Goal: Information Seeking & Learning: Learn about a topic

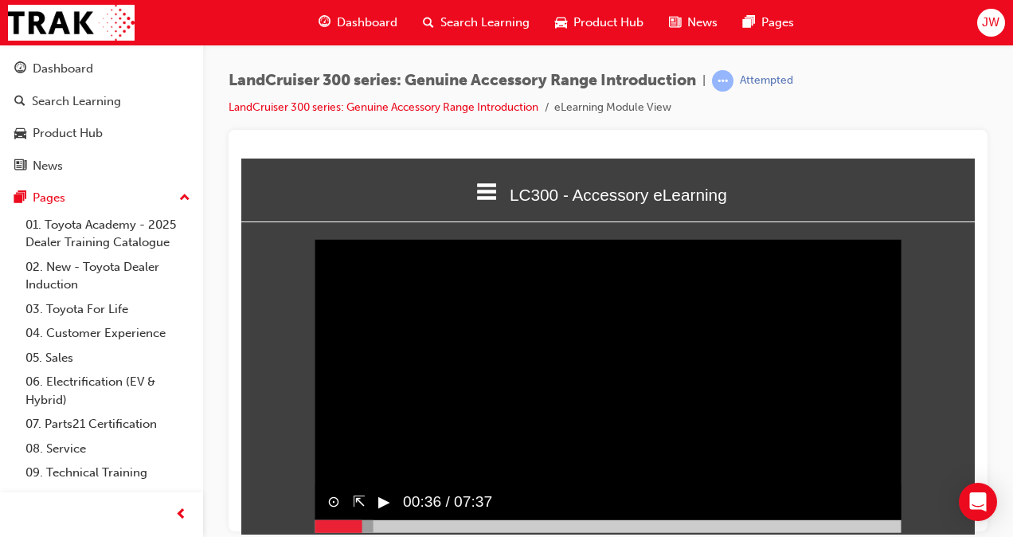
scroll to position [15, 0]
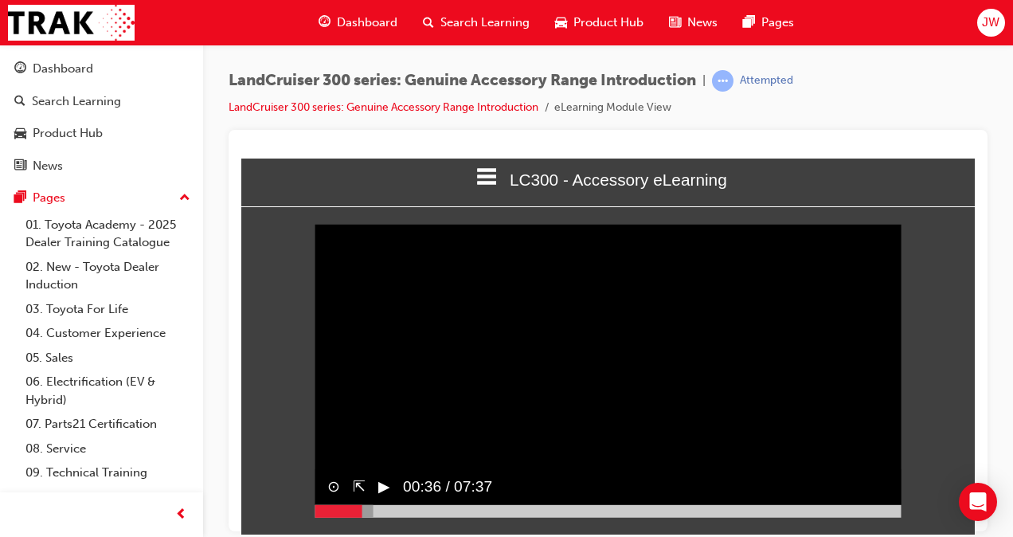
click at [387, 498] on button "▶︎" at bounding box center [384, 486] width 12 height 23
click at [381, 498] on button "▶︎" at bounding box center [384, 486] width 12 height 23
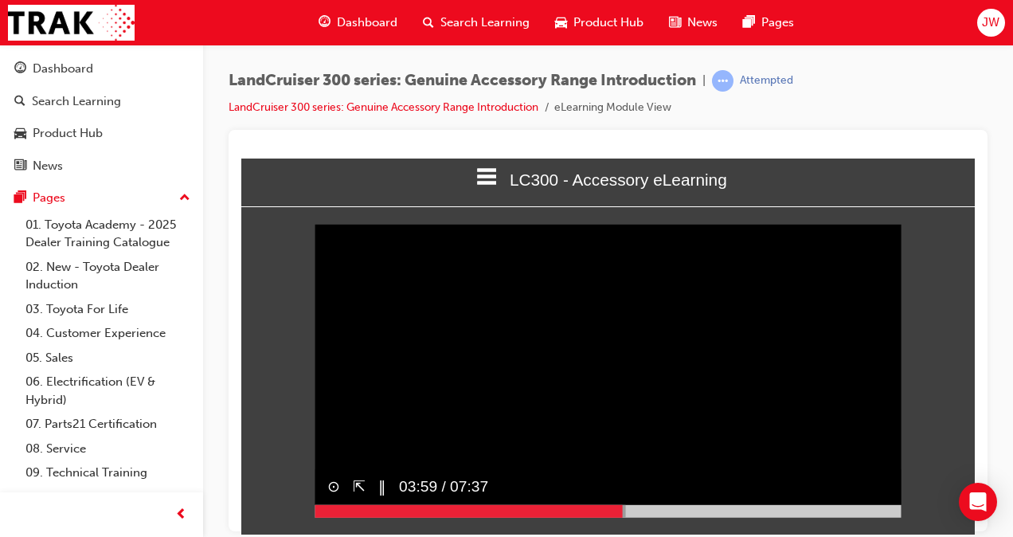
click at [893, 517] on div at bounding box center [608, 510] width 587 height 13
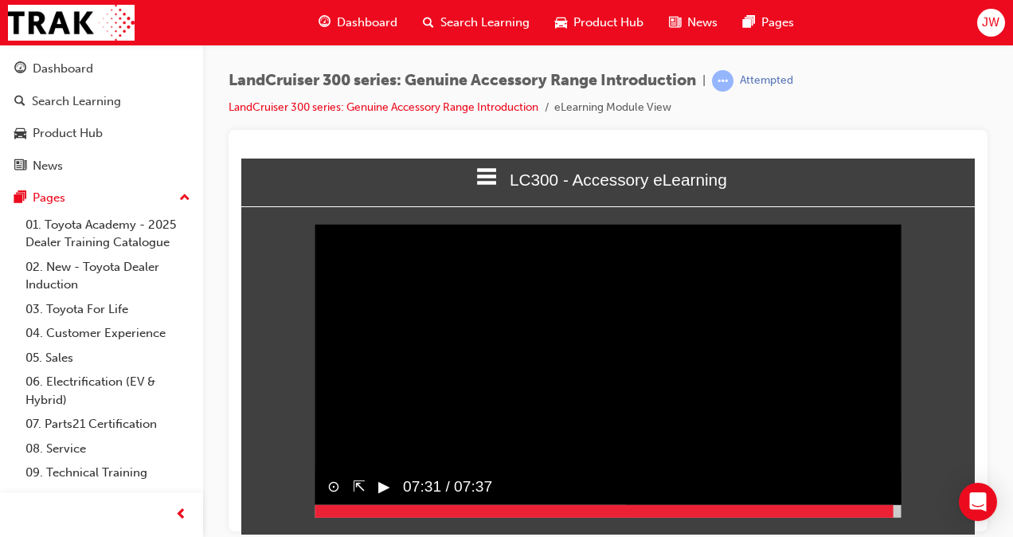
click at [377, 501] on div "▶︎" at bounding box center [377, 486] width 25 height 36
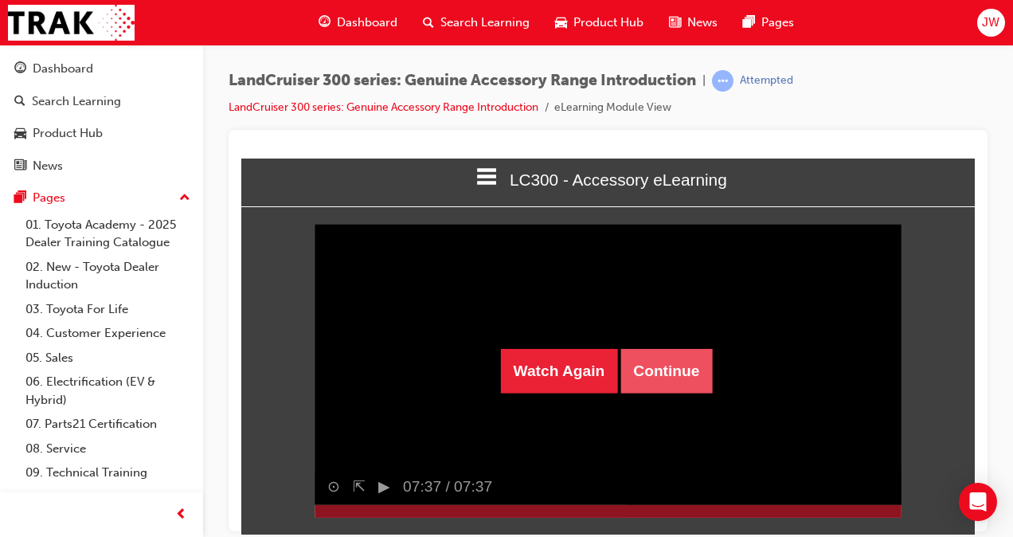
click at [664, 367] on button "Continue" at bounding box center [666, 370] width 92 height 45
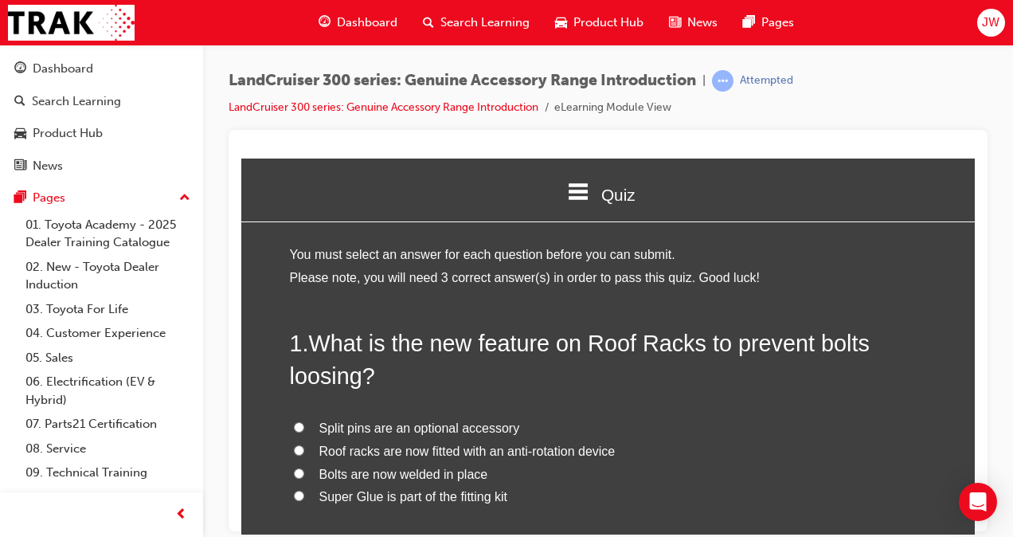
drag, startPoint x: 664, startPoint y: 367, endPoint x: 430, endPoint y: 389, distance: 235.2
click at [430, 389] on h2 "1 . What is the new feature on Roof Racks to prevent bolts loosing?" at bounding box center [608, 358] width 637 height 64
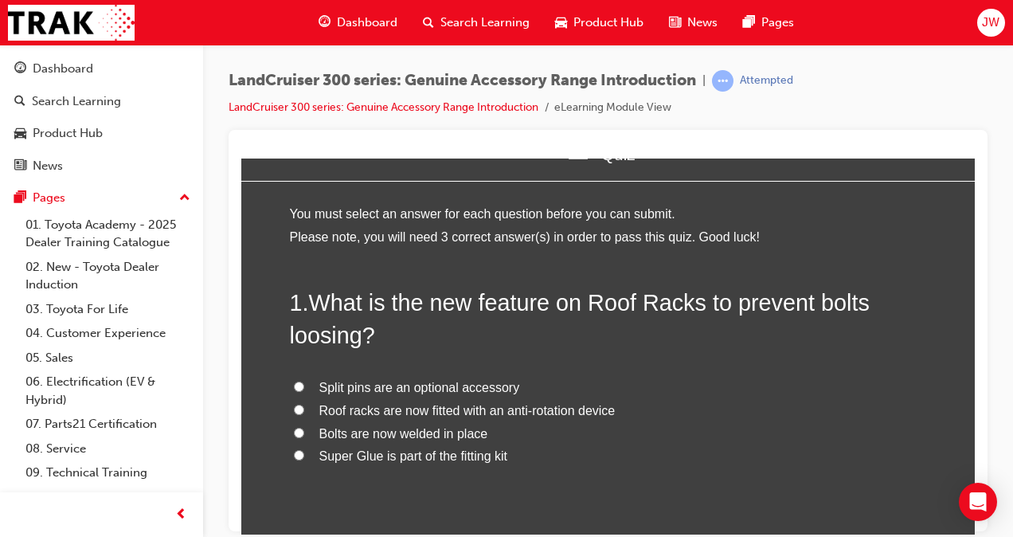
scroll to position [43, 0]
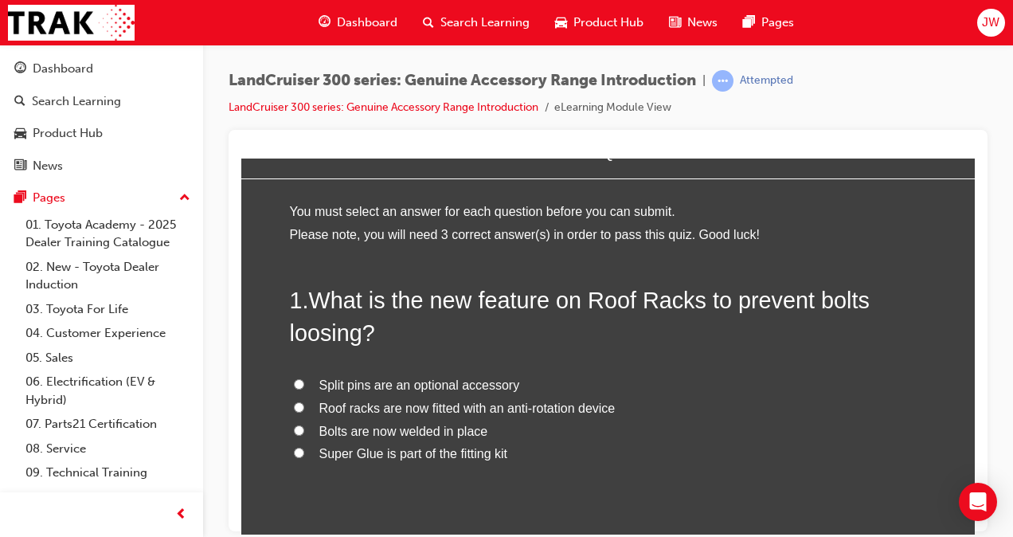
click at [417, 407] on span "Roof racks are now fitted with an anti-rotation device" at bounding box center [467, 408] width 296 height 14
click at [304, 407] on input "Roof racks are now fitted with an anti-rotation device" at bounding box center [299, 406] width 10 height 10
radio input "true"
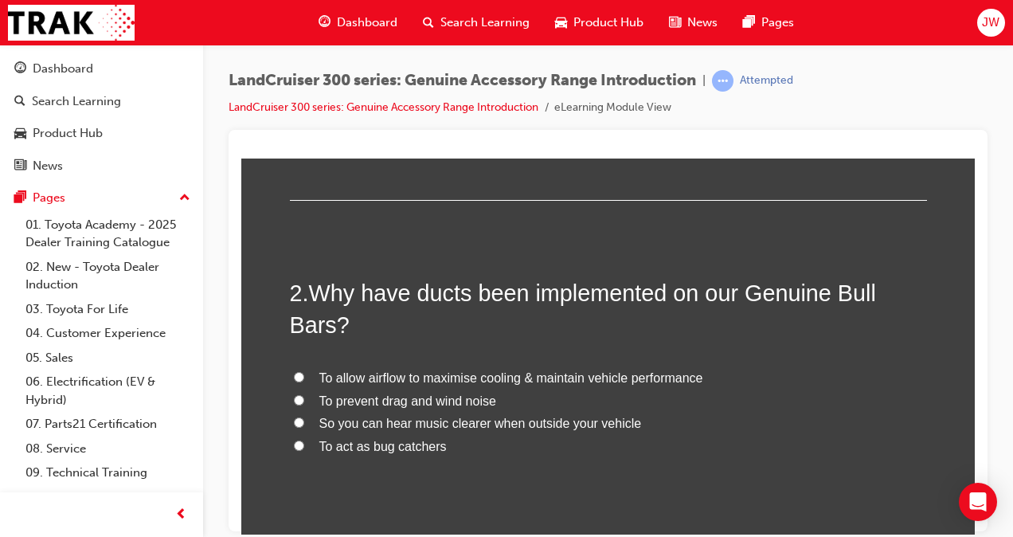
scroll to position [387, 0]
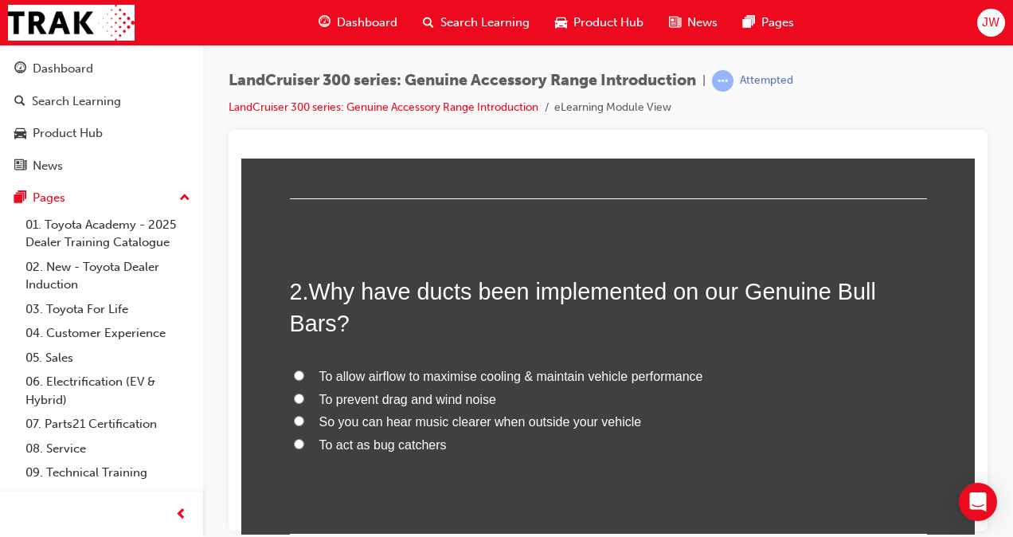
click at [452, 377] on span "To allow airflow to maximise cooling & maintain vehicle performance" at bounding box center [511, 376] width 384 height 14
click at [304, 377] on input "To allow airflow to maximise cooling & maintain vehicle performance" at bounding box center [299, 374] width 10 height 10
radio input "true"
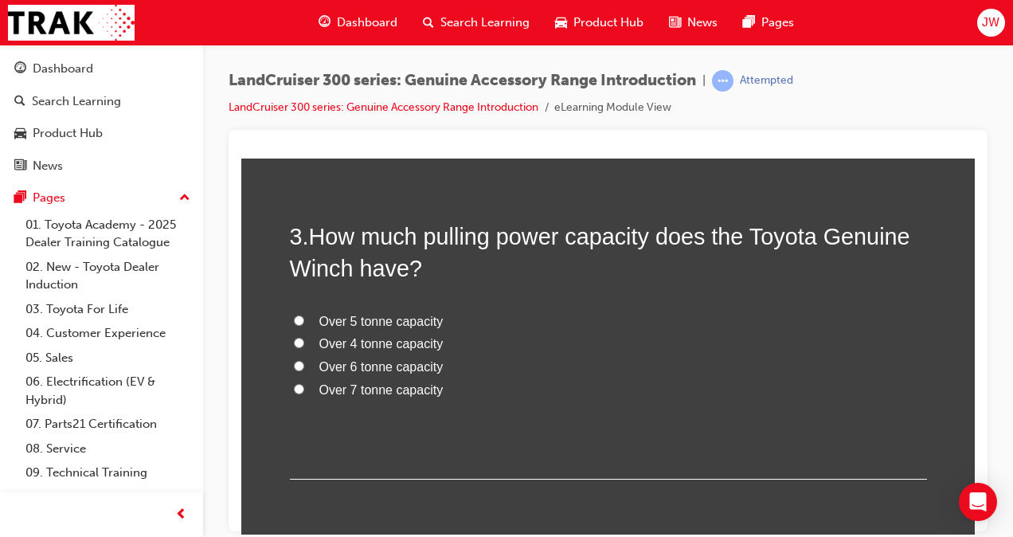
scroll to position [778, 0]
click at [370, 364] on span "Over 6 tonne capacity" at bounding box center [381, 365] width 124 height 14
click at [304, 364] on input "Over 6 tonne capacity" at bounding box center [299, 364] width 10 height 10
radio input "true"
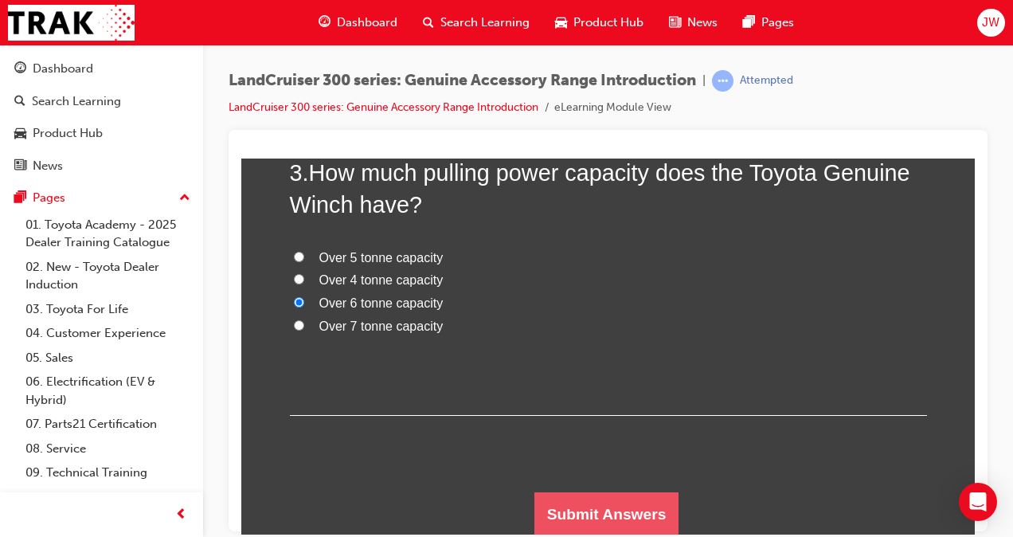
click at [629, 499] on button "Submit Answers" at bounding box center [606, 513] width 145 height 45
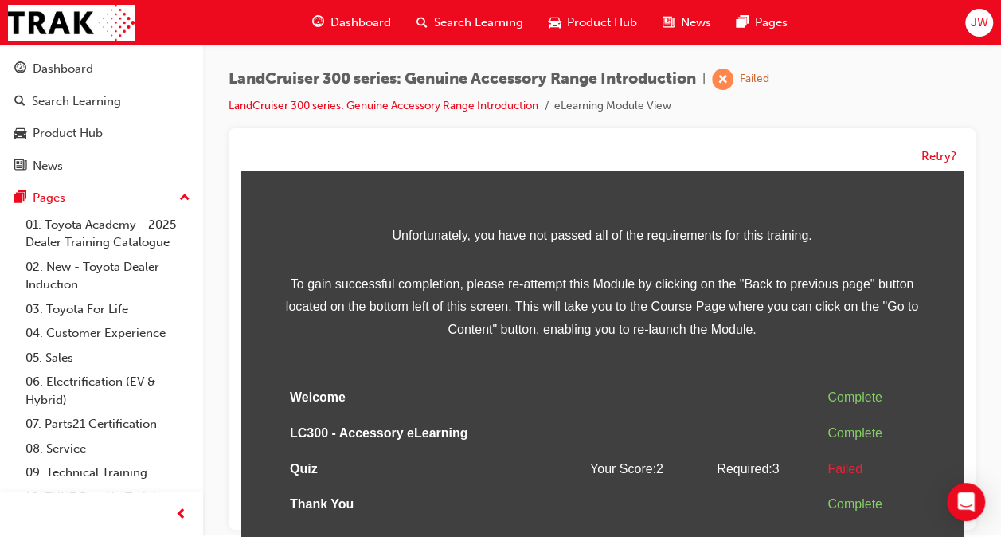
scroll to position [11, 0]
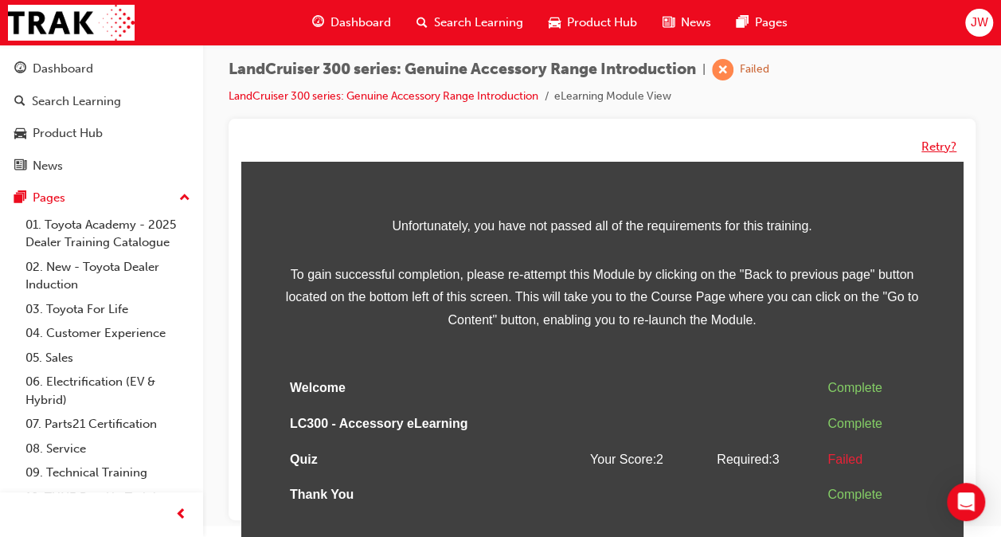
click at [924, 145] on button "Retry?" at bounding box center [938, 147] width 35 height 18
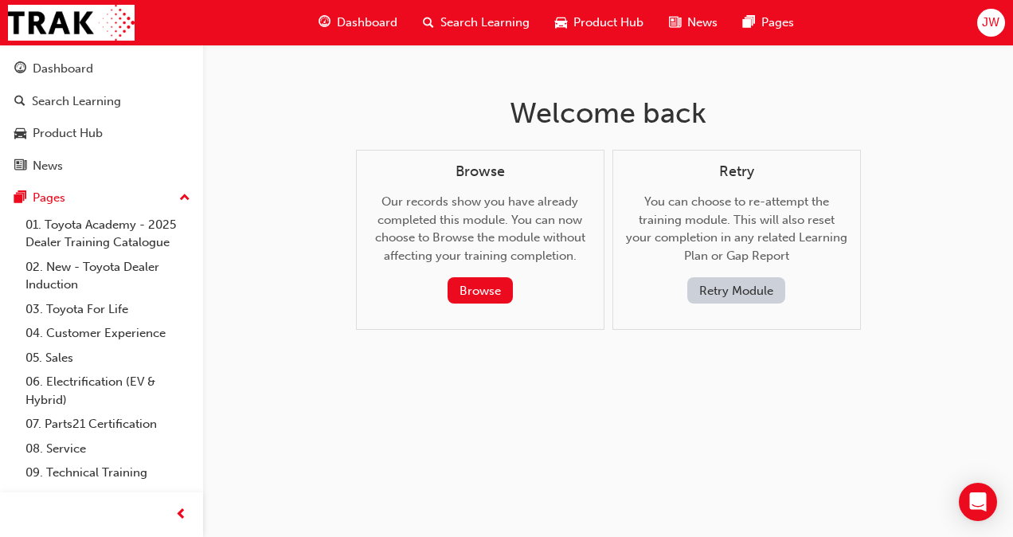
click at [721, 285] on button "Retry Module" at bounding box center [736, 290] width 98 height 26
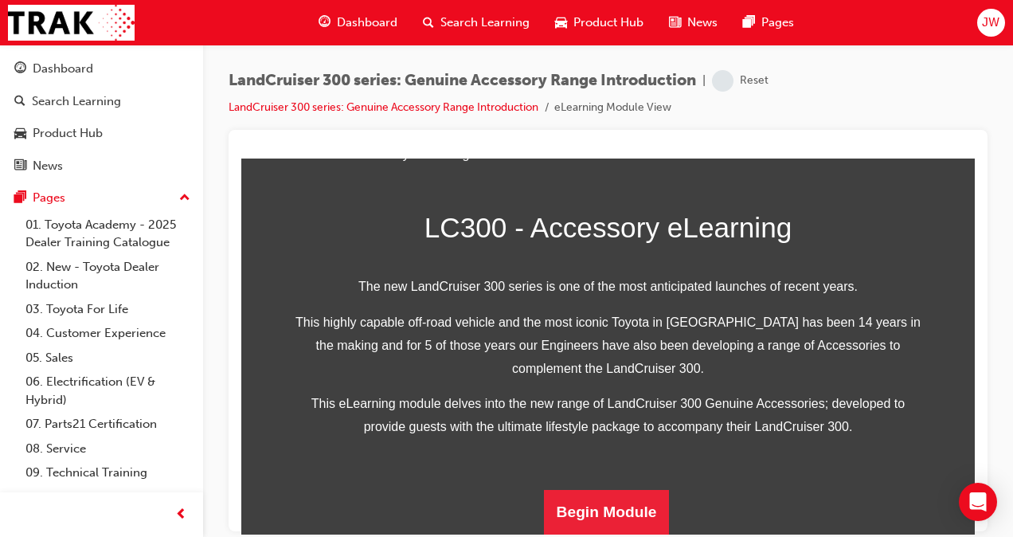
scroll to position [499, 0]
click at [597, 487] on div "LC300 - Accessory eLearning The new LandCruiser 300 series is one of the most a…" at bounding box center [608, 338] width 637 height 391
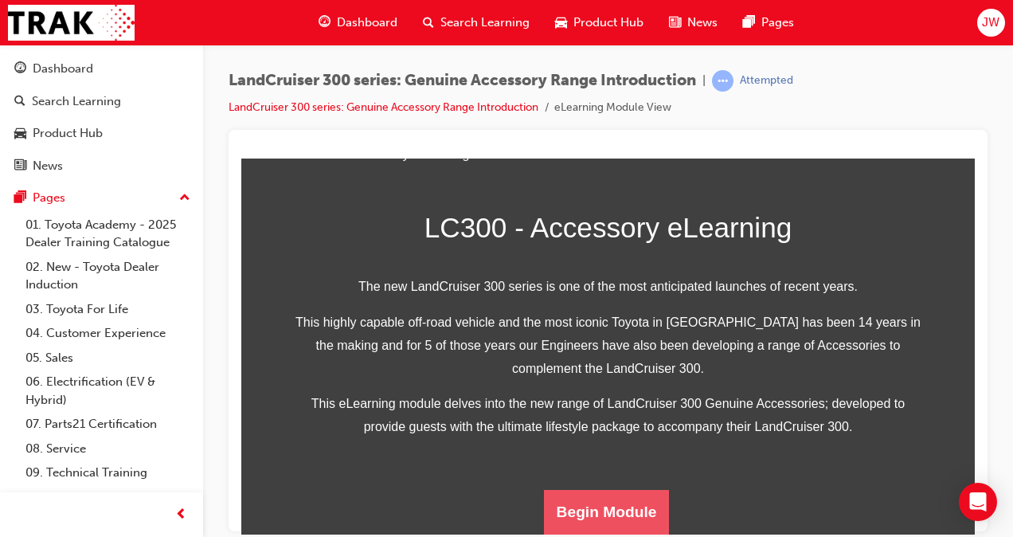
click at [615, 495] on button "Begin Module" at bounding box center [607, 511] width 126 height 45
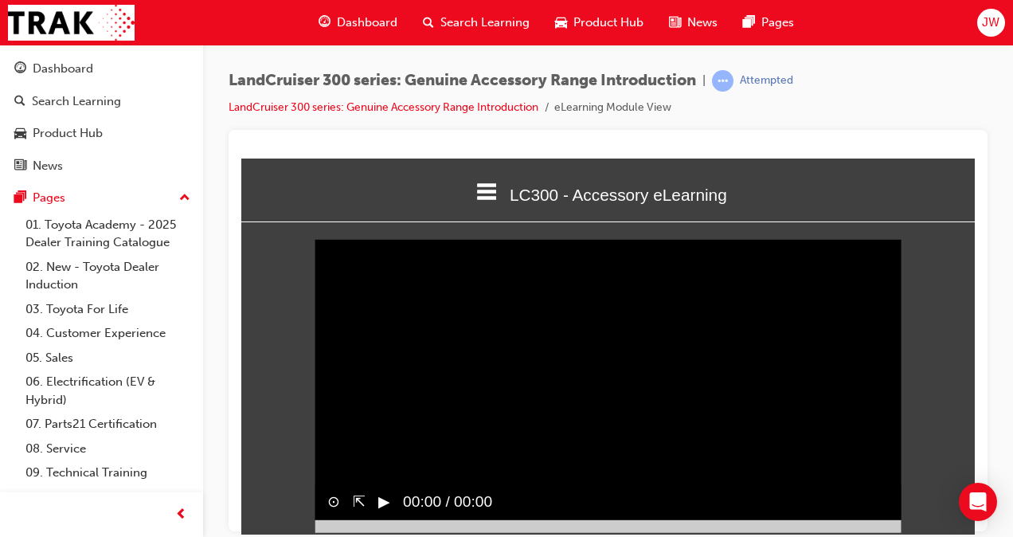
scroll to position [15, 0]
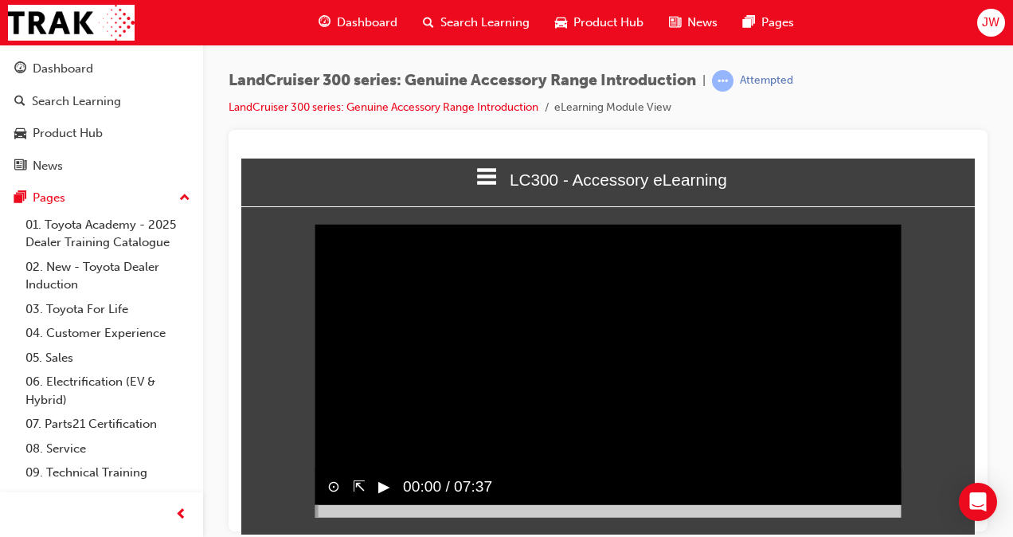
click at [379, 504] on div "▶︎" at bounding box center [377, 486] width 25 height 36
click at [842, 517] on div at bounding box center [608, 510] width 587 height 13
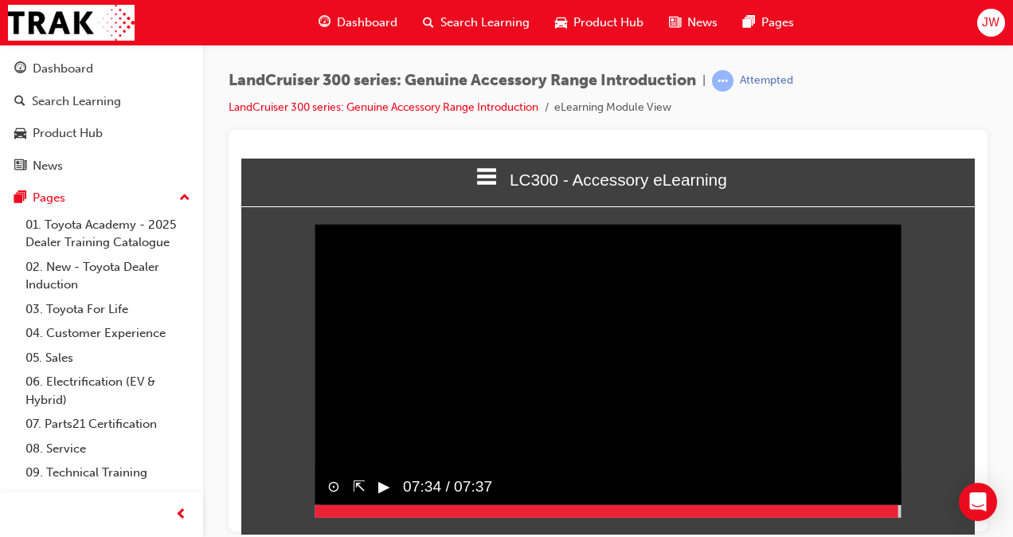
click at [898, 517] on div at bounding box center [608, 510] width 587 height 13
click at [389, 498] on button "▶︎" at bounding box center [384, 486] width 12 height 23
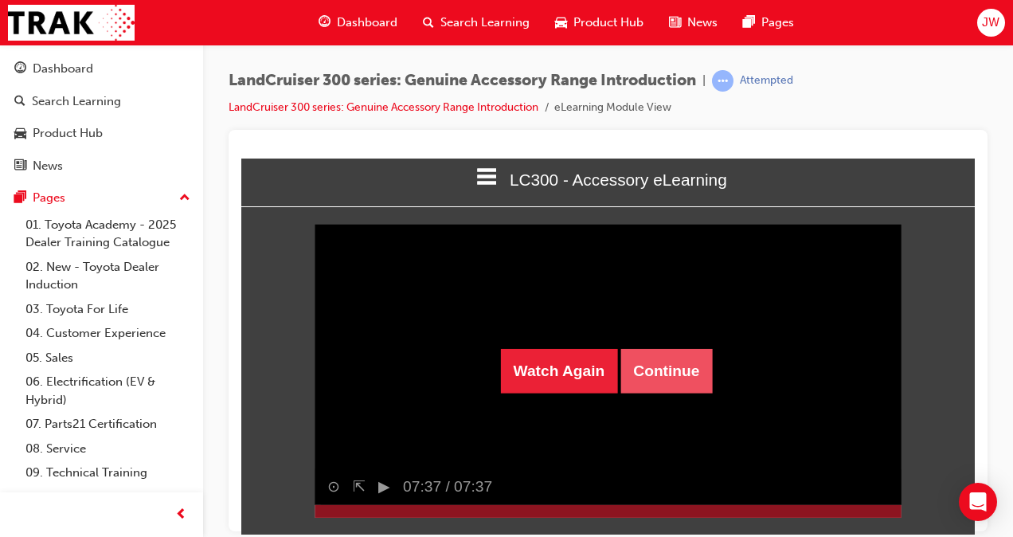
click at [648, 377] on button "Continue" at bounding box center [666, 370] width 92 height 45
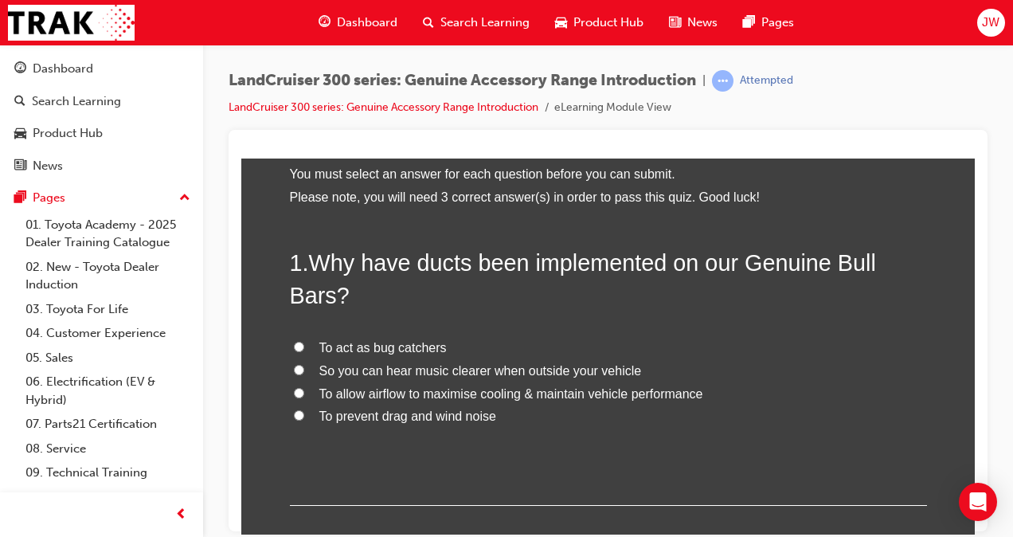
scroll to position [81, 0]
click at [294, 393] on input "To allow airflow to maximise cooling & maintain vehicle performance" at bounding box center [299, 391] width 10 height 10
radio input "true"
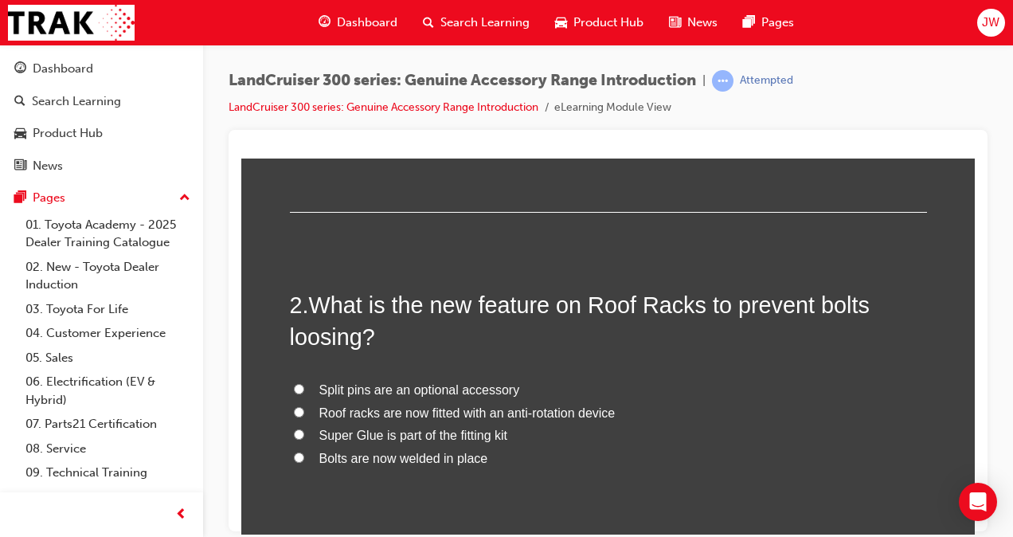
scroll to position [376, 0]
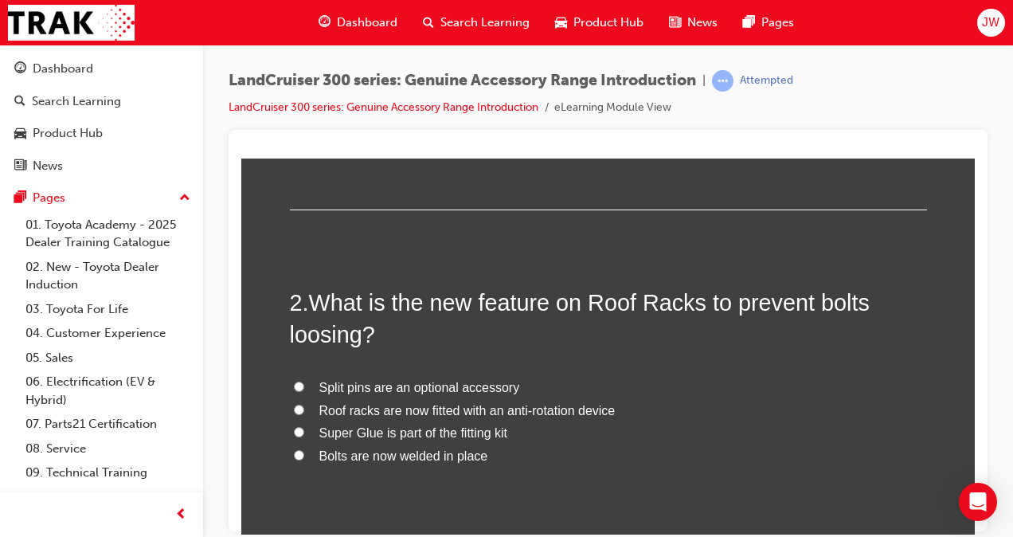
click at [303, 413] on label "Roof racks are now fitted with an anti-rotation device" at bounding box center [608, 410] width 637 height 23
click at [303, 413] on input "Roof racks are now fitted with an anti-rotation device" at bounding box center [299, 409] width 10 height 10
radio input "true"
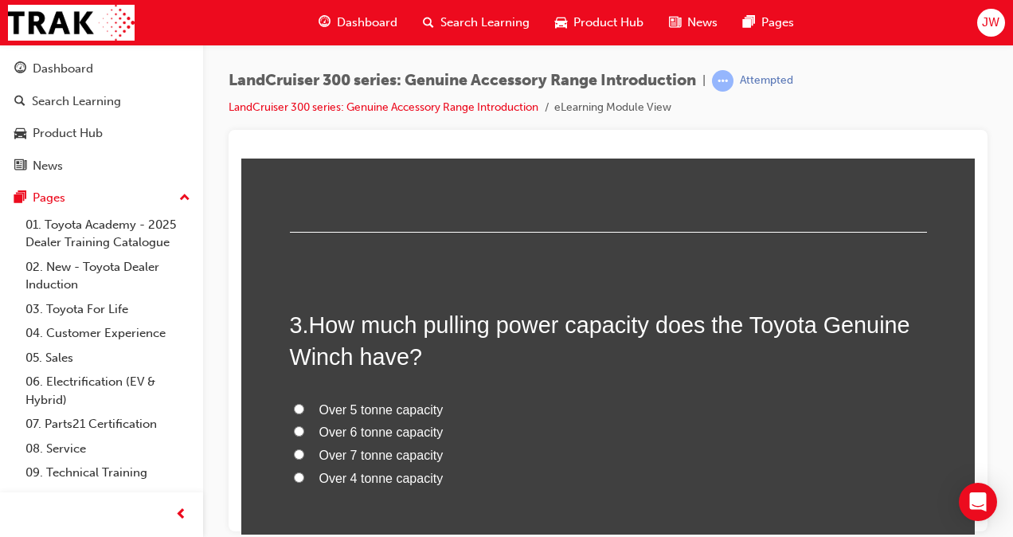
scroll to position [690, 0]
click at [294, 455] on input "Over 7 tonne capacity" at bounding box center [299, 452] width 10 height 10
radio input "true"
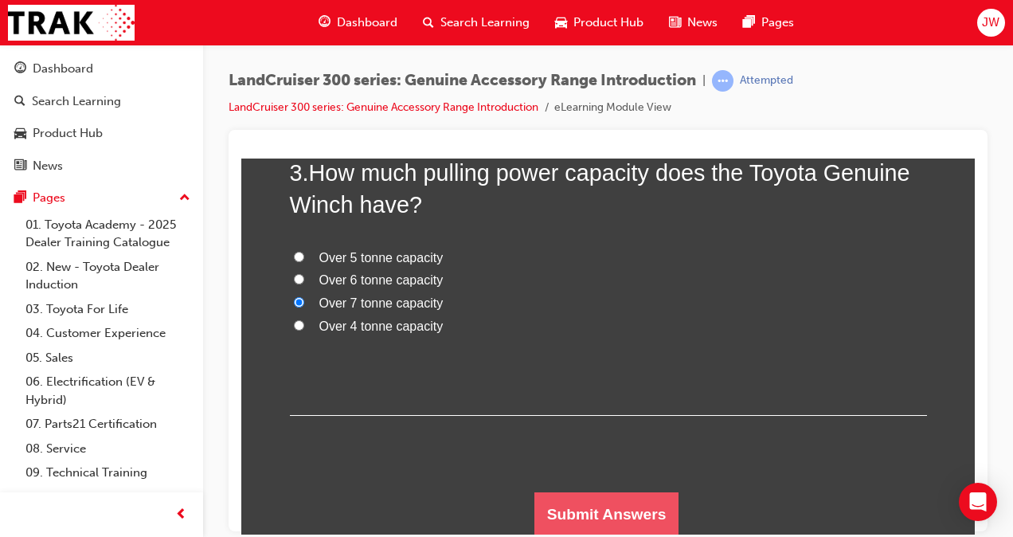
click at [594, 512] on button "Submit Answers" at bounding box center [606, 513] width 145 height 45
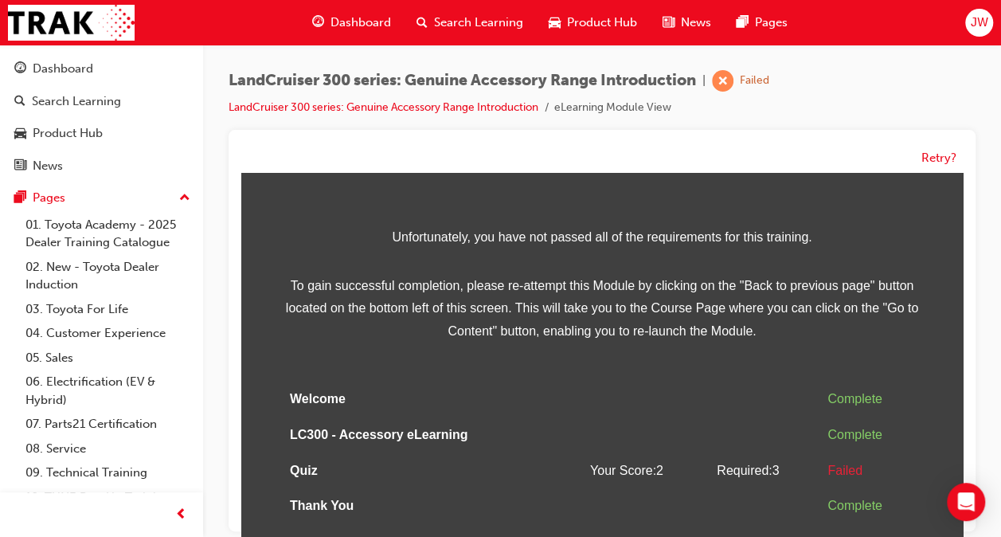
scroll to position [0, 0]
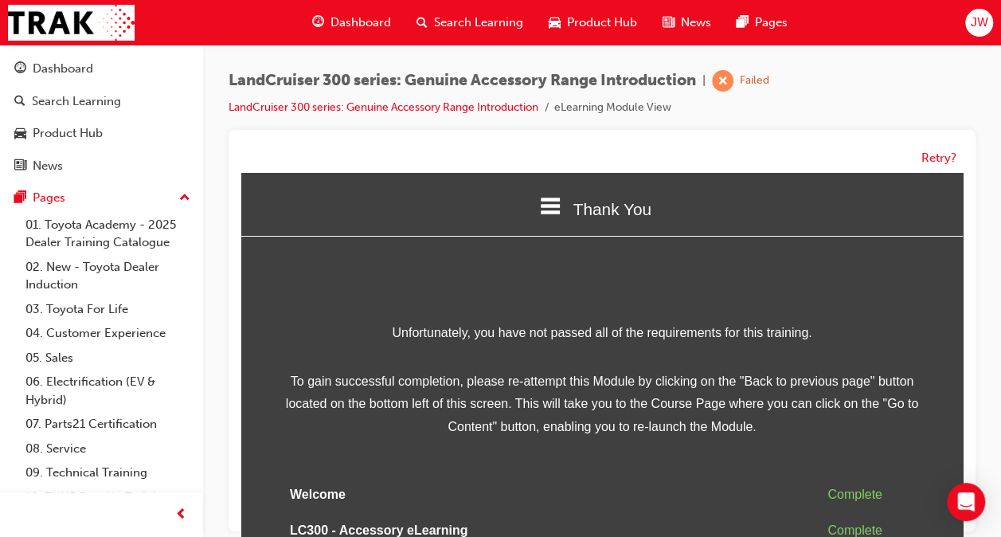
click at [549, 213] on icon at bounding box center [551, 205] width 21 height 17
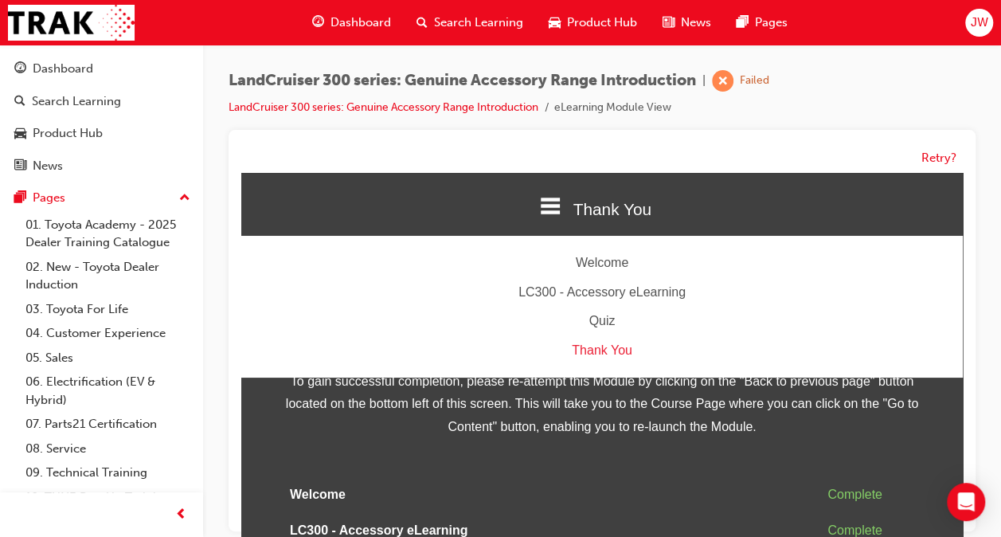
click at [600, 324] on div "Quiz" at bounding box center [601, 321] width 721 height 23
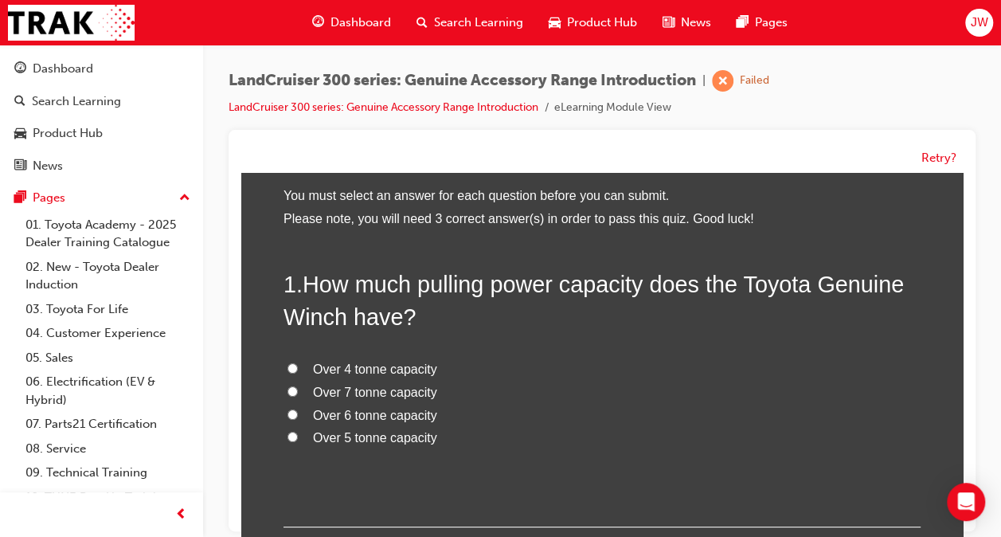
scroll to position [78, 0]
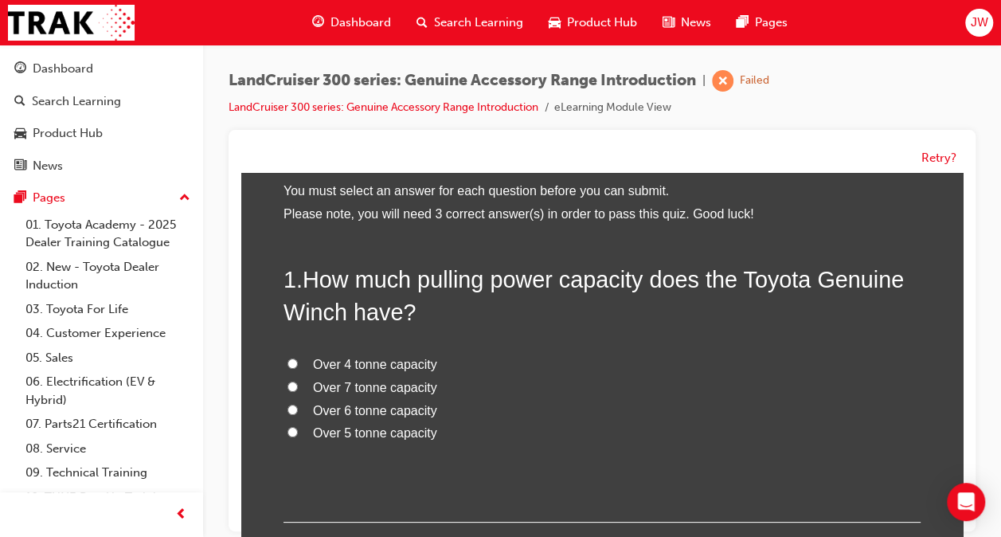
click at [287, 369] on label "Over 4 tonne capacity" at bounding box center [601, 365] width 637 height 23
click at [287, 369] on input "Over 4 tonne capacity" at bounding box center [292, 363] width 10 height 10
radio input "true"
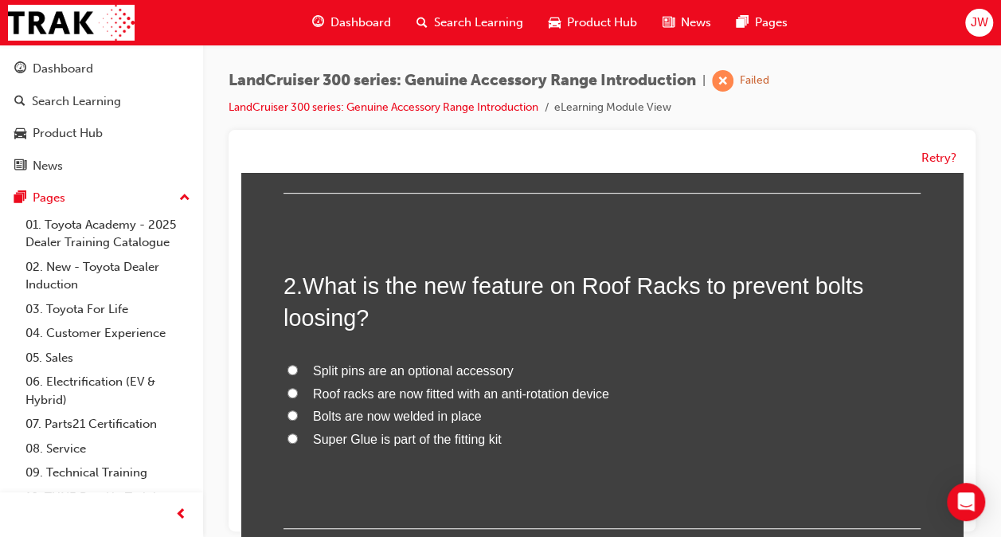
scroll to position [408, 0]
click at [336, 389] on span "Roof racks are now fitted with an anti-rotation device" at bounding box center [461, 392] width 296 height 14
click at [298, 389] on input "Roof racks are now fitted with an anti-rotation device" at bounding box center [292, 391] width 10 height 10
radio input "true"
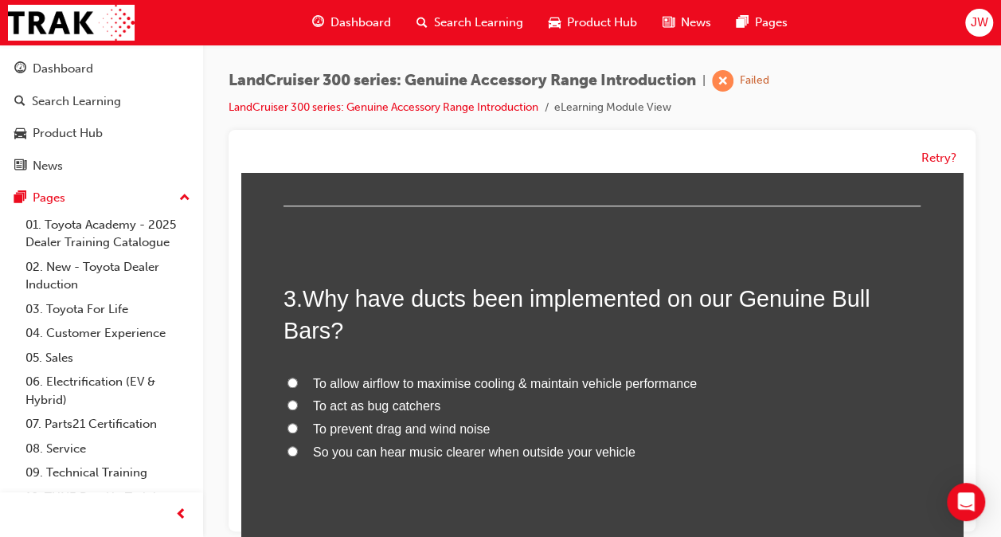
scroll to position [730, 0]
click at [358, 380] on span "To allow airflow to maximise cooling & maintain vehicle performance" at bounding box center [505, 383] width 384 height 14
click at [298, 380] on input "To allow airflow to maximise cooling & maintain vehicle performance" at bounding box center [292, 382] width 10 height 10
radio input "true"
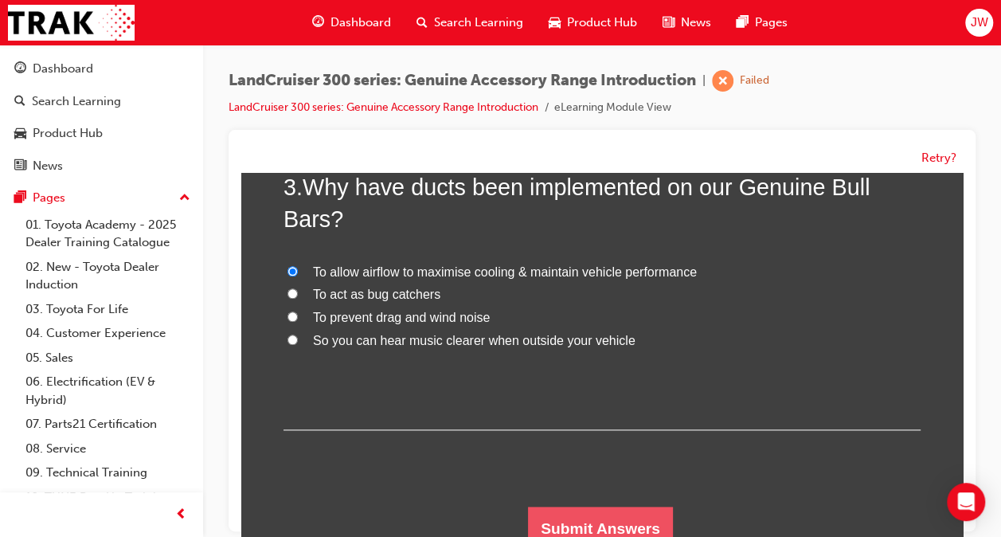
click at [570, 506] on button "Submit Answers" at bounding box center [600, 528] width 145 height 45
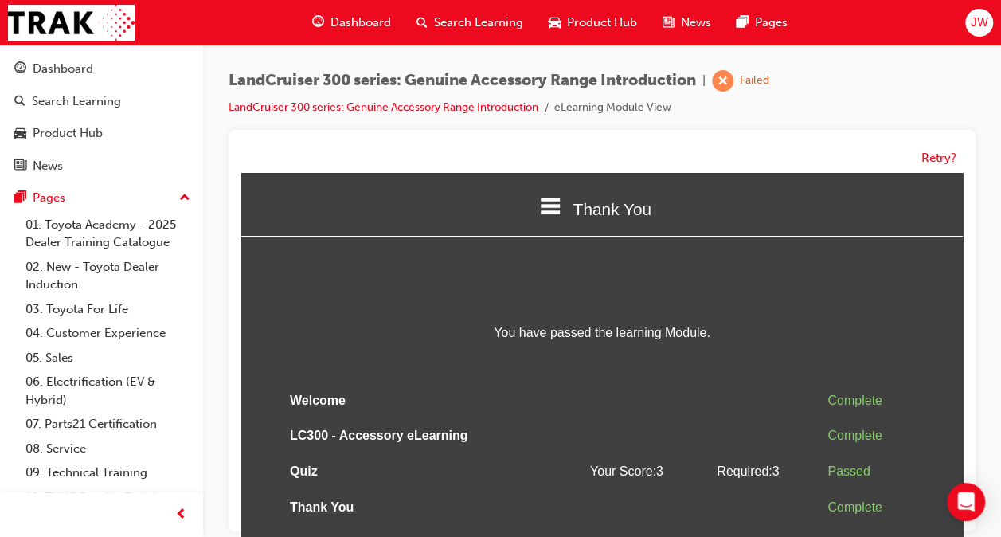
scroll to position [2, 0]
click at [744, 322] on span "You have passed the learning Module." at bounding box center [601, 331] width 637 height 23
click at [935, 156] on button "Retry?" at bounding box center [938, 158] width 35 height 18
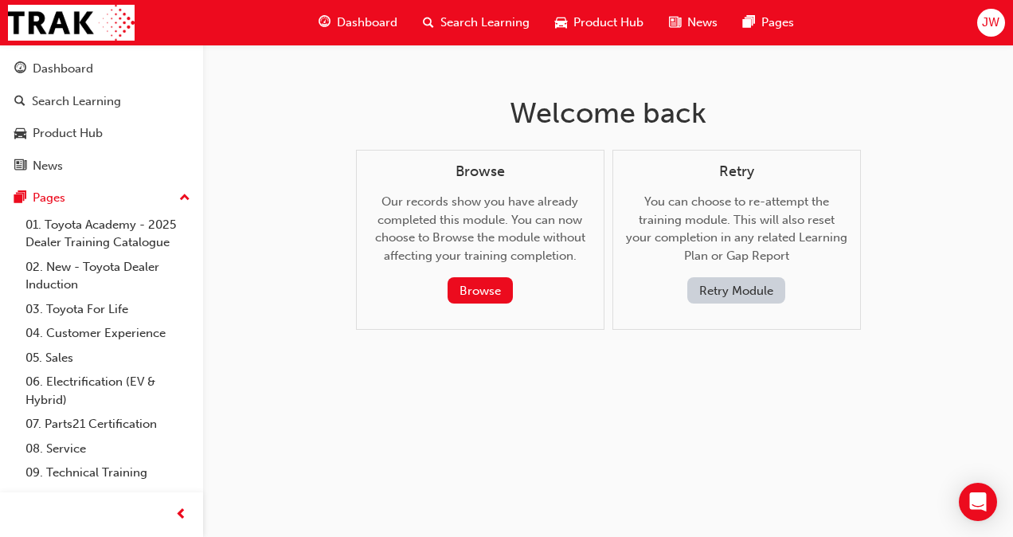
click at [721, 293] on button "Retry Module" at bounding box center [736, 290] width 98 height 26
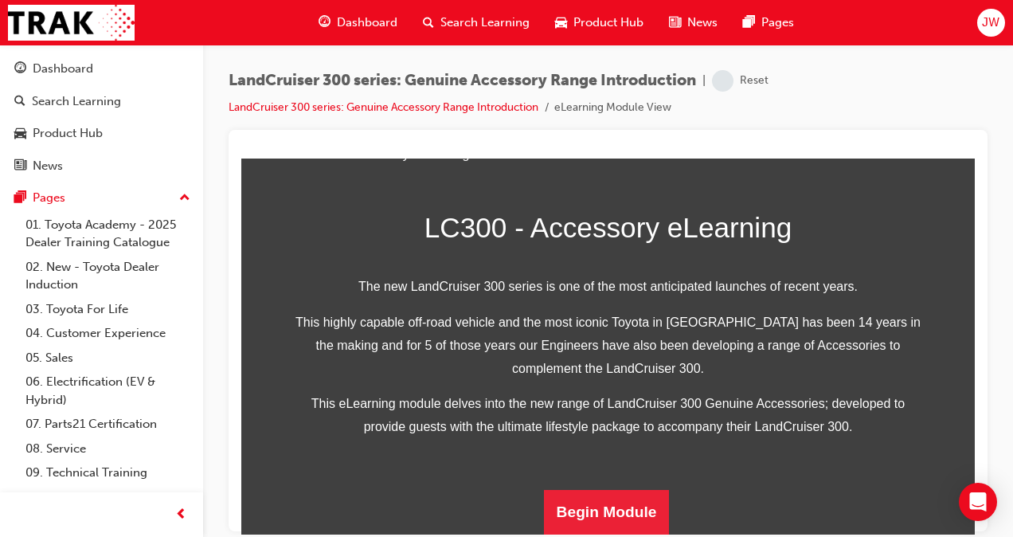
scroll to position [499, 0]
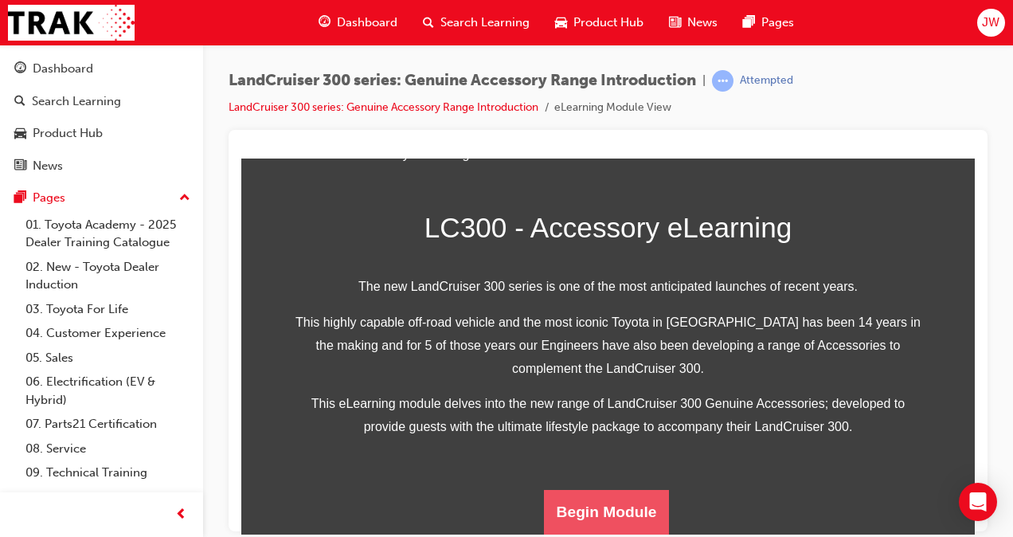
click at [608, 510] on button "Begin Module" at bounding box center [607, 511] width 126 height 45
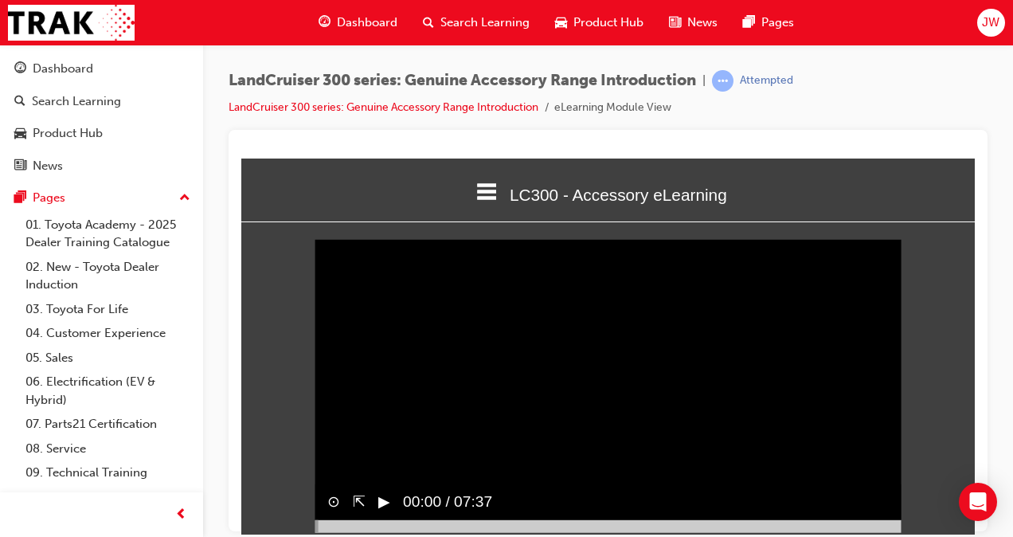
scroll to position [15, 0]
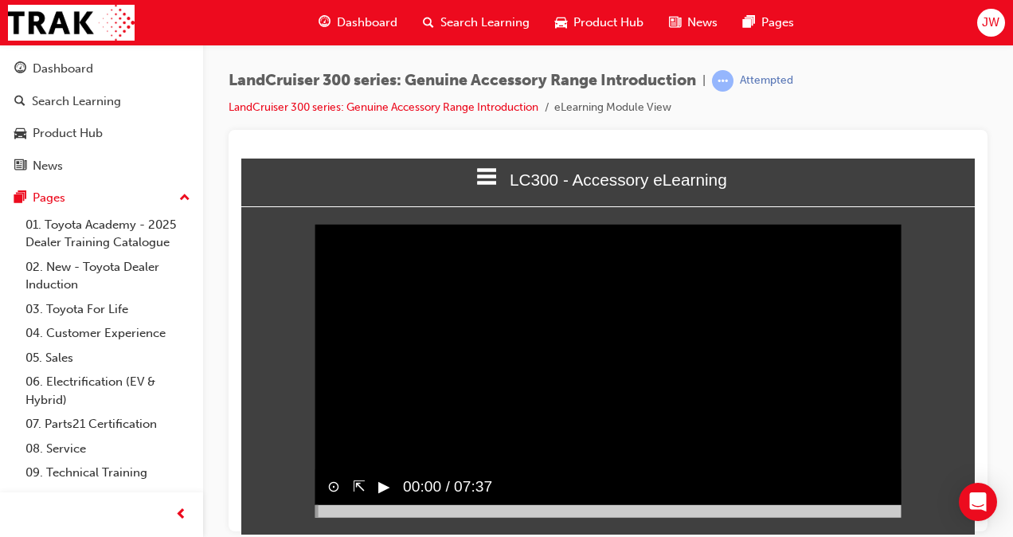
click at [389, 498] on button "▶︎" at bounding box center [384, 486] width 12 height 23
click at [894, 517] on div at bounding box center [608, 510] width 587 height 13
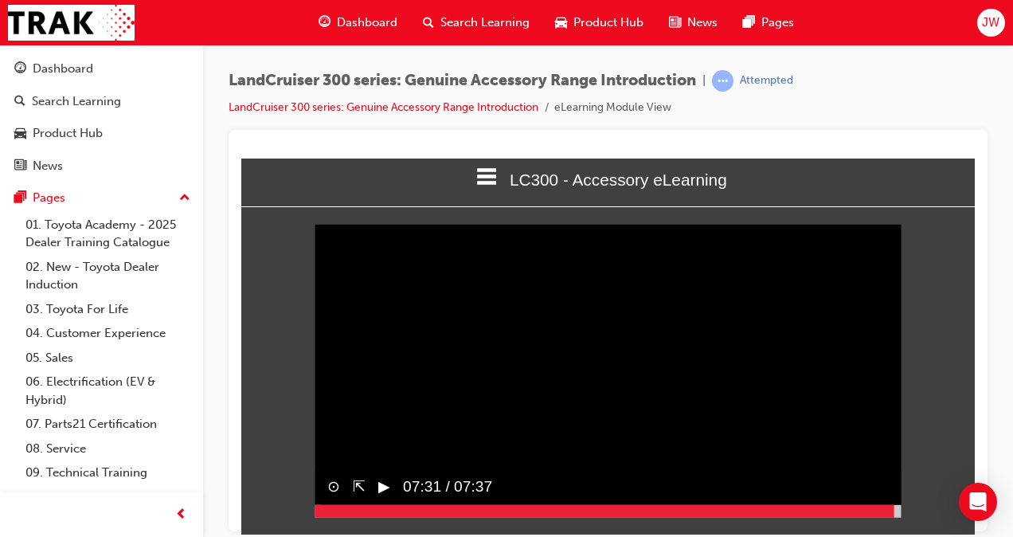
click at [390, 498] on button "▶︎" at bounding box center [384, 486] width 12 height 23
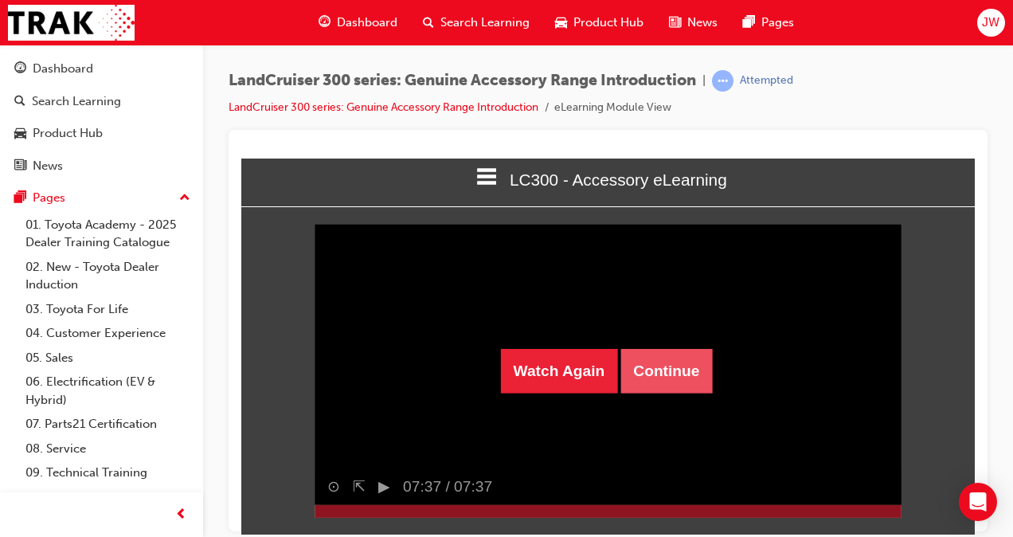
click at [651, 385] on button "Continue" at bounding box center [666, 370] width 92 height 45
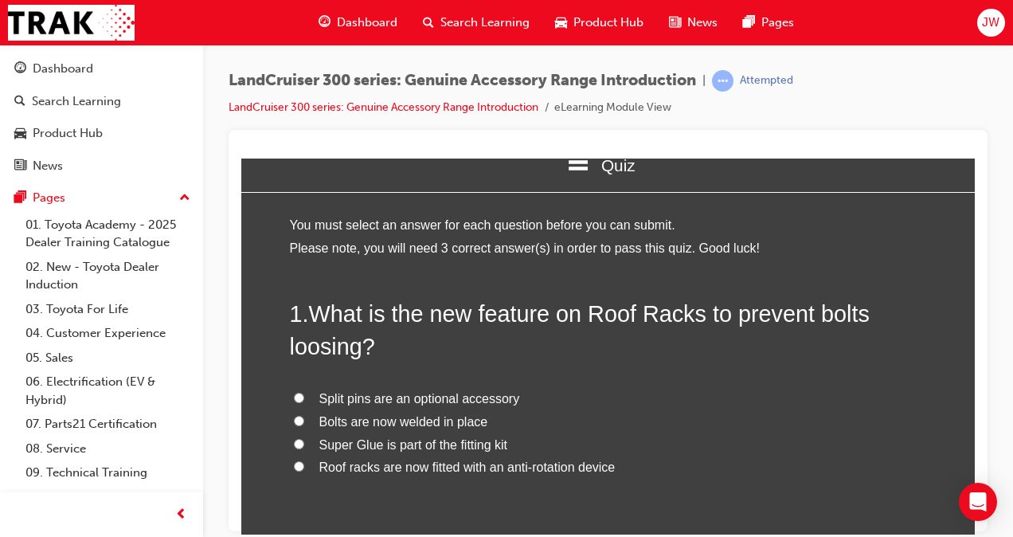
scroll to position [30, 0]
click at [300, 464] on label "Roof racks are now fitted with an anti-rotation device" at bounding box center [608, 466] width 637 height 23
click at [300, 464] on input "Roof racks are now fitted with an anti-rotation device" at bounding box center [299, 464] width 10 height 10
radio input "true"
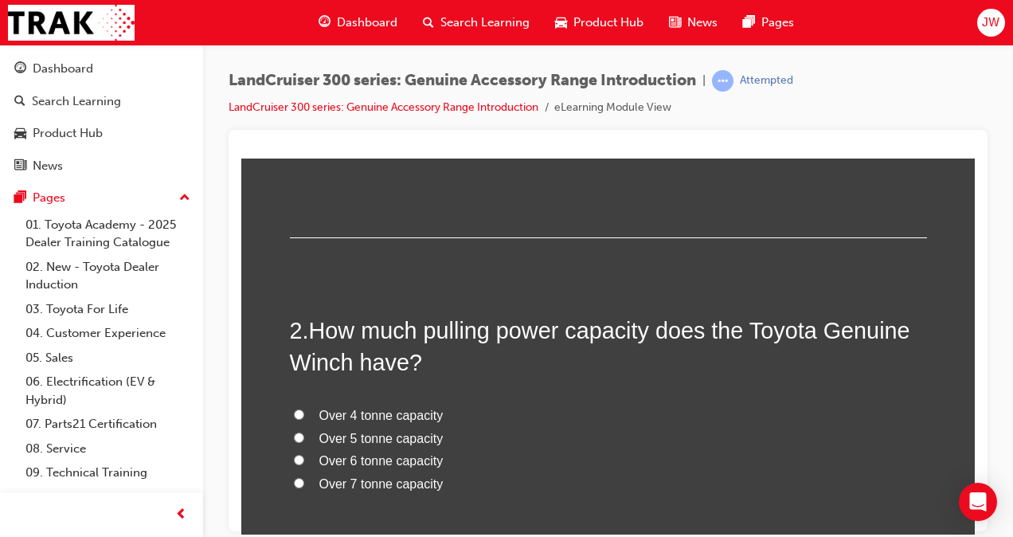
click at [307, 410] on label "Over 4 tonne capacity" at bounding box center [608, 415] width 637 height 23
click at [304, 410] on input "Over 4 tonne capacity" at bounding box center [299, 413] width 10 height 10
radio input "true"
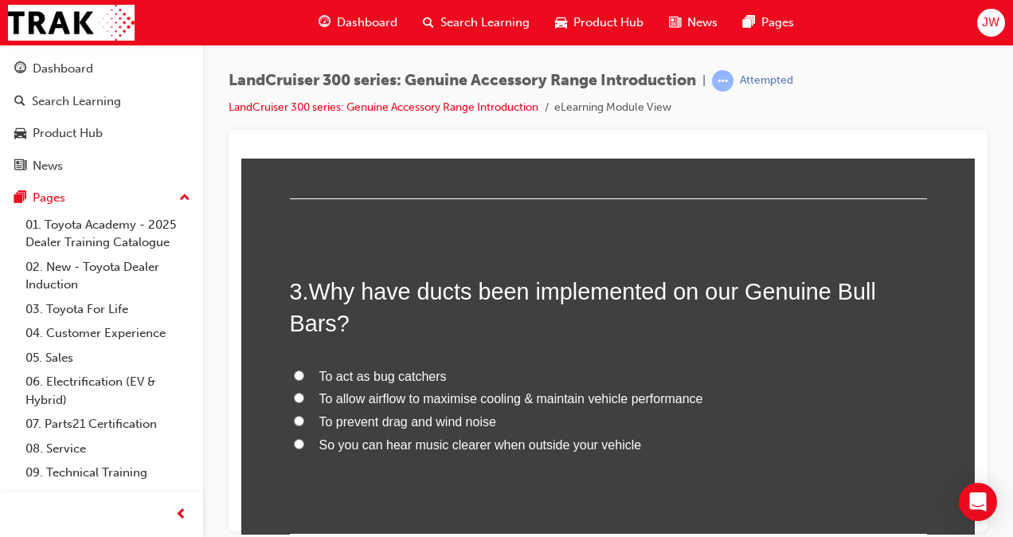
scroll to position [724, 0]
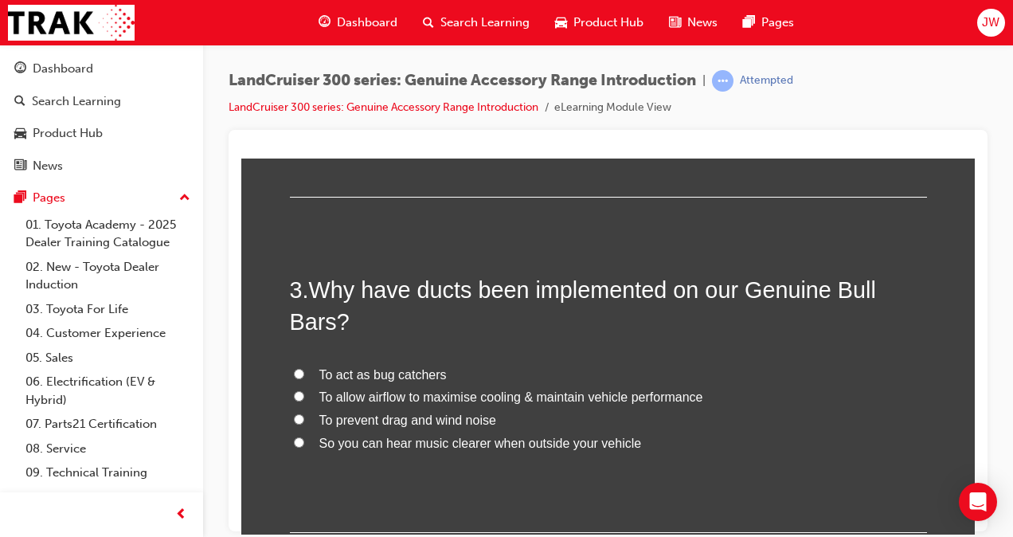
click at [360, 385] on label "To allow airflow to maximise cooling & maintain vehicle performance" at bounding box center [608, 396] width 637 height 23
click at [304, 390] on input "To allow airflow to maximise cooling & maintain vehicle performance" at bounding box center [299, 395] width 10 height 10
radio input "true"
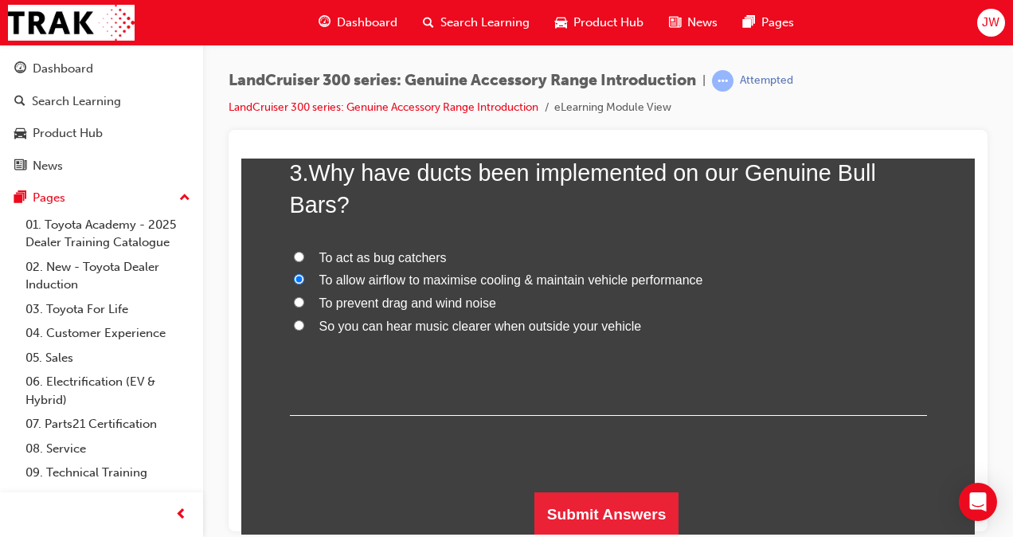
click at [565, 483] on div "1 . What is the new feature on Roof Racks to prevent bolts loosing? Split pins …" at bounding box center [608, 10] width 637 height 1049
click at [590, 507] on button "Submit Answers" at bounding box center [606, 513] width 145 height 45
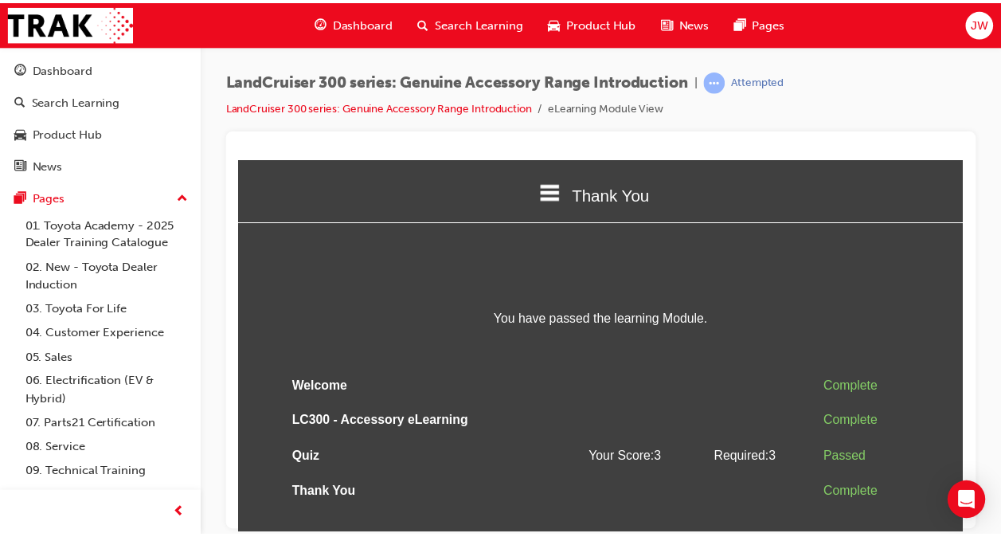
scroll to position [2, 0]
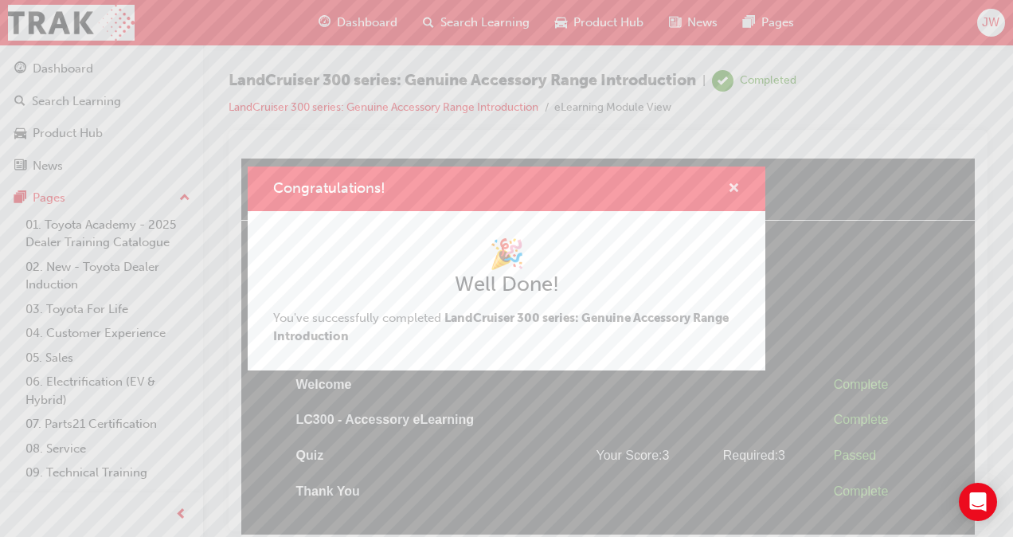
click at [730, 191] on span "cross-icon" at bounding box center [734, 189] width 12 height 14
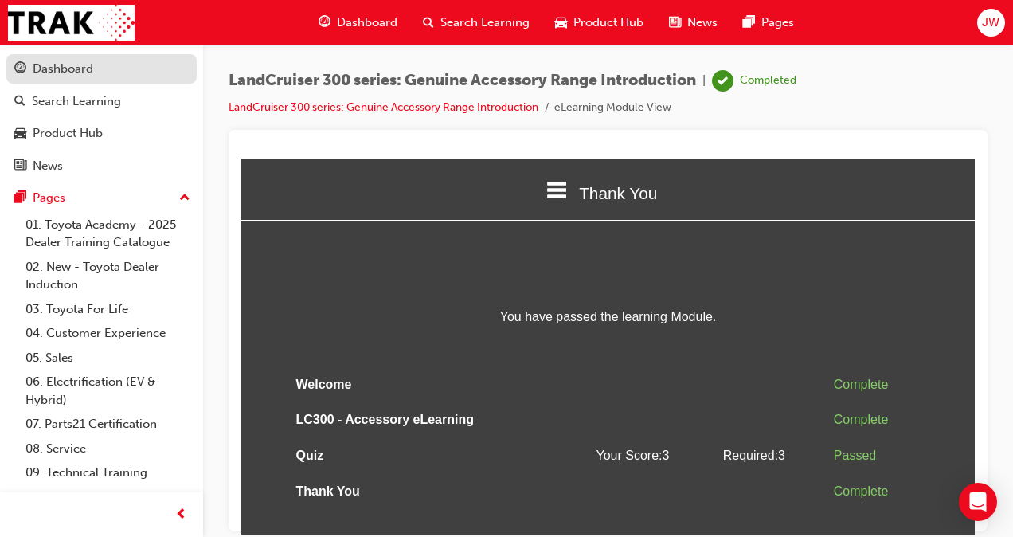
click at [81, 76] on div "Dashboard" at bounding box center [63, 69] width 61 height 18
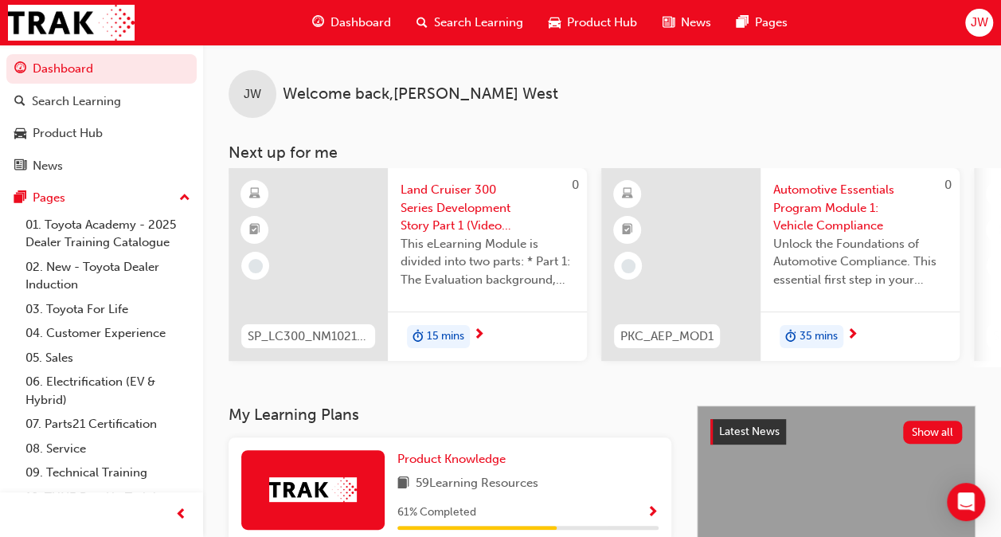
click at [474, 205] on span "Land Cruiser 300 Series Development Story Part 1 (Video Learning Module)" at bounding box center [488, 208] width 174 height 54
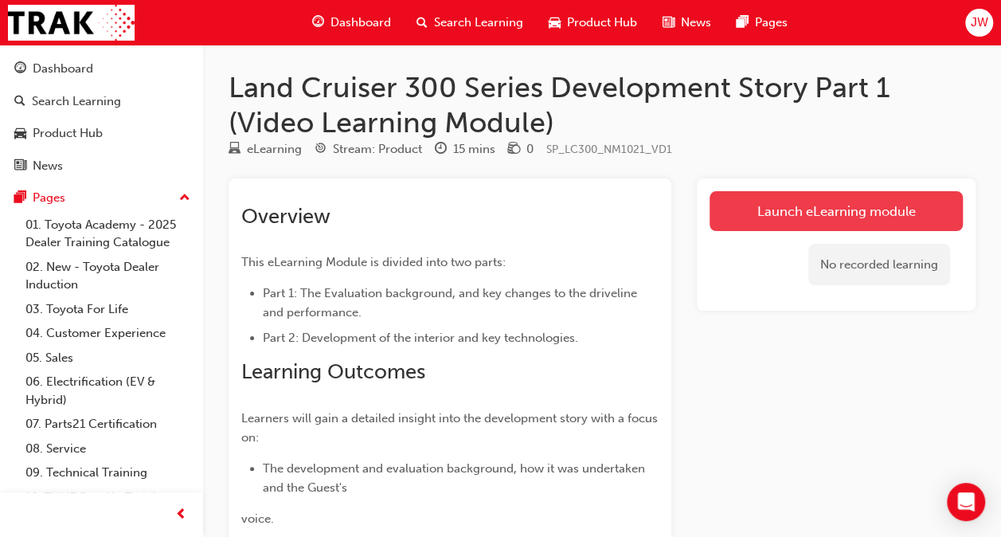
click at [790, 209] on link "Launch eLearning module" at bounding box center [835, 211] width 253 height 40
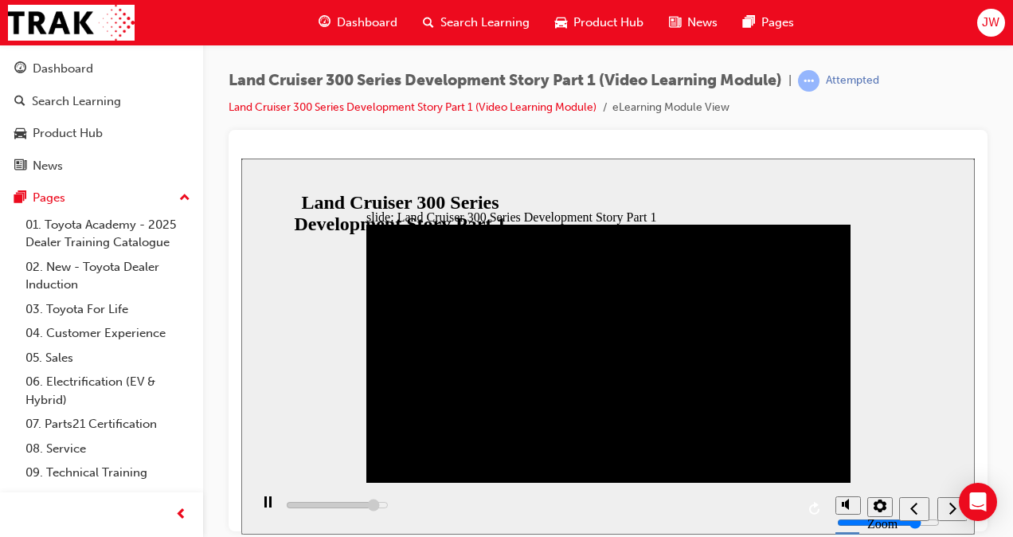
click at [950, 511] on icon "next" at bounding box center [952, 507] width 8 height 14
click at [779, 510] on div "playback controls" at bounding box center [538, 508] width 578 height 52
click at [785, 507] on div "playback controls" at bounding box center [538, 508] width 578 height 52
drag, startPoint x: 286, startPoint y: 504, endPoint x: 602, endPoint y: 494, distance: 316.3
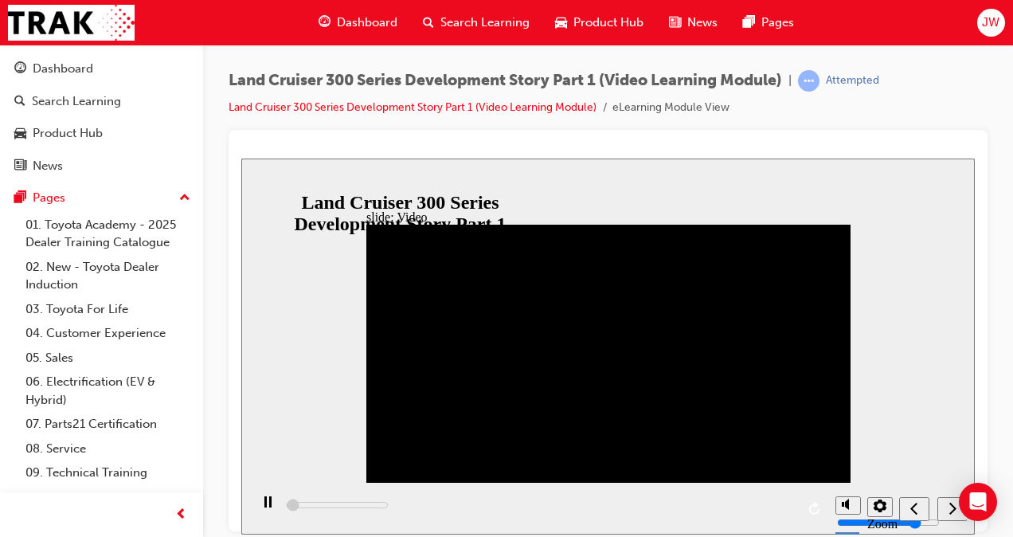
click at [602, 494] on div "playback controls" at bounding box center [538, 508] width 578 height 52
click at [879, 509] on icon "settings" at bounding box center [879, 504] width 13 height 13
click at [903, 317] on div "slide: Video Video_Icon_Digital_System_RGB_REV.png Click to play video Click to…" at bounding box center [607, 346] width 733 height 376
click at [704, 507] on div "playback controls" at bounding box center [538, 508] width 578 height 52
click at [641, 145] on div at bounding box center [607, 151] width 733 height 16
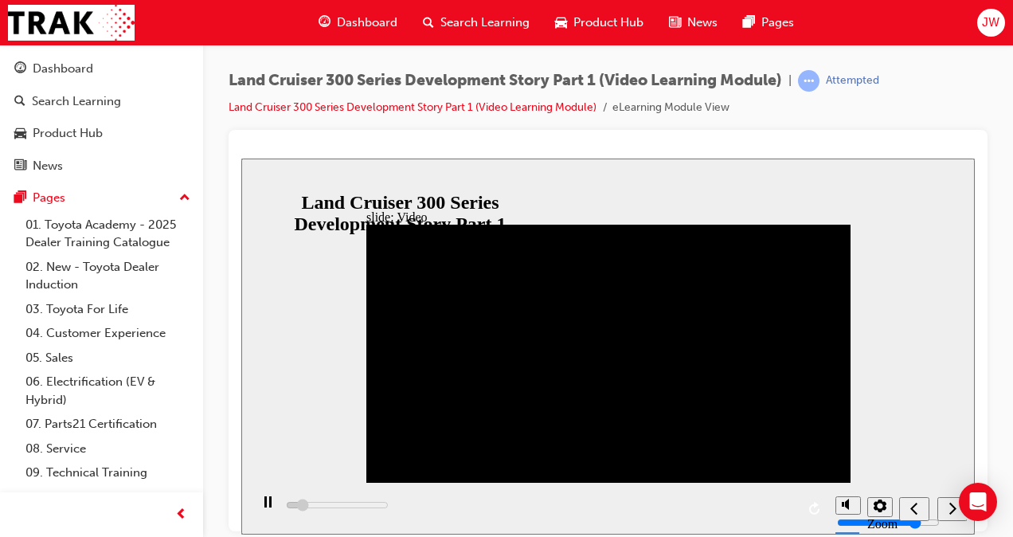
click at [746, 506] on div "playback controls" at bounding box center [538, 508] width 578 height 52
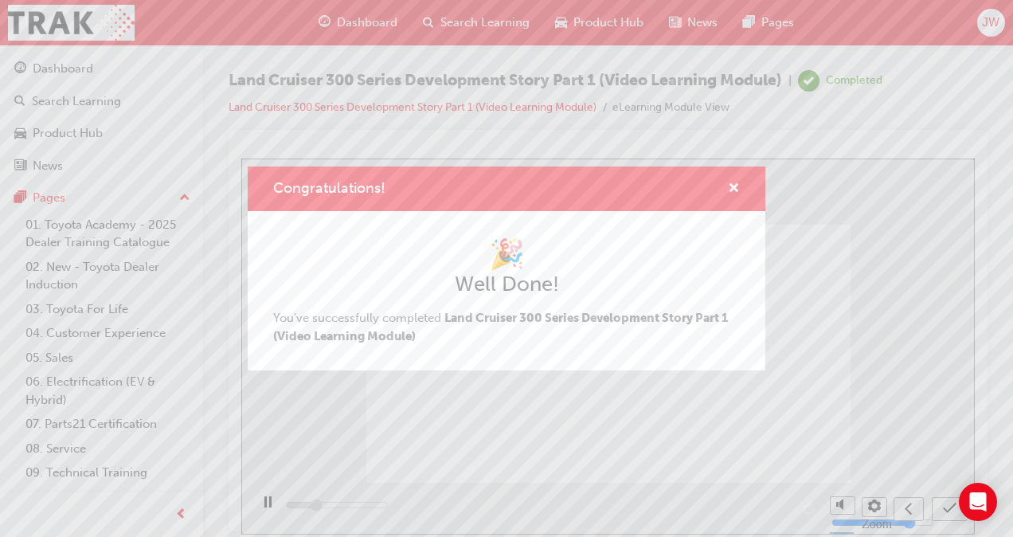
click at [726, 197] on div "Congratulations!" at bounding box center [727, 189] width 25 height 20
click at [733, 188] on span "cross-icon" at bounding box center [734, 189] width 12 height 14
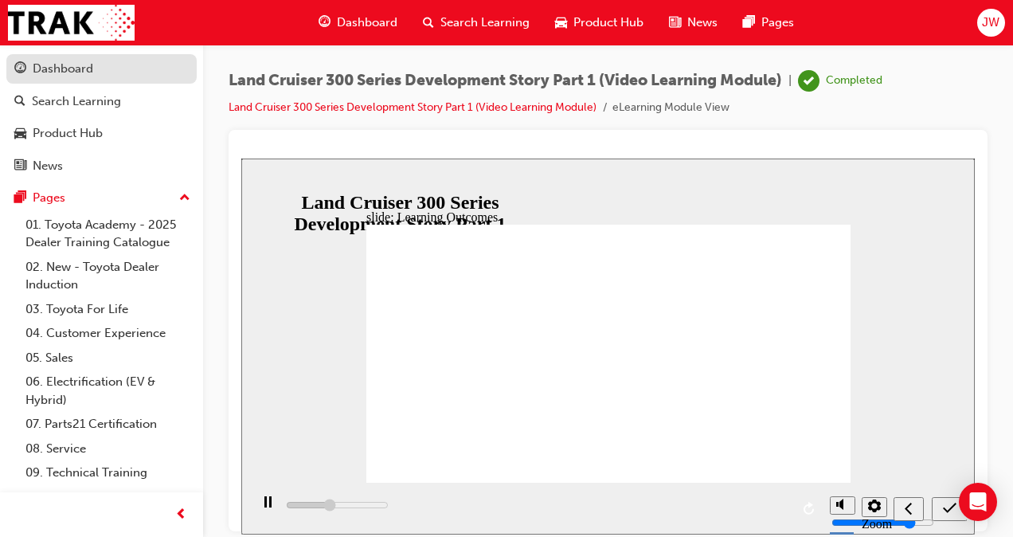
type input "5400"
click at [96, 71] on div "Dashboard" at bounding box center [101, 69] width 174 height 20
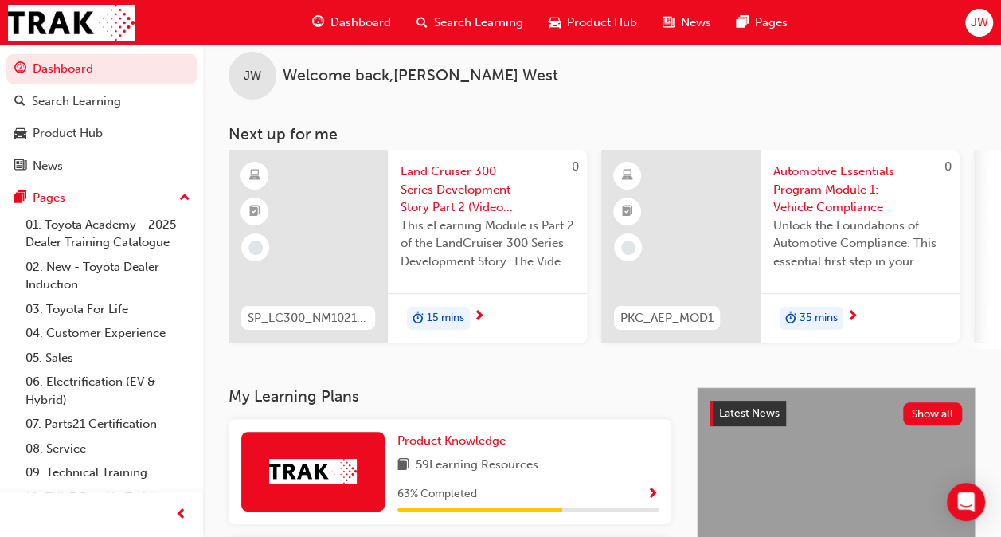
scroll to position [15, 0]
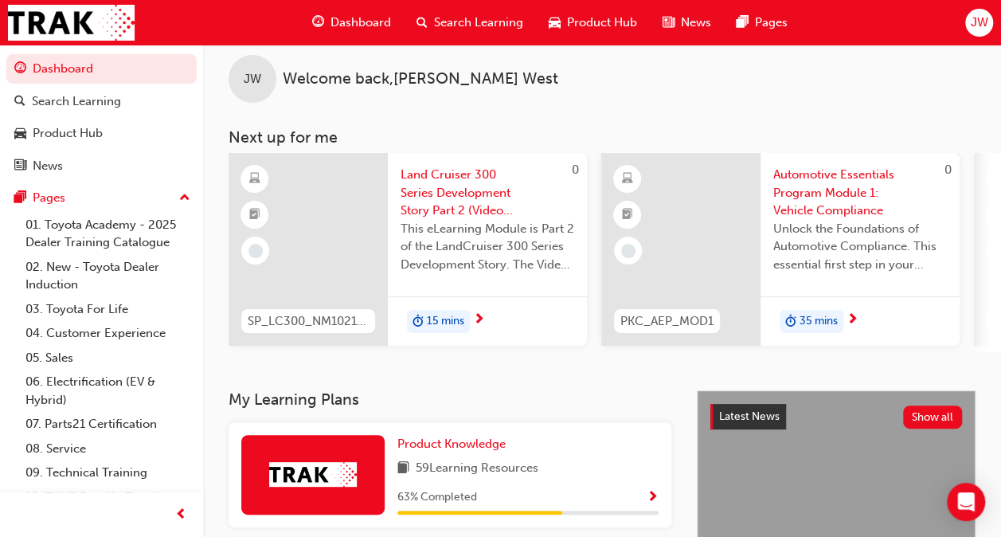
click at [453, 186] on span "Land Cruiser 300 Series Development Story Part 2 (Video Learning Module)" at bounding box center [488, 193] width 174 height 54
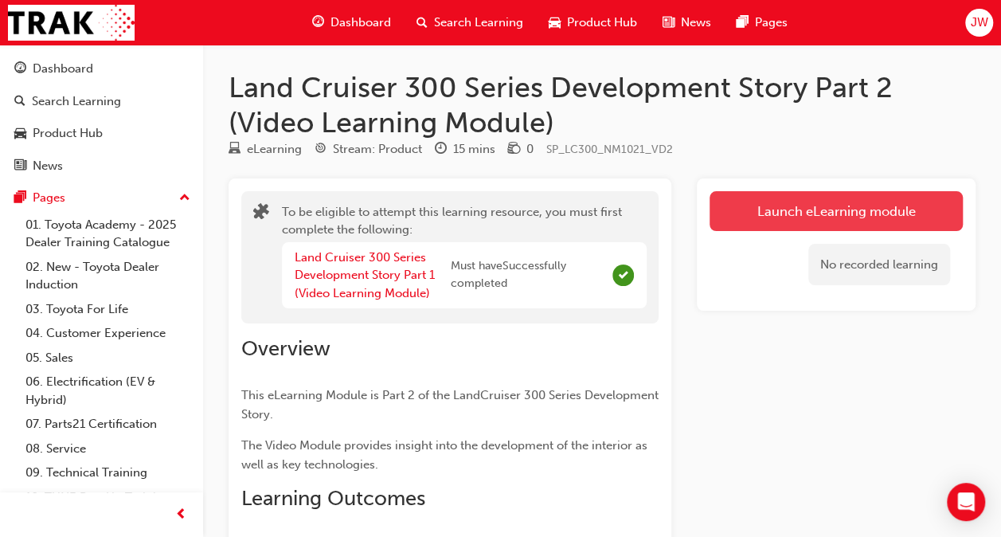
click at [819, 205] on button "Launch eLearning module" at bounding box center [835, 211] width 253 height 40
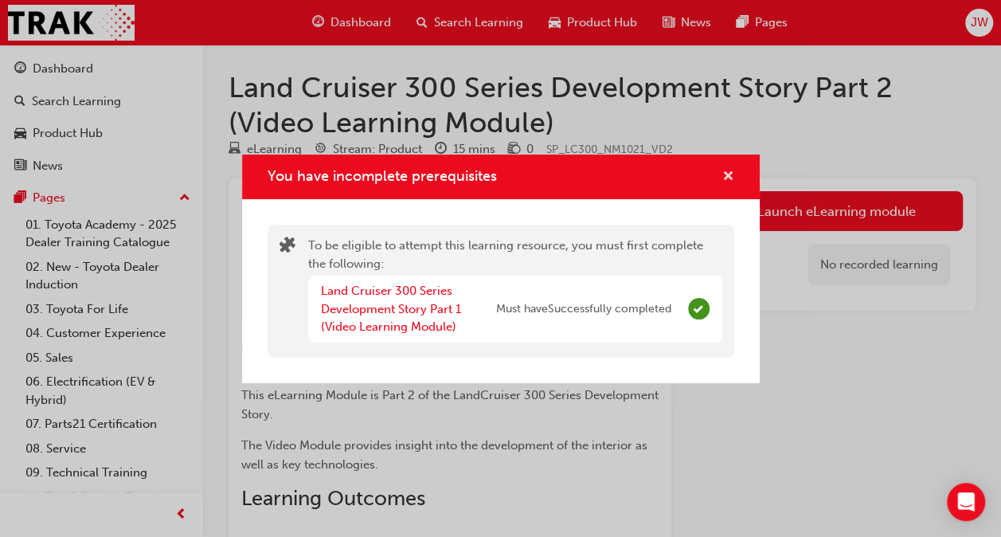
click at [733, 172] on span "cross-icon" at bounding box center [728, 177] width 12 height 14
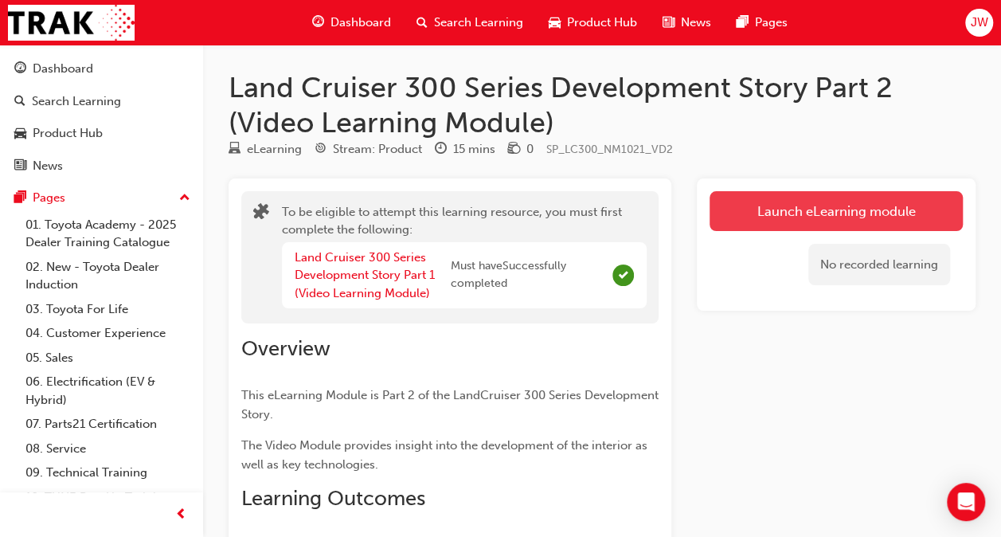
click at [756, 221] on button "Launch eLearning module" at bounding box center [835, 211] width 253 height 40
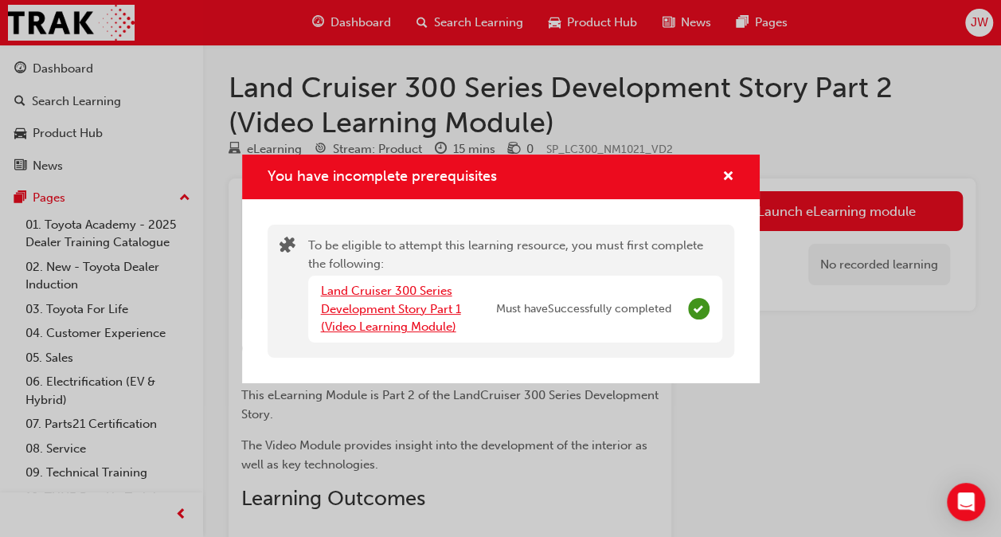
click at [424, 306] on link "Land Cruiser 300 Series Development Story Part 1 (Video Learning Module)" at bounding box center [391, 308] width 140 height 50
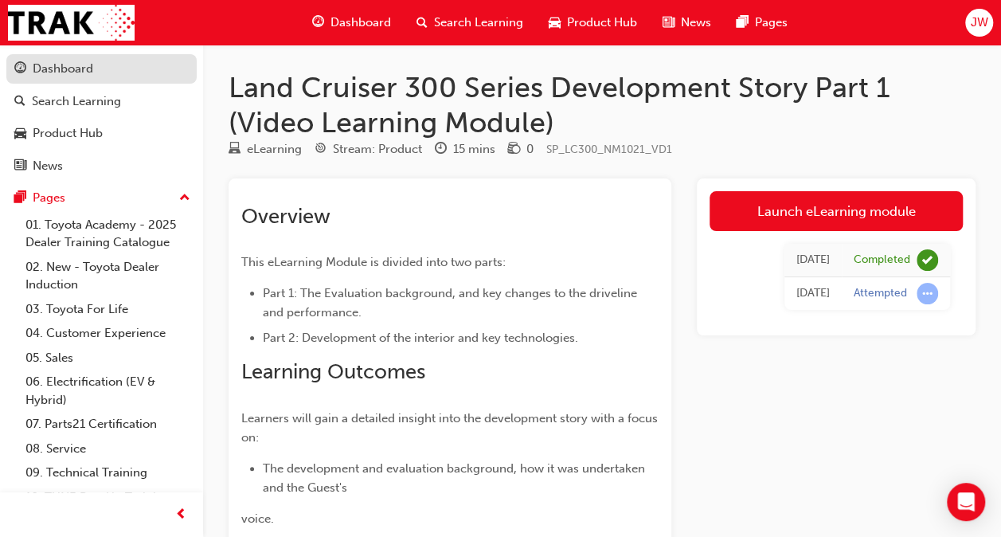
click at [63, 57] on link "Dashboard" at bounding box center [101, 68] width 190 height 29
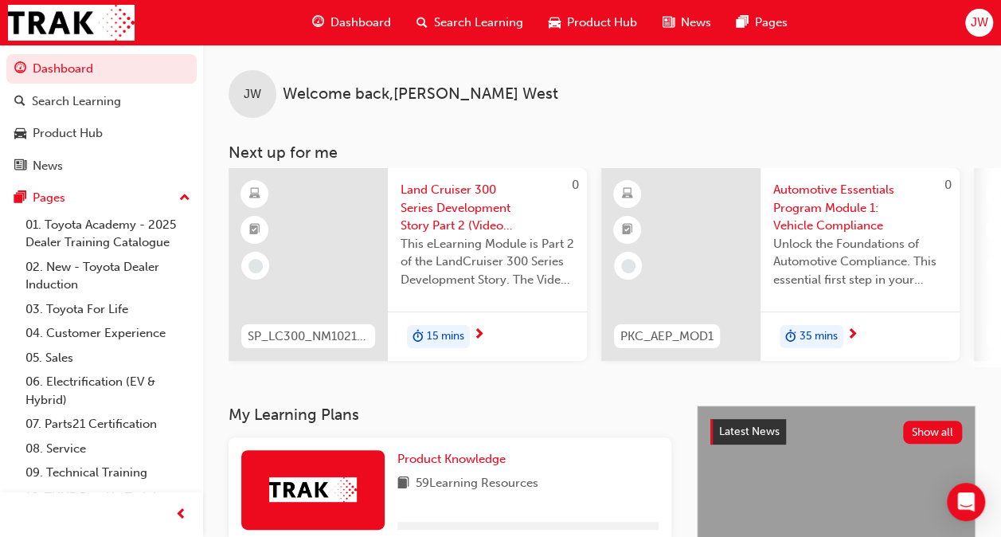
click at [456, 215] on span "Land Cruiser 300 Series Development Story Part 2 (Video Learning Module)" at bounding box center [488, 208] width 174 height 54
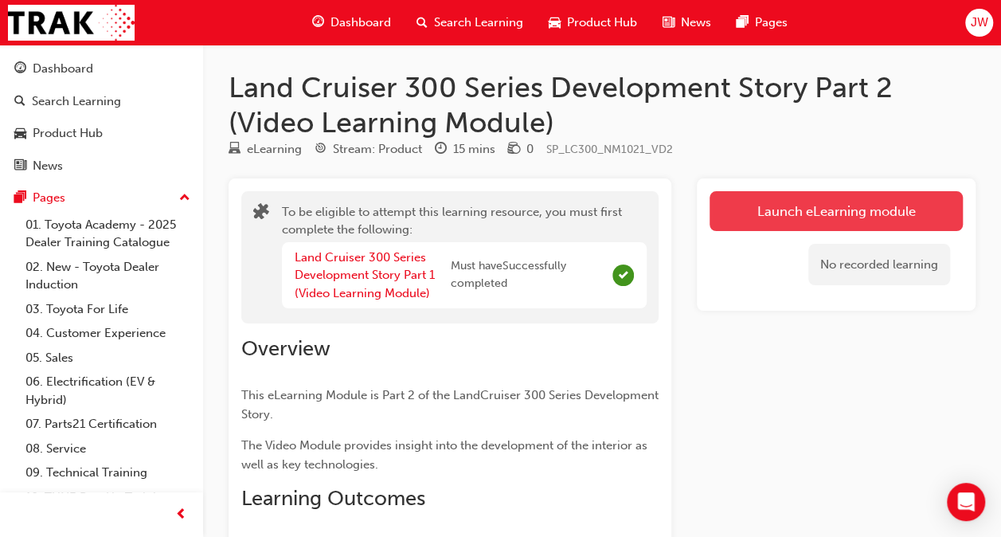
click at [760, 218] on button "Launch eLearning module" at bounding box center [835, 211] width 253 height 40
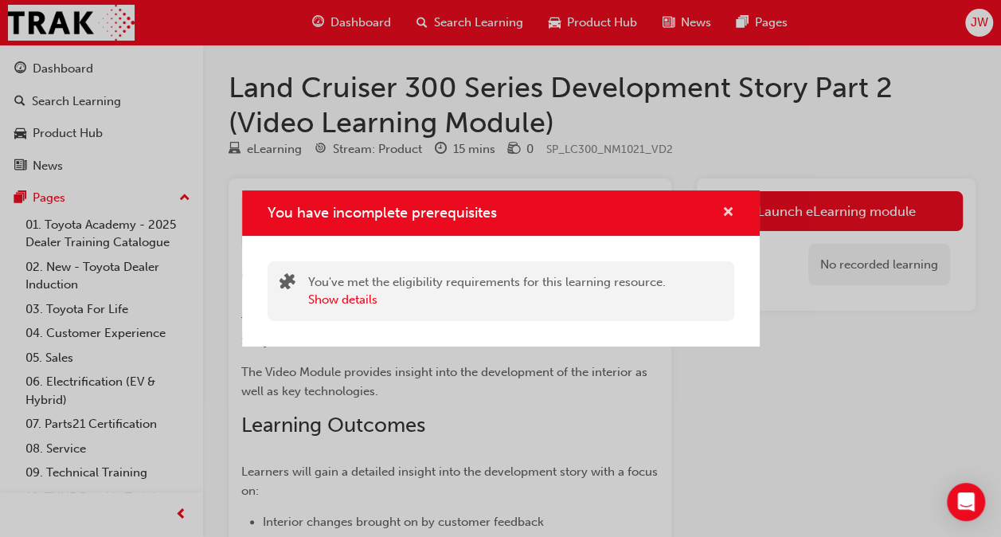
click at [733, 216] on span "cross-icon" at bounding box center [728, 213] width 12 height 14
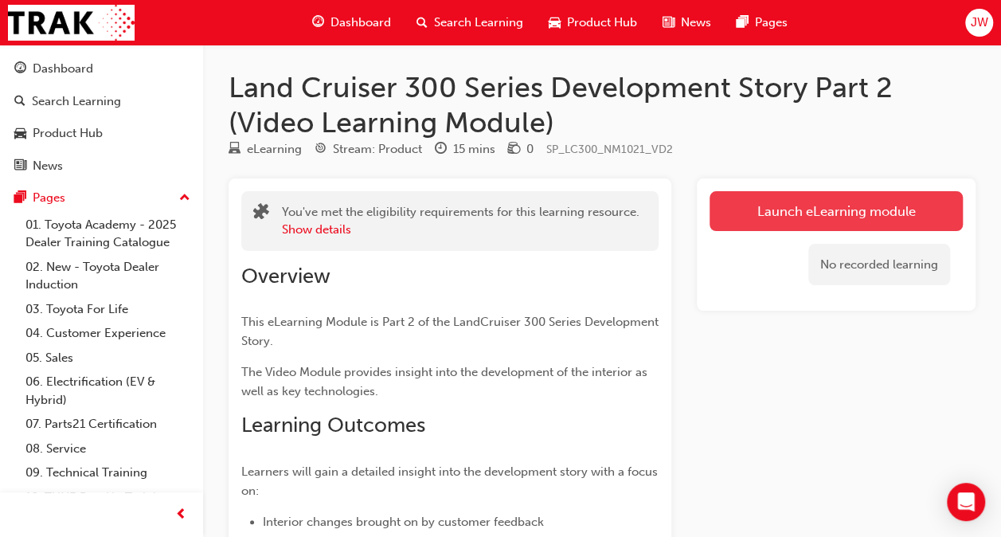
click at [763, 205] on button "Launch eLearning module" at bounding box center [835, 211] width 253 height 40
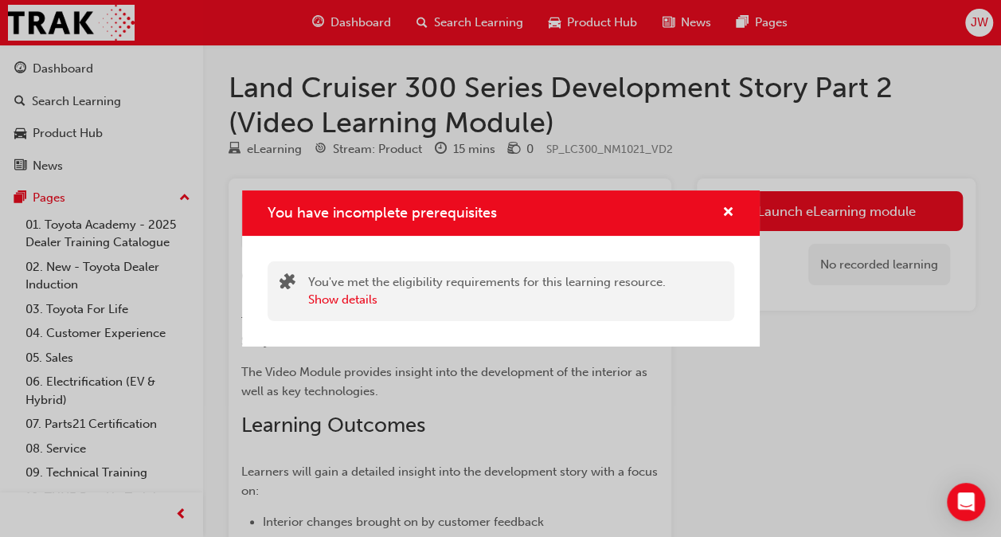
click at [356, 311] on div "You've met the eligibility requirements for this learning resource. Show details" at bounding box center [501, 291] width 467 height 60
click at [355, 310] on div "You've met the eligibility requirements for this learning resource. Show details" at bounding box center [501, 291] width 467 height 60
click at [355, 298] on button "Show details" at bounding box center [342, 300] width 69 height 18
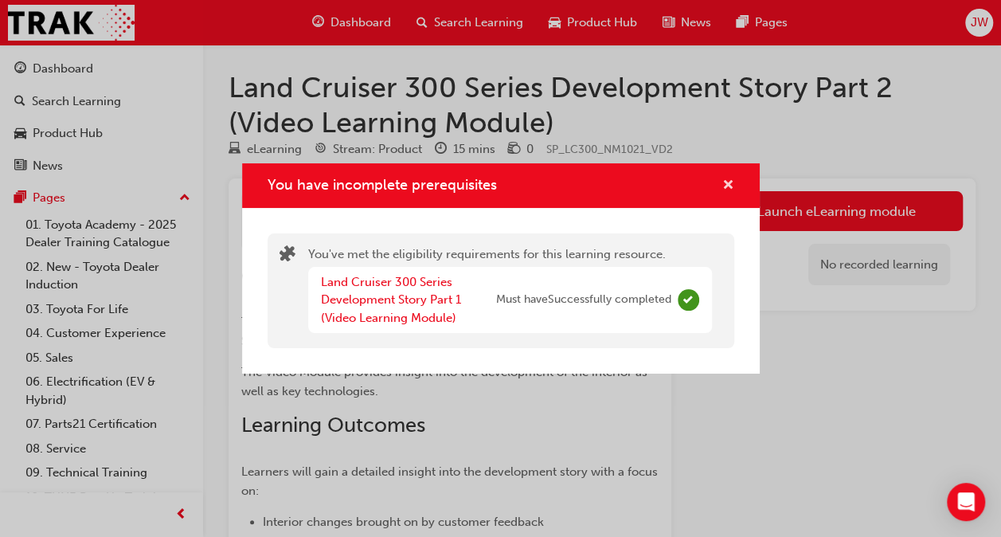
click at [722, 189] on span "cross-icon" at bounding box center [728, 186] width 12 height 14
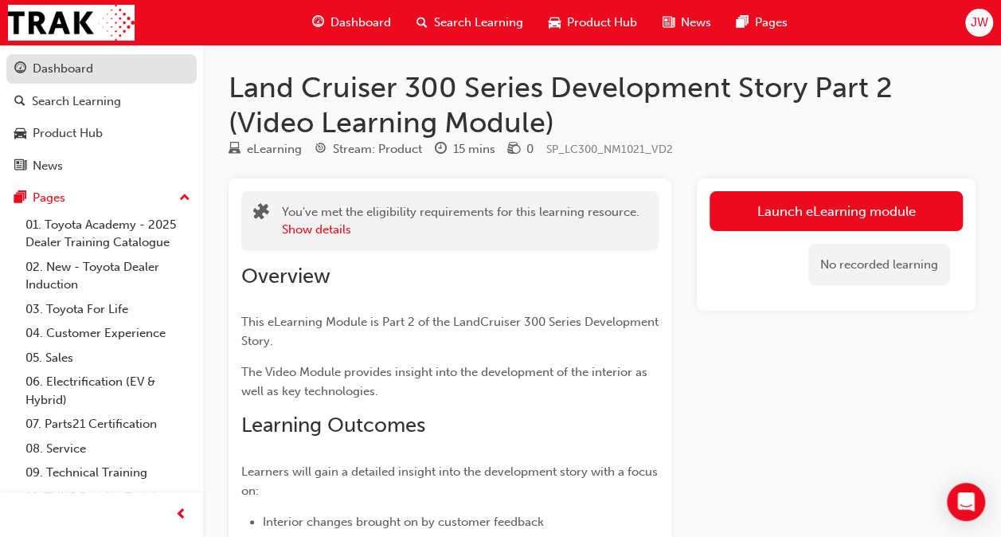
click at [108, 67] on div "Dashboard" at bounding box center [101, 69] width 174 height 20
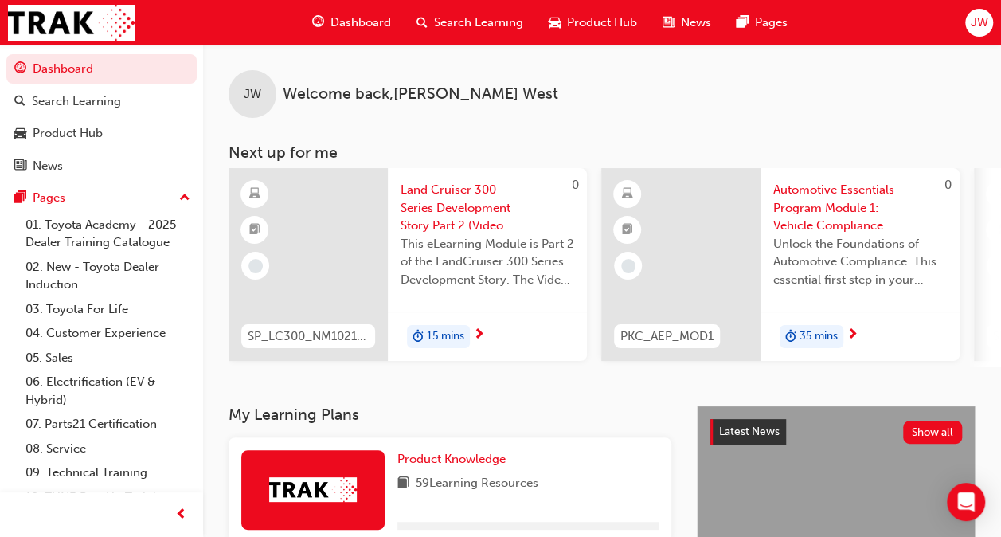
click at [432, 217] on span "Land Cruiser 300 Series Development Story Part 2 (Video Learning Module)" at bounding box center [488, 208] width 174 height 54
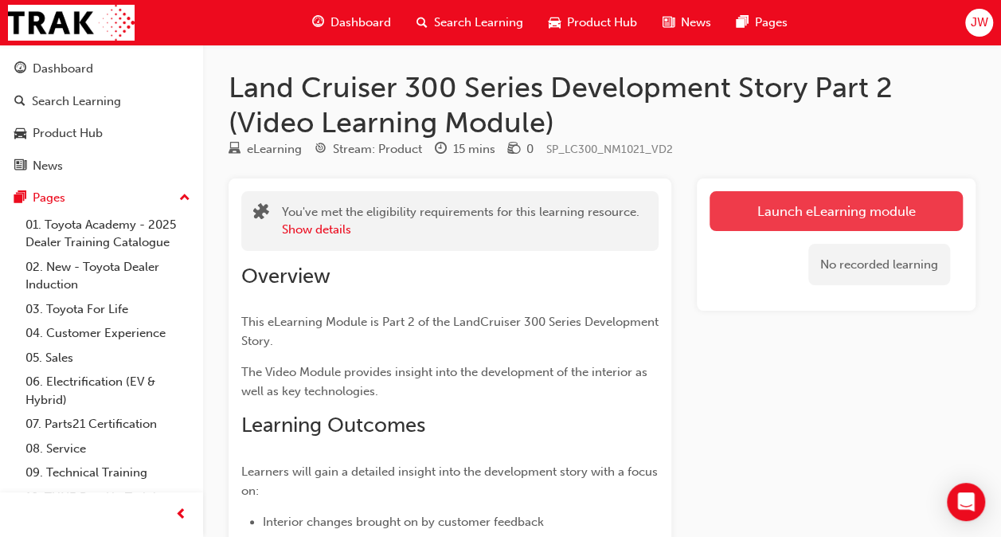
click at [818, 205] on link "Launch eLearning module" at bounding box center [835, 211] width 253 height 40
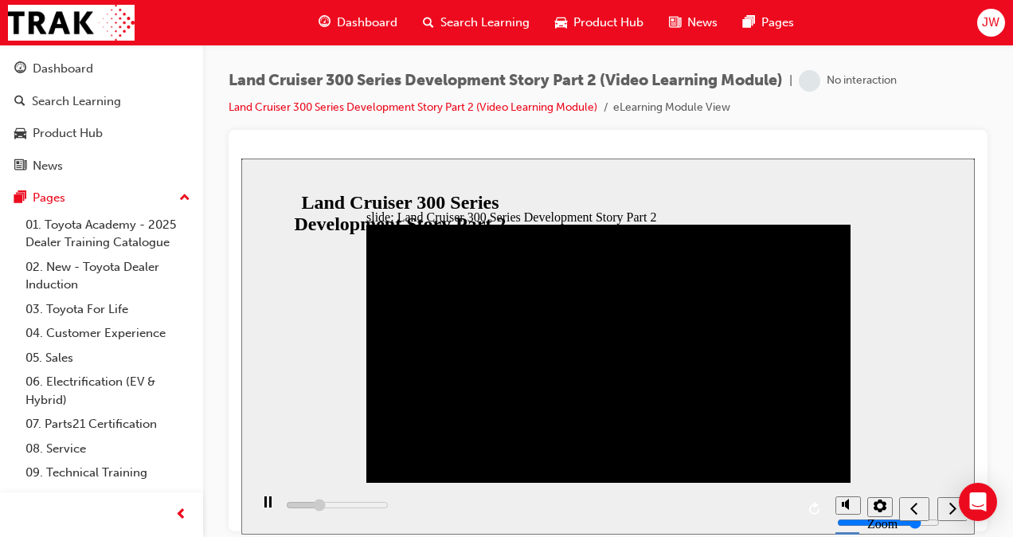
click at [479, 504] on div "playback controls" at bounding box center [538, 508] width 578 height 52
click at [948, 509] on icon "next" at bounding box center [952, 507] width 8 height 14
click at [318, 504] on div "playback controls" at bounding box center [538, 508] width 578 height 52
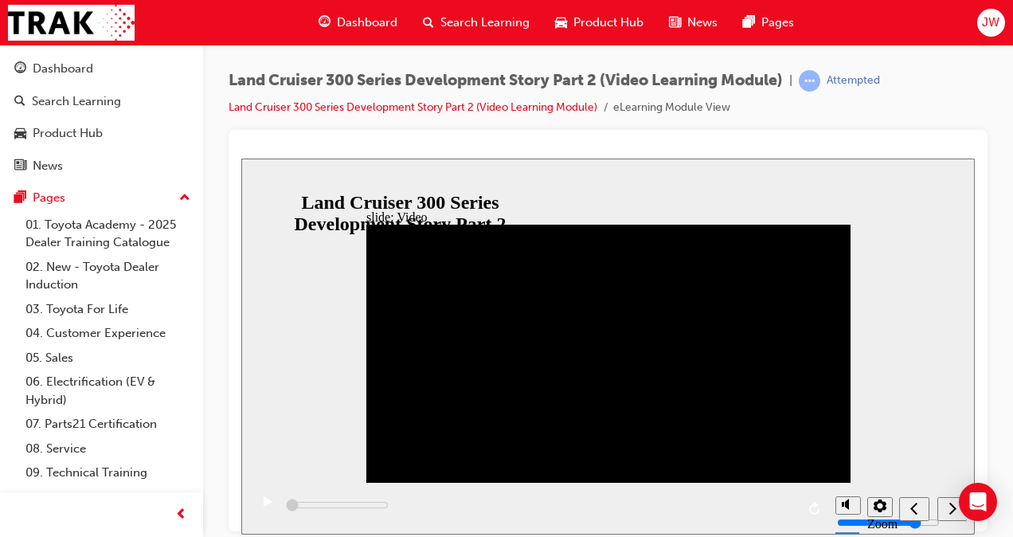
click at [323, 479] on div "slide: Video Video_Icon_Digital_System_RGB_REV.png Click to play video Click to…" at bounding box center [607, 346] width 733 height 376
click at [279, 506] on div "playback controls" at bounding box center [538, 508] width 578 height 52
click at [264, 506] on icon "play/pause" at bounding box center [268, 500] width 9 height 10
click at [267, 507] on div "play/pause" at bounding box center [267, 508] width 27 height 27
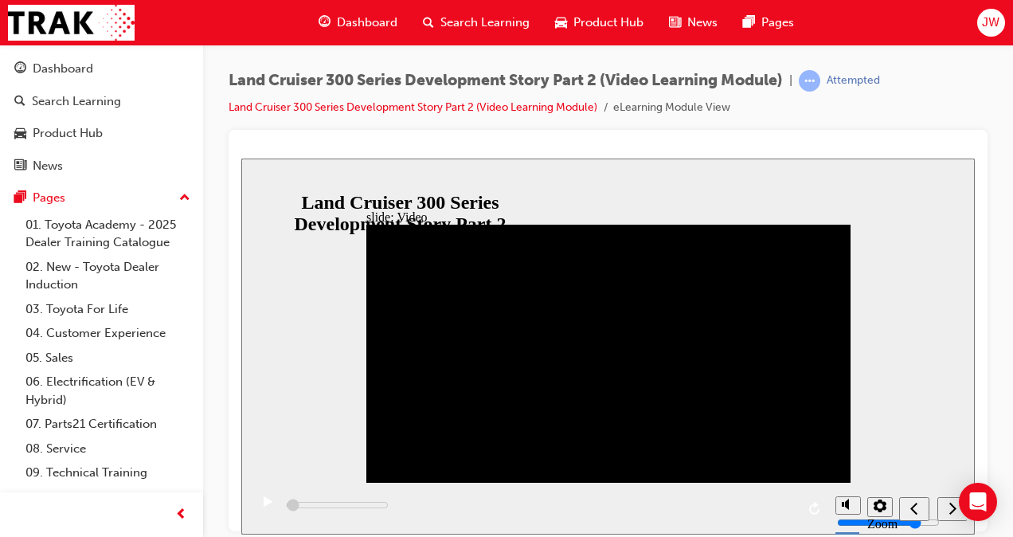
click at [267, 506] on icon "play/pause" at bounding box center [268, 500] width 9 height 10
click at [955, 512] on icon "next" at bounding box center [952, 507] width 8 height 14
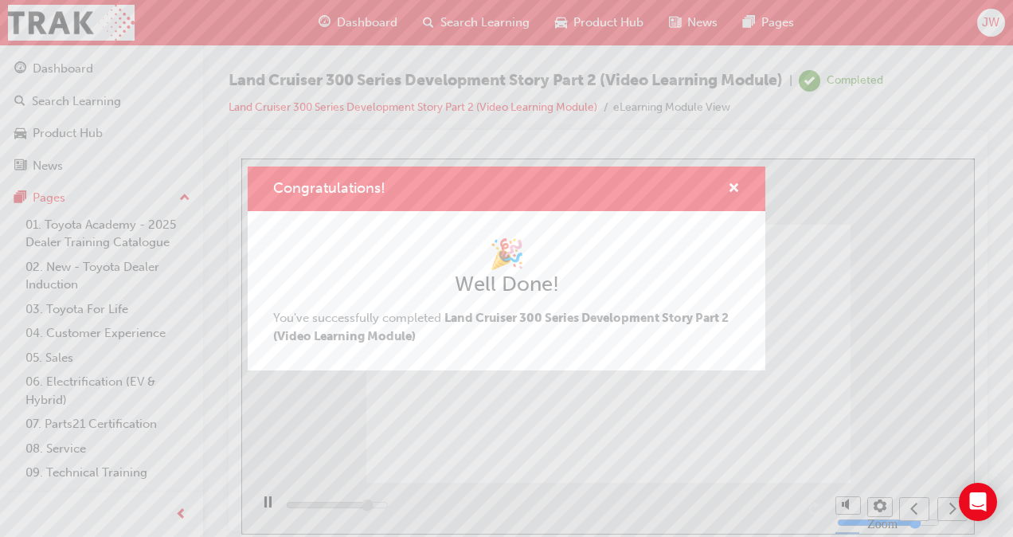
click at [954, 510] on div "Congratulations! 🎉 Well Done! You've successfully completed Land Cruiser 300 Se…" at bounding box center [506, 268] width 1013 height 537
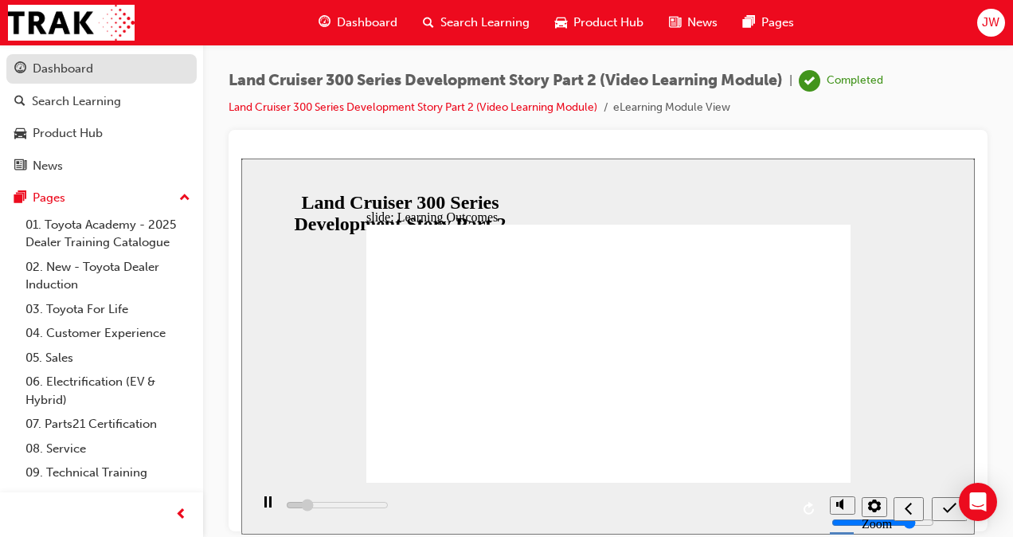
type input "2200"
click at [67, 61] on div "Dashboard" at bounding box center [63, 69] width 61 height 18
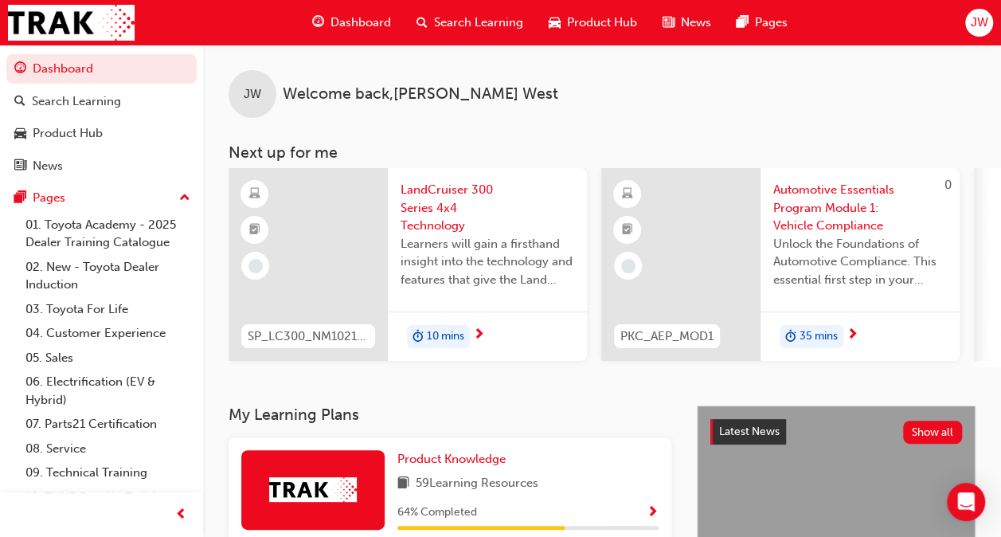
click at [420, 201] on span "LandCruiser 300 Series 4x4 Technology" at bounding box center [488, 208] width 174 height 54
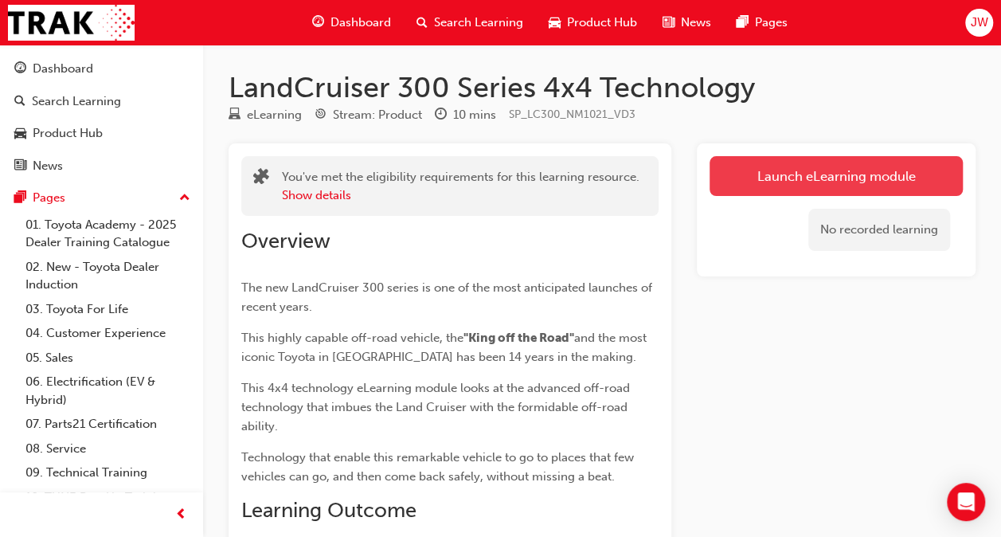
click at [838, 182] on link "Launch eLearning module" at bounding box center [835, 176] width 253 height 40
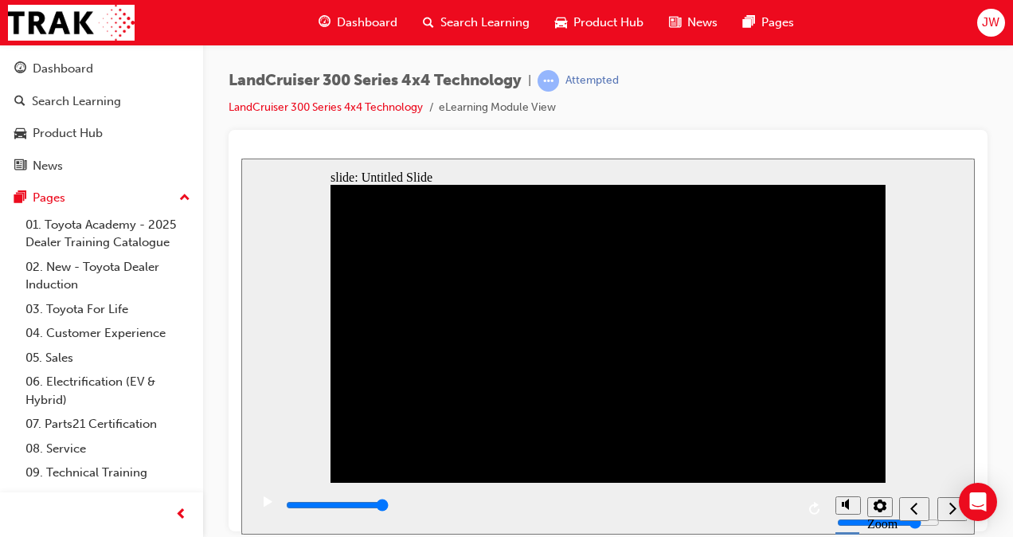
click at [944, 506] on div "next" at bounding box center [953, 508] width 18 height 17
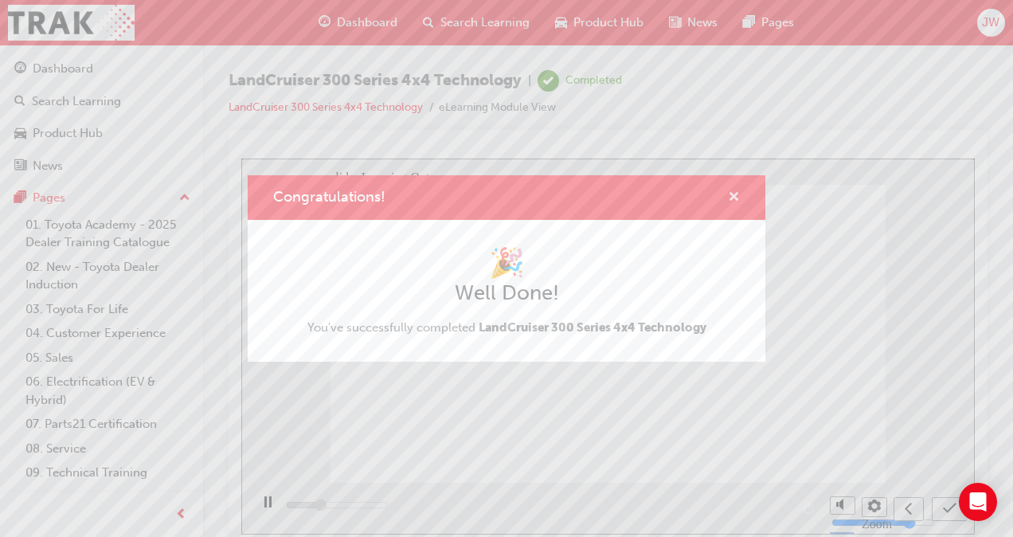
click at [731, 199] on span "cross-icon" at bounding box center [734, 198] width 12 height 14
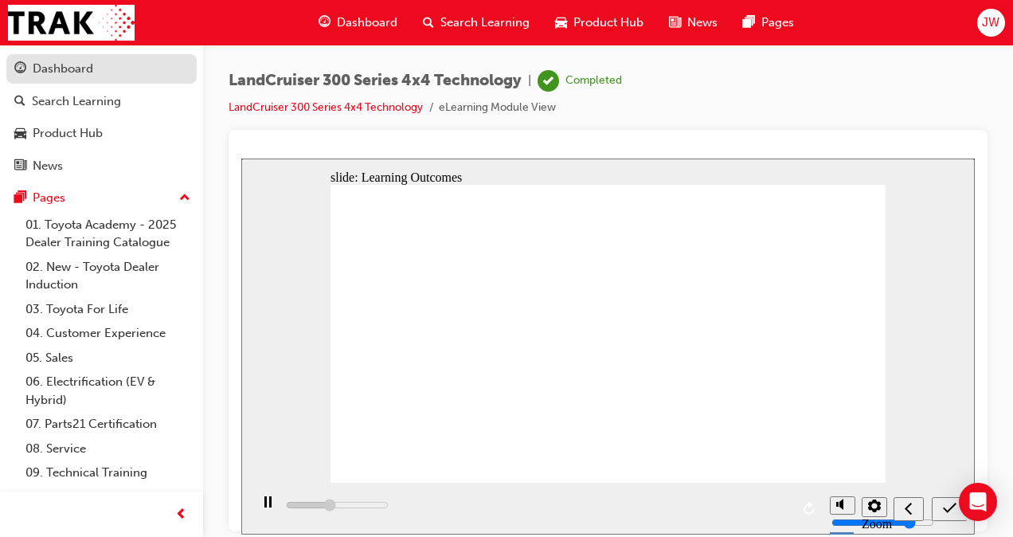
type input "5300"
click at [43, 76] on div "Dashboard" at bounding box center [63, 69] width 61 height 18
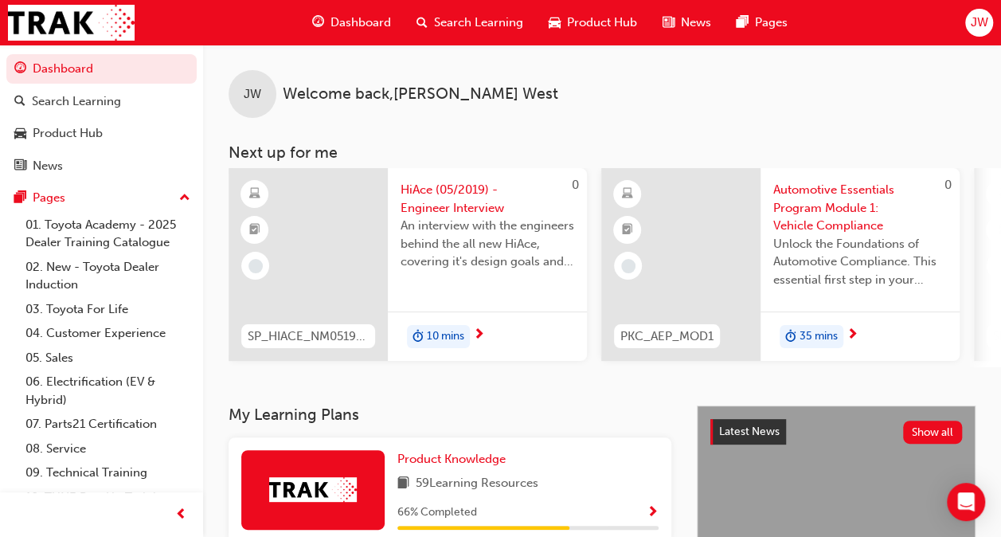
click at [468, 204] on span "HiAce (05/2019) - Engineer Interview" at bounding box center [488, 199] width 174 height 36
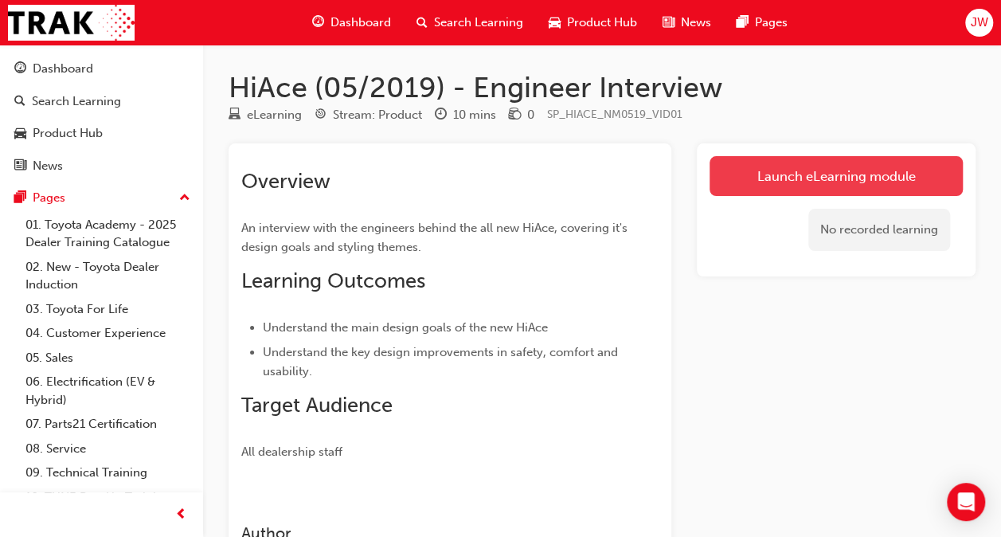
click at [798, 166] on link "Launch eLearning module" at bounding box center [835, 176] width 253 height 40
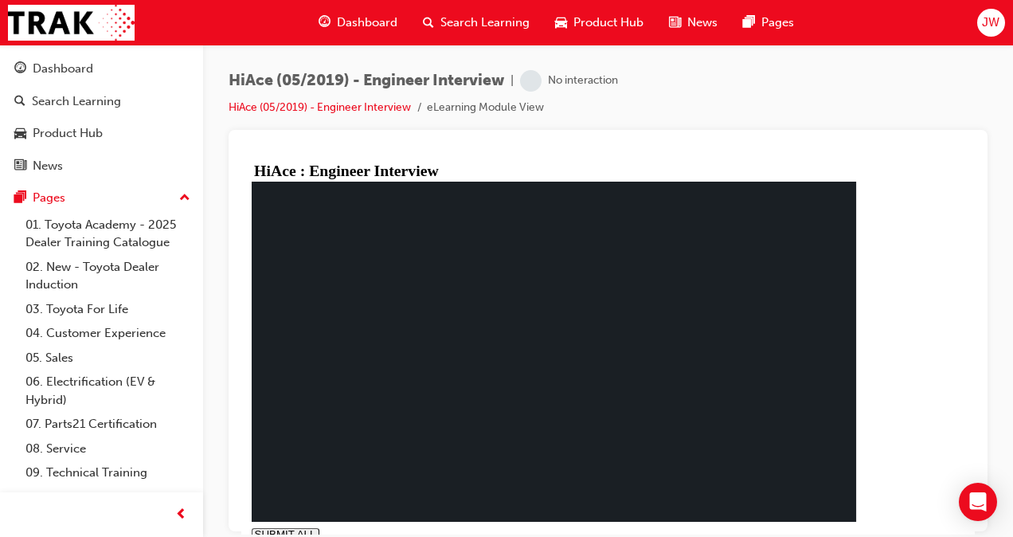
type input "0.002"
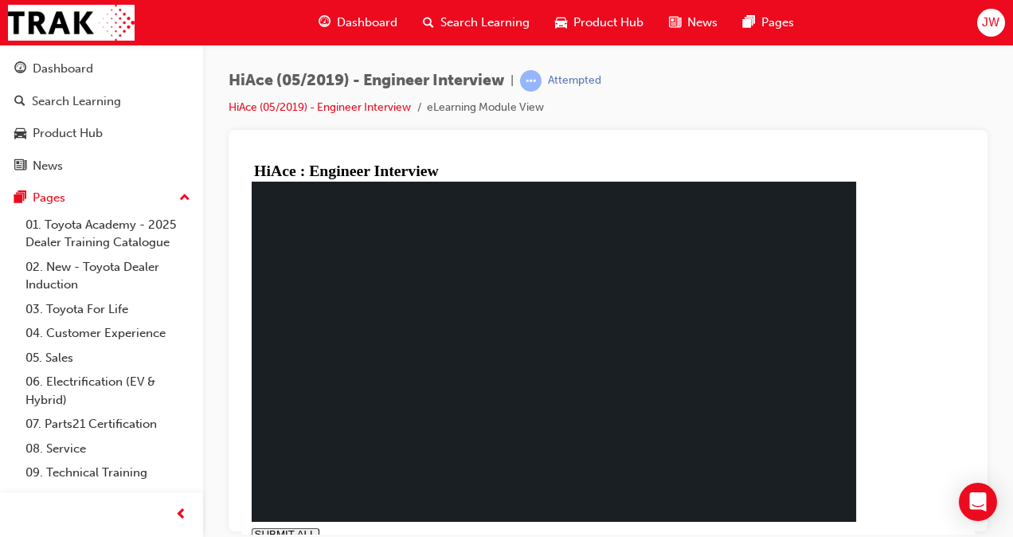
drag, startPoint x: 369, startPoint y: 234, endPoint x: 565, endPoint y: 232, distance: 195.1
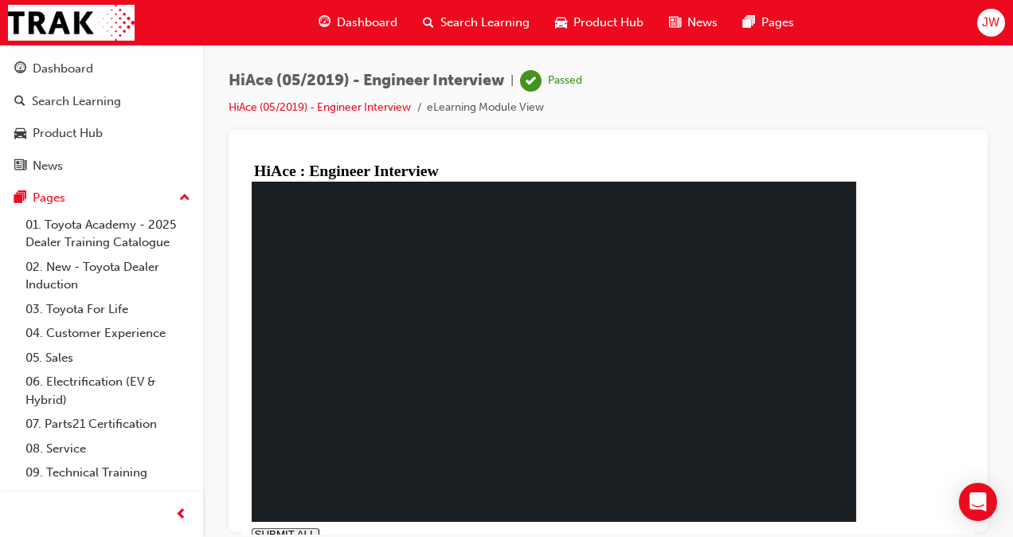
click at [41, 67] on div "Dashboard" at bounding box center [63, 69] width 61 height 18
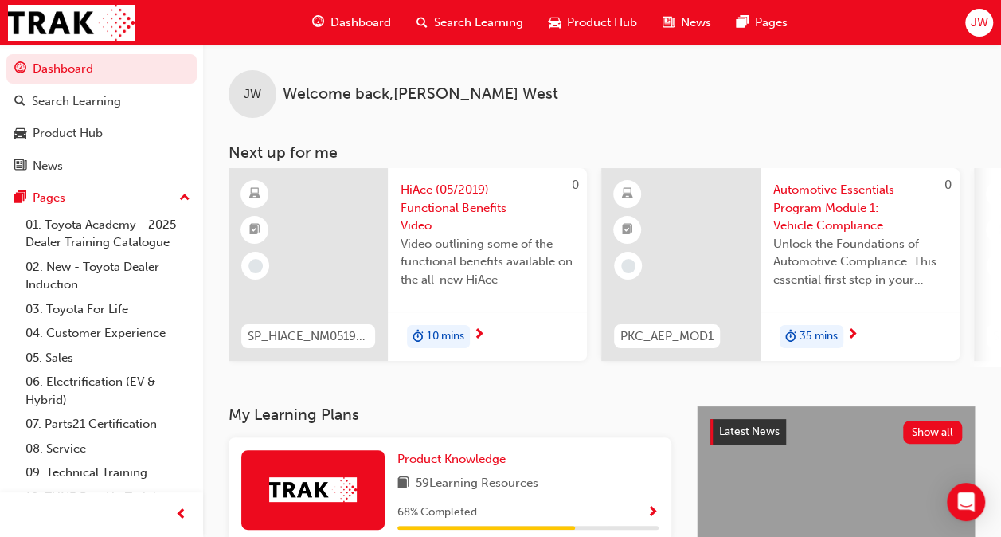
click at [411, 217] on span "HiAce (05/2019) - Functional Benefits Video" at bounding box center [488, 208] width 174 height 54
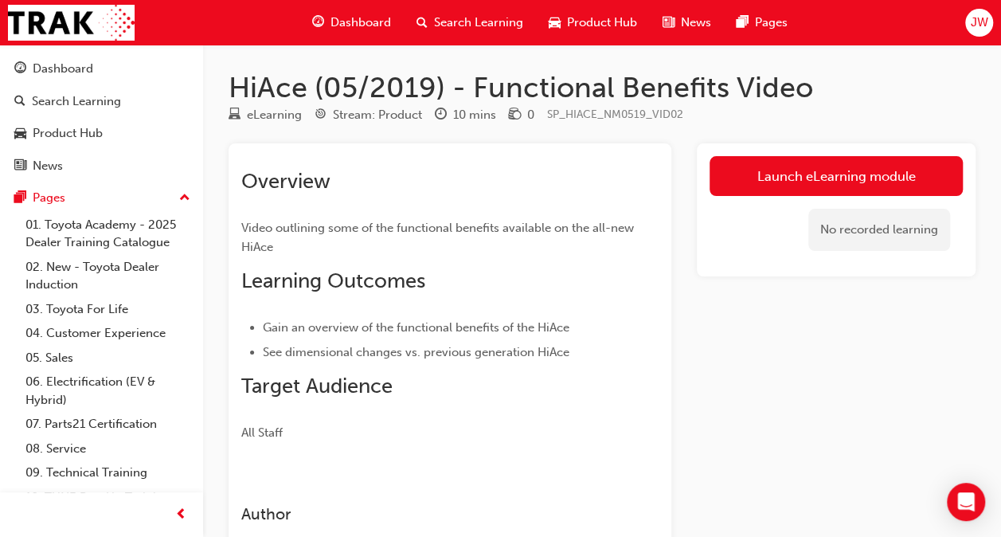
click at [827, 197] on div "No recorded learning" at bounding box center [835, 230] width 253 height 68
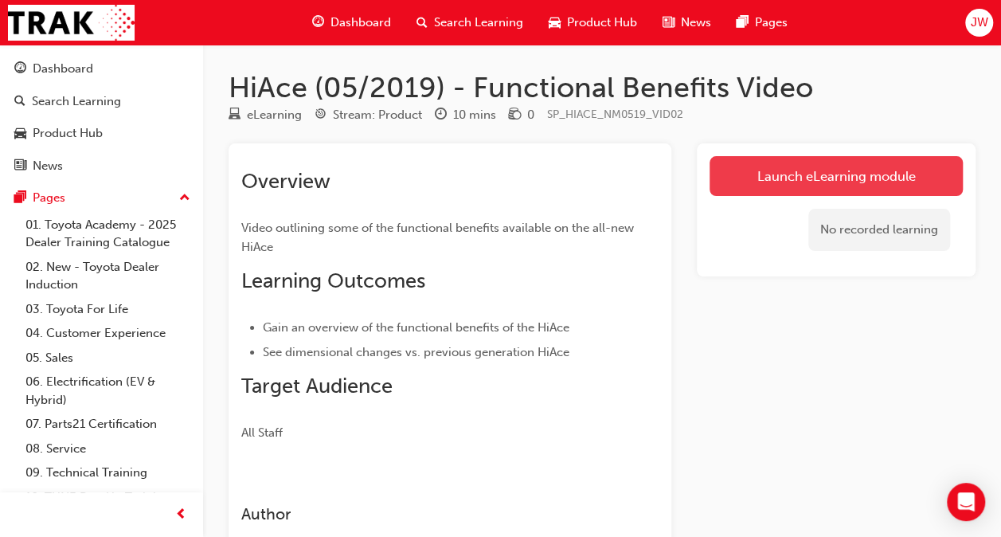
click at [821, 187] on link "Launch eLearning module" at bounding box center [835, 176] width 253 height 40
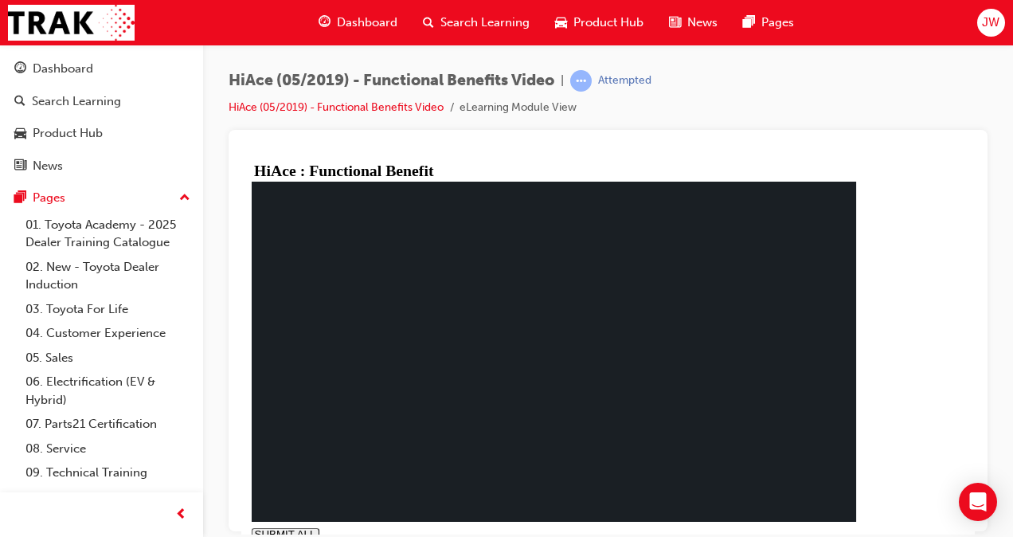
type input "0.009"
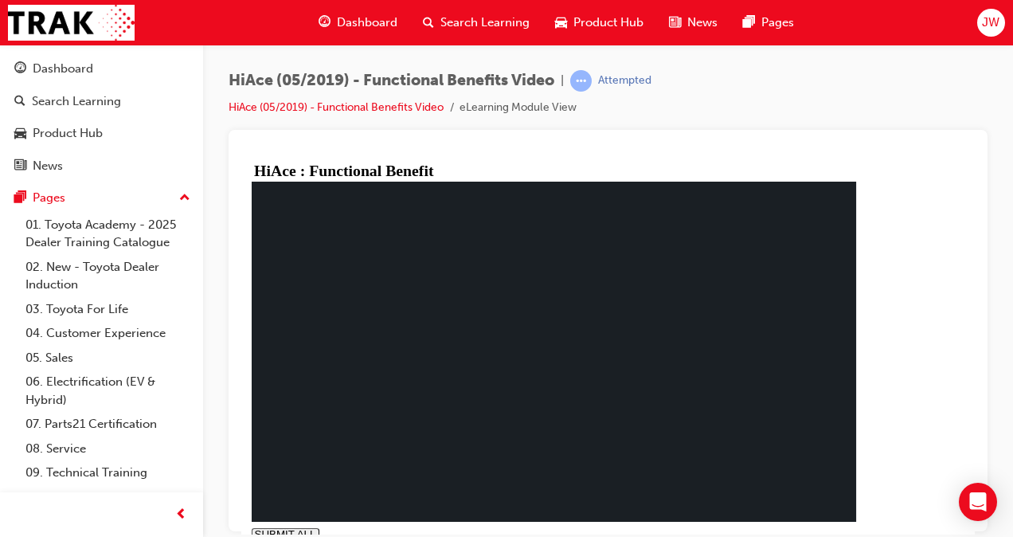
drag, startPoint x: 353, startPoint y: 228, endPoint x: 417, endPoint y: 244, distance: 66.4
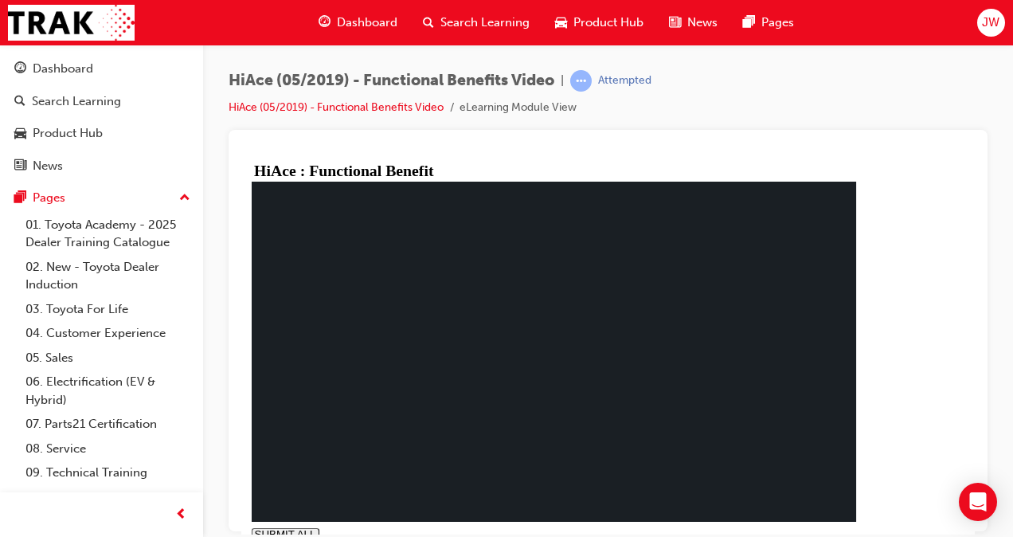
click at [857, 529] on div "You have completed this module. HiAce: Functional Beneft SUBMIT ALL volume PREV…" at bounding box center [554, 360] width 605 height 358
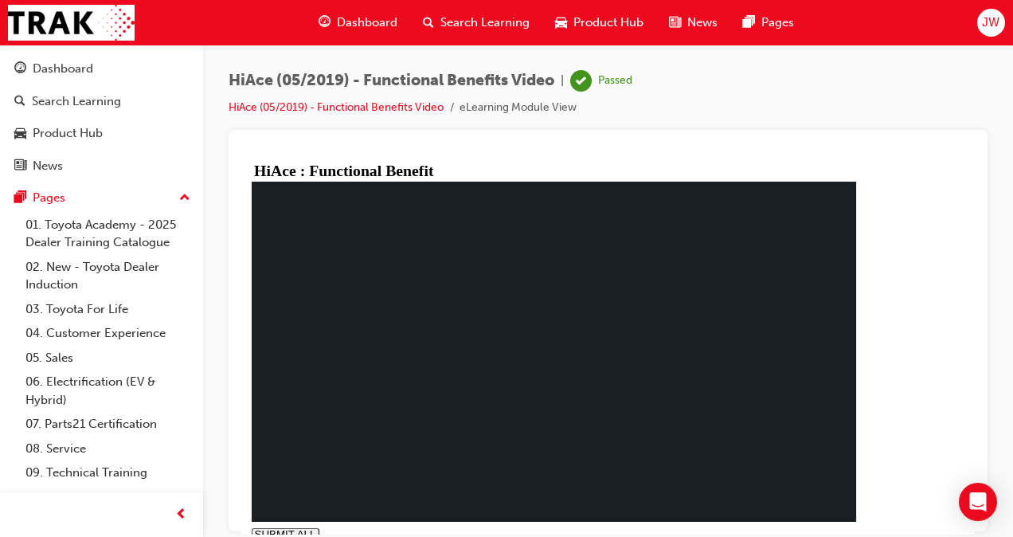
click at [107, 72] on div "Dashboard" at bounding box center [101, 69] width 174 height 20
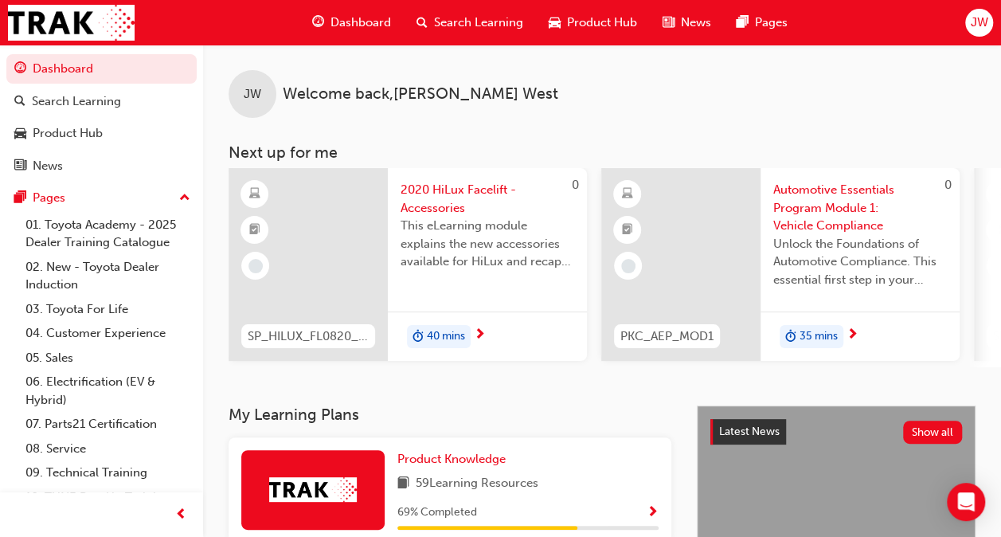
click at [448, 201] on span "2020 HiLux Facelift - Accessories" at bounding box center [488, 199] width 174 height 36
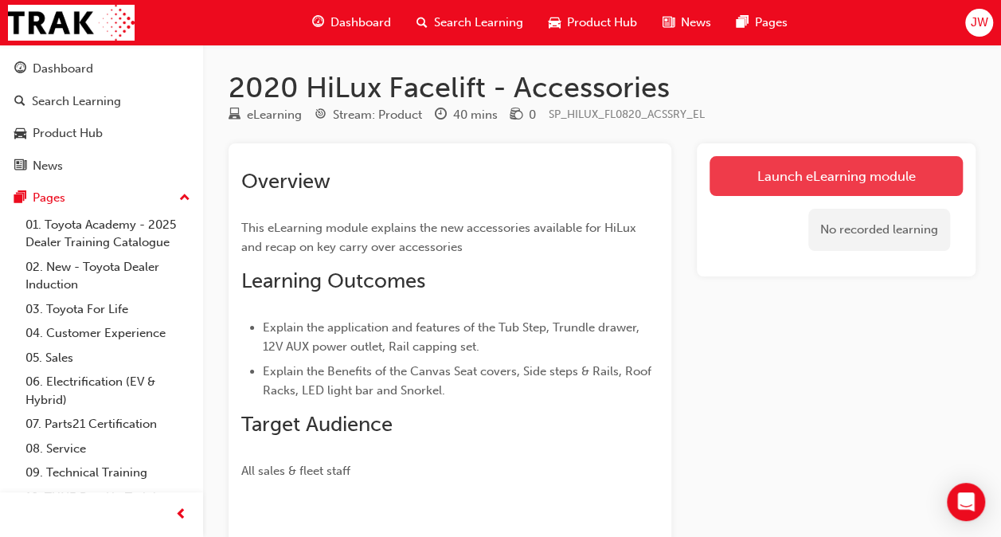
click at [785, 174] on link "Launch eLearning module" at bounding box center [835, 176] width 253 height 40
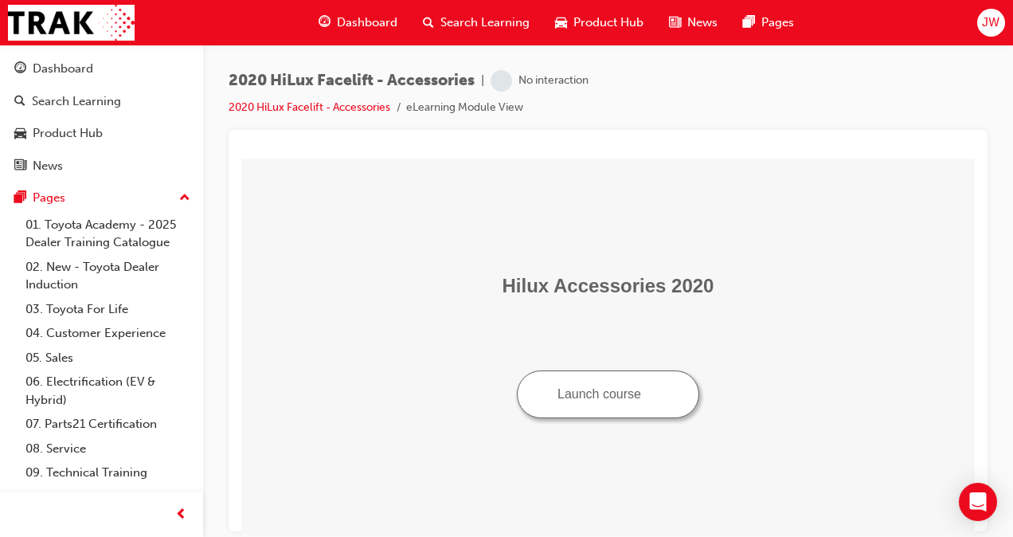
click at [602, 396] on button "Launch course" at bounding box center [608, 393] width 182 height 48
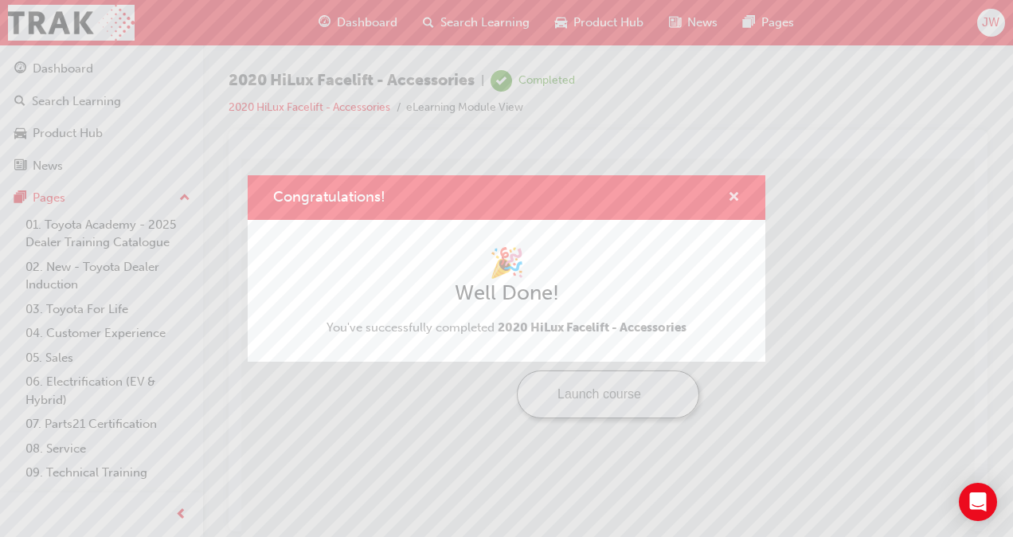
click at [729, 194] on span "cross-icon" at bounding box center [734, 198] width 12 height 14
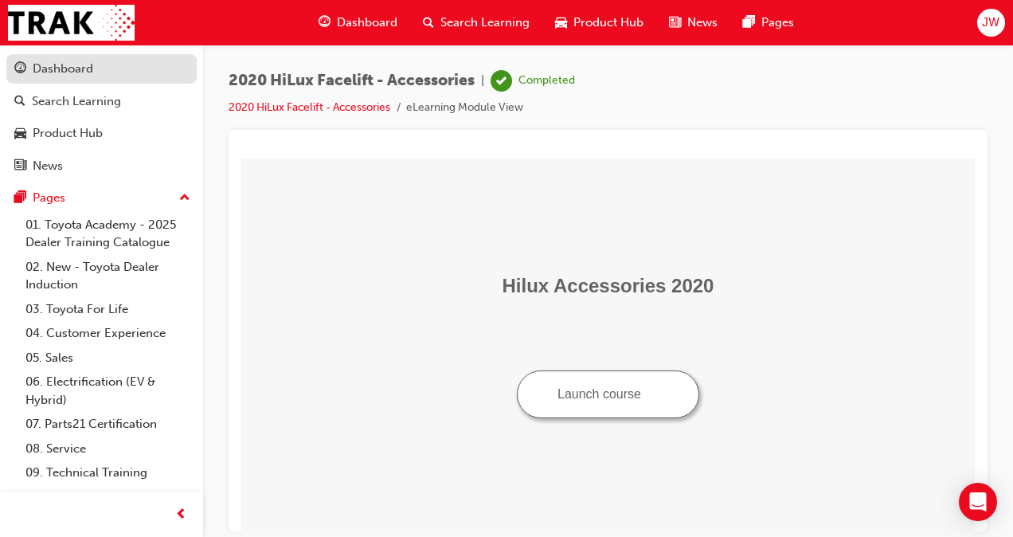
click at [119, 73] on div "Dashboard" at bounding box center [101, 69] width 174 height 20
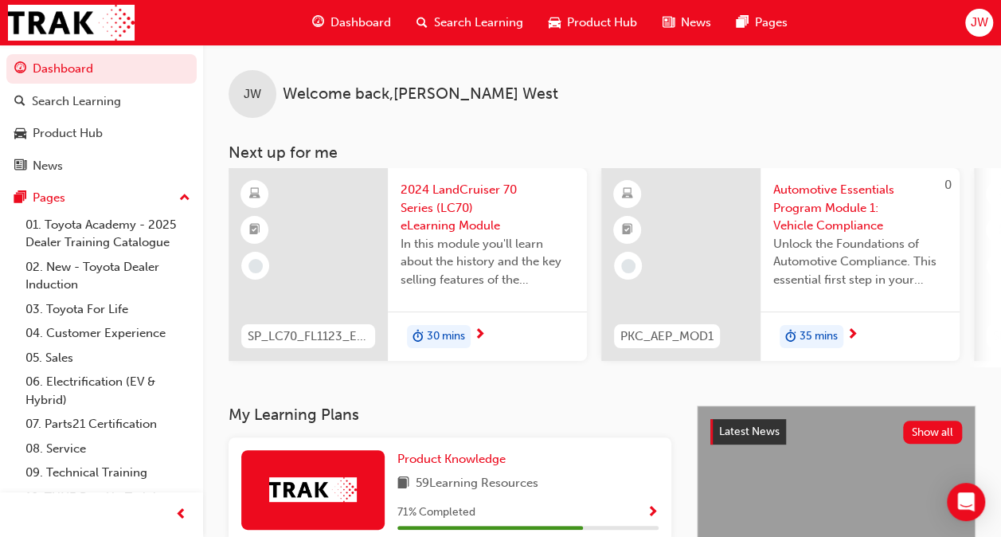
click at [424, 206] on span "2024 LandCruiser 70 Series (LC70) eLearning Module" at bounding box center [488, 208] width 174 height 54
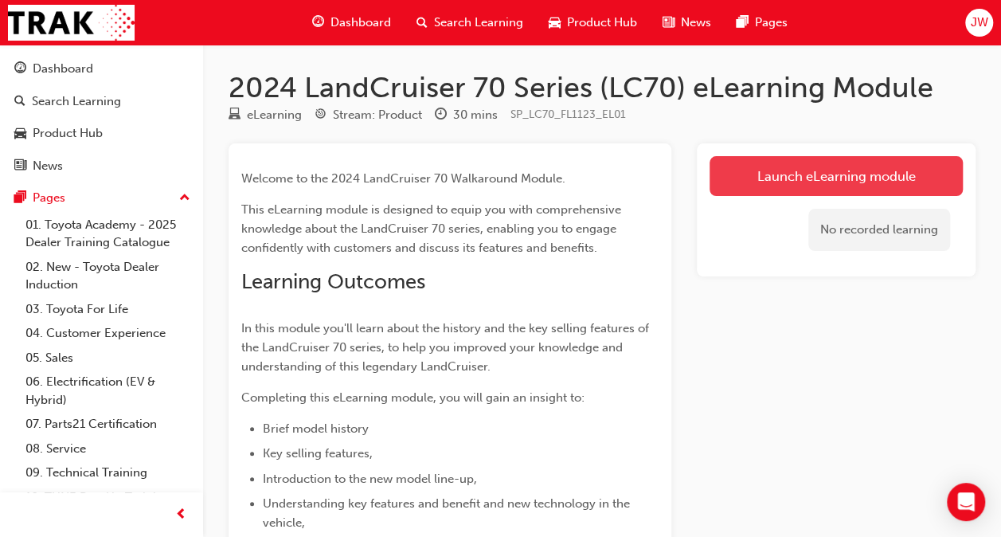
click at [751, 182] on link "Launch eLearning module" at bounding box center [835, 176] width 253 height 40
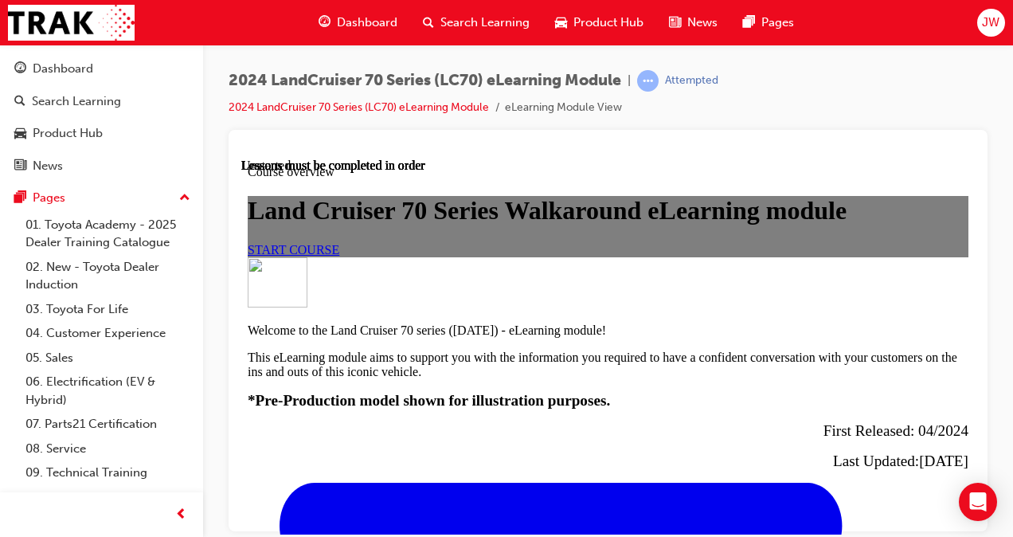
click at [339, 256] on span "START COURSE" at bounding box center [294, 249] width 92 height 14
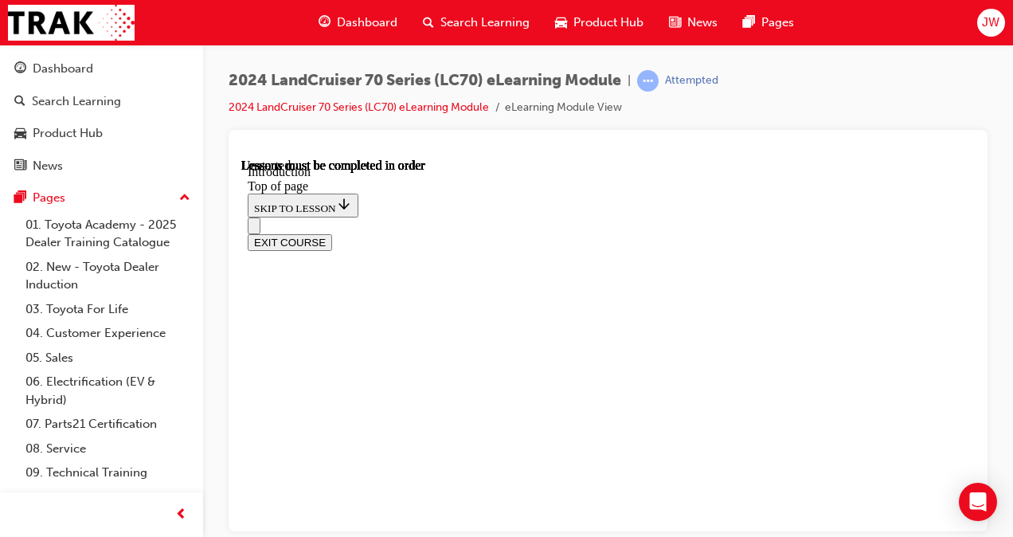
scroll to position [49, 0]
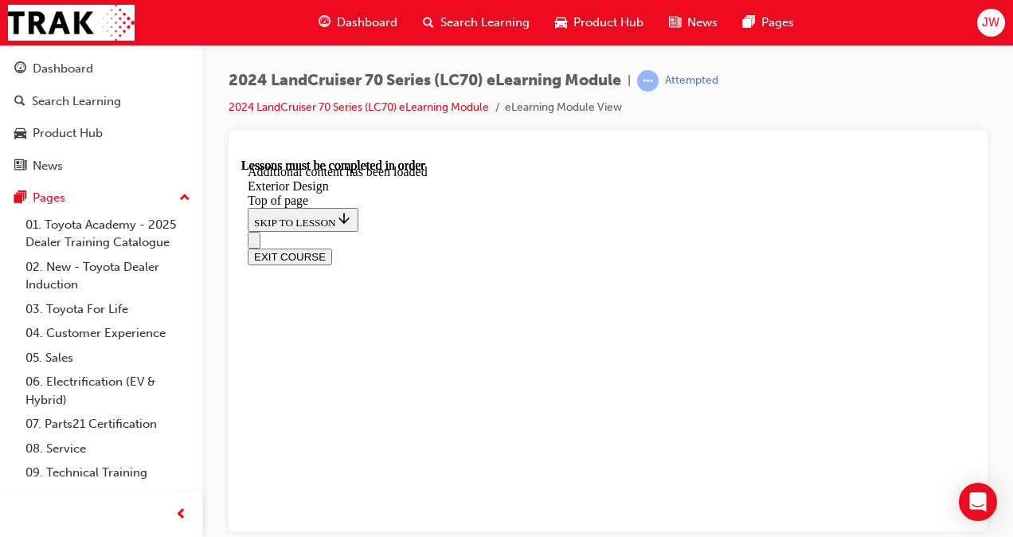
drag, startPoint x: 631, startPoint y: 413, endPoint x: 700, endPoint y: 416, distance: 69.3
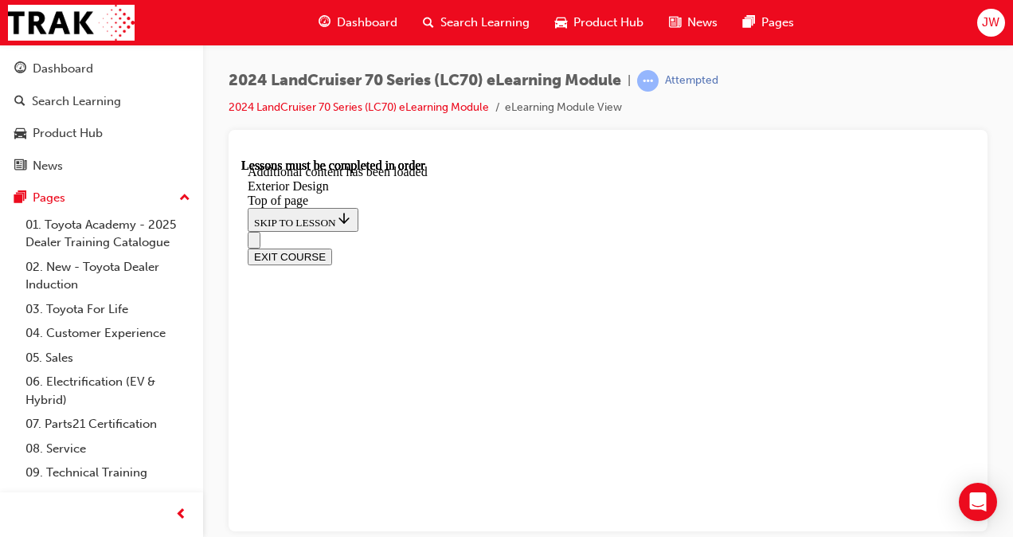
scroll to position [1635, 0]
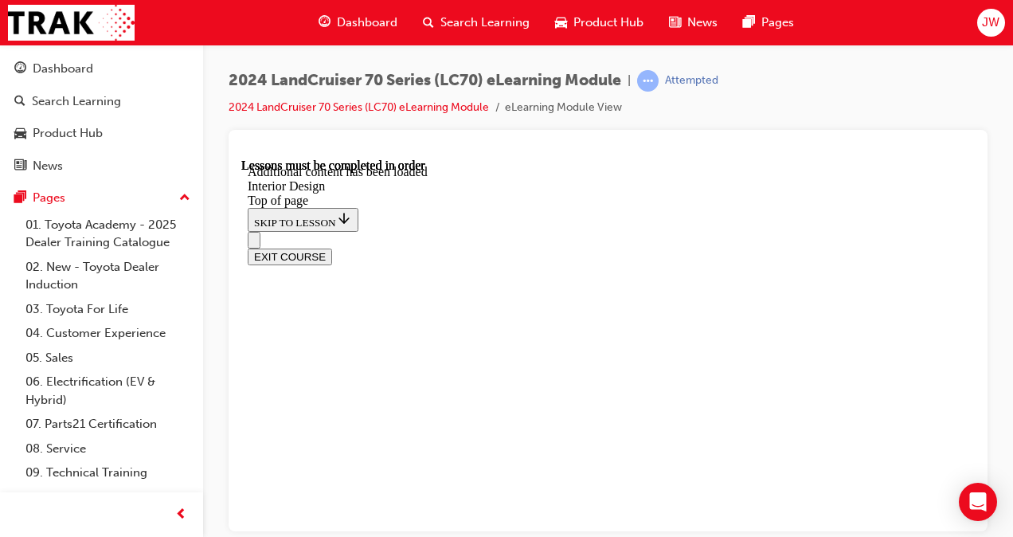
scroll to position [810, 0]
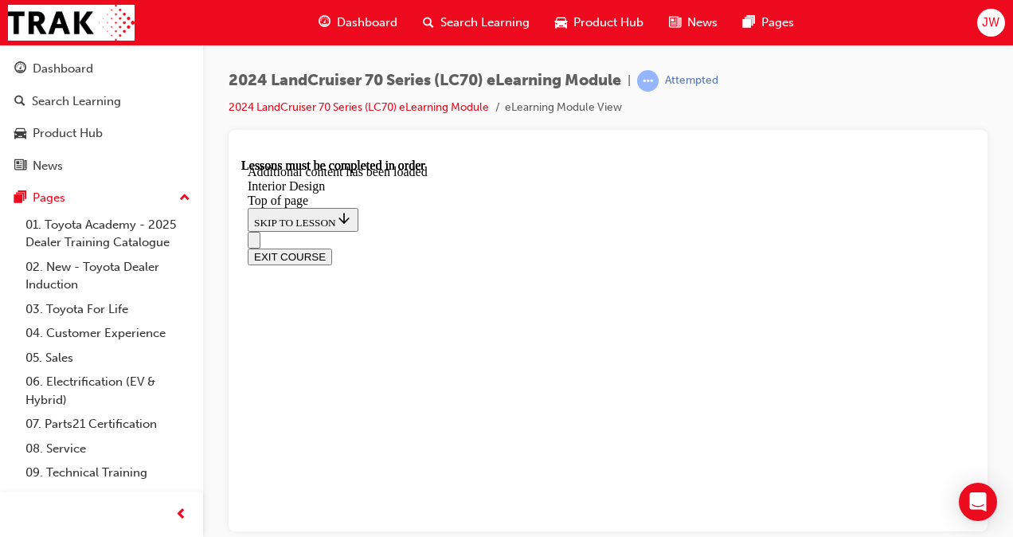
scroll to position [875, 0]
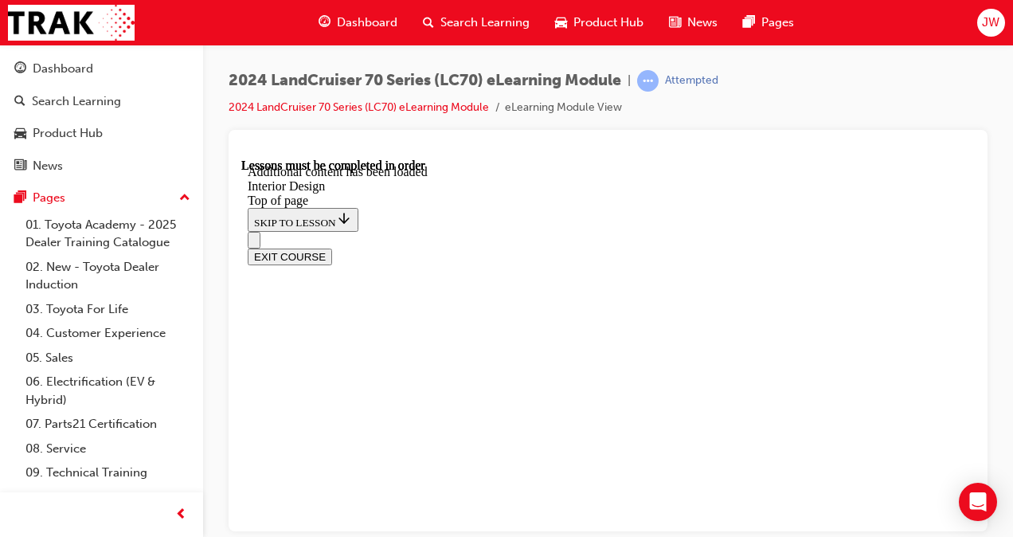
scroll to position [1094, 0]
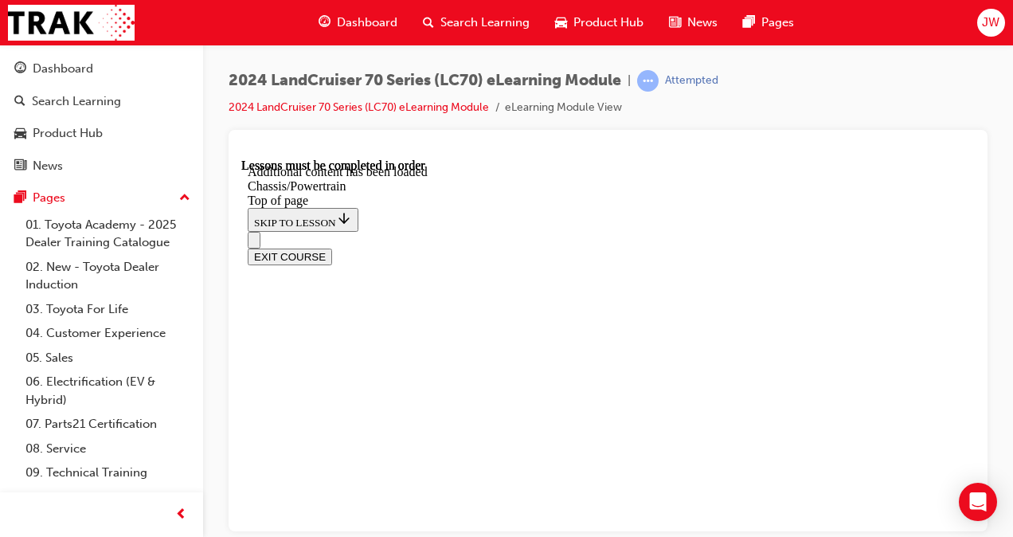
scroll to position [1139, 0]
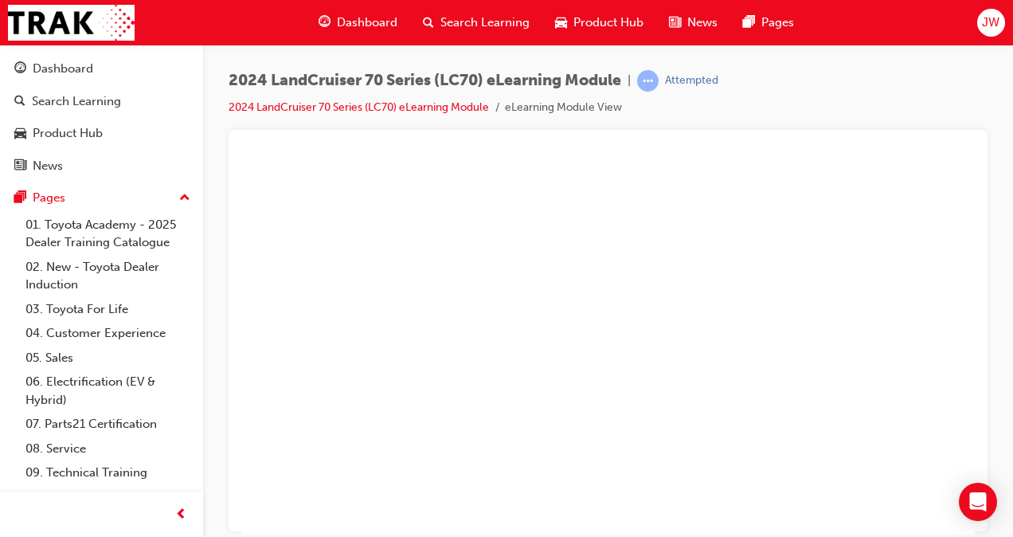
click at [647, 416] on button "Unzoom image" at bounding box center [607, 346] width 733 height 376
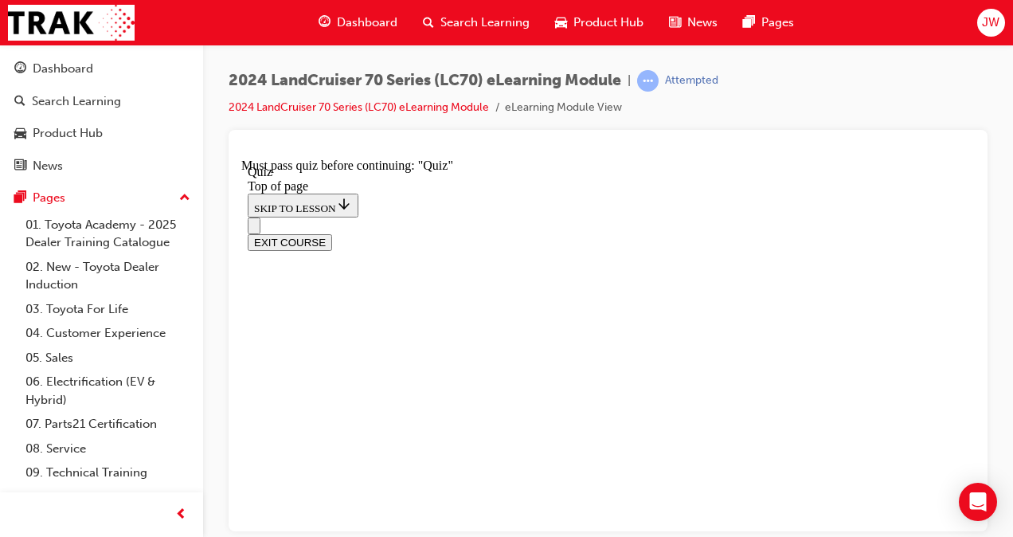
scroll to position [322, 0]
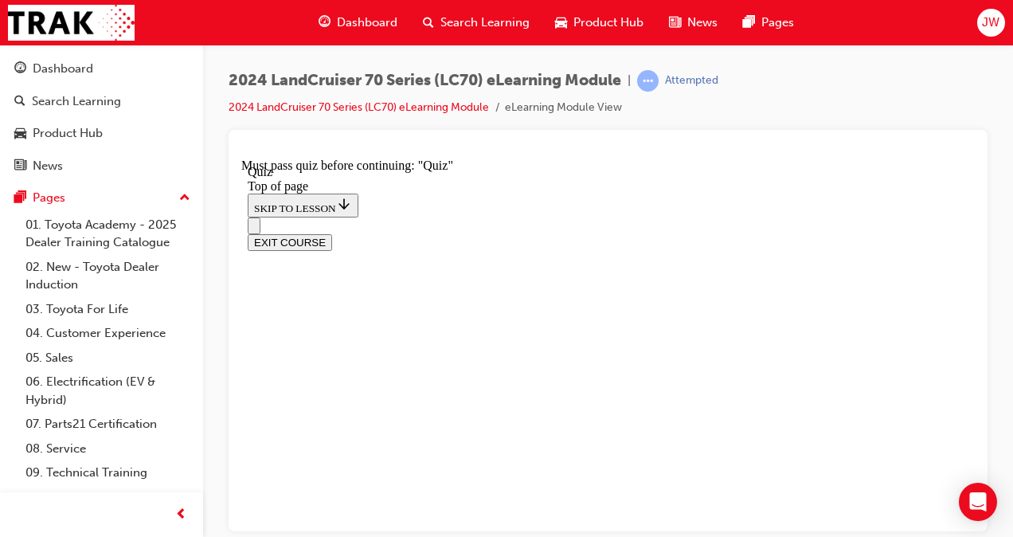
scroll to position [403, 0]
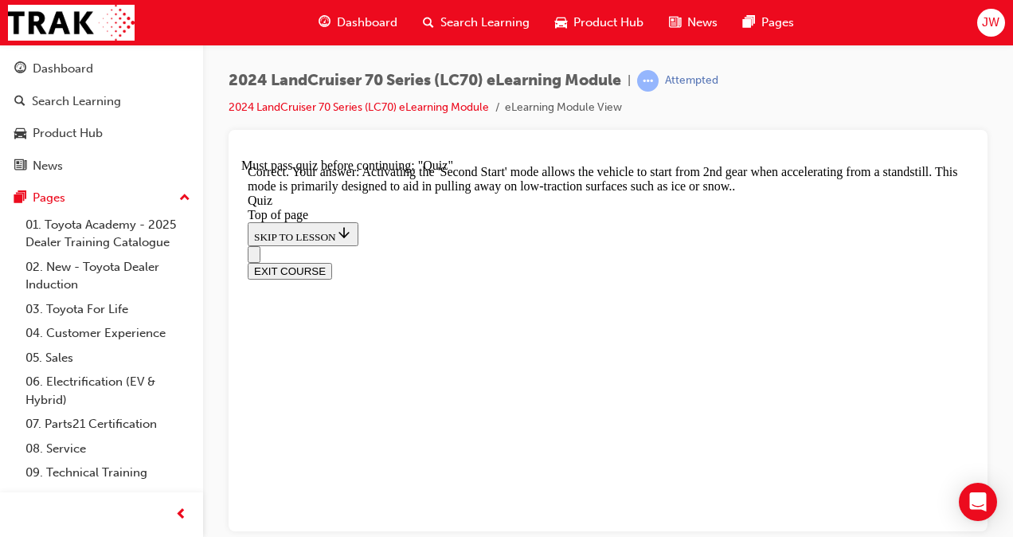
scroll to position [680, 0]
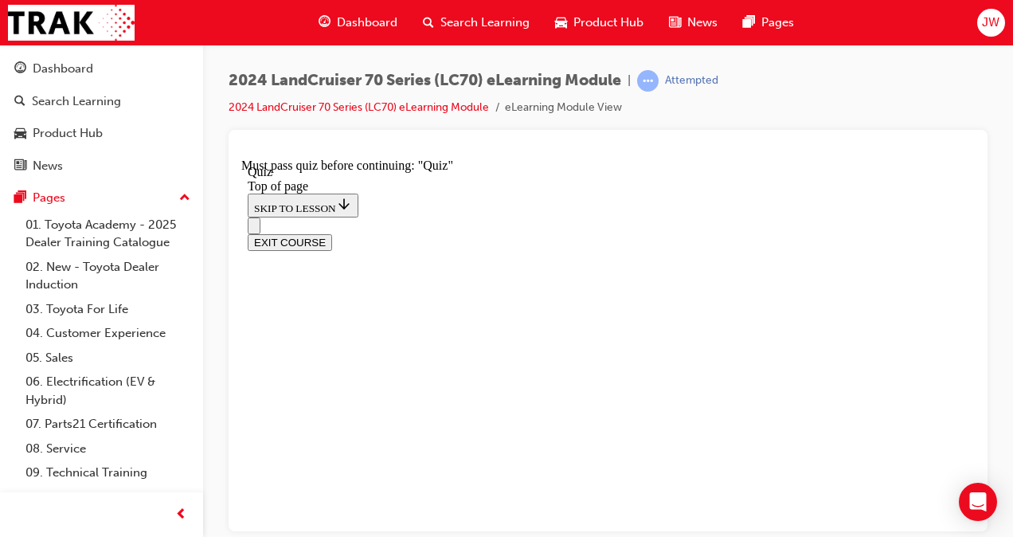
scroll to position [271, 0]
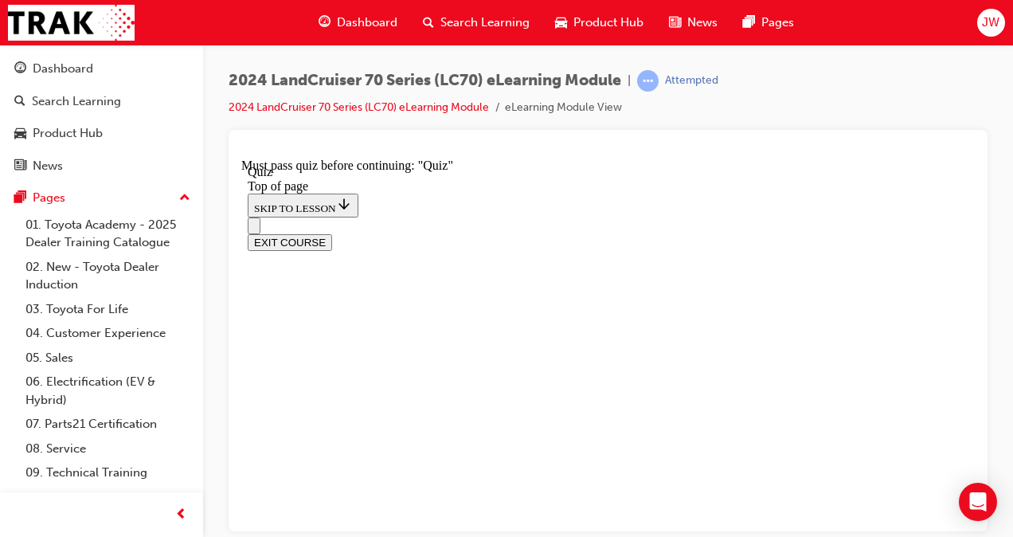
scroll to position [338, 0]
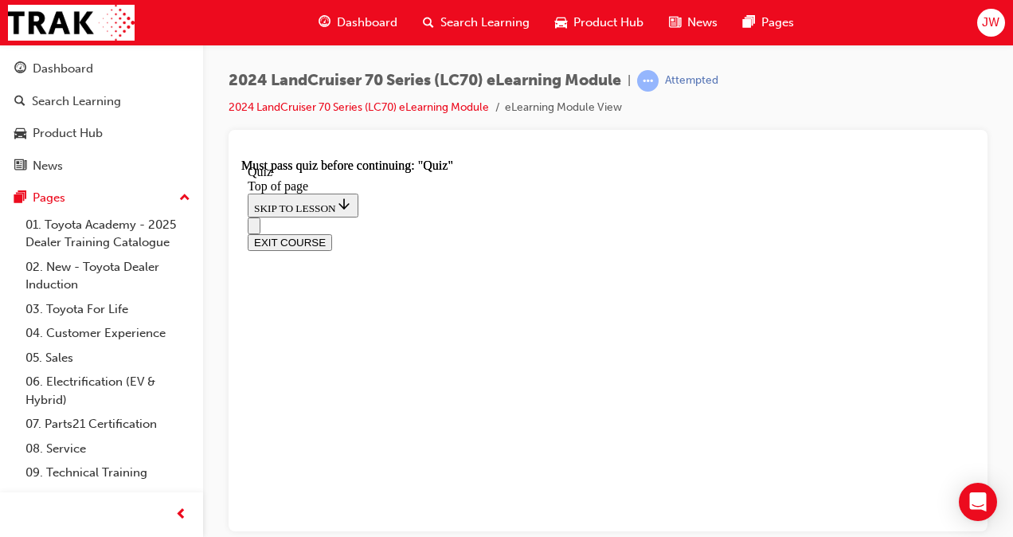
scroll to position [242, 0]
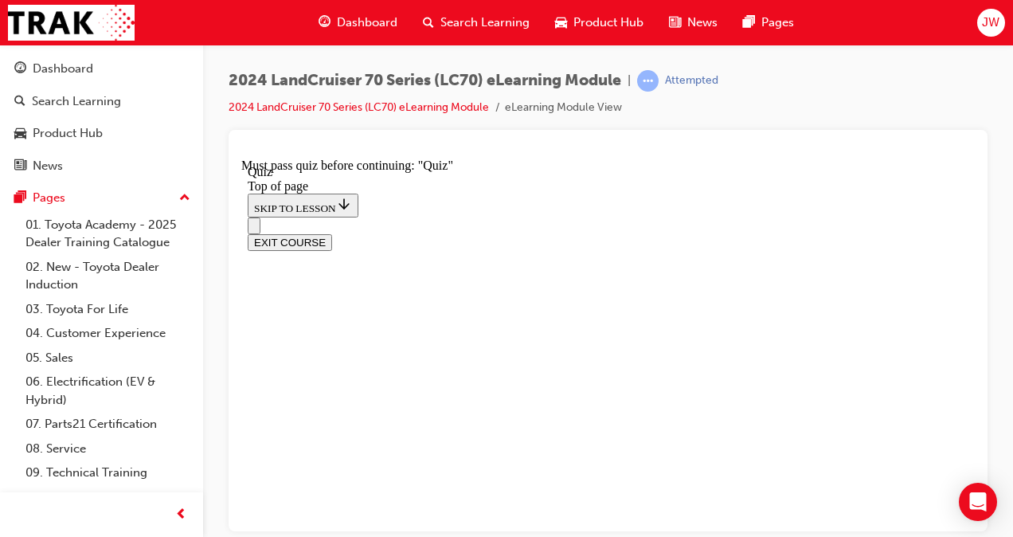
scroll to position [246, 0]
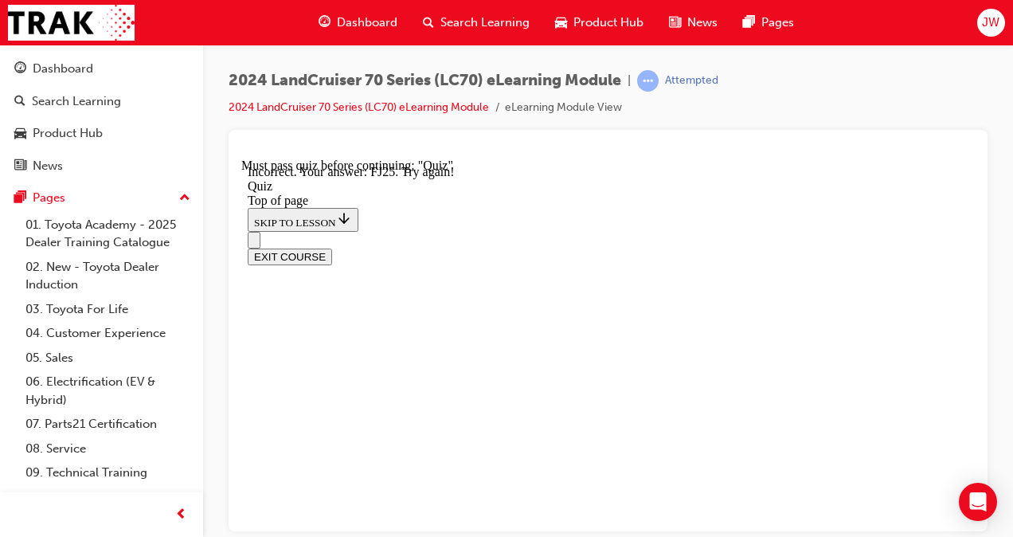
scroll to position [333, 0]
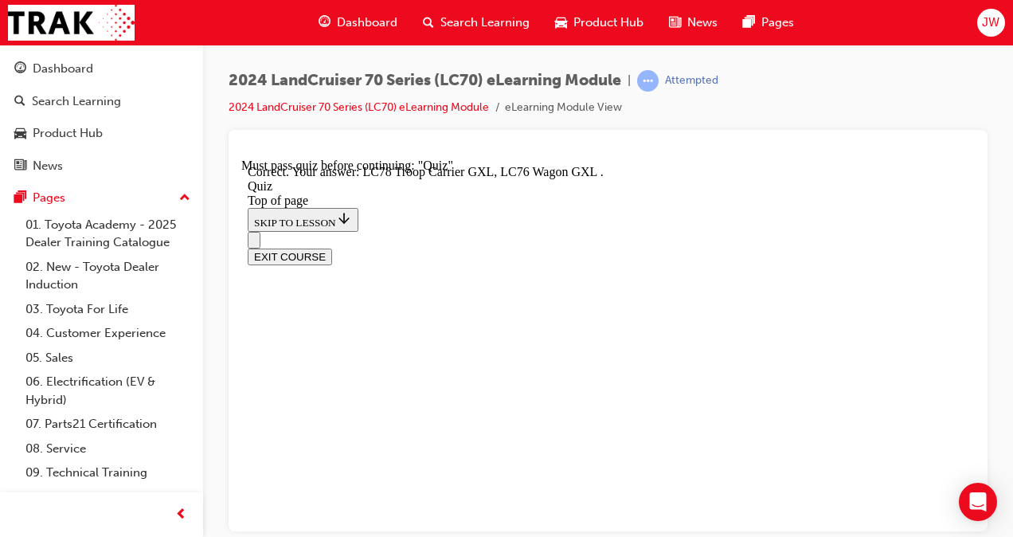
scroll to position [535, 0]
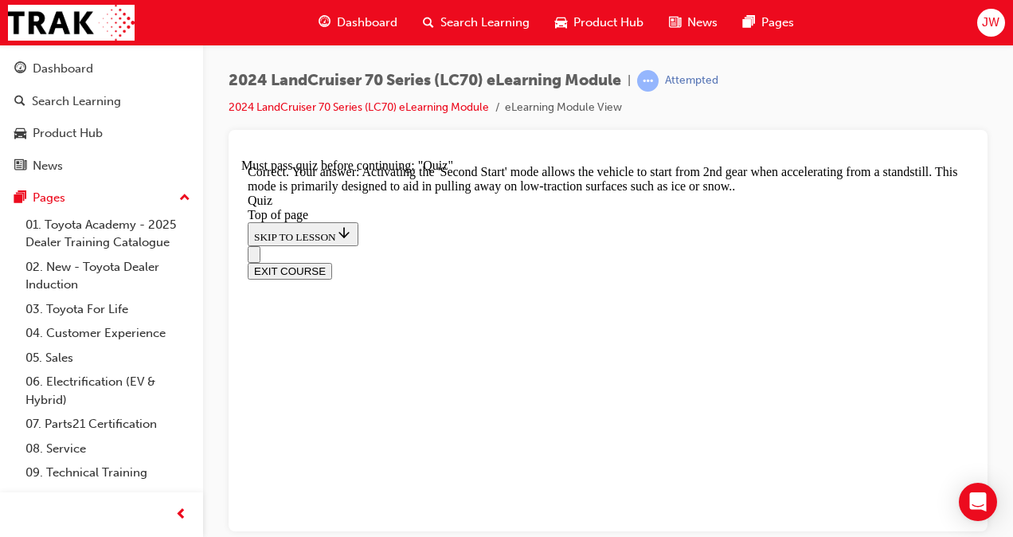
scroll to position [680, 0]
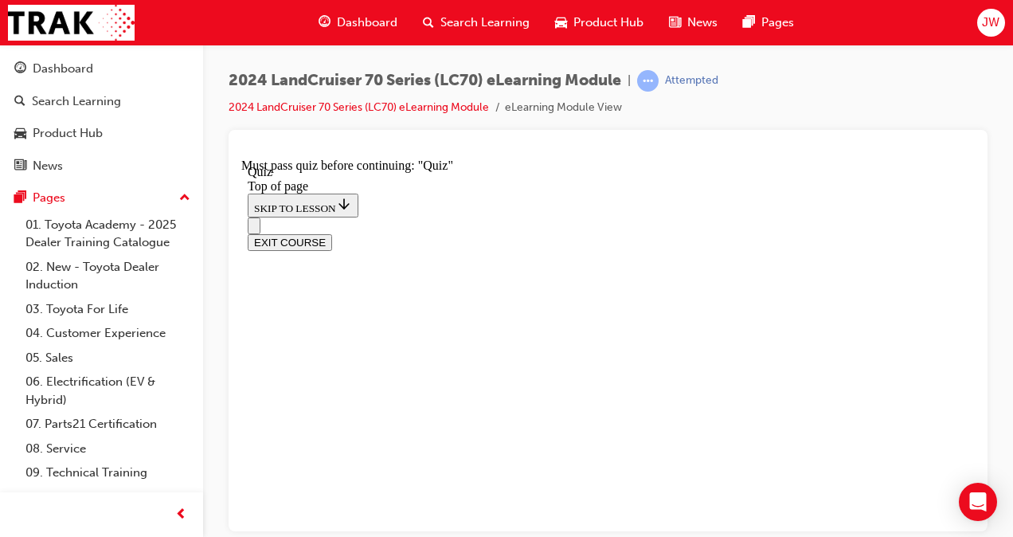
scroll to position [218, 0]
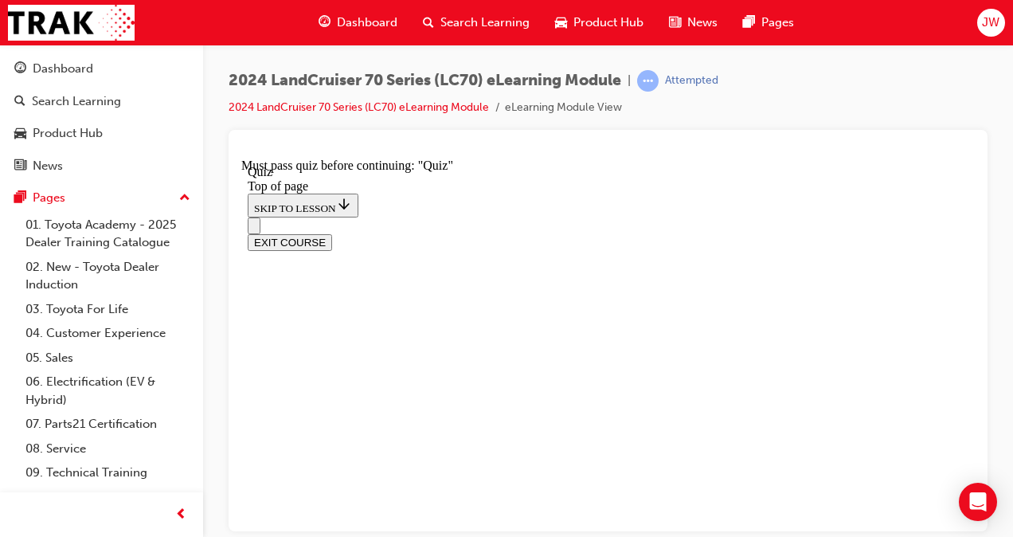
scroll to position [355, 0]
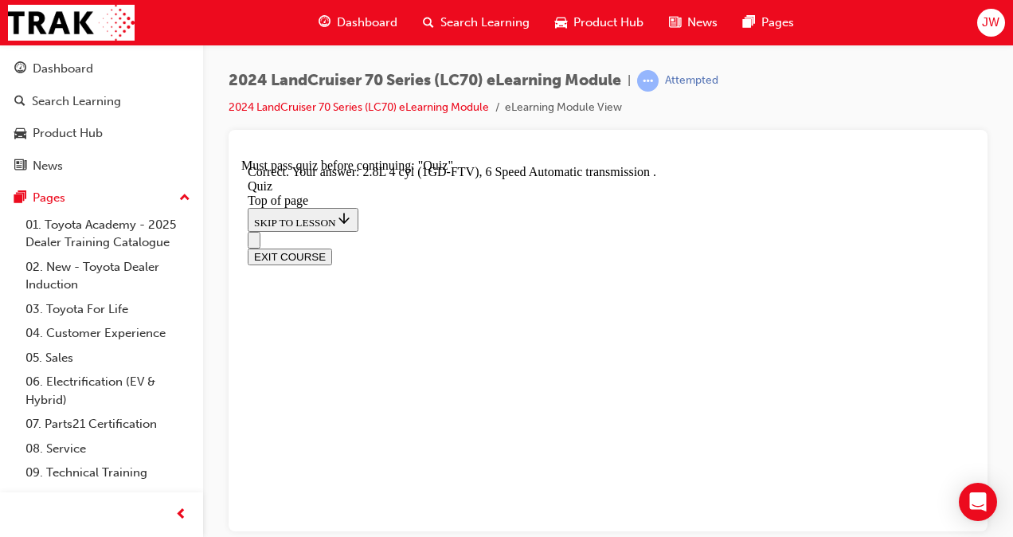
scroll to position [559, 0]
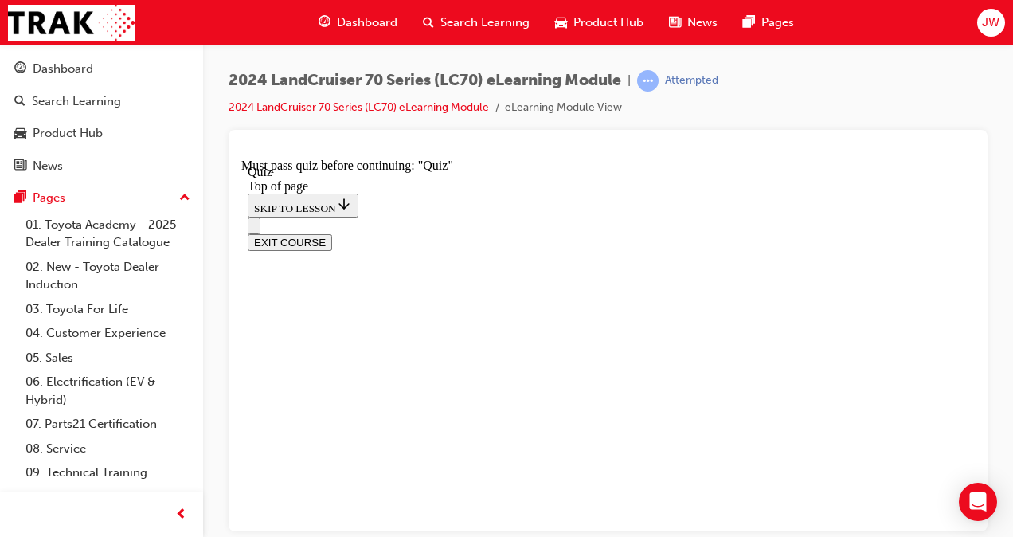
scroll to position [385, 0]
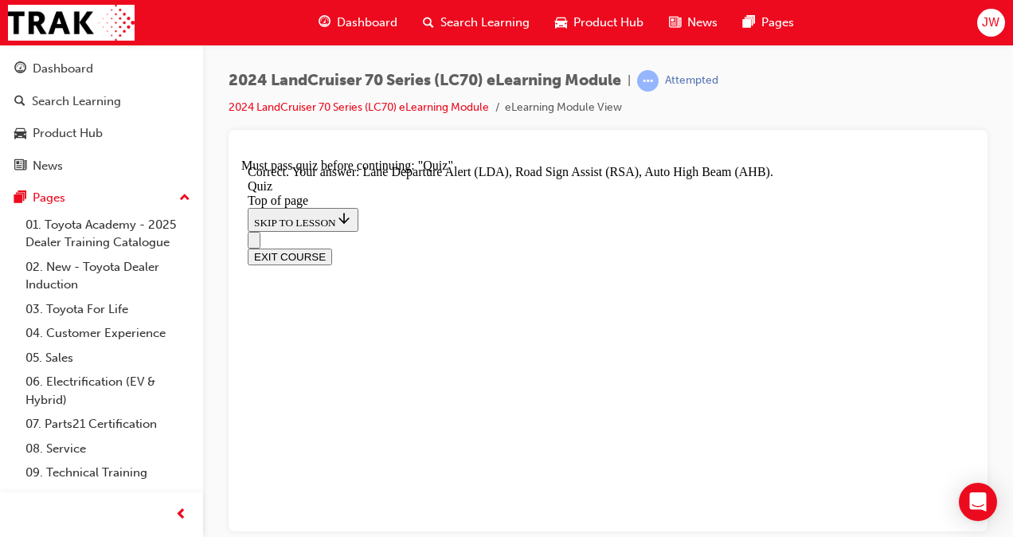
scroll to position [436, 0]
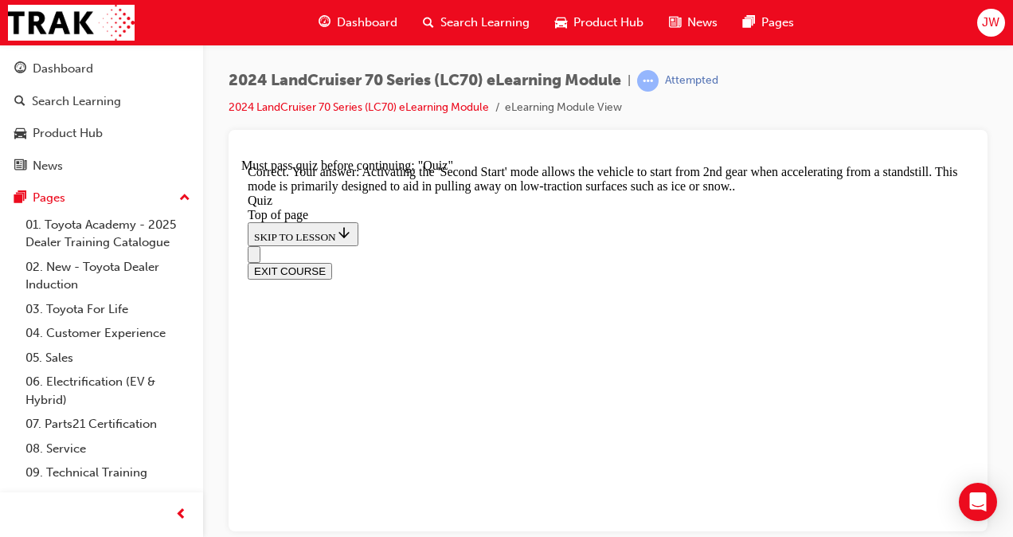
scroll to position [680, 0]
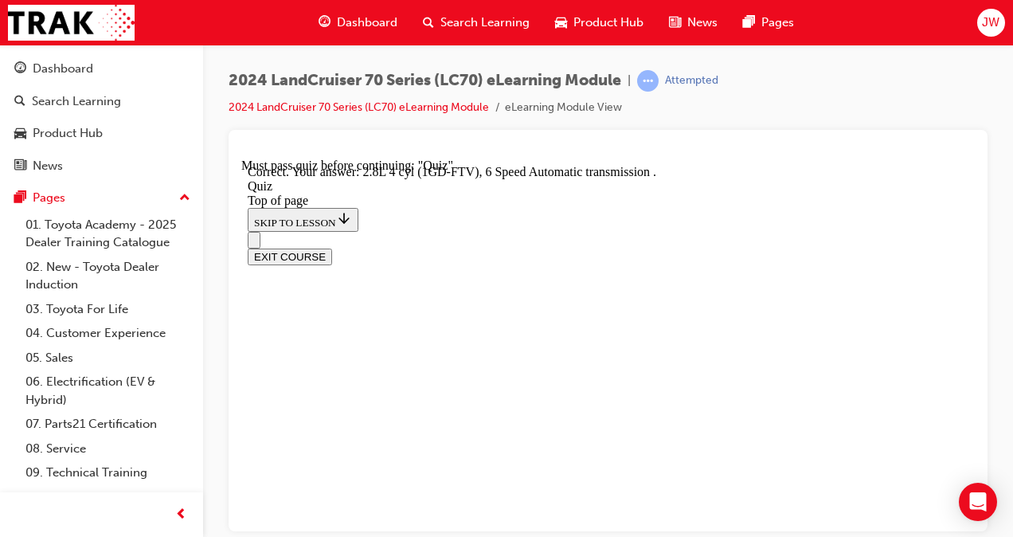
scroll to position [559, 0]
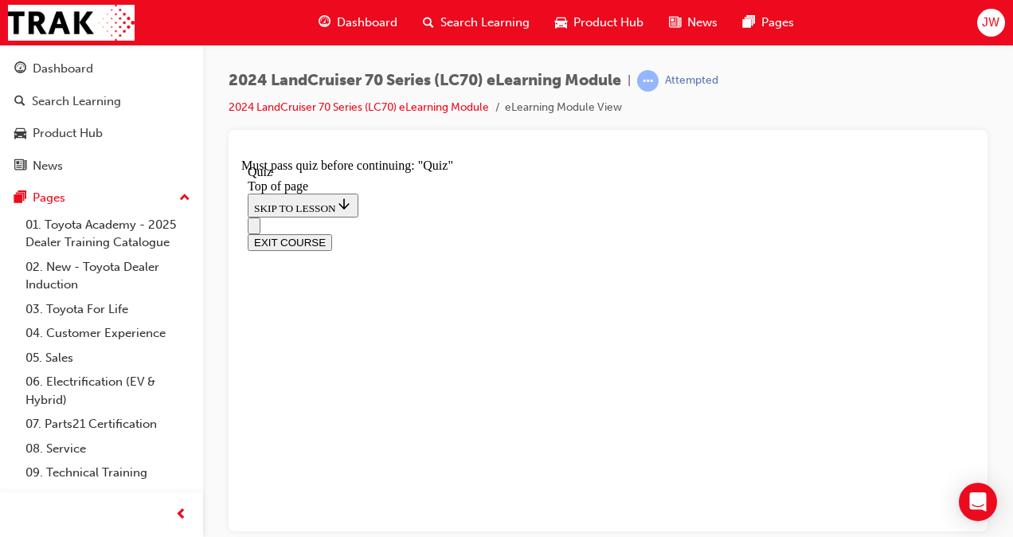
scroll to position [299, 0]
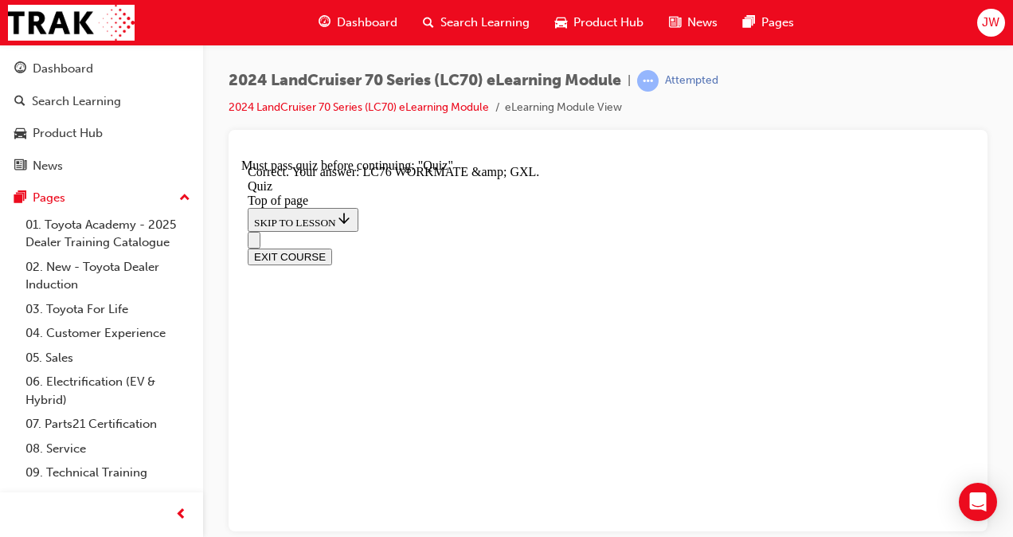
scroll to position [272, 0]
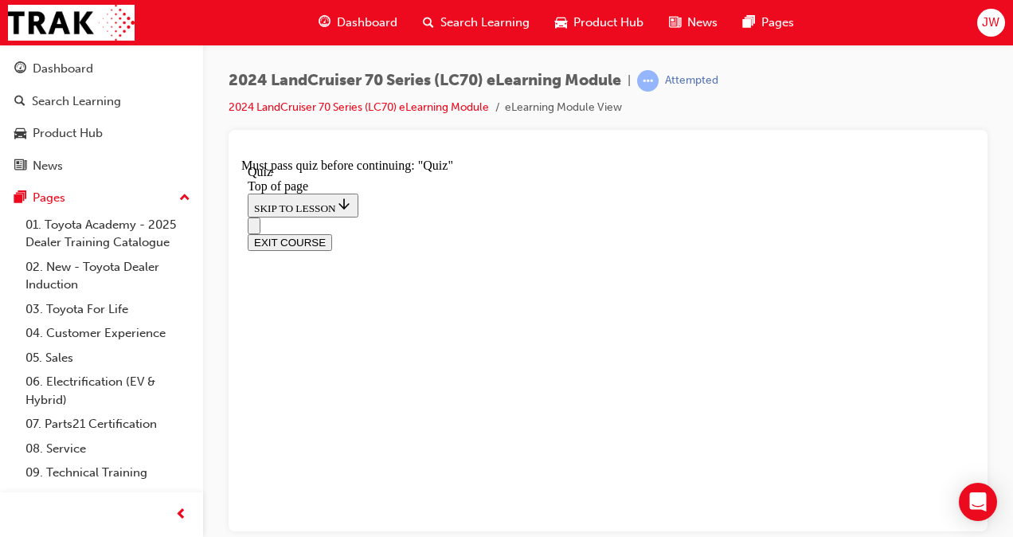
scroll to position [356, 0]
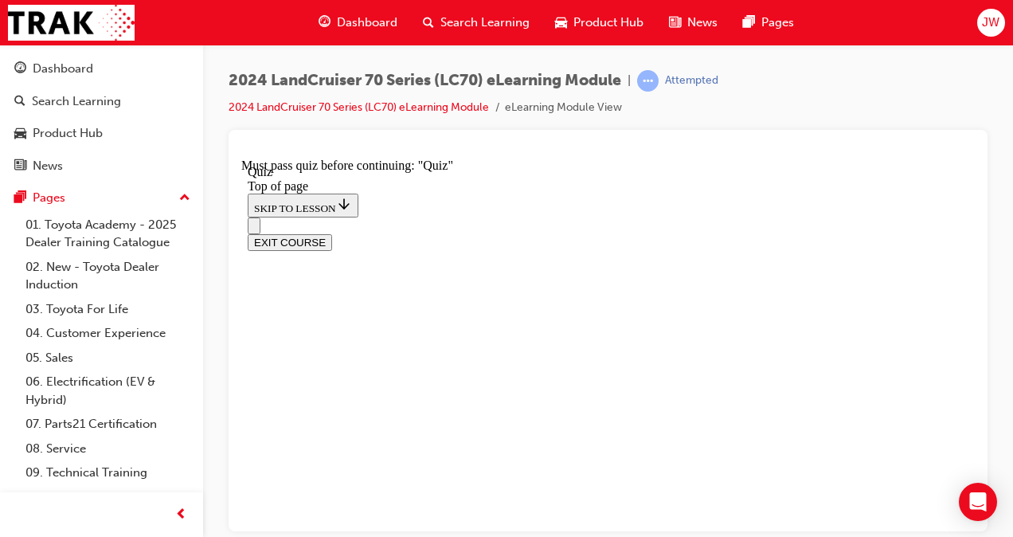
scroll to position [321, 0]
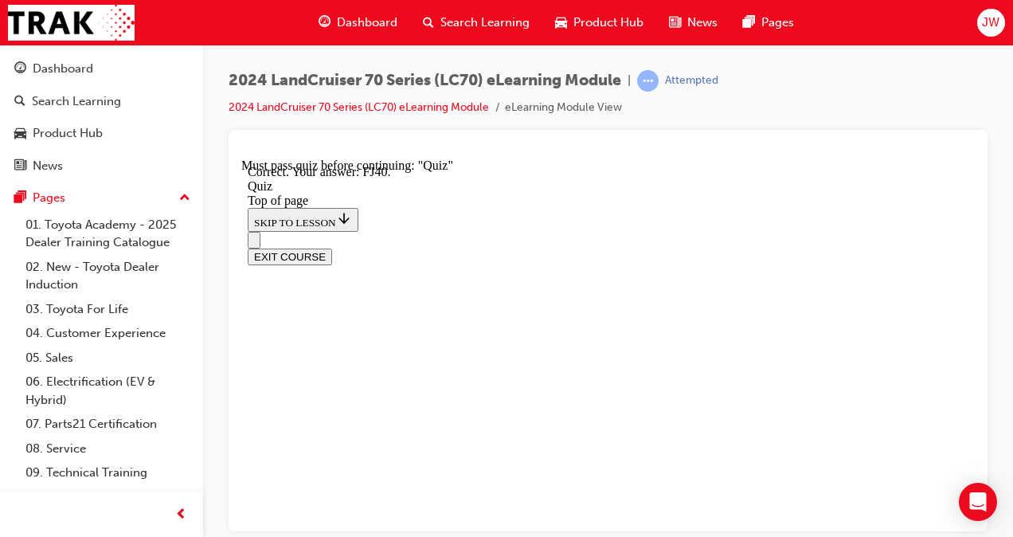
scroll to position [537, 0]
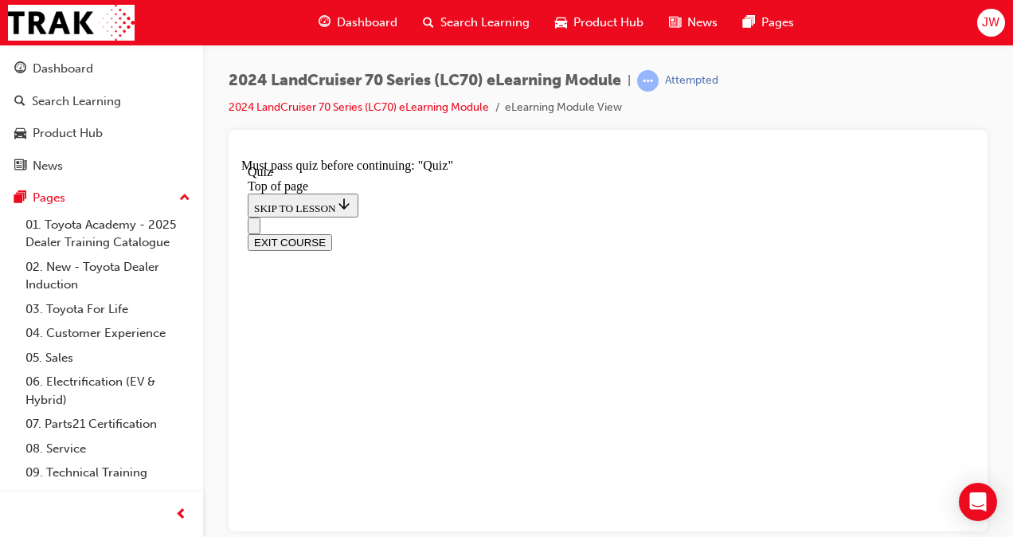
scroll to position [356, 0]
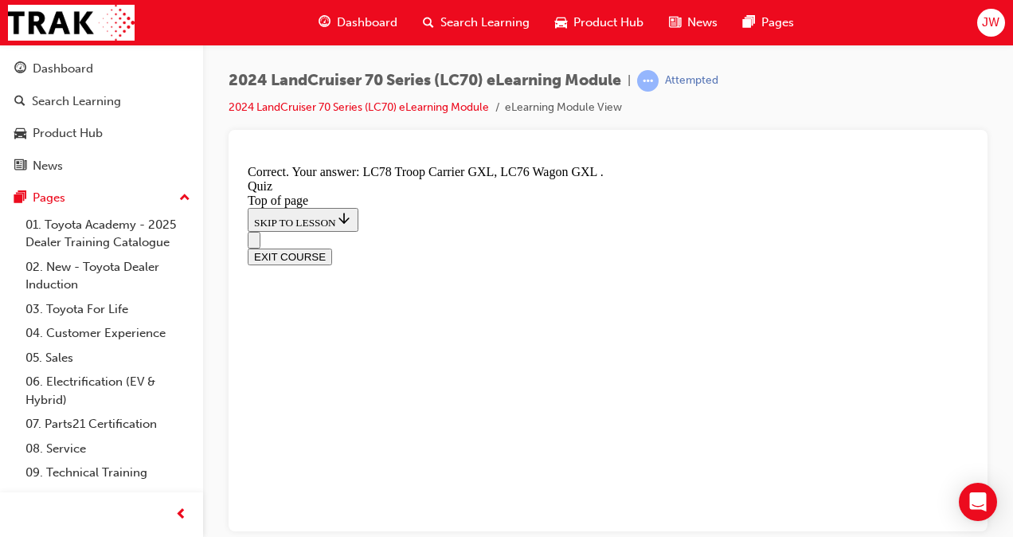
scroll to position [627, 0]
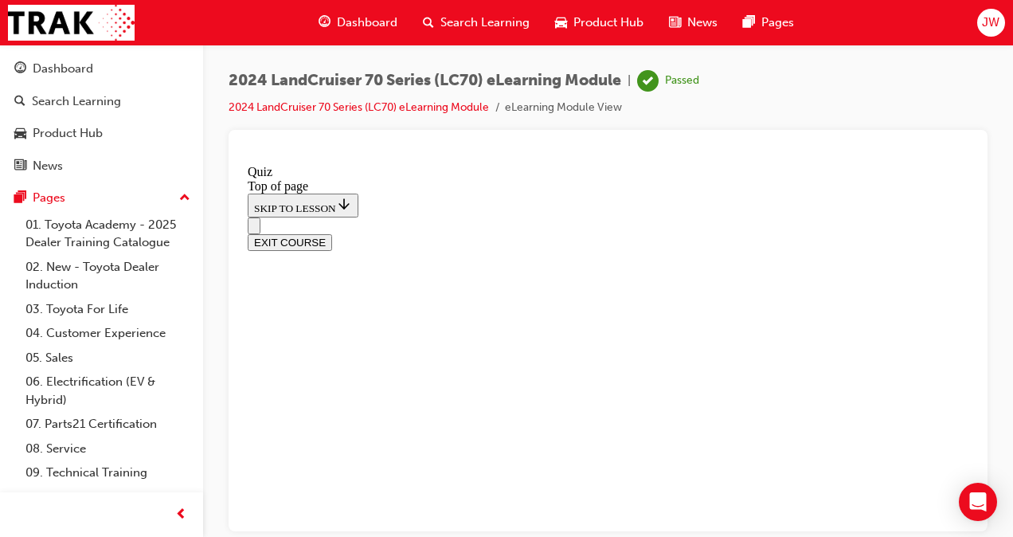
scroll to position [489, 0]
click at [332, 233] on button "EXIT COURSE" at bounding box center [290, 241] width 84 height 17
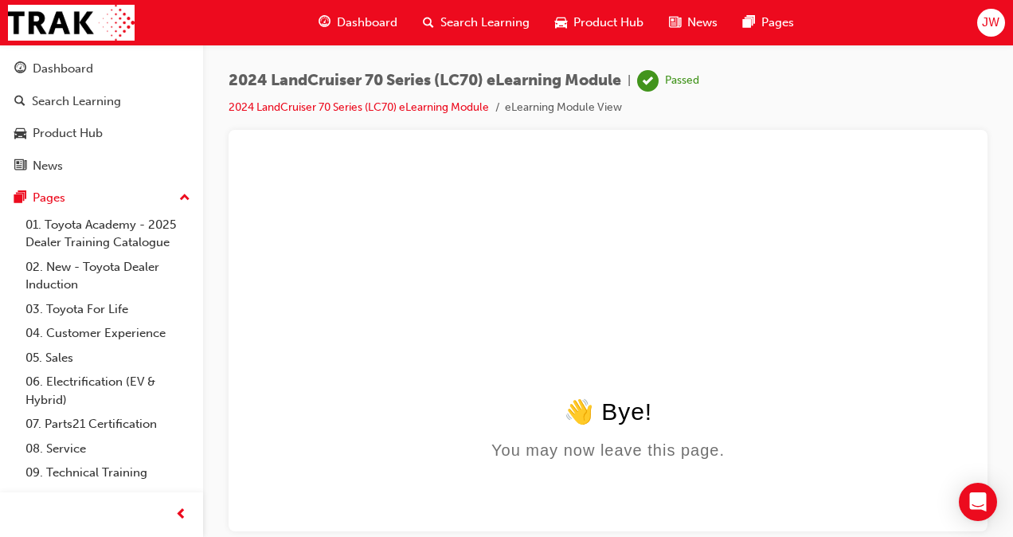
scroll to position [0, 0]
click at [93, 52] on button "Dashboard Search Learning Product Hub News Pages" at bounding box center [101, 117] width 190 height 132
click at [55, 70] on div "Dashboard" at bounding box center [63, 69] width 61 height 18
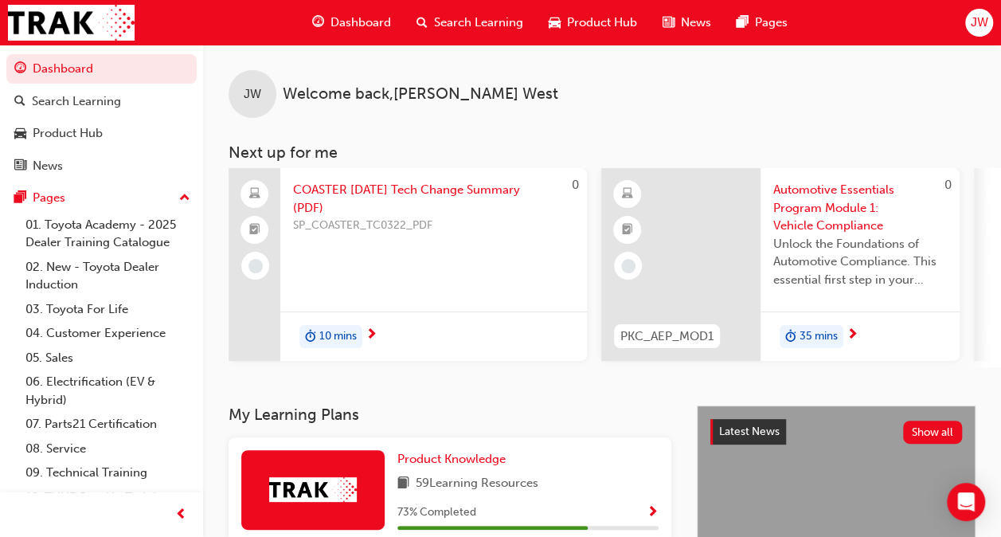
click at [377, 213] on span "COASTER [DATE] Tech Change Summary (PDF)" at bounding box center [433, 199] width 281 height 36
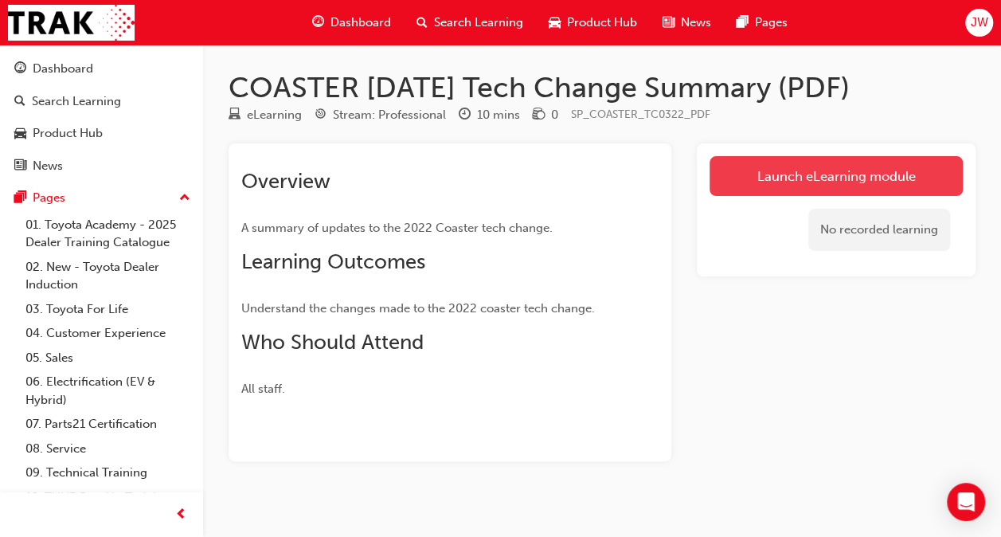
click at [729, 173] on link "Launch eLearning module" at bounding box center [835, 176] width 253 height 40
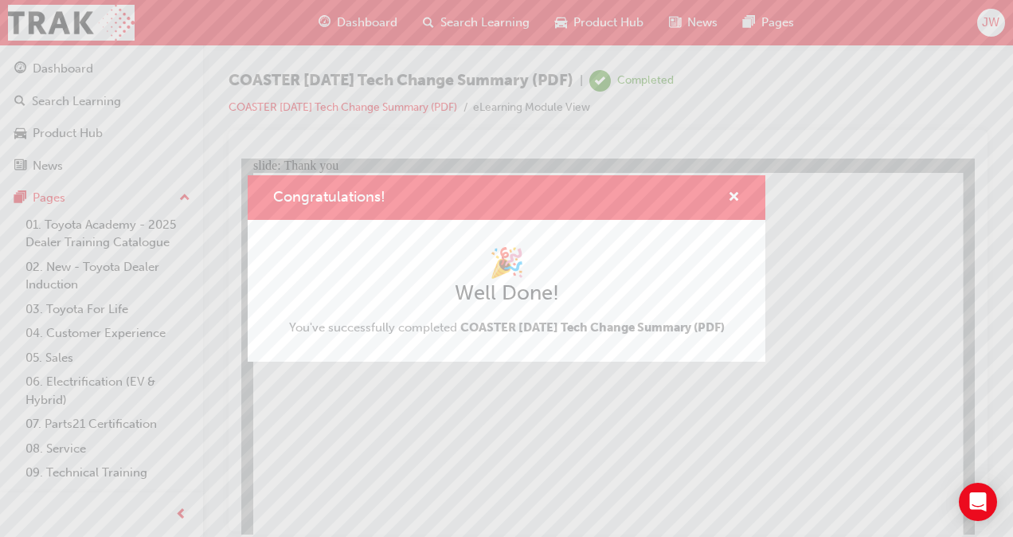
click at [457, 454] on div "Congratulations! 🎉 Well Done! You've successfully completed COASTER [DATE] Tech…" at bounding box center [506, 268] width 1013 height 537
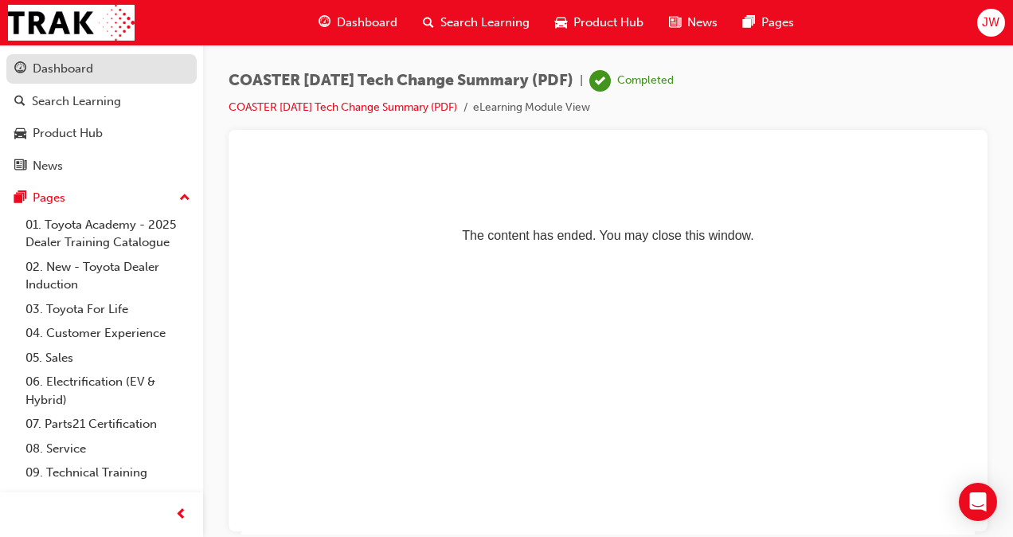
click at [45, 65] on div "Dashboard" at bounding box center [63, 69] width 61 height 18
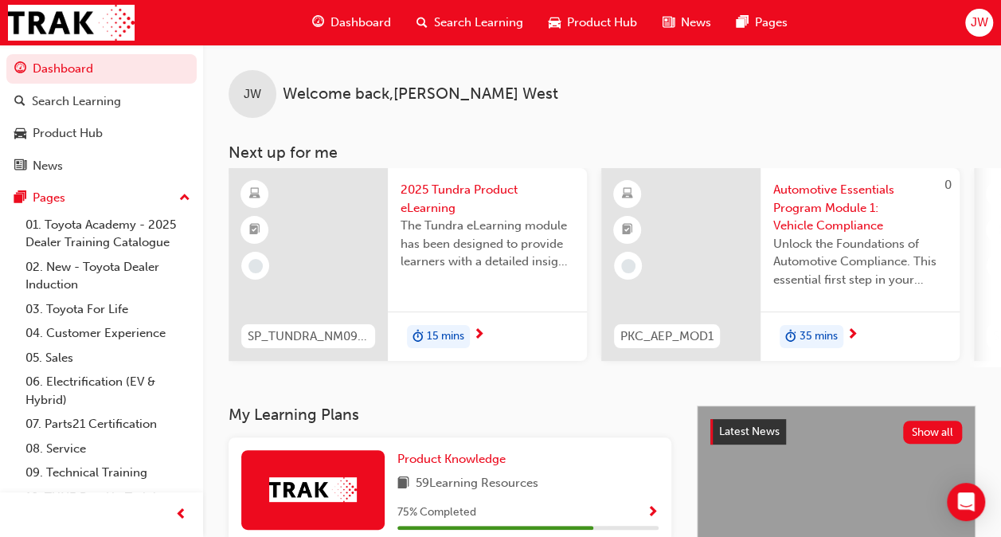
click at [434, 197] on span "2025 Tundra Product eLearning" at bounding box center [488, 199] width 174 height 36
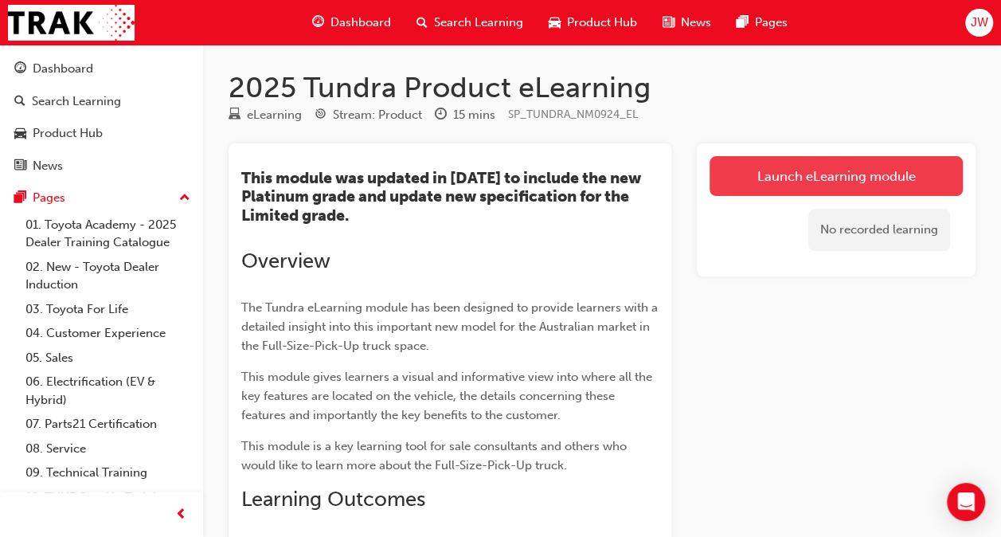
click at [803, 188] on link "Launch eLearning module" at bounding box center [835, 176] width 253 height 40
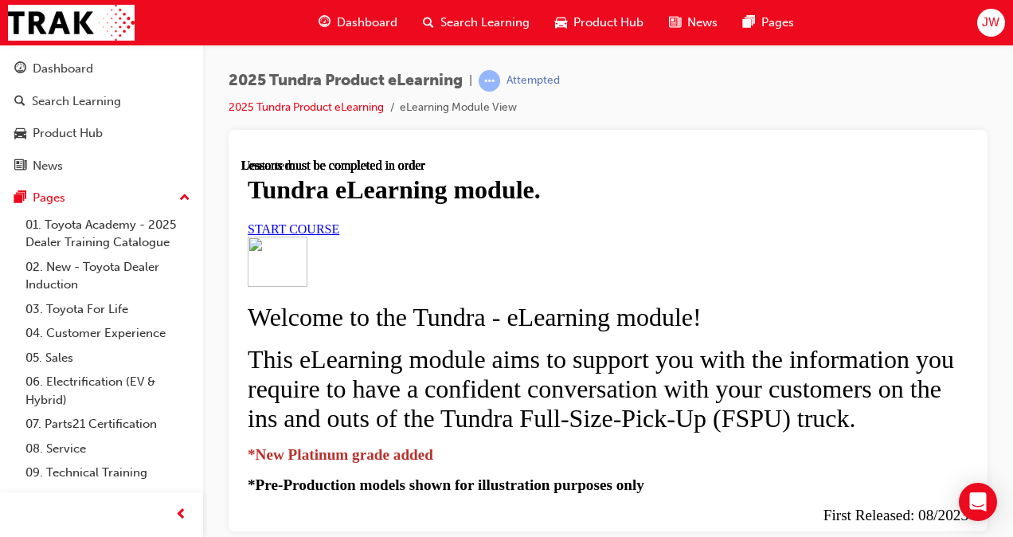
click at [339, 235] on link "START COURSE" at bounding box center [294, 228] width 92 height 14
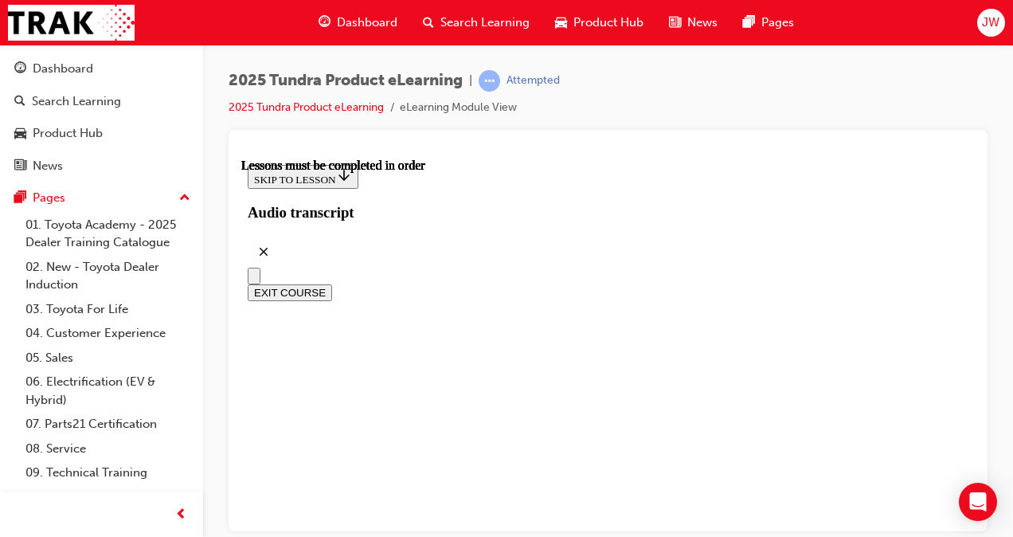
scroll to position [987, 0]
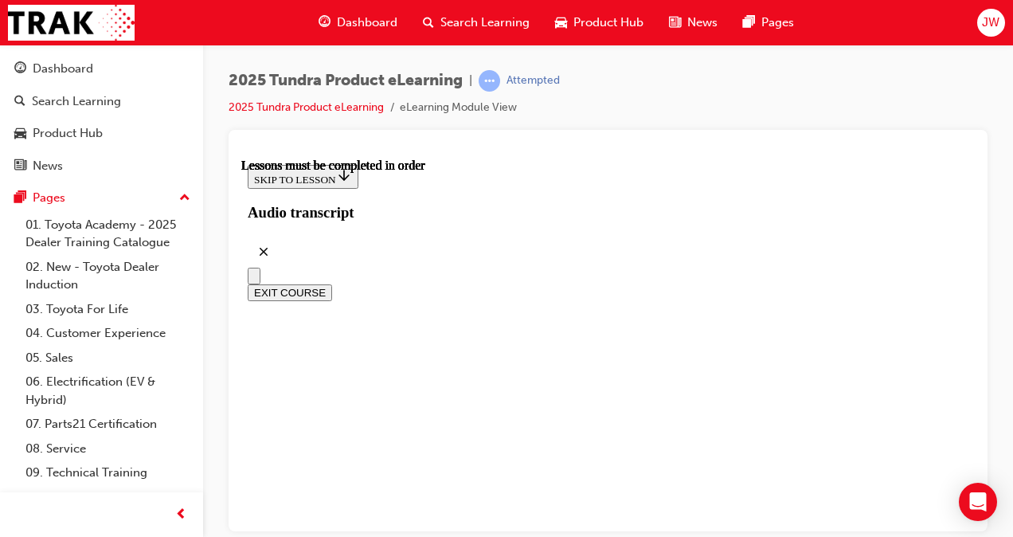
scroll to position [683, 0]
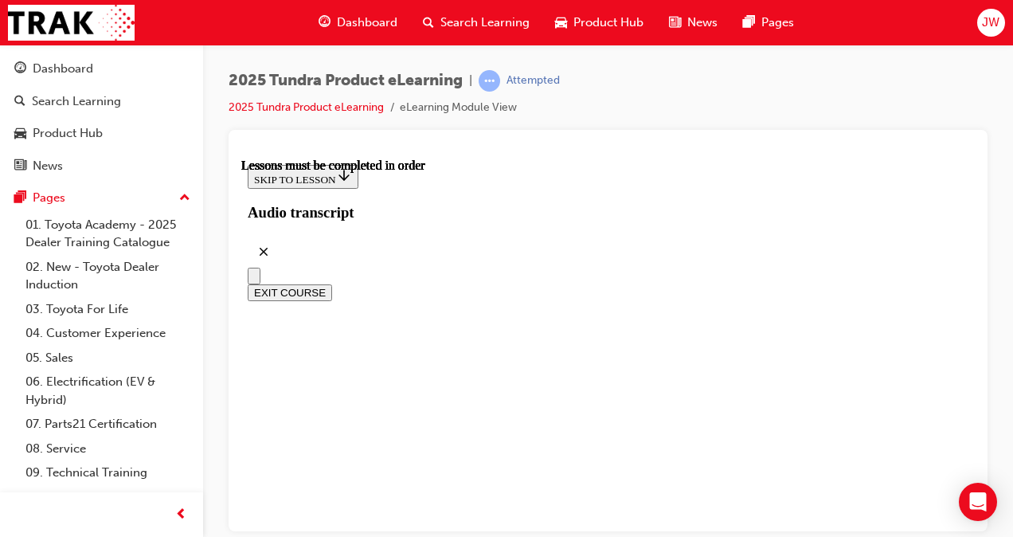
scroll to position [507, 0]
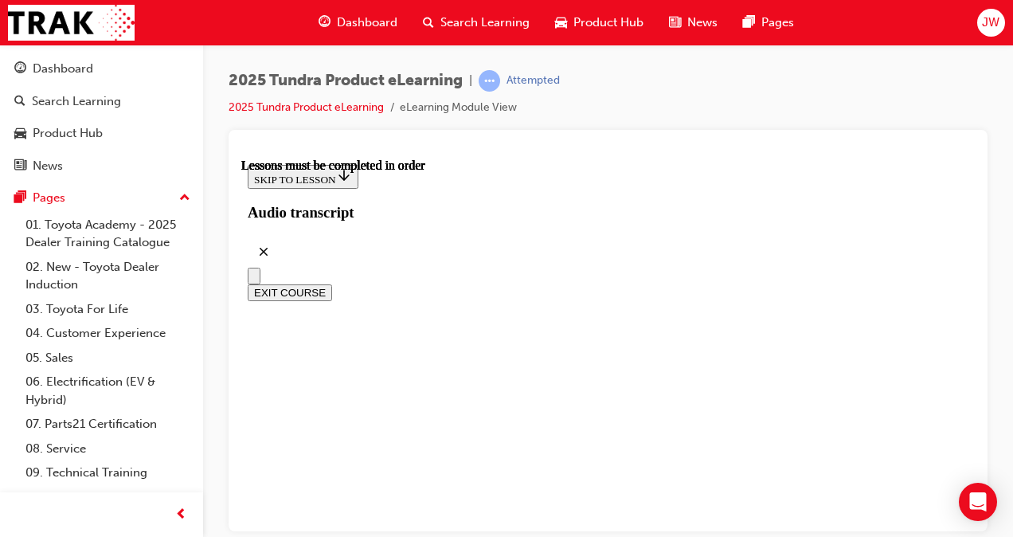
scroll to position [1265, 0]
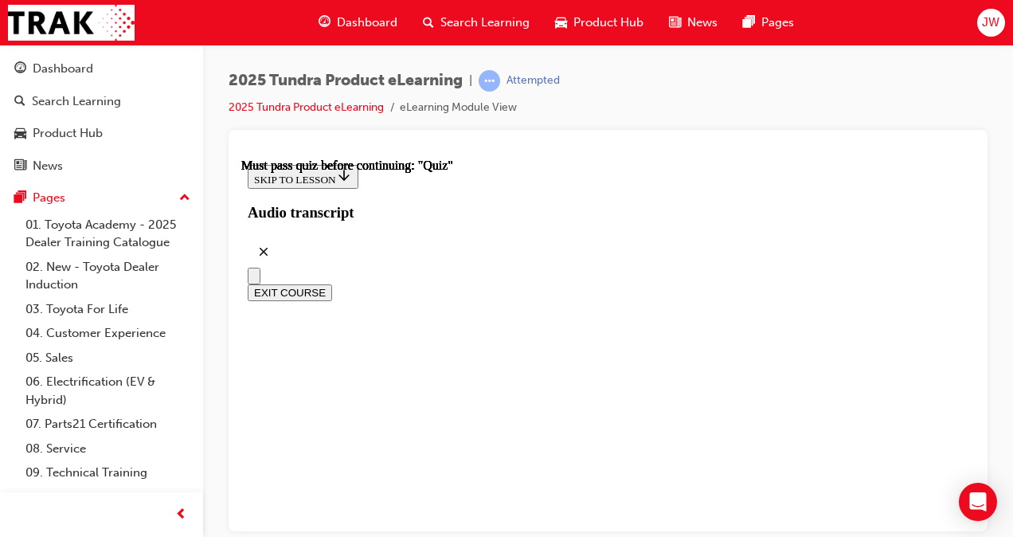
radio input "true"
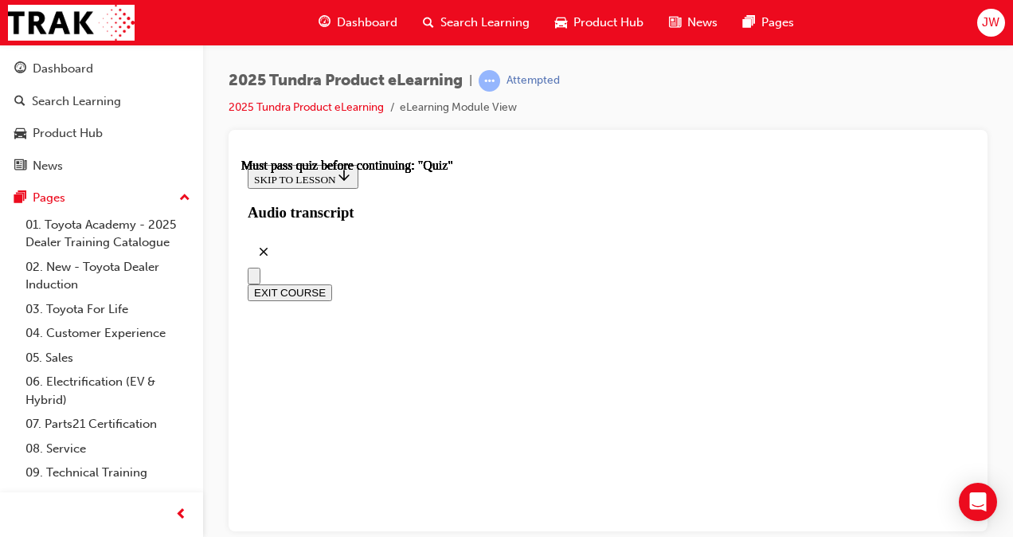
radio input "true"
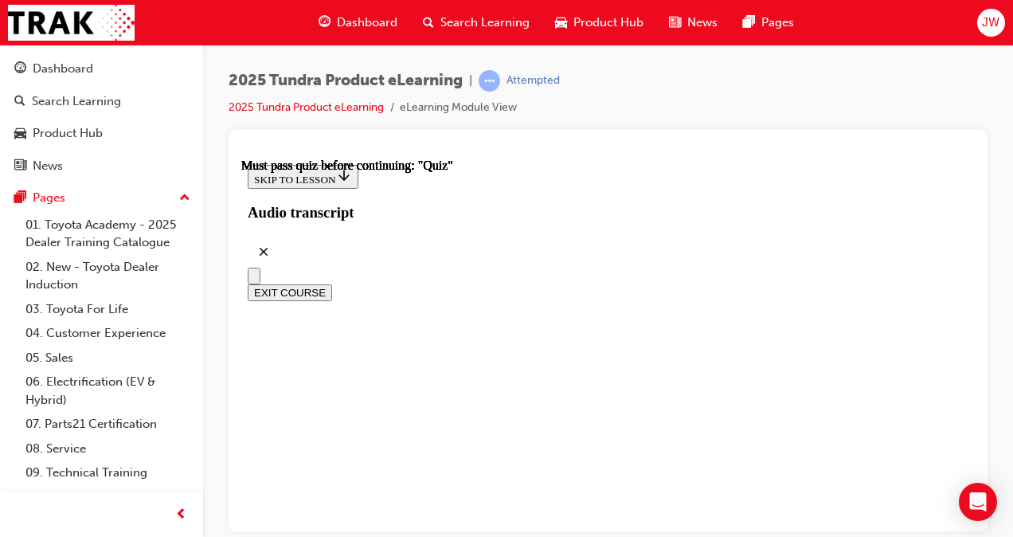
radio input "true"
drag, startPoint x: 600, startPoint y: 411, endPoint x: 623, endPoint y: 388, distance: 32.7
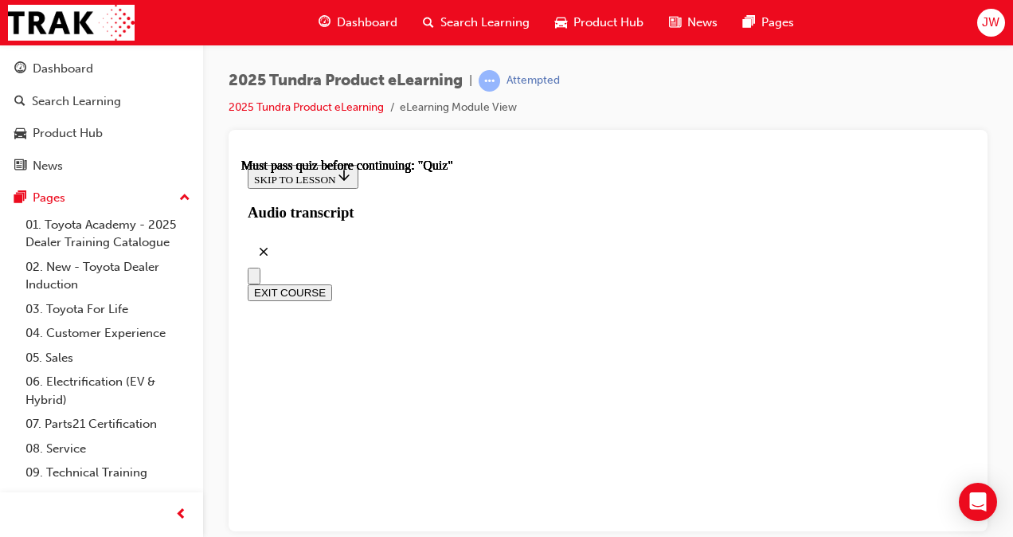
drag, startPoint x: 623, startPoint y: 388, endPoint x: 615, endPoint y: 416, distance: 30.0
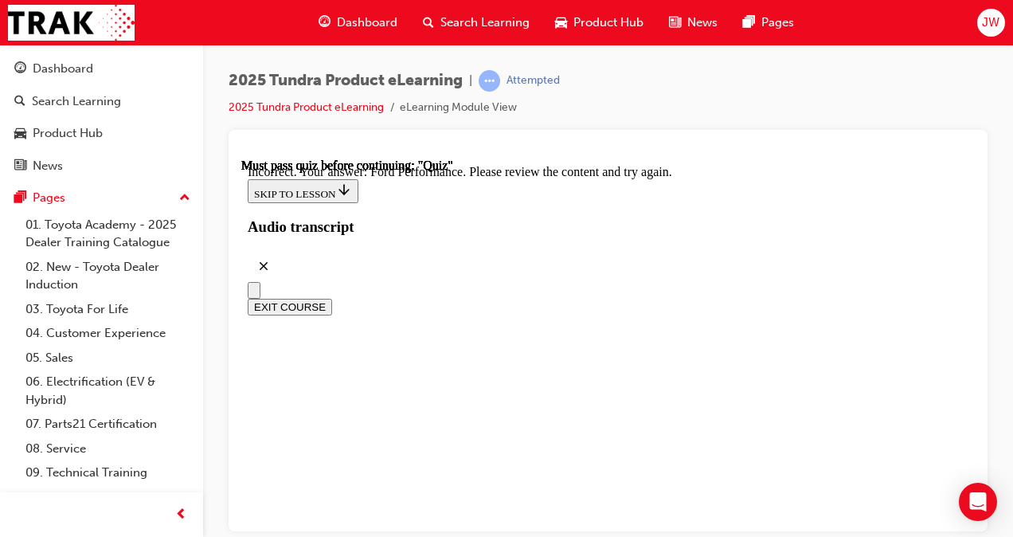
radio input "true"
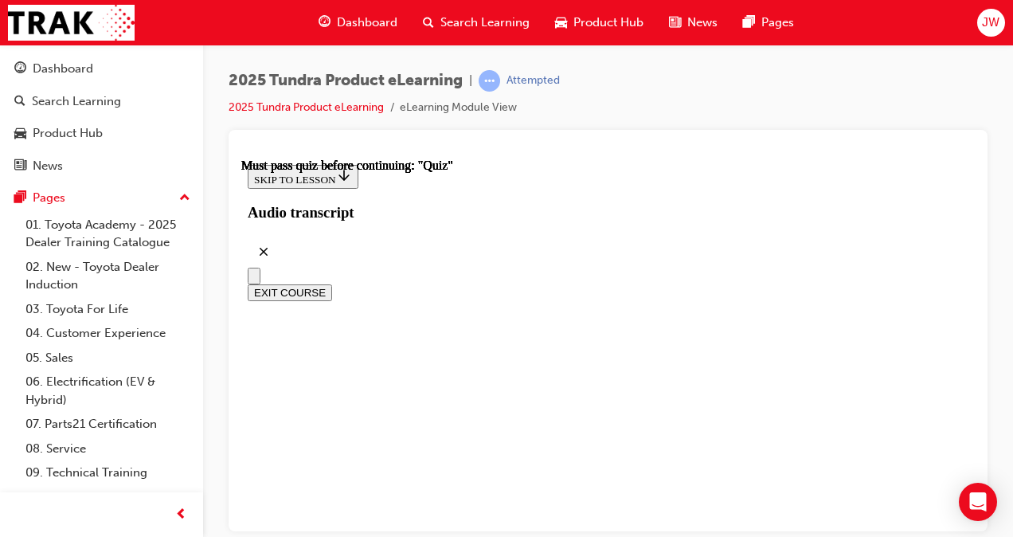
radio input "true"
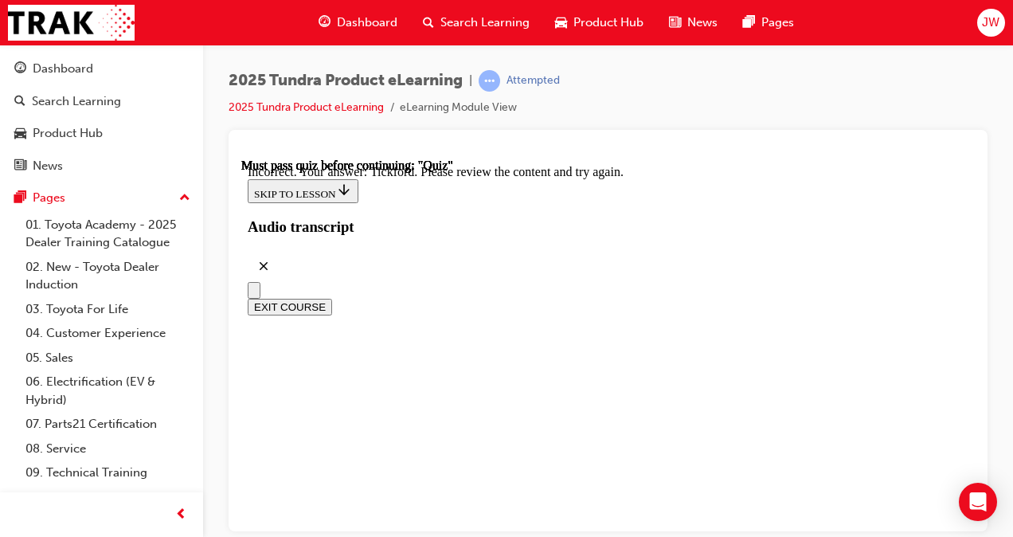
scroll to position [637, 0]
drag, startPoint x: 602, startPoint y: 487, endPoint x: 608, endPoint y: 457, distance: 30.0
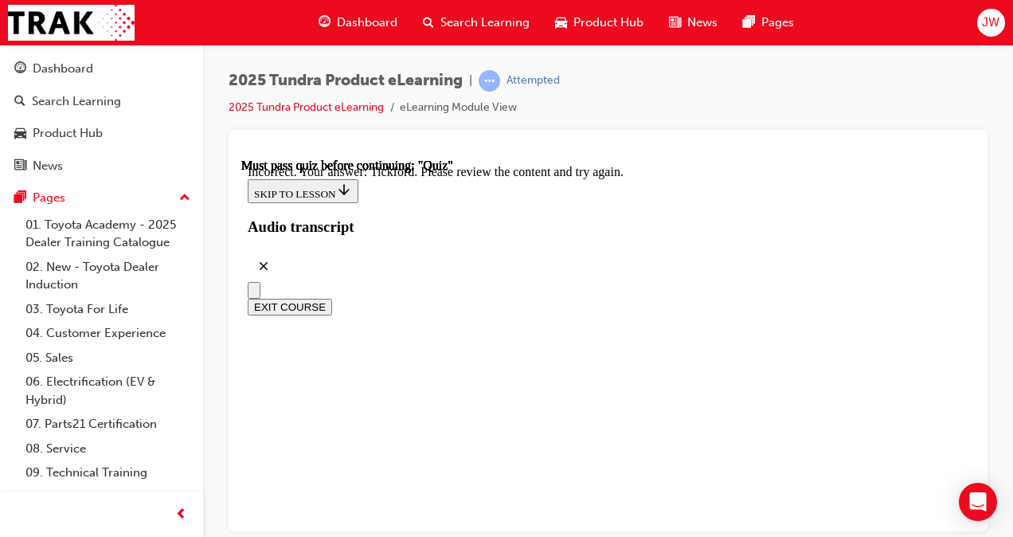
radio input "true"
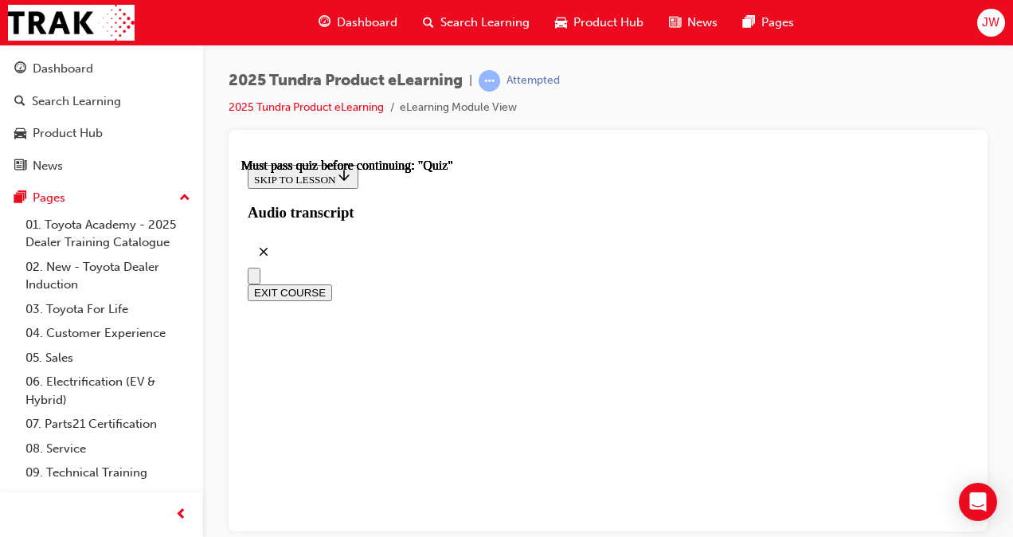
radio input "true"
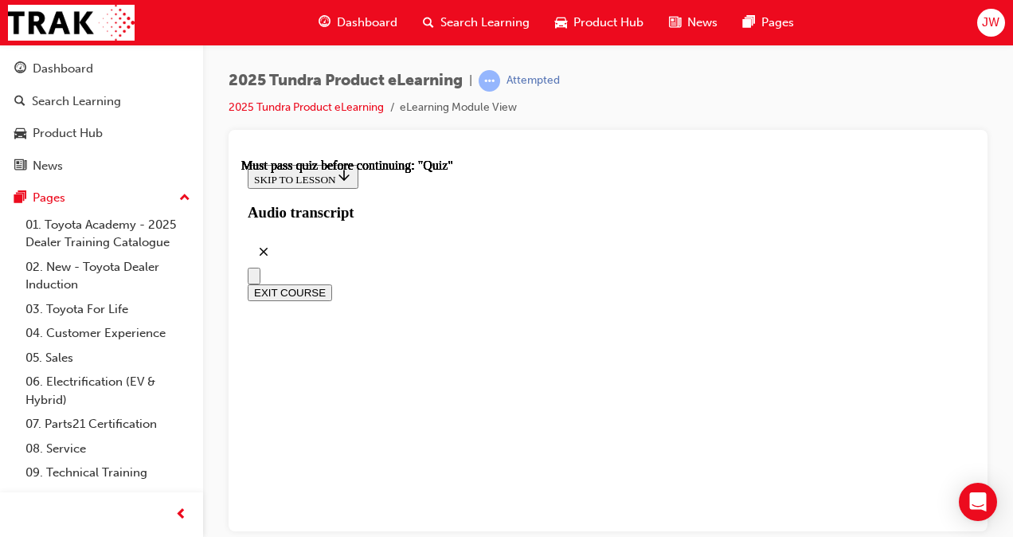
radio input "true"
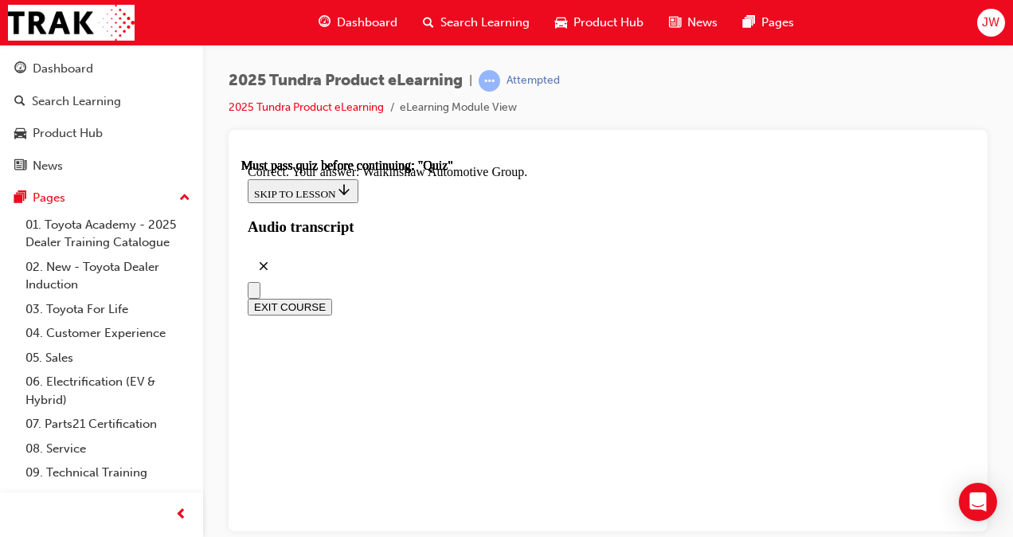
scroll to position [559, 0]
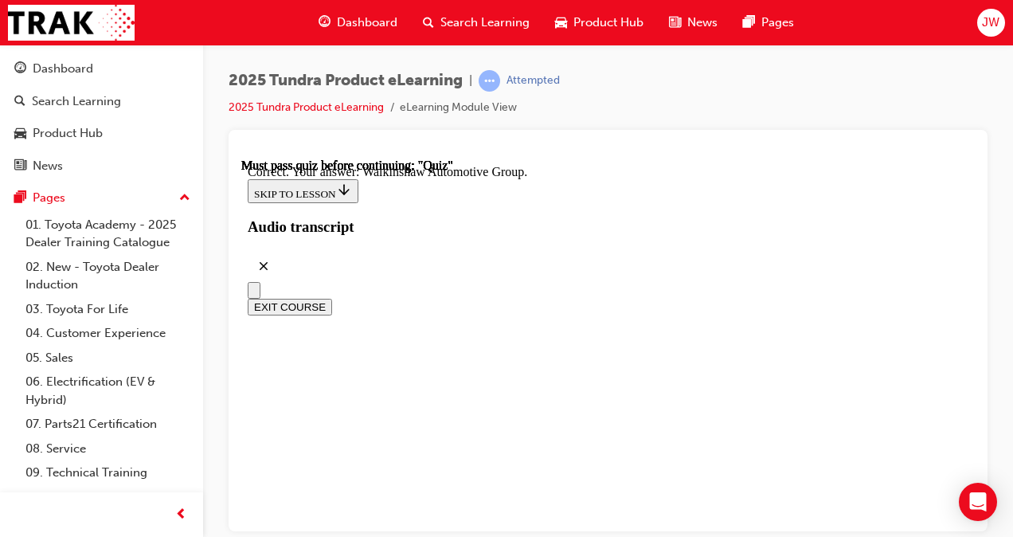
drag, startPoint x: 428, startPoint y: 399, endPoint x: 427, endPoint y: 391, distance: 8.0
drag, startPoint x: 427, startPoint y: 391, endPoint x: 421, endPoint y: 378, distance: 13.9
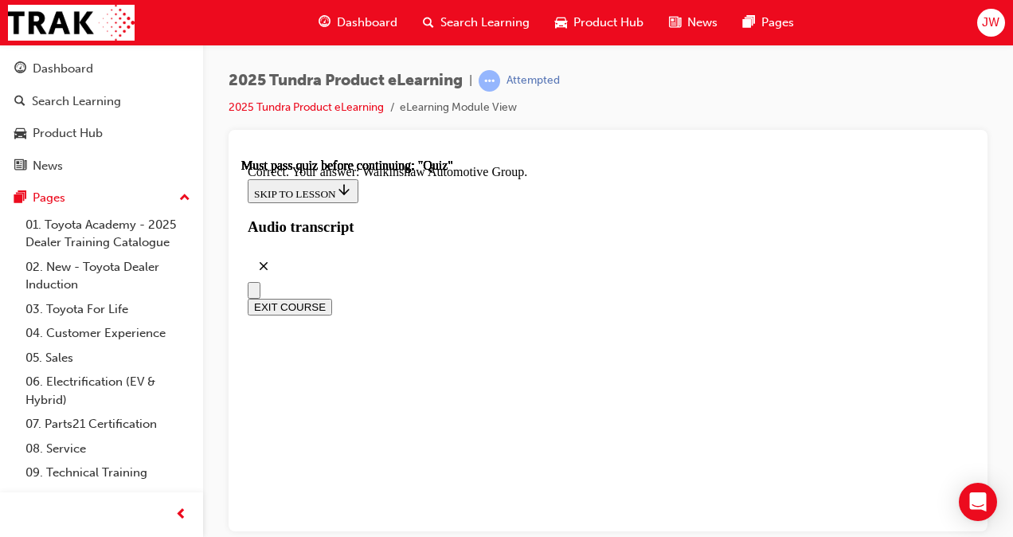
drag, startPoint x: 421, startPoint y: 378, endPoint x: 435, endPoint y: 447, distance: 69.8
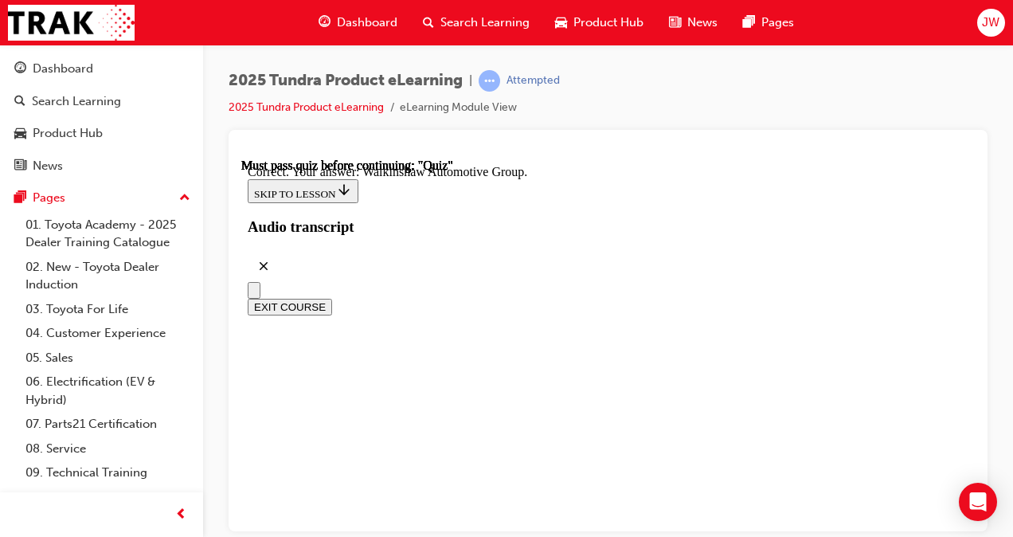
radio input "true"
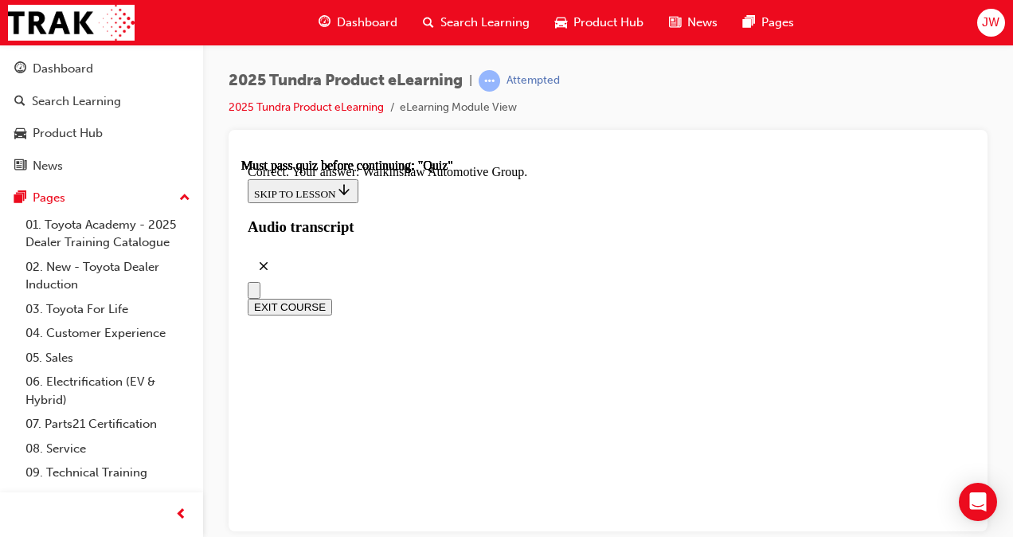
radio input "true"
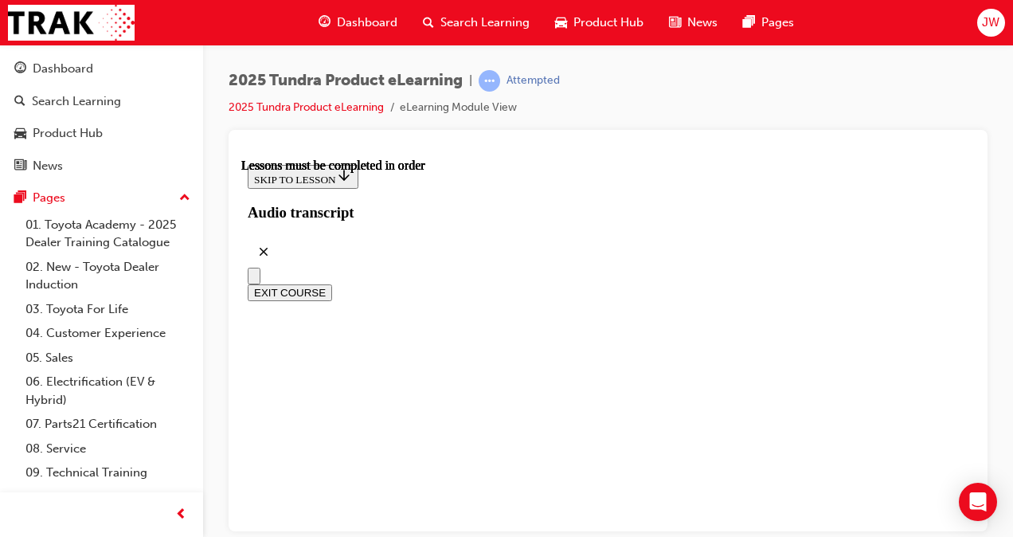
scroll to position [489, 0]
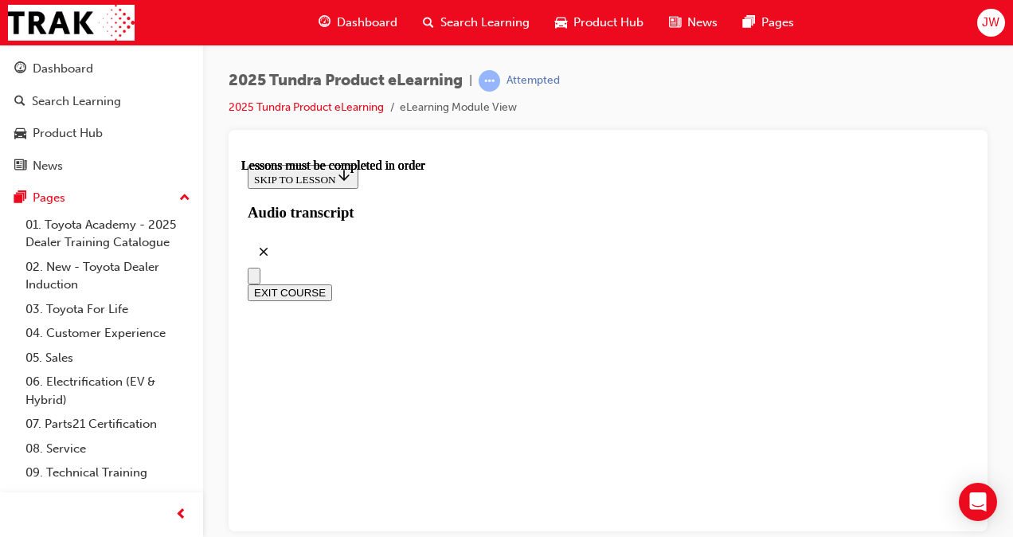
scroll to position [1104, 0]
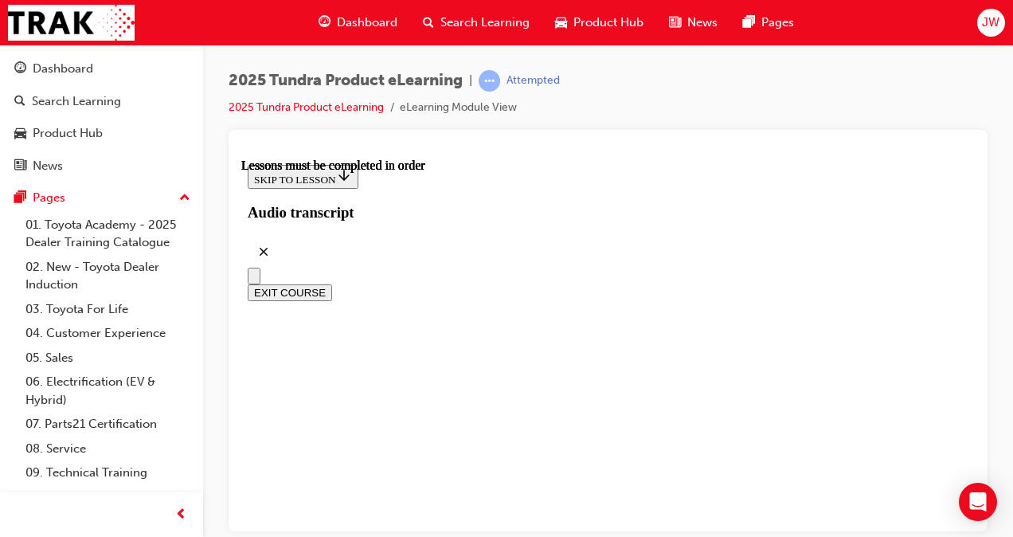
scroll to position [256, 0]
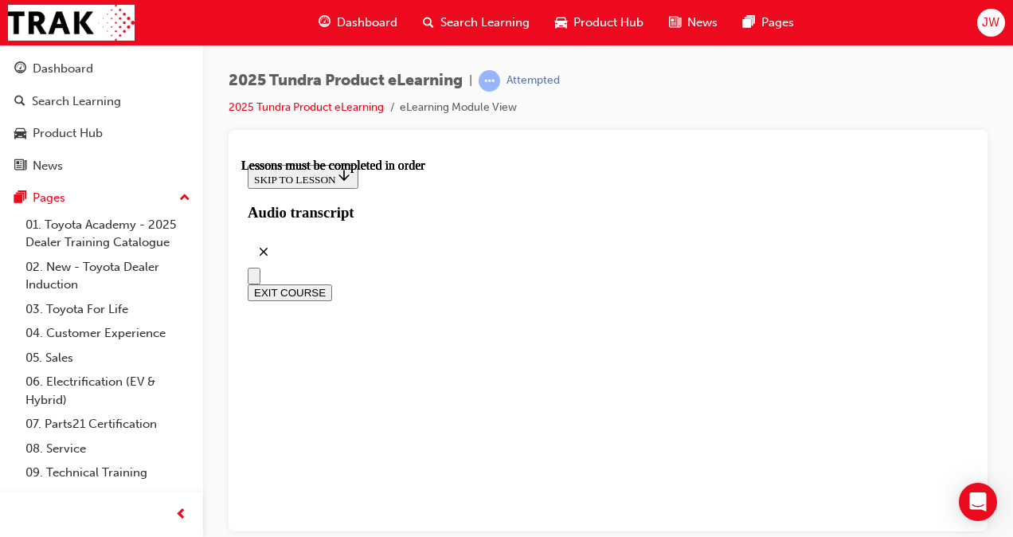
drag, startPoint x: 682, startPoint y: 262, endPoint x: 662, endPoint y: 273, distance: 22.8
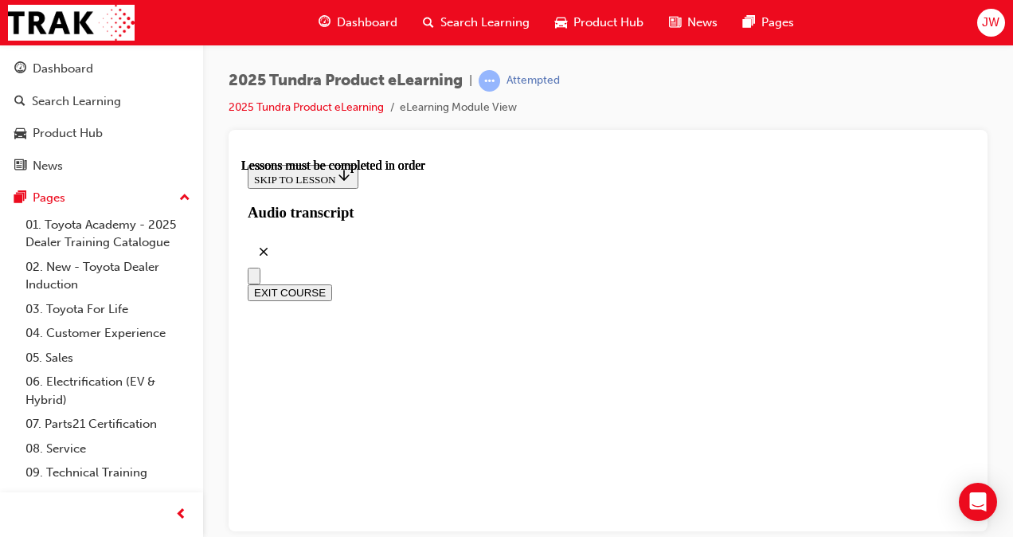
drag, startPoint x: 621, startPoint y: 437, endPoint x: 600, endPoint y: 438, distance: 20.7
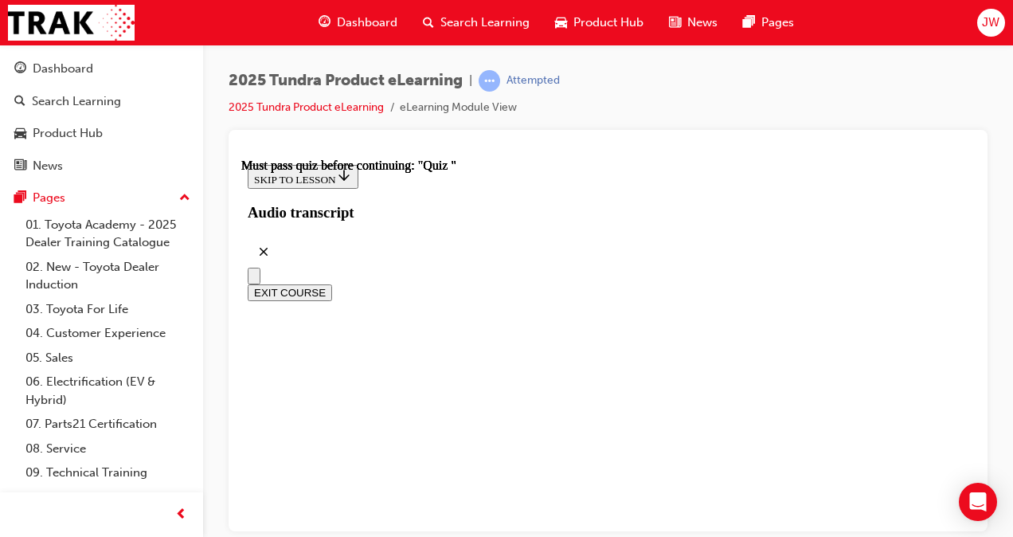
scroll to position [162, 0]
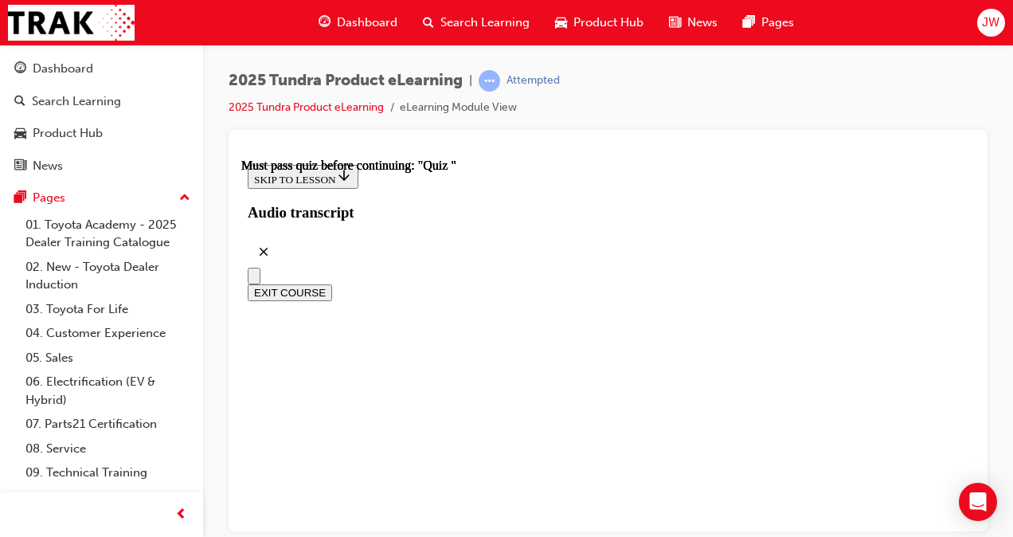
radio input "true"
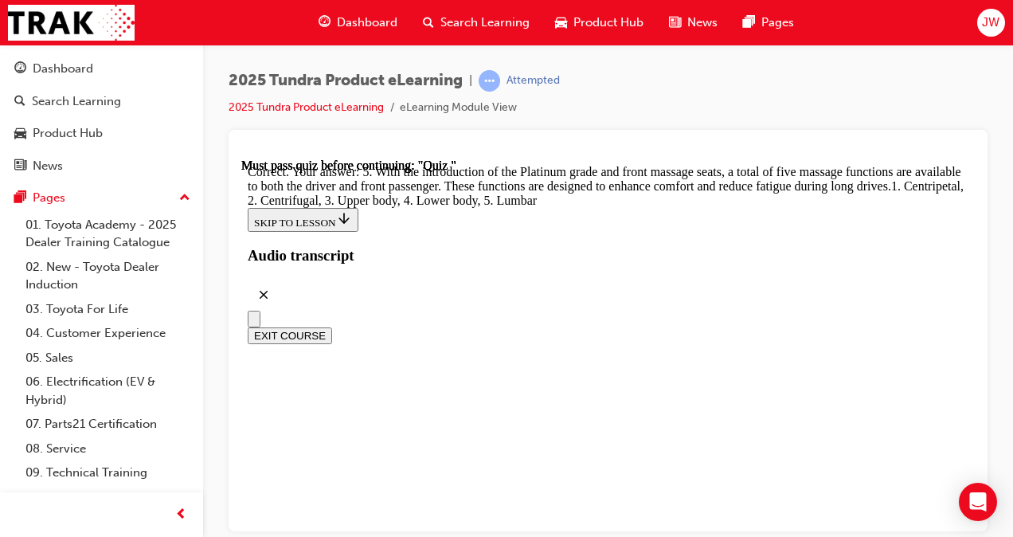
drag, startPoint x: 420, startPoint y: 277, endPoint x: 799, endPoint y: 244, distance: 380.5
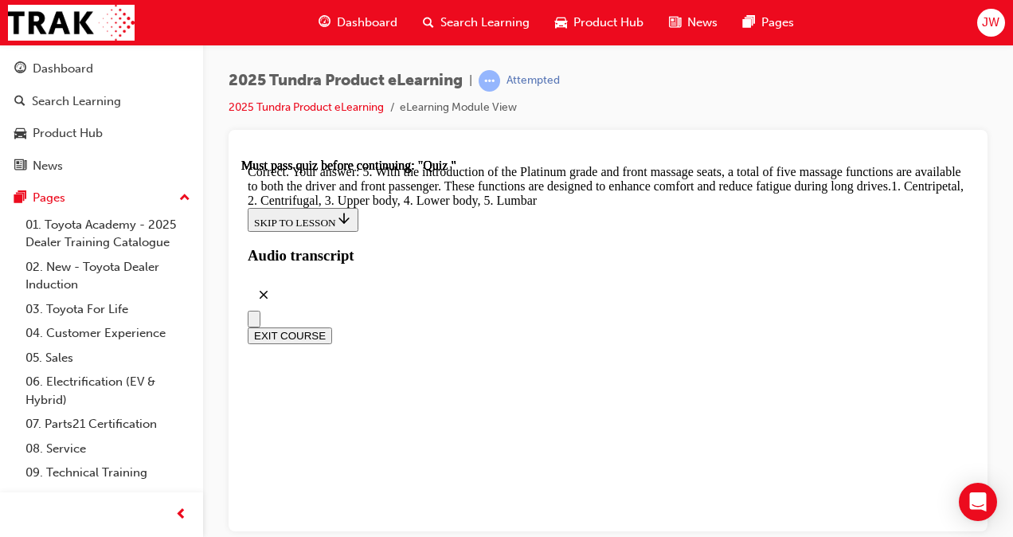
drag, startPoint x: 413, startPoint y: 285, endPoint x: 527, endPoint y: 290, distance: 114.0
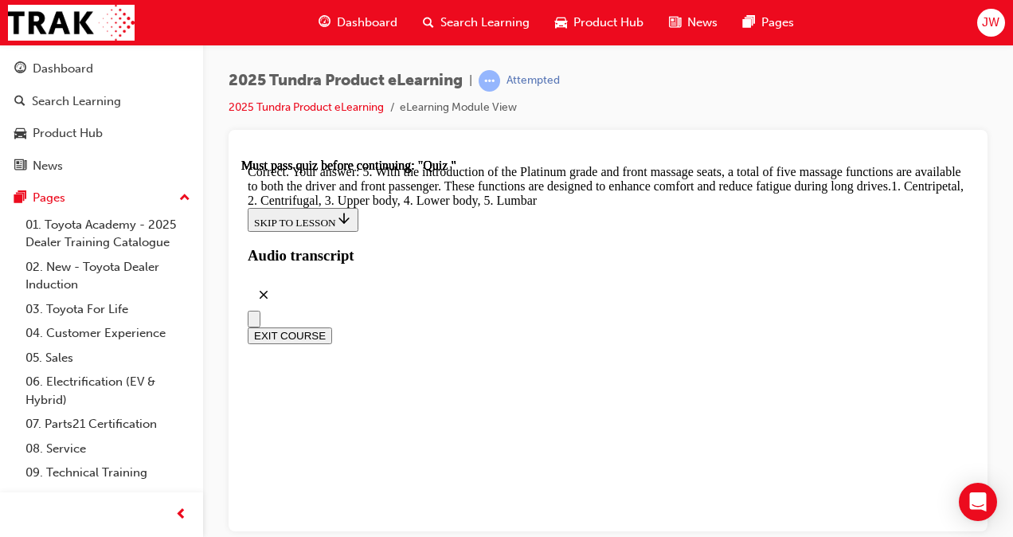
radio input "true"
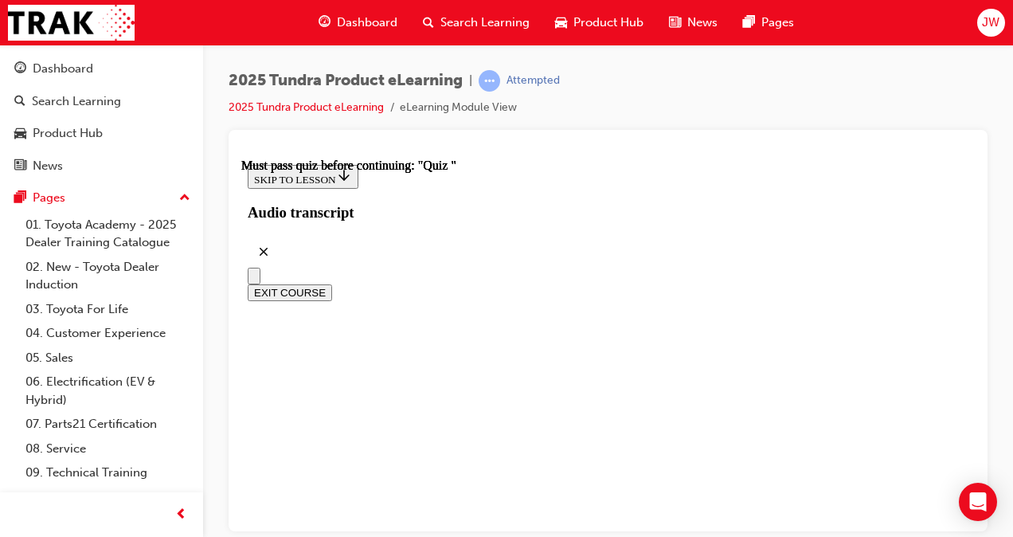
radio input "true"
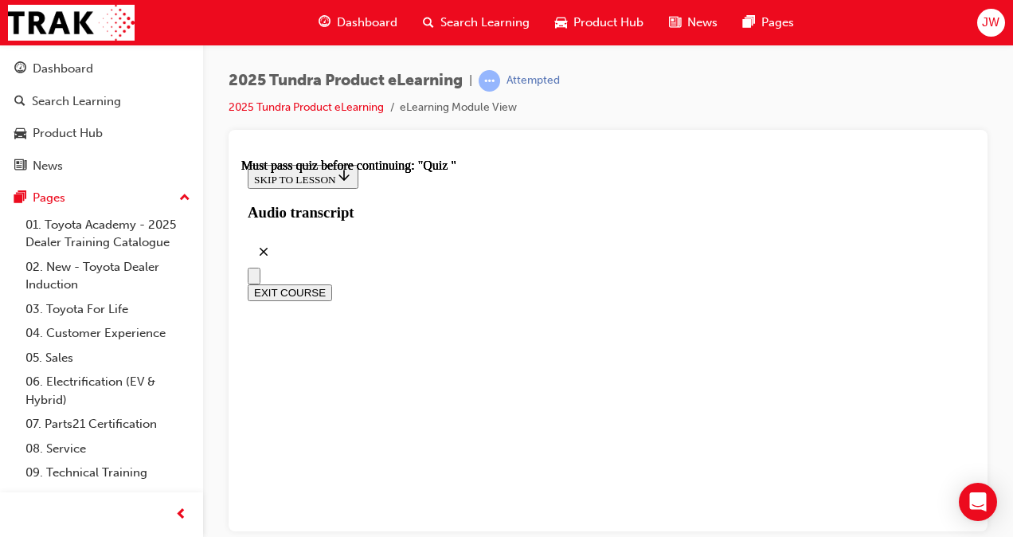
radio input "true"
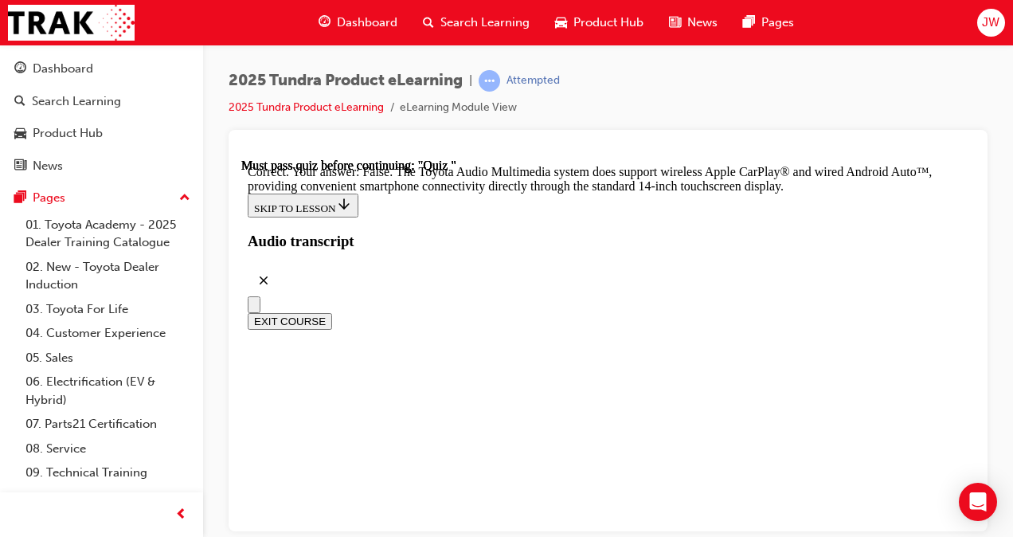
scroll to position [433, 0]
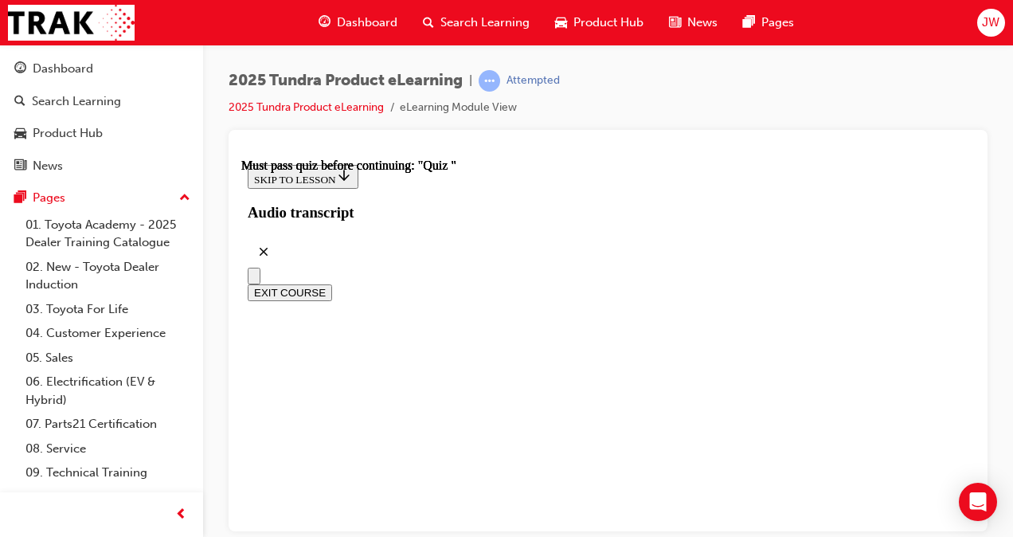
scroll to position [251, 0]
radio input "true"
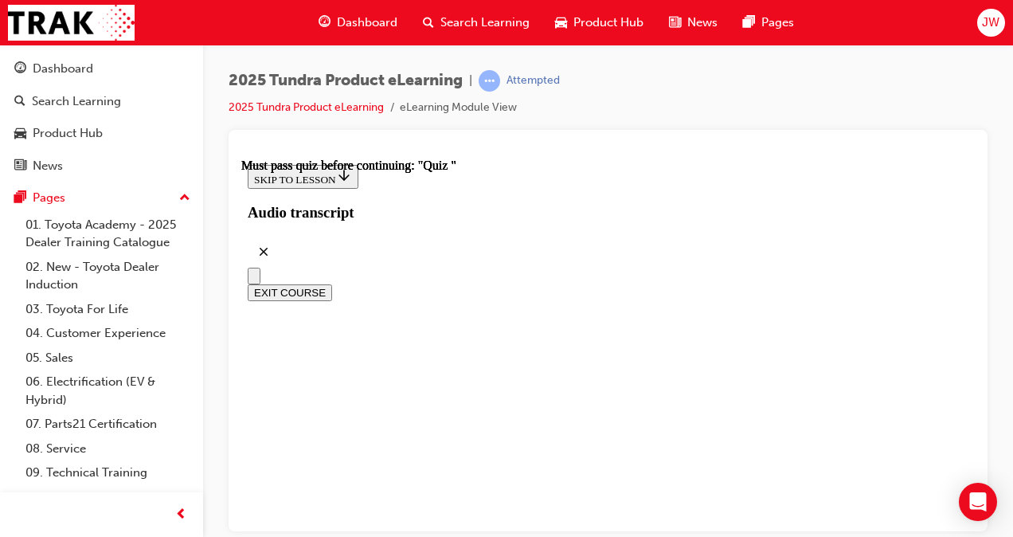
radio input "true"
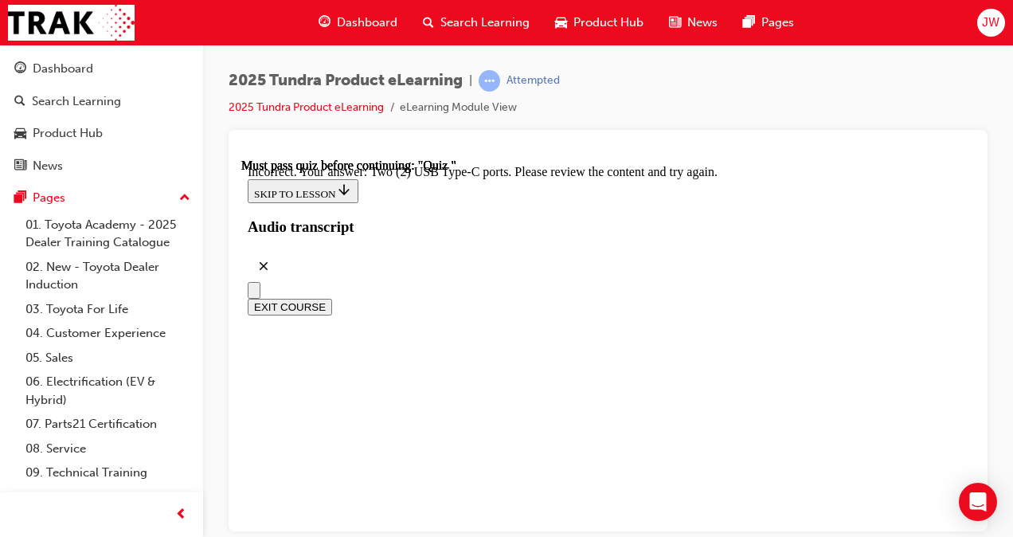
scroll to position [344, 0]
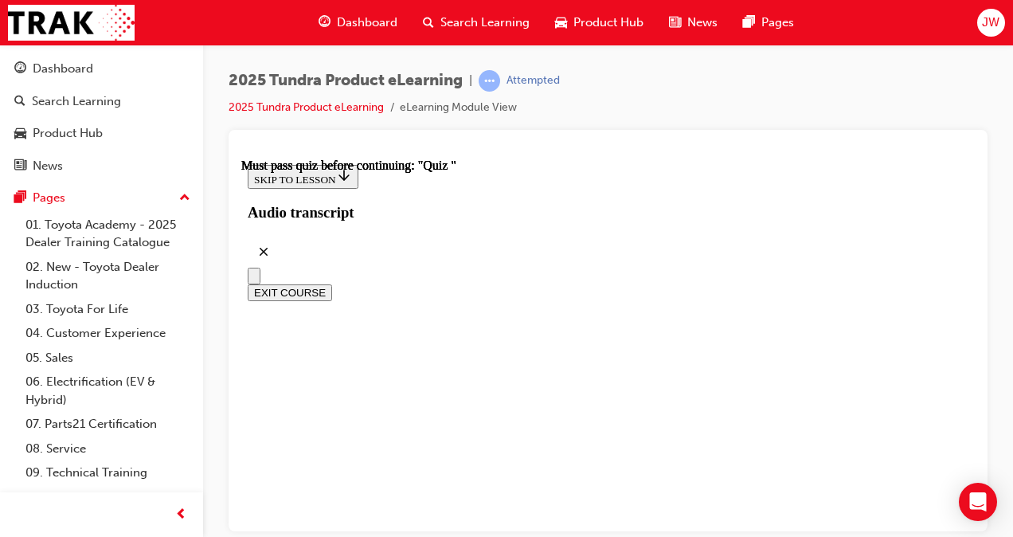
scroll to position [489, 0]
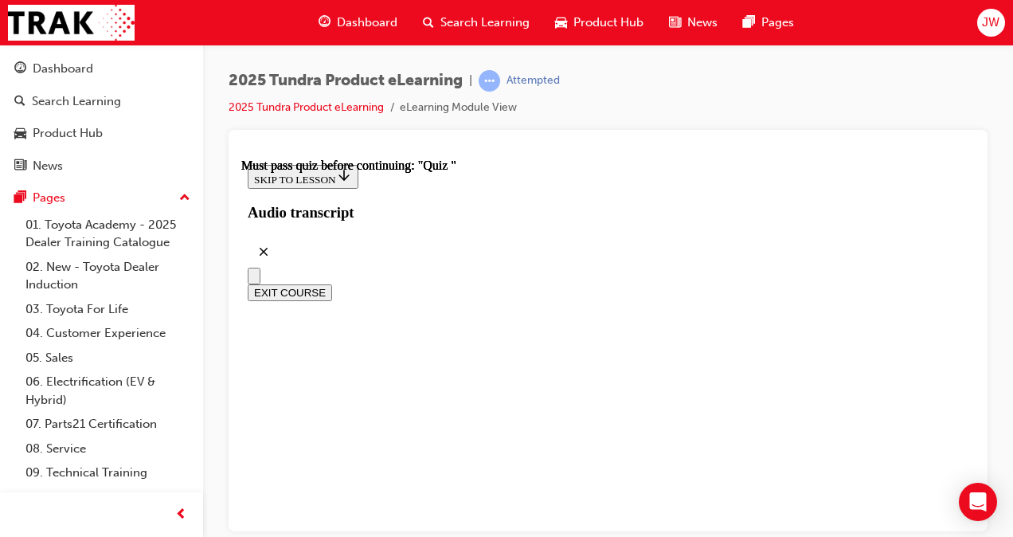
radio input "true"
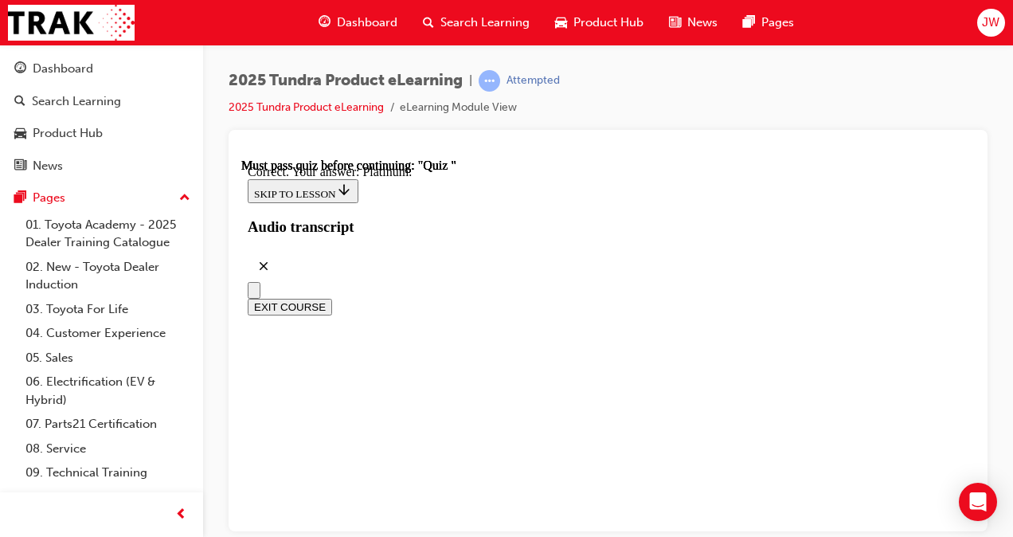
radio input "true"
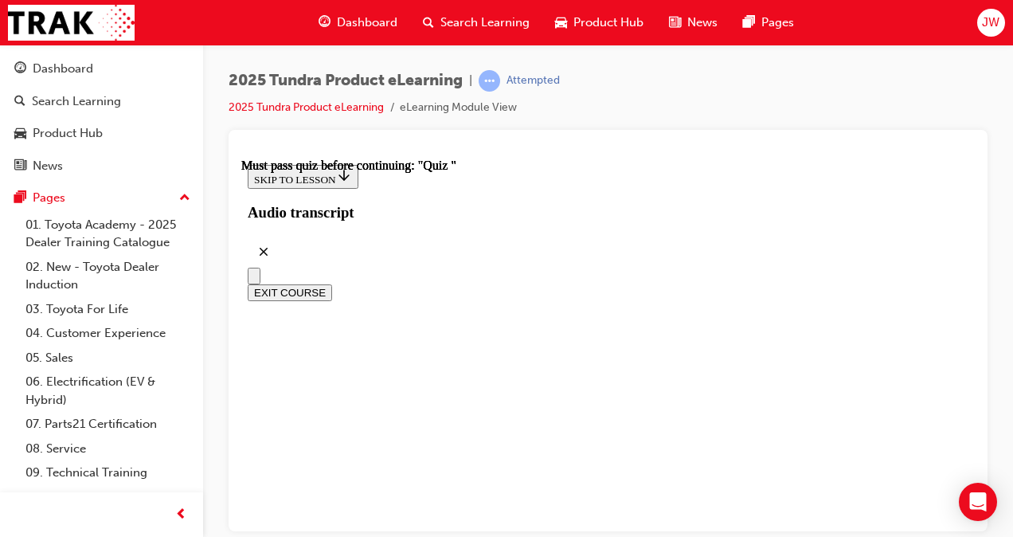
scroll to position [239, 0]
radio input "true"
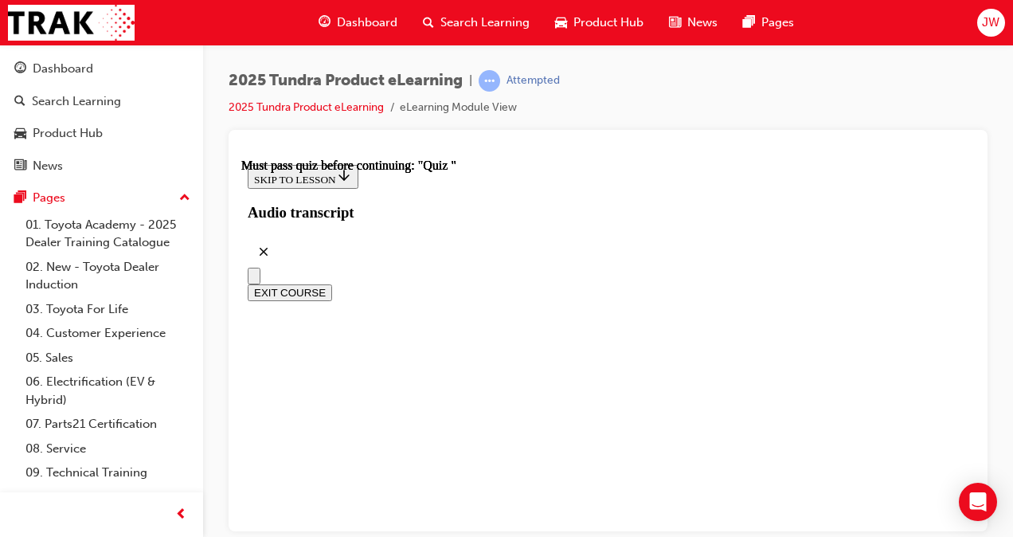
radio input "true"
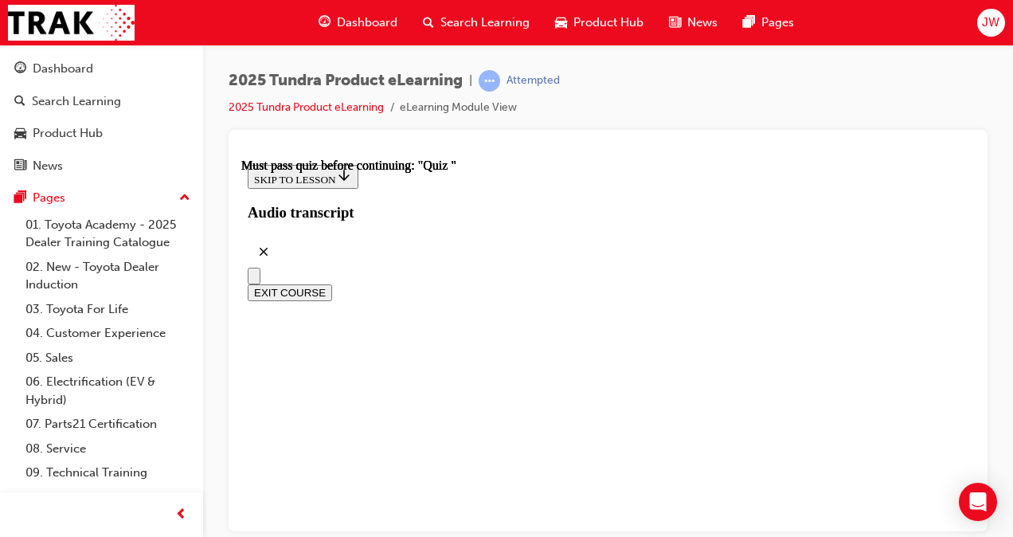
radio input "true"
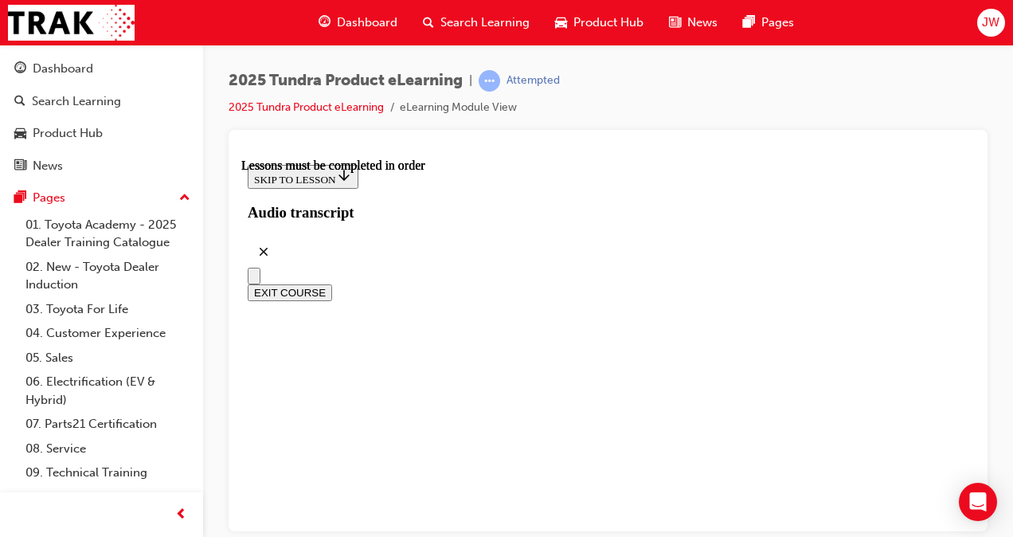
scroll to position [489, 0]
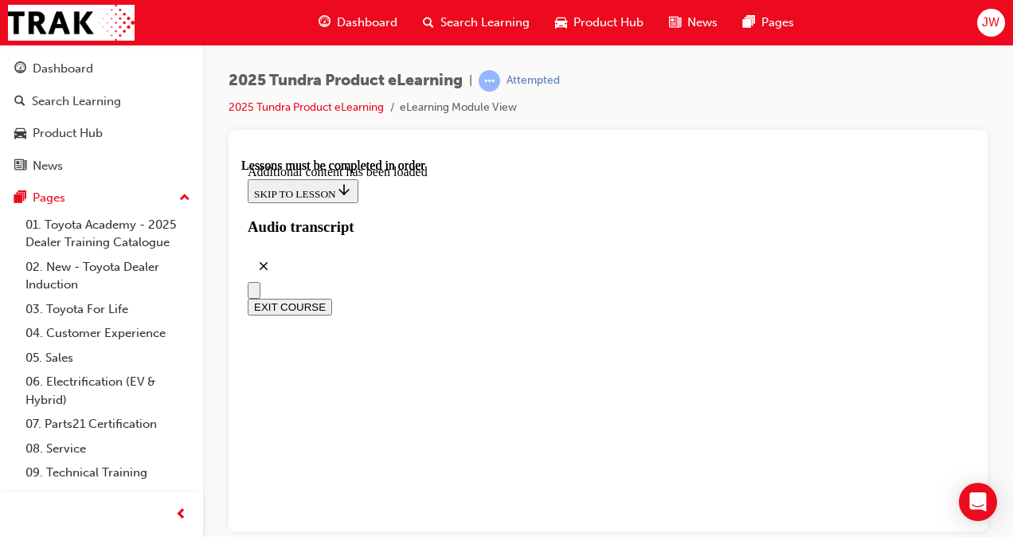
scroll to position [3678, 0]
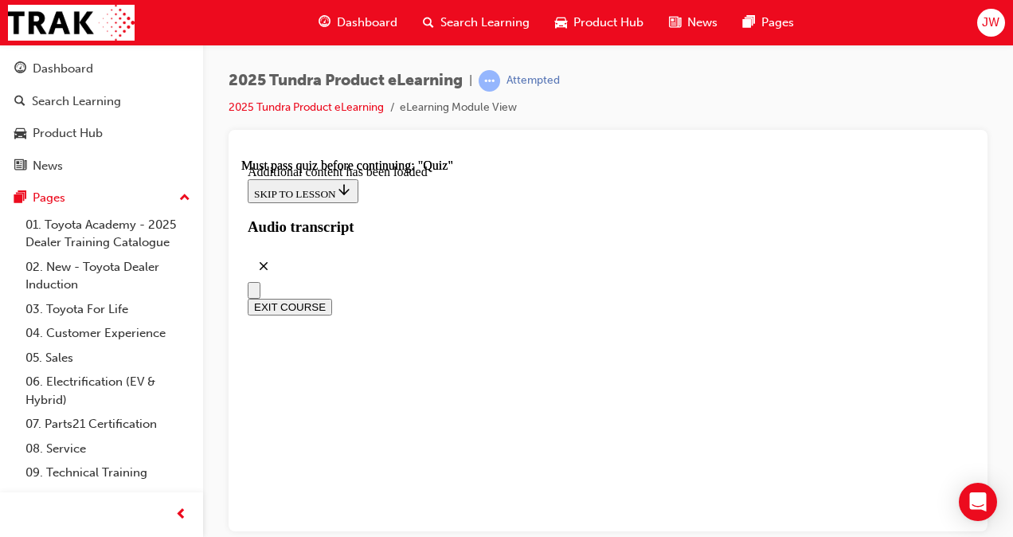
drag, startPoint x: 470, startPoint y: 337, endPoint x: 664, endPoint y: 324, distance: 194.7
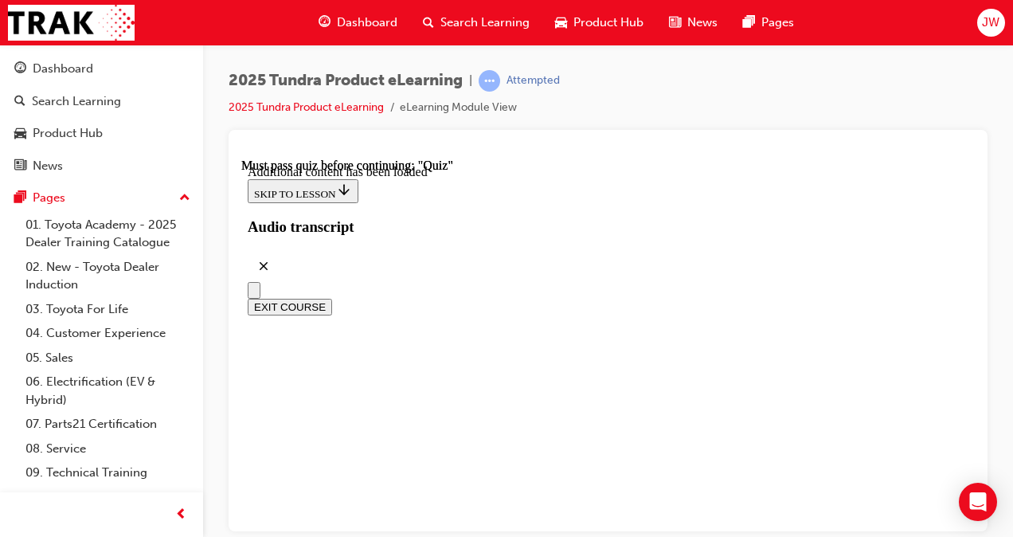
radio input "true"
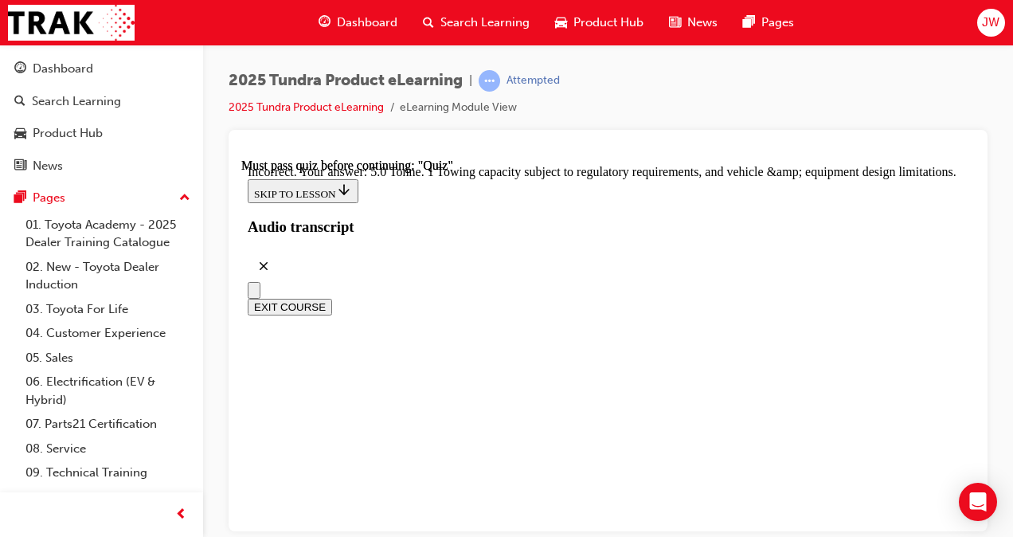
drag, startPoint x: 444, startPoint y: 303, endPoint x: 618, endPoint y: 276, distance: 175.7
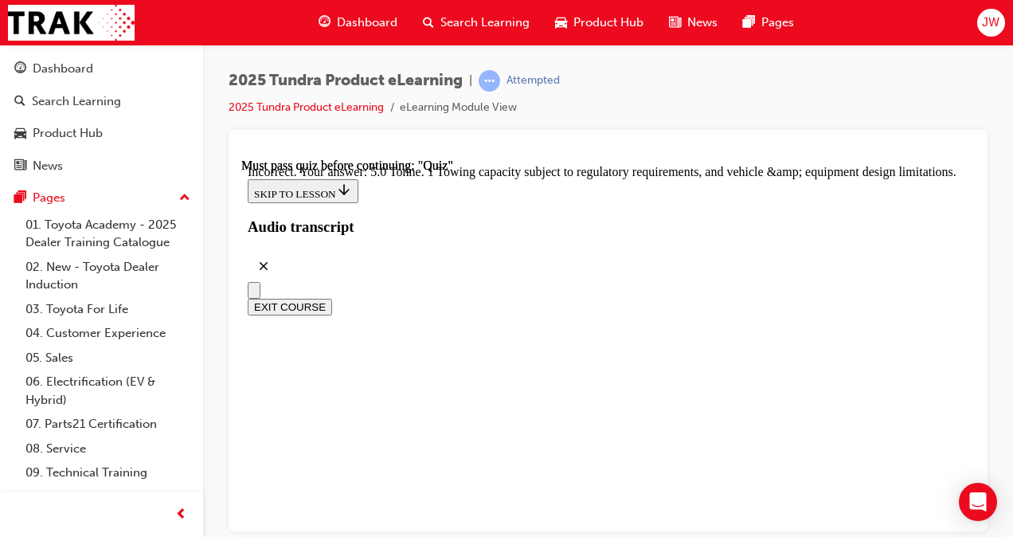
drag, startPoint x: 666, startPoint y: 288, endPoint x: 507, endPoint y: 307, distance: 159.5
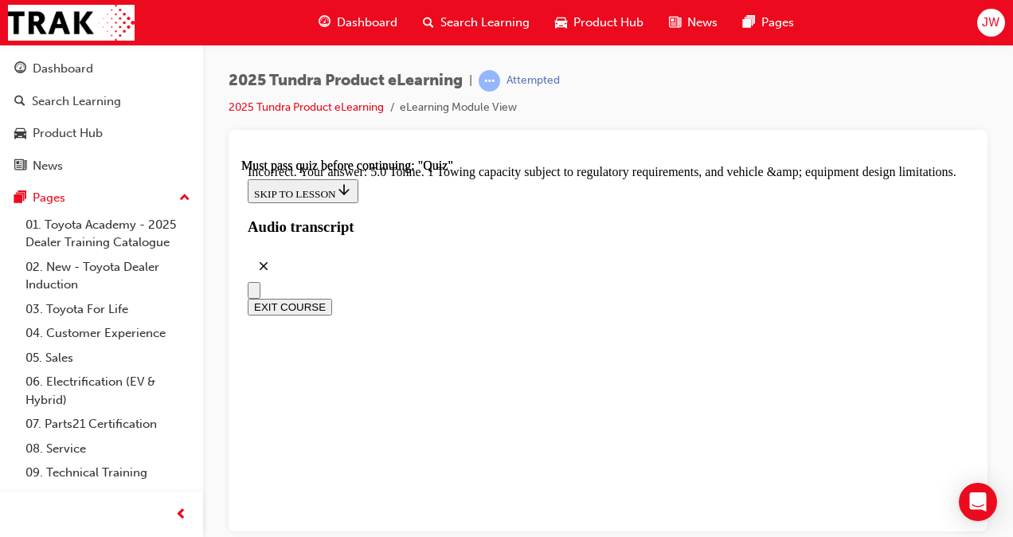
drag, startPoint x: 473, startPoint y: 295, endPoint x: 682, endPoint y: 277, distance: 209.4
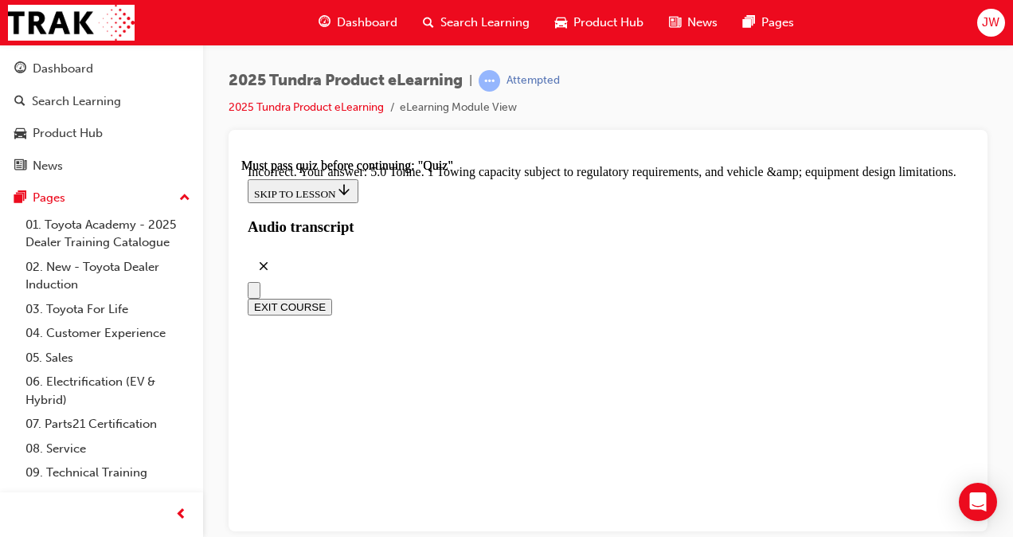
radio input "true"
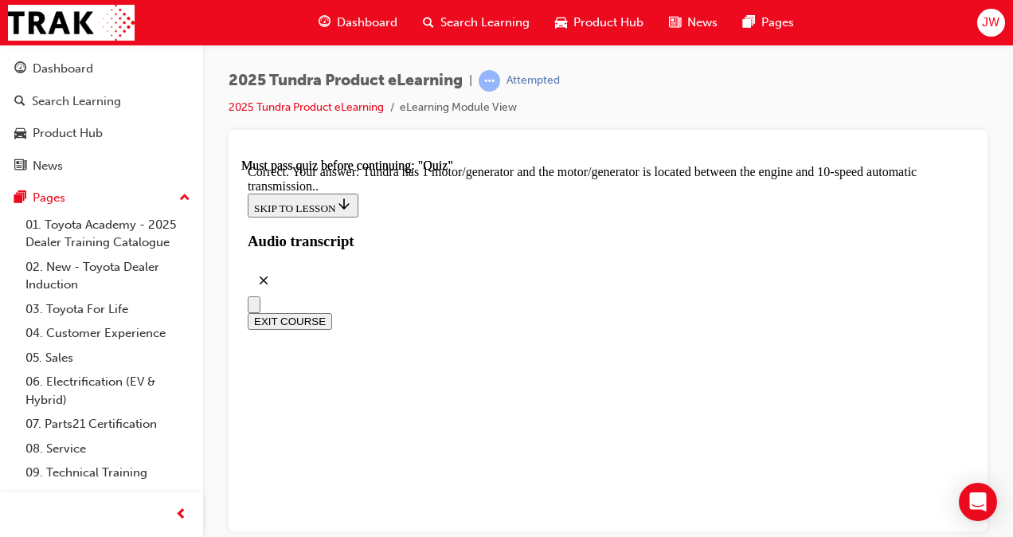
scroll to position [309, 0]
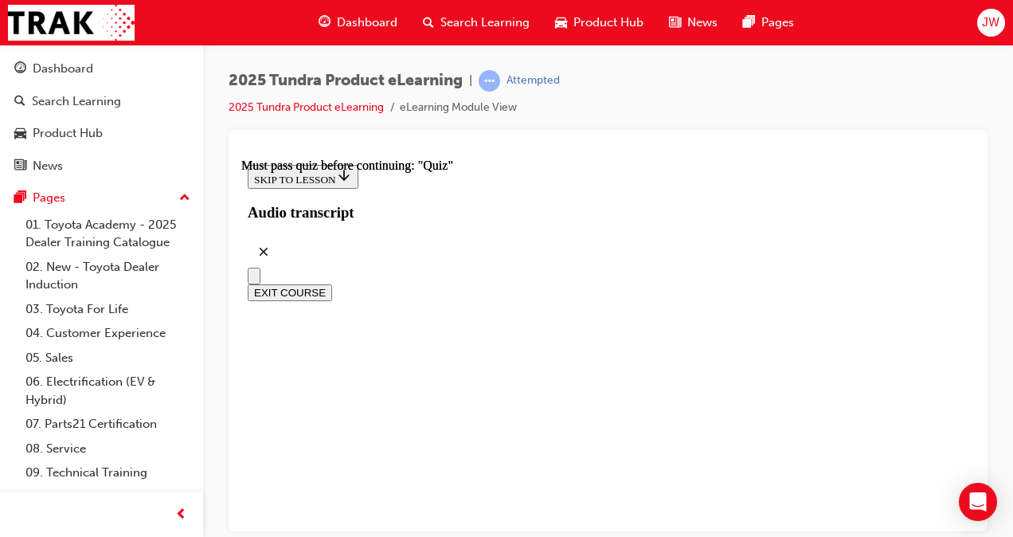
scroll to position [91, 0]
drag, startPoint x: 437, startPoint y: 367, endPoint x: 867, endPoint y: 342, distance: 430.7
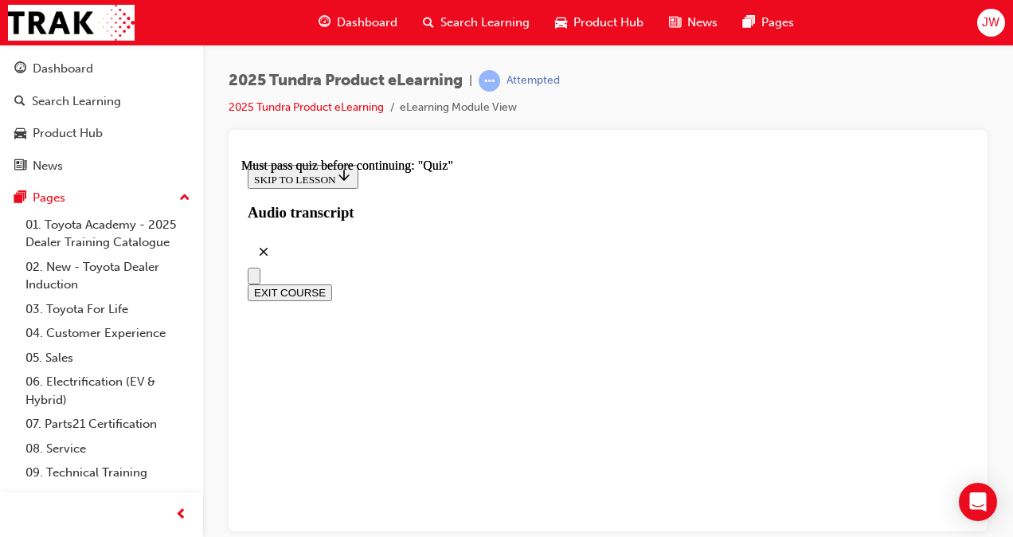
radio input "true"
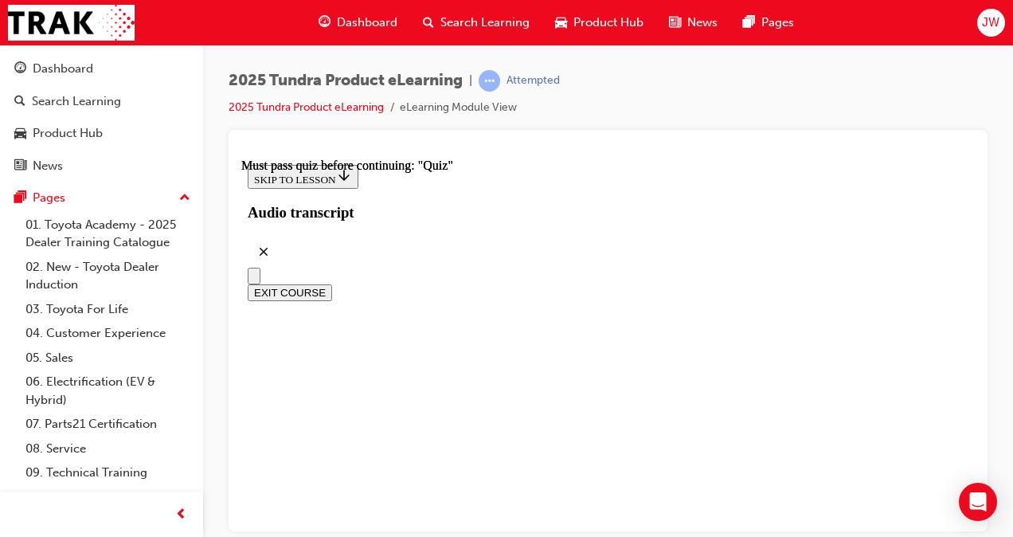
scroll to position [326, 0]
drag, startPoint x: 624, startPoint y: 343, endPoint x: 619, endPoint y: 369, distance: 26.1
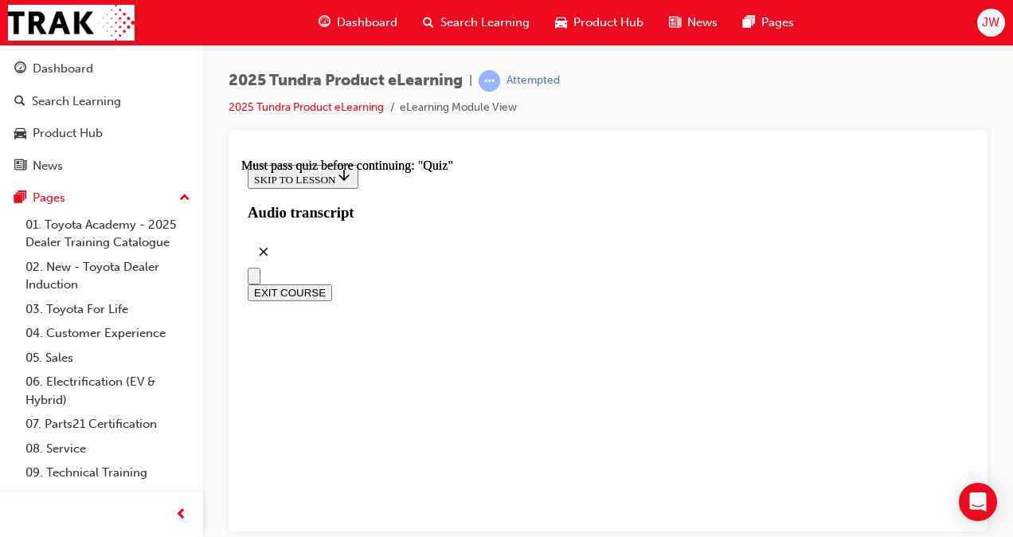
scroll to position [403, 0]
radio input "true"
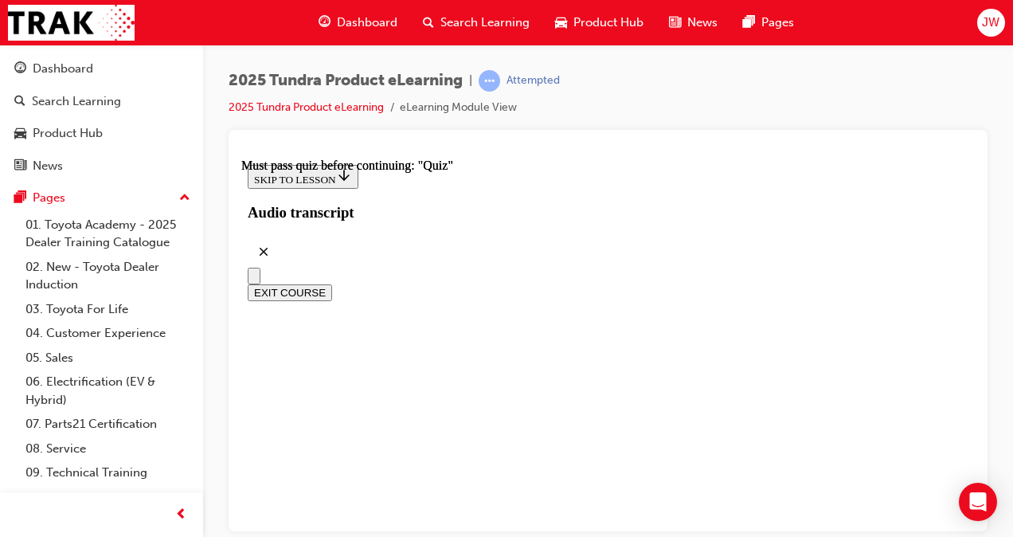
radio input "true"
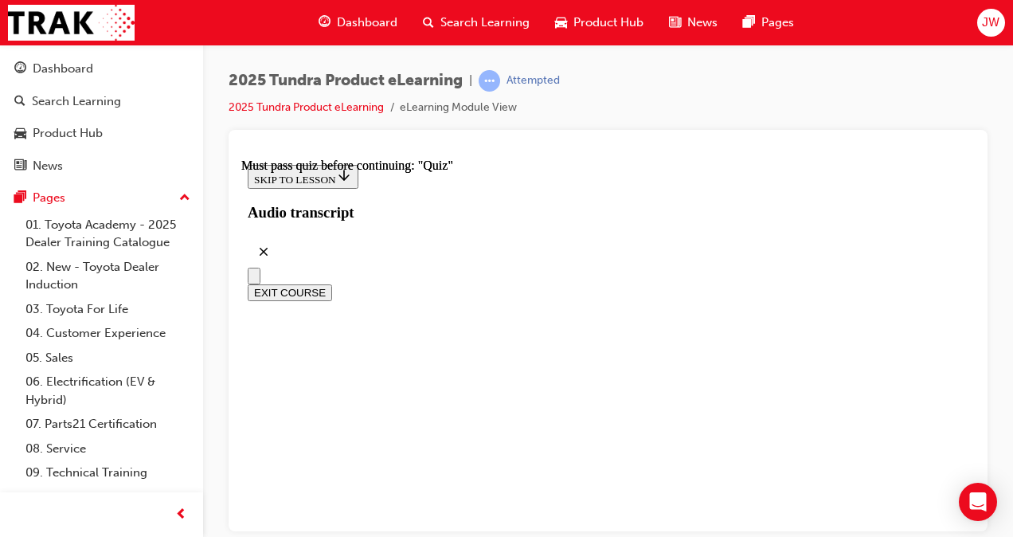
radio input "true"
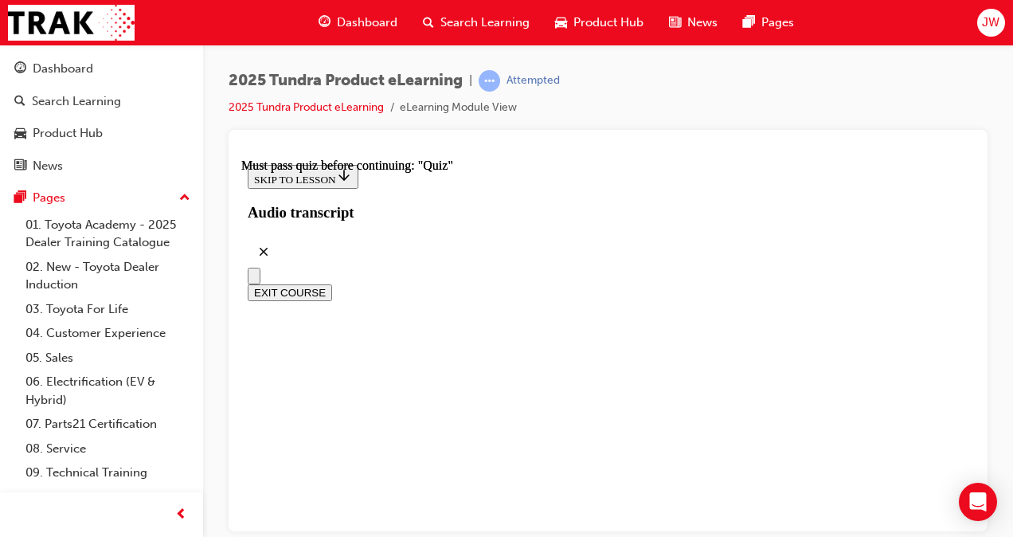
scroll to position [331, 0]
radio input "true"
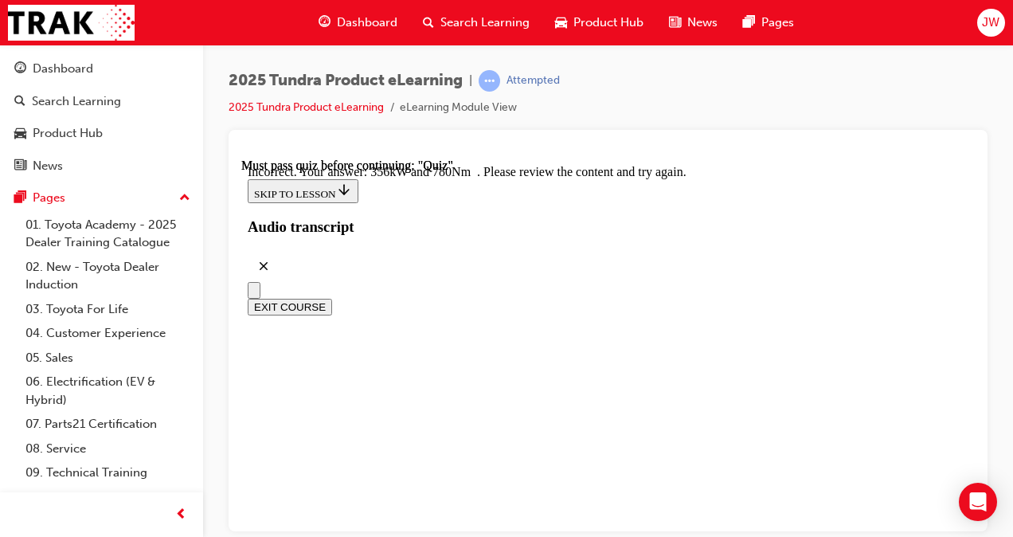
scroll to position [637, 0]
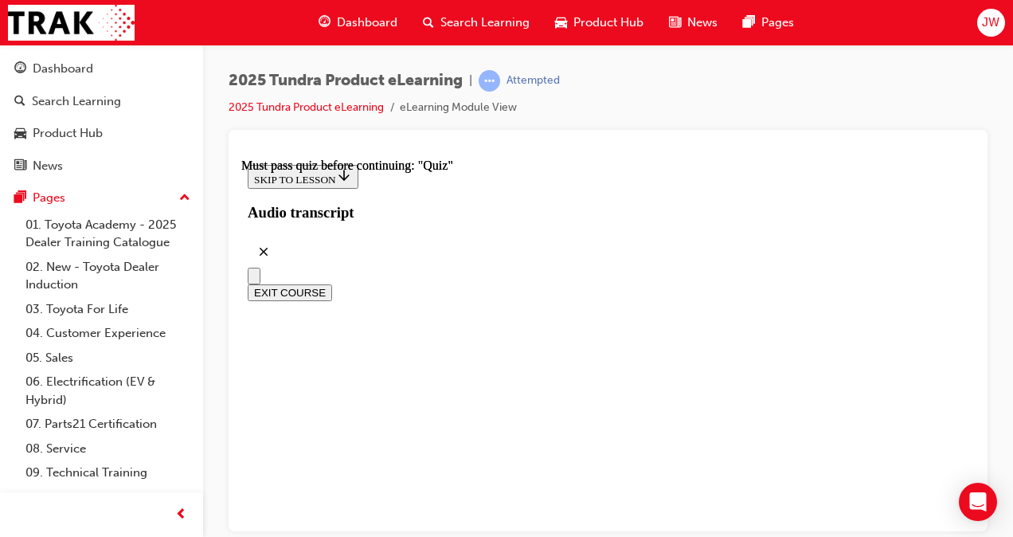
scroll to position [252, 0]
drag, startPoint x: 625, startPoint y: 251, endPoint x: 780, endPoint y: 230, distance: 156.6
drag, startPoint x: 780, startPoint y: 230, endPoint x: 731, endPoint y: 246, distance: 51.9
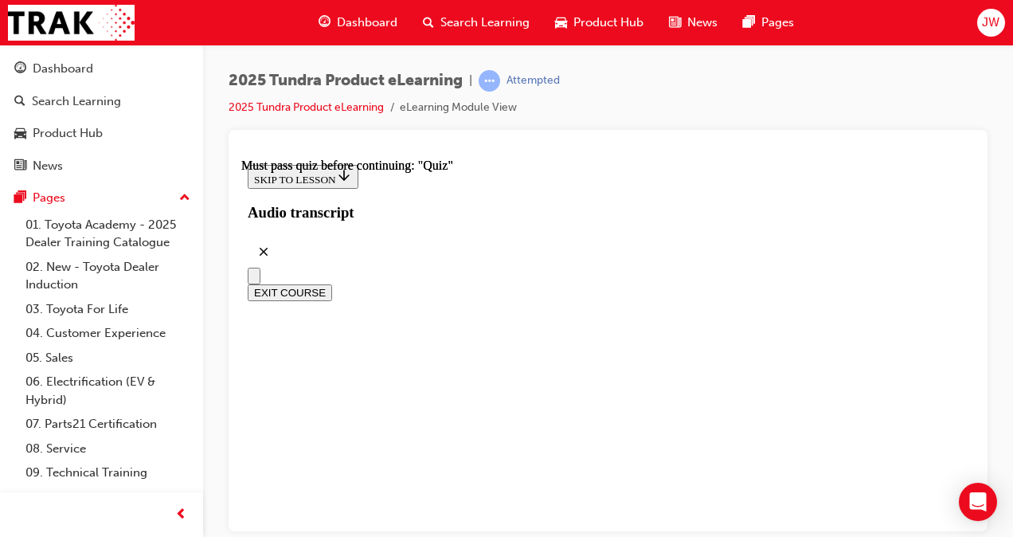
drag, startPoint x: 554, startPoint y: 272, endPoint x: 686, endPoint y: 262, distance: 131.8
drag, startPoint x: 457, startPoint y: 343, endPoint x: 672, endPoint y: 342, distance: 215.0
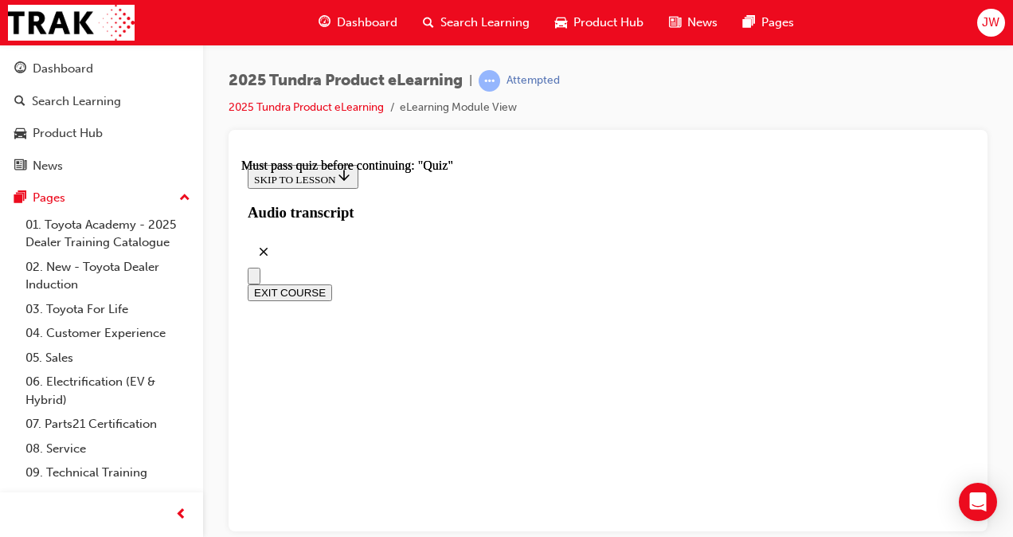
radio input "true"
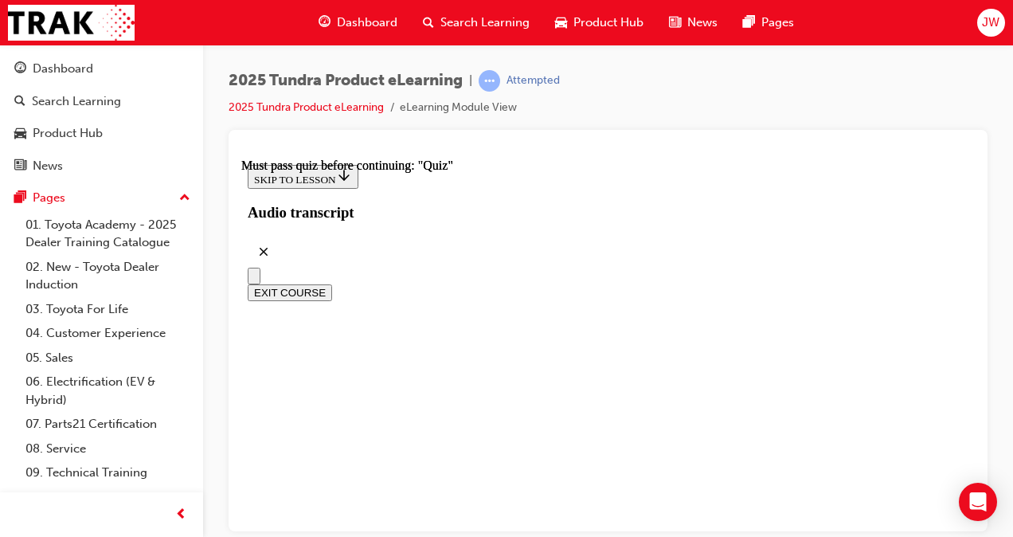
scroll to position [491, 0]
radio input "true"
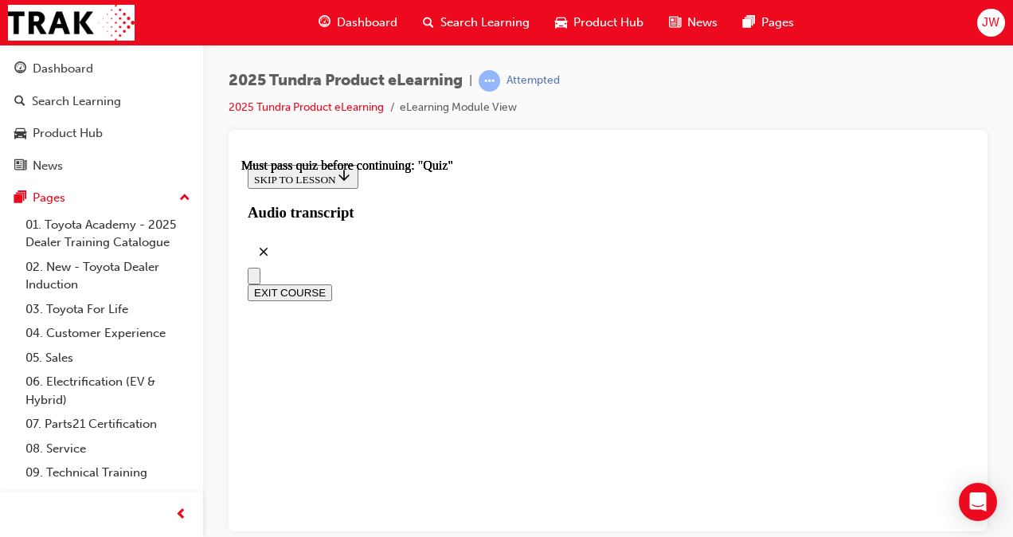
scroll to position [0, 0]
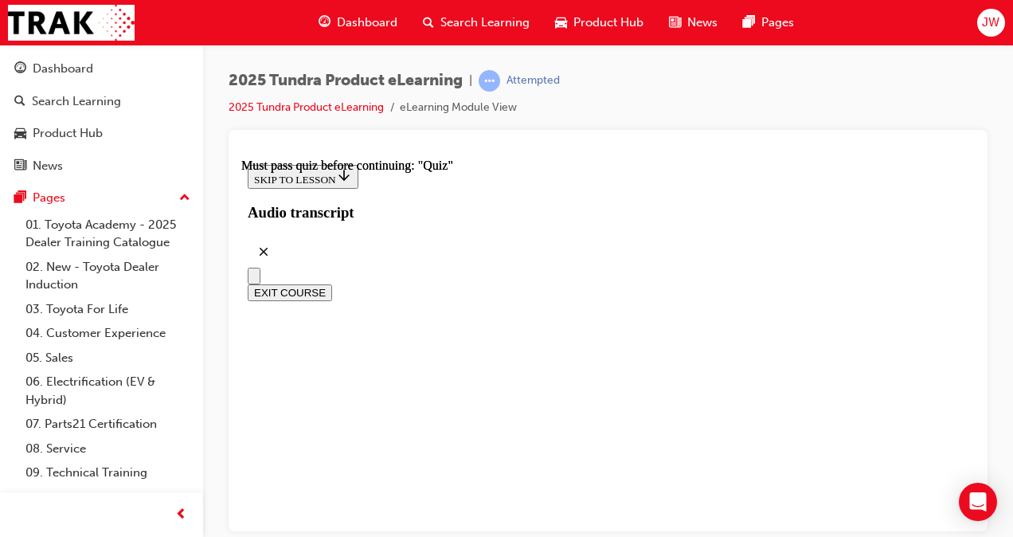
radio input "true"
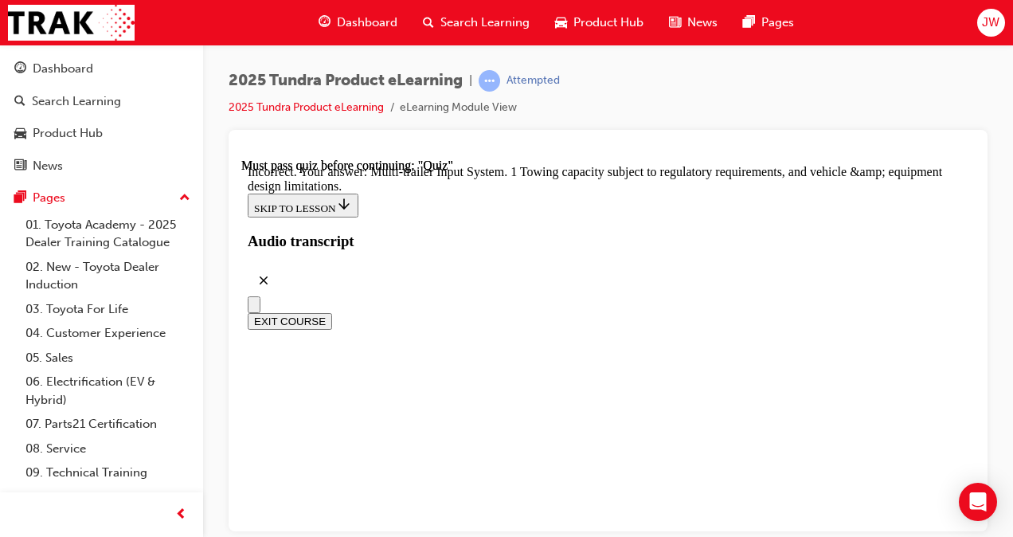
scroll to position [710, 0]
drag, startPoint x: 635, startPoint y: 303, endPoint x: 749, endPoint y: 299, distance: 114.8
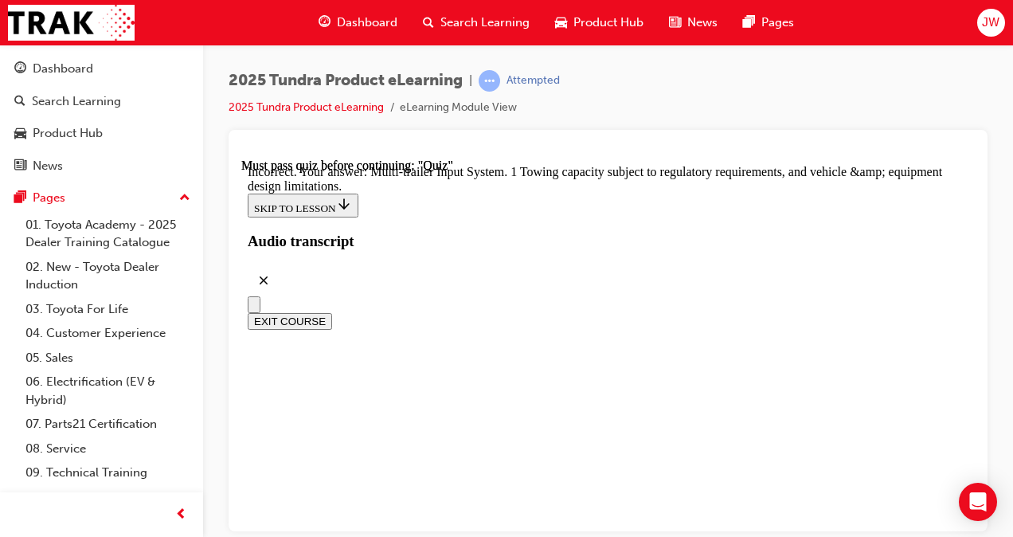
radio input "true"
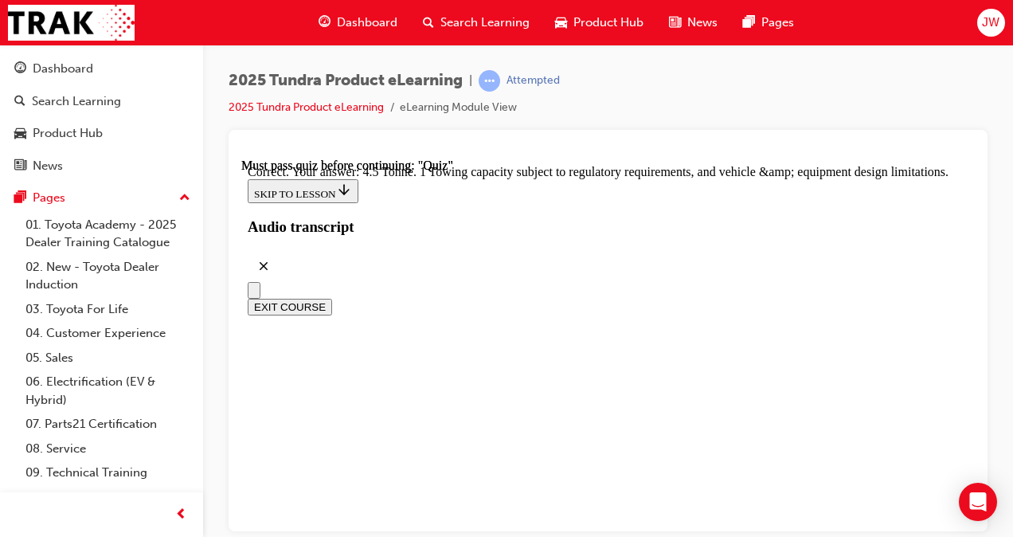
scroll to position [629, 0]
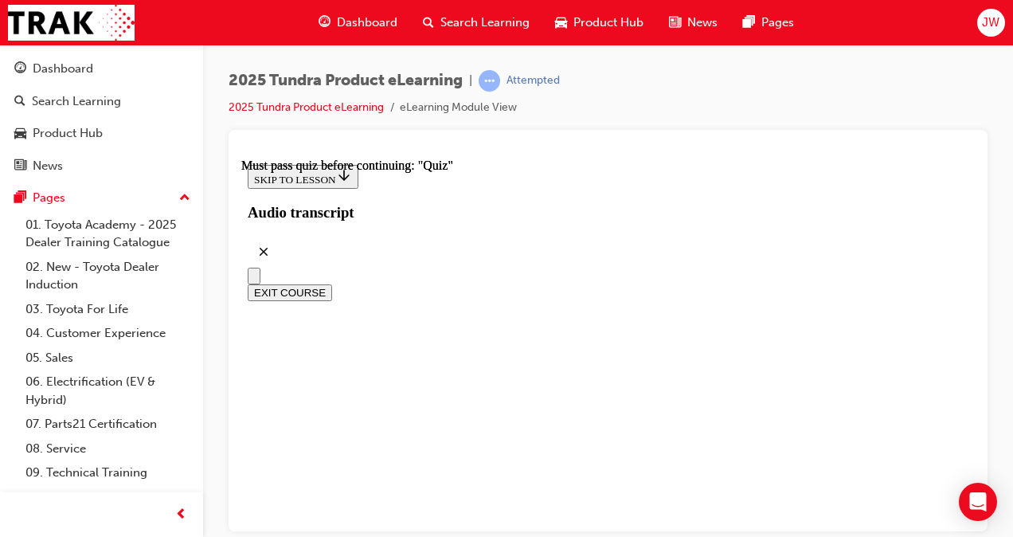
scroll to position [14, 0]
drag, startPoint x: 452, startPoint y: 434, endPoint x: 726, endPoint y: 375, distance: 280.2
drag, startPoint x: 726, startPoint y: 375, endPoint x: 691, endPoint y: 415, distance: 53.0
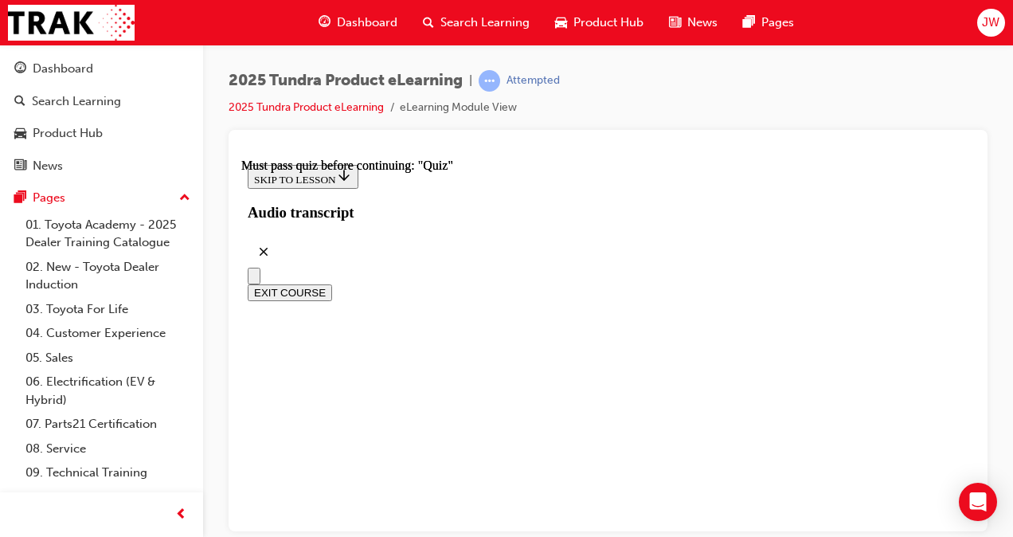
scroll to position [93, 0]
drag, startPoint x: 469, startPoint y: 391, endPoint x: 836, endPoint y: 349, distance: 369.5
drag, startPoint x: 836, startPoint y: 349, endPoint x: 729, endPoint y: 358, distance: 107.1
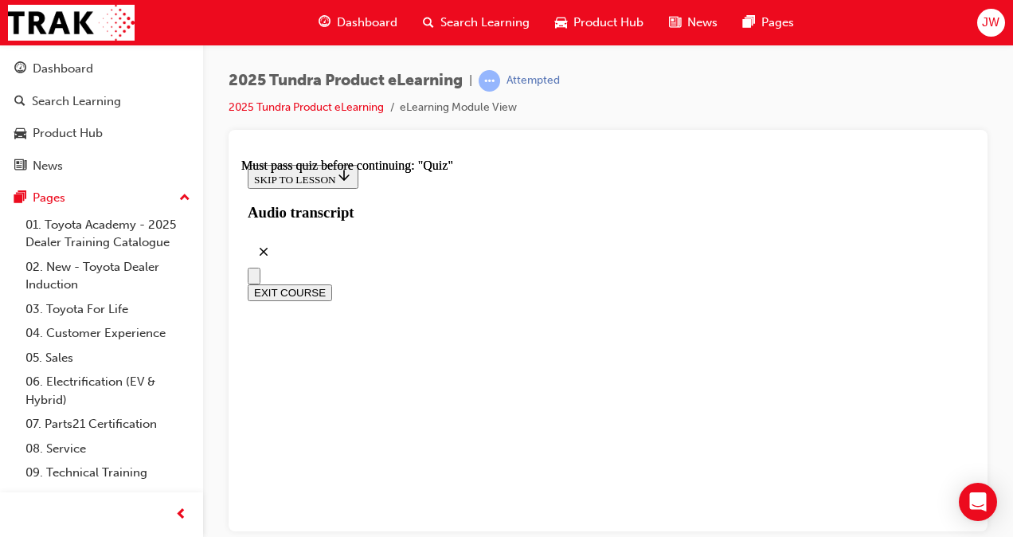
scroll to position [491, 0]
radio input "true"
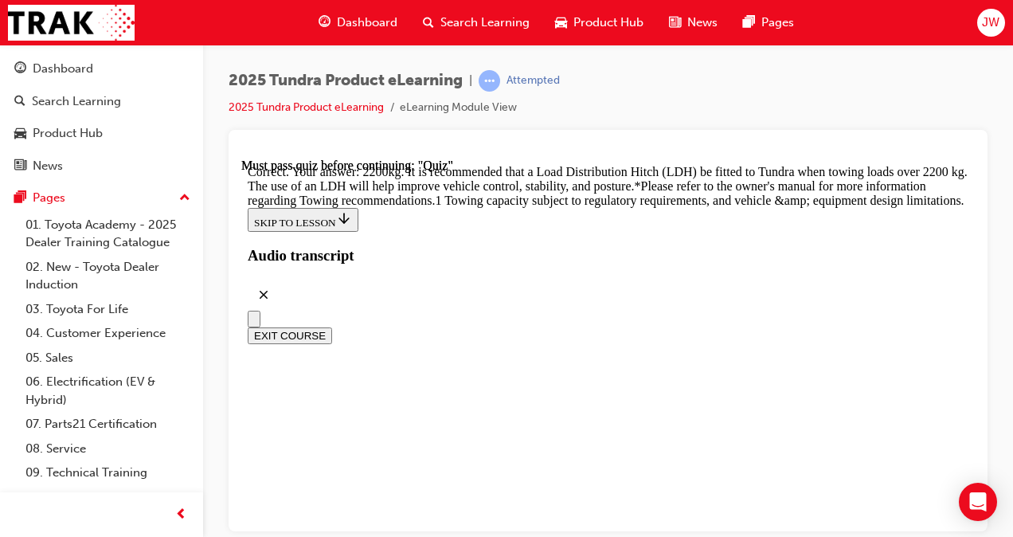
scroll to position [901, 0]
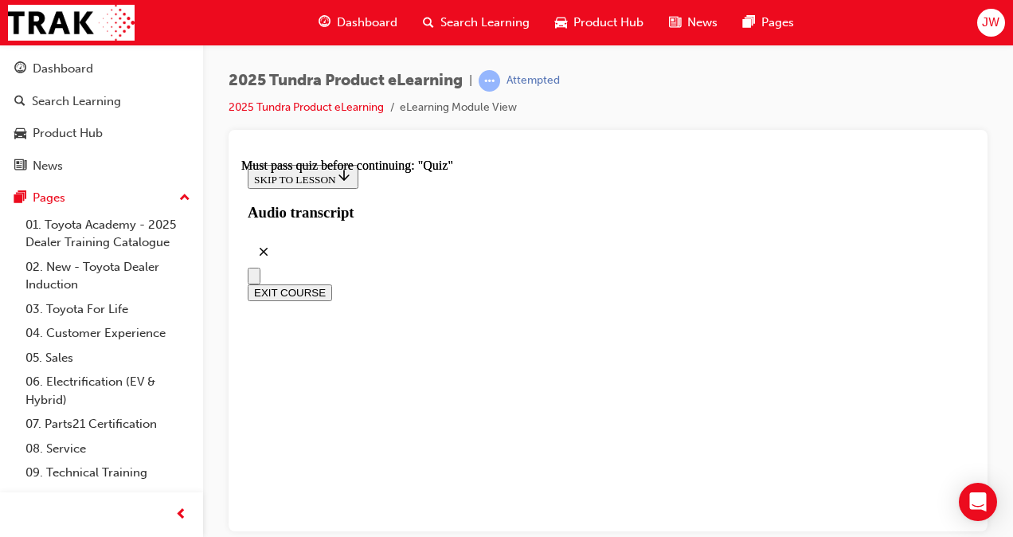
scroll to position [331, 0]
radio input "true"
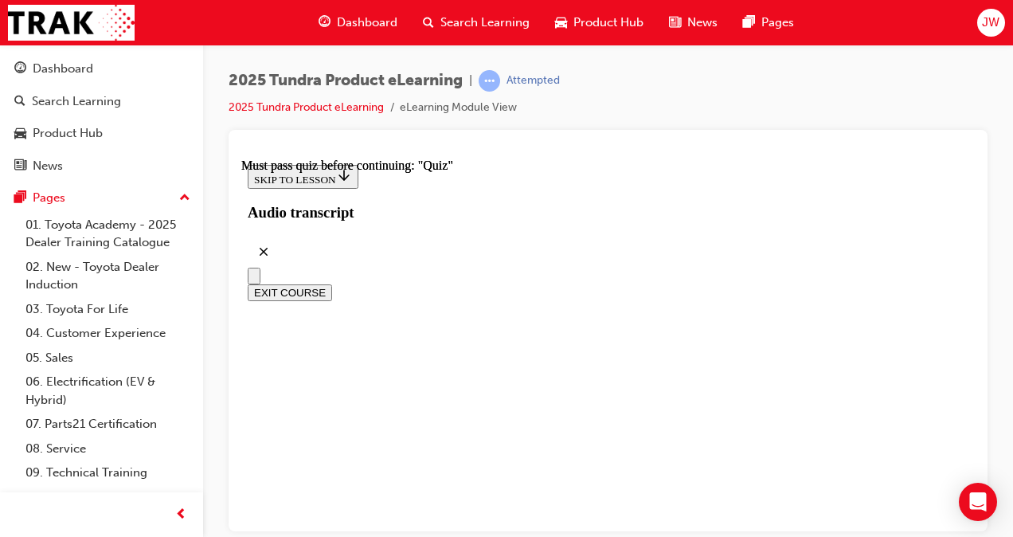
scroll to position [173, 0]
drag, startPoint x: 404, startPoint y: 262, endPoint x: 725, endPoint y: 337, distance: 329.5
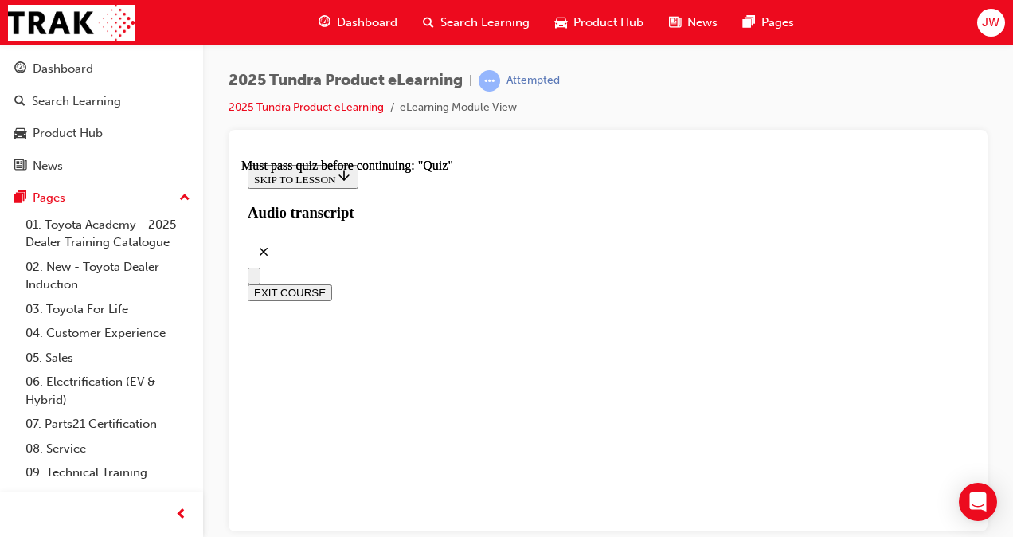
scroll to position [491, 0]
radio input "true"
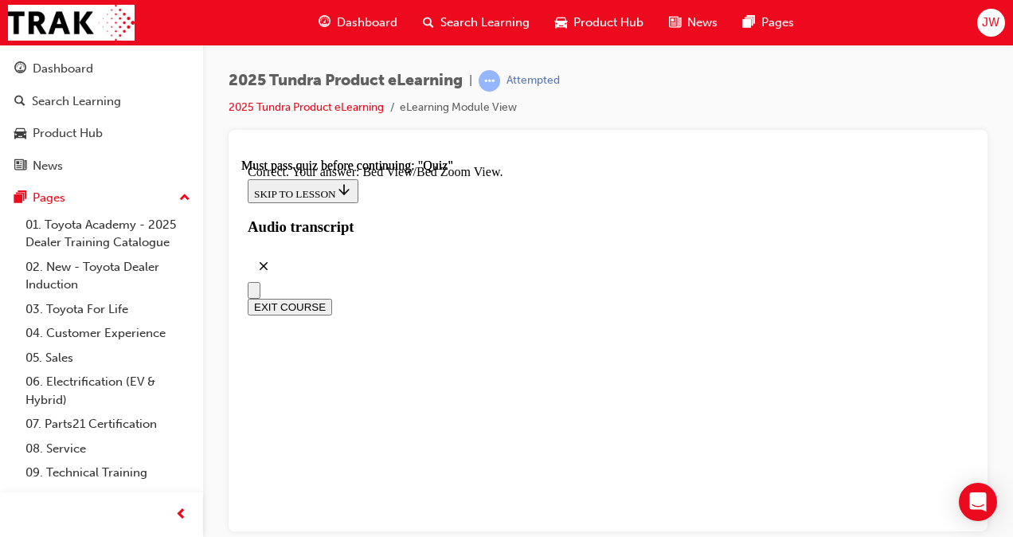
scroll to position [508, 0]
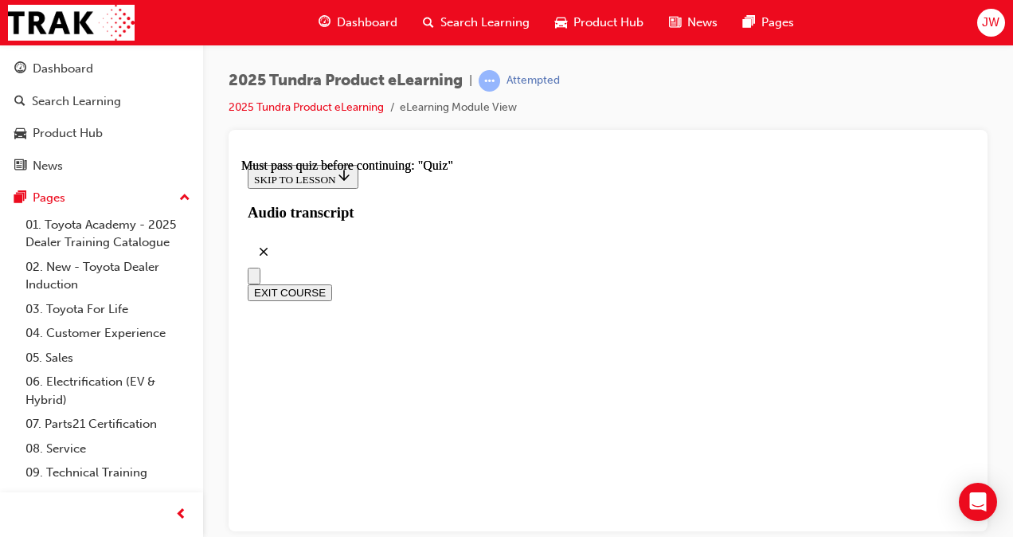
scroll to position [11, 0]
drag, startPoint x: 398, startPoint y: 337, endPoint x: 721, endPoint y: 453, distance: 343.5
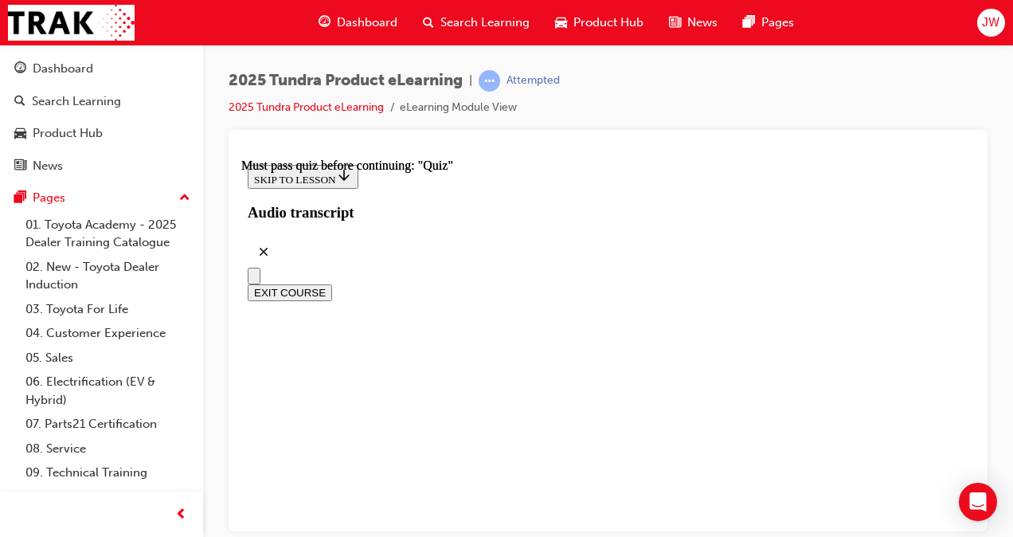
scroll to position [88, 0]
drag, startPoint x: 411, startPoint y: 349, endPoint x: 776, endPoint y: 325, distance: 365.5
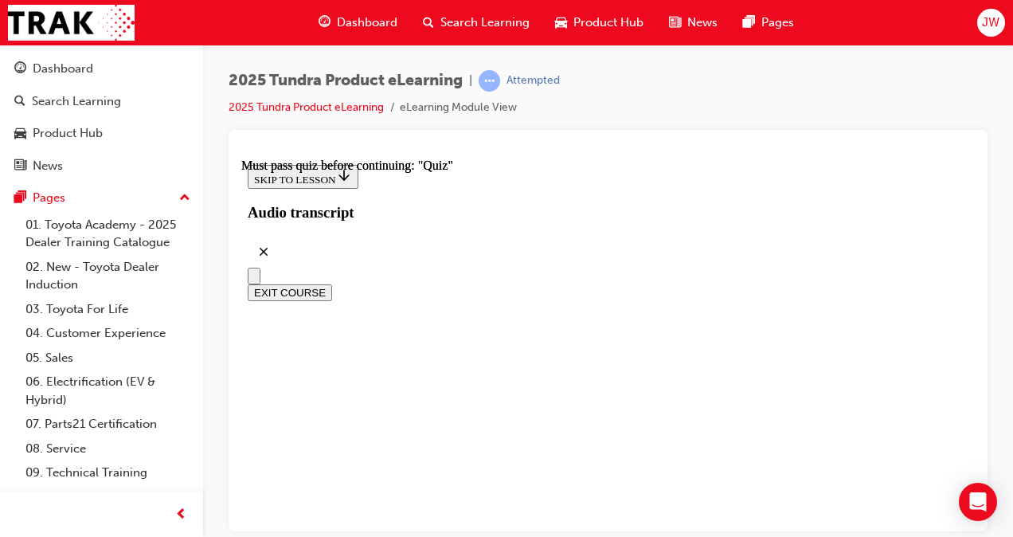
drag, startPoint x: 713, startPoint y: 375, endPoint x: 416, endPoint y: 367, distance: 297.9
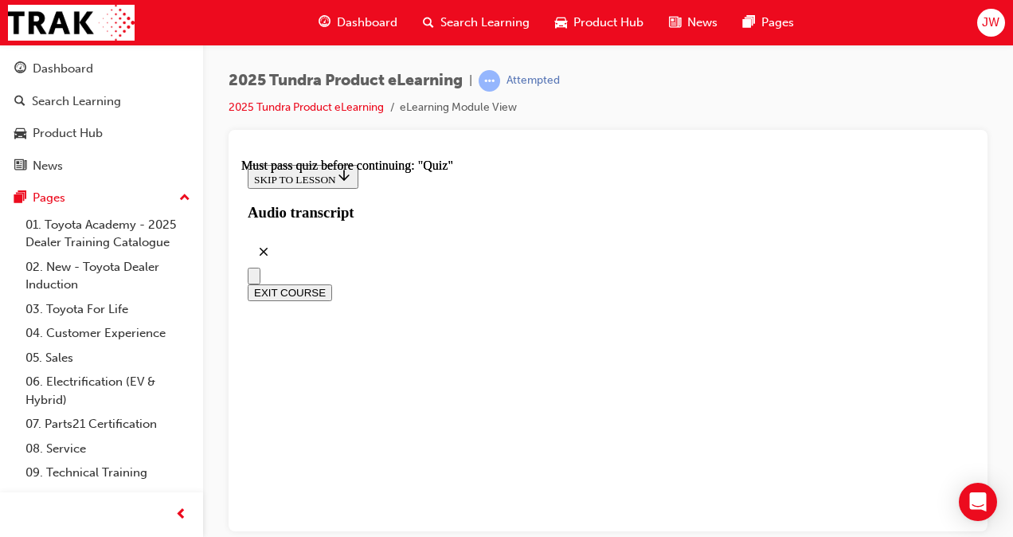
radio input "true"
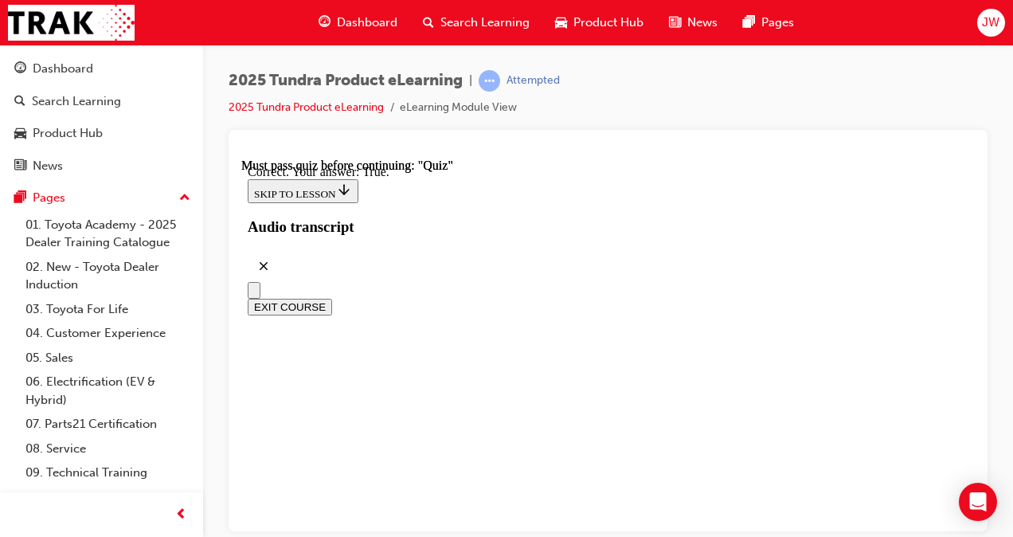
scroll to position [377, 0]
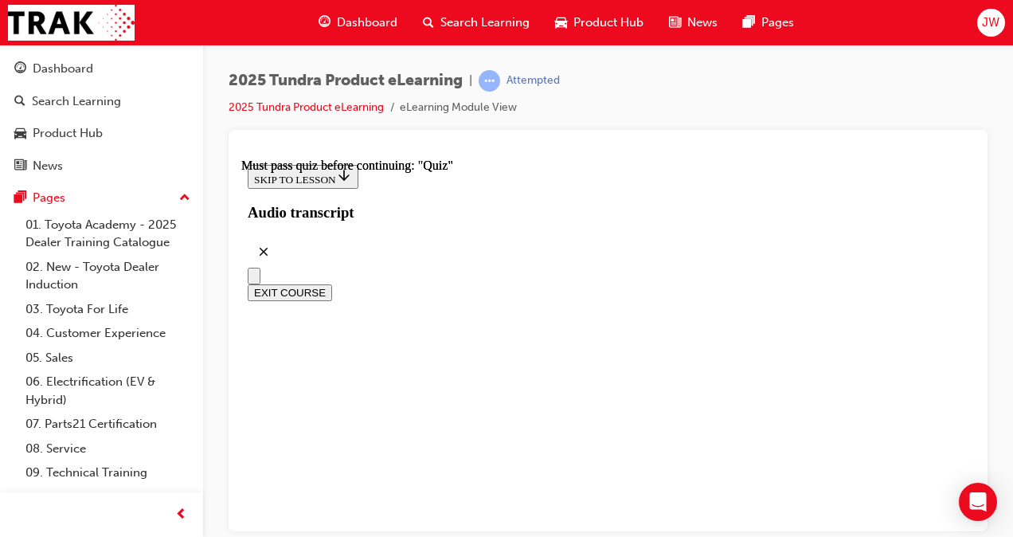
scroll to position [172, 0]
drag, startPoint x: 414, startPoint y: 265, endPoint x: 708, endPoint y: 332, distance: 301.3
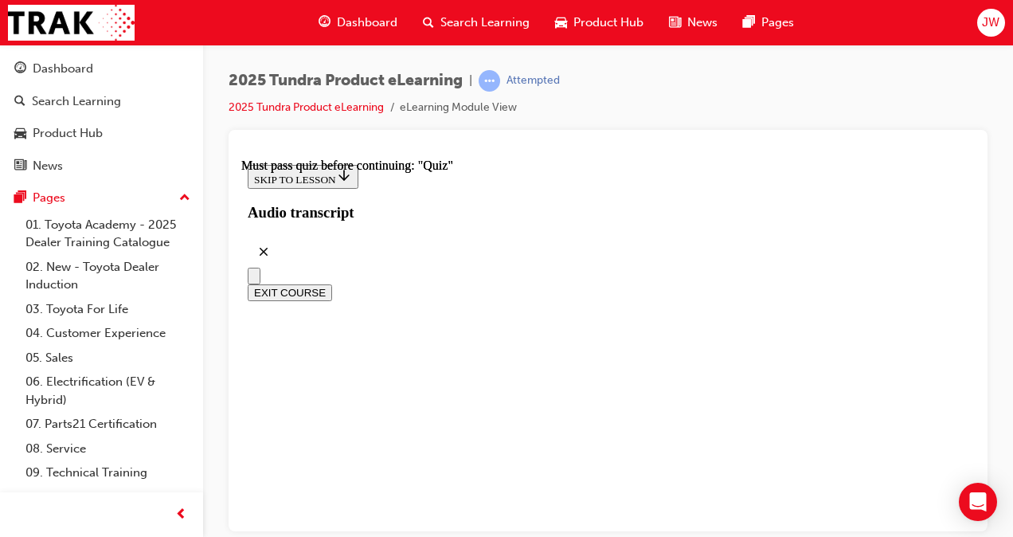
drag, startPoint x: 623, startPoint y: 335, endPoint x: 438, endPoint y: 301, distance: 187.9
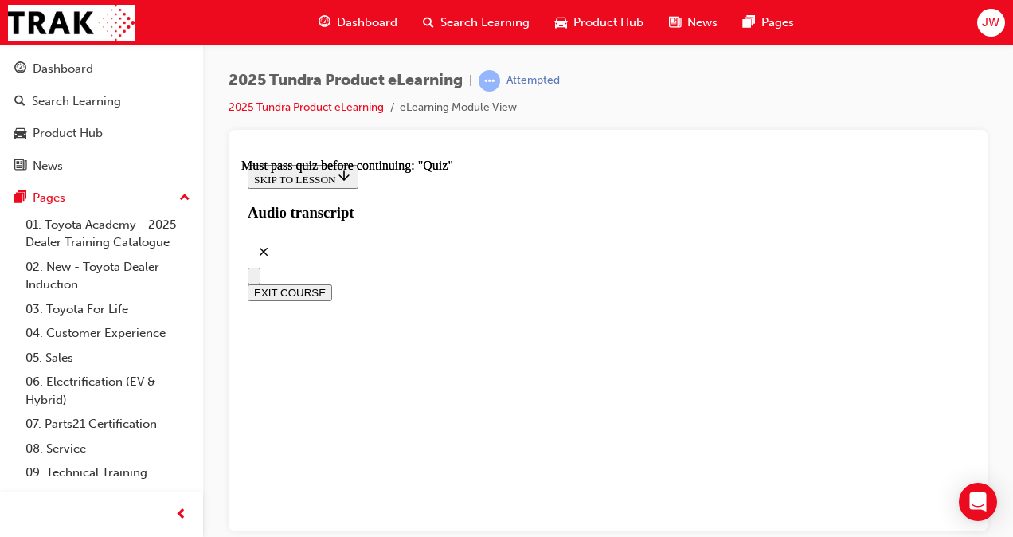
radio input "true"
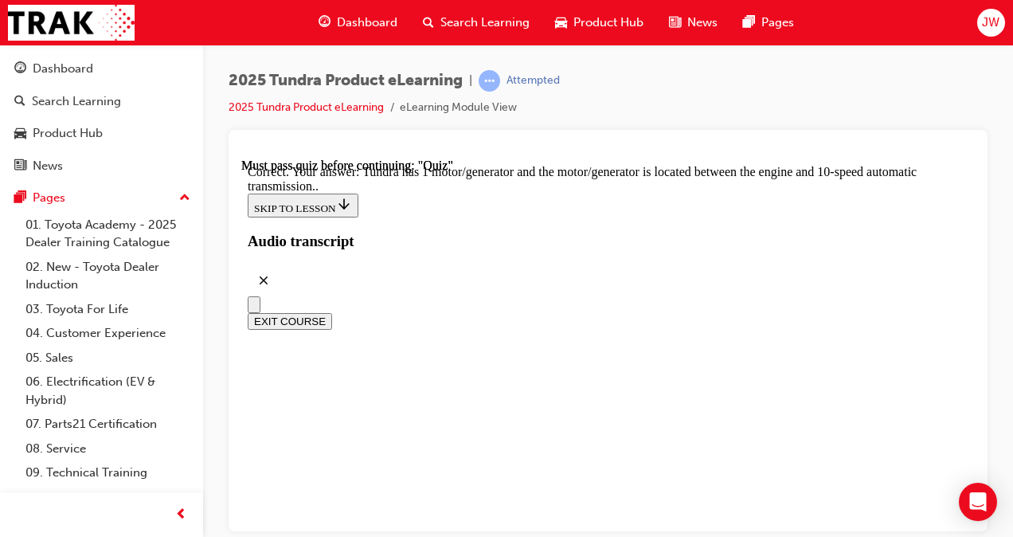
scroll to position [229, 0]
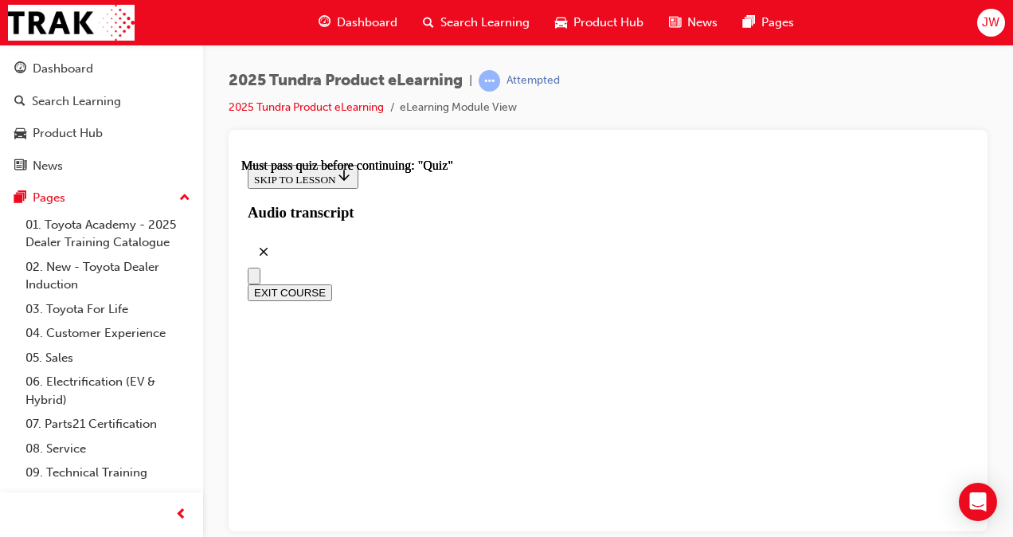
scroll to position [489, 0]
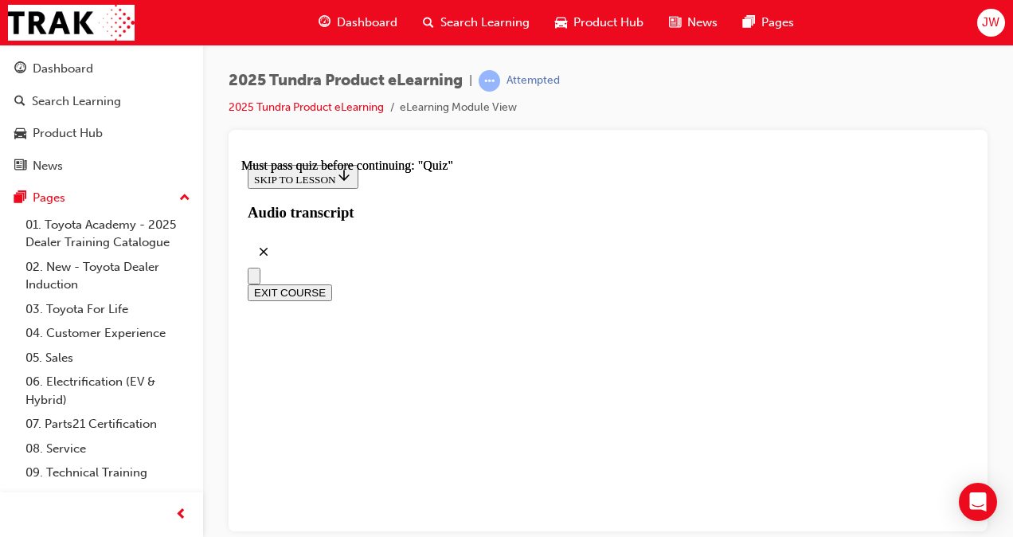
radio input "true"
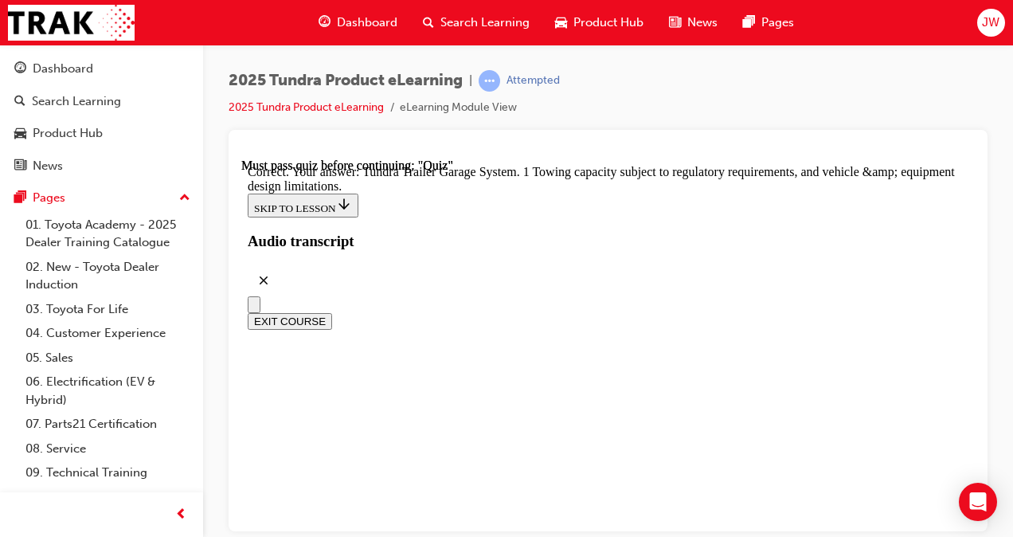
scroll to position [710, 0]
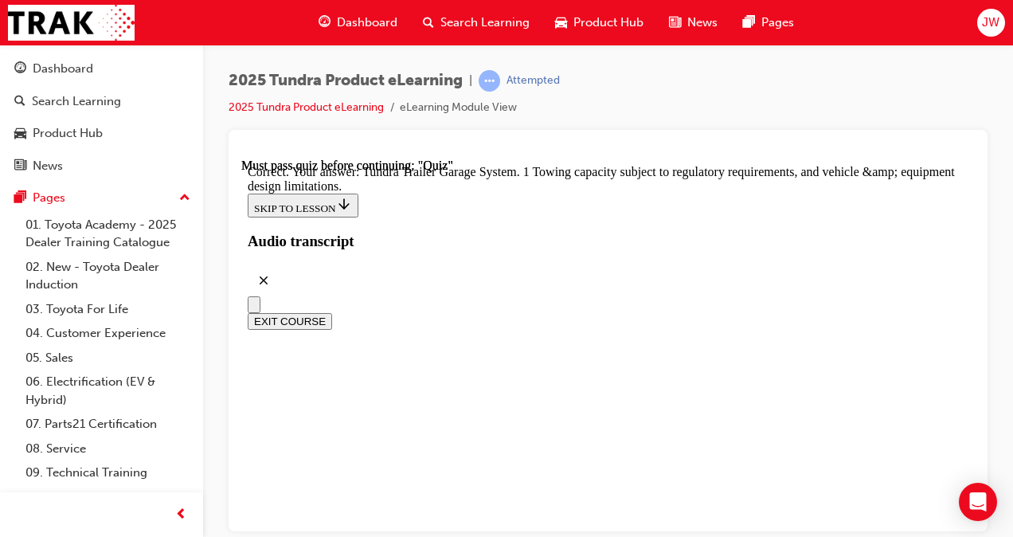
radio input "true"
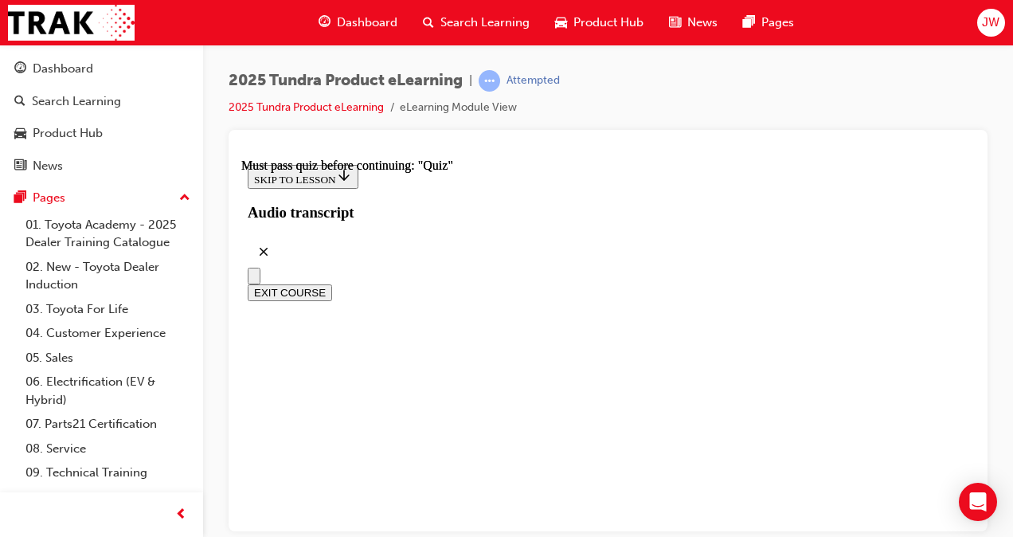
scroll to position [492, 0]
radio input "true"
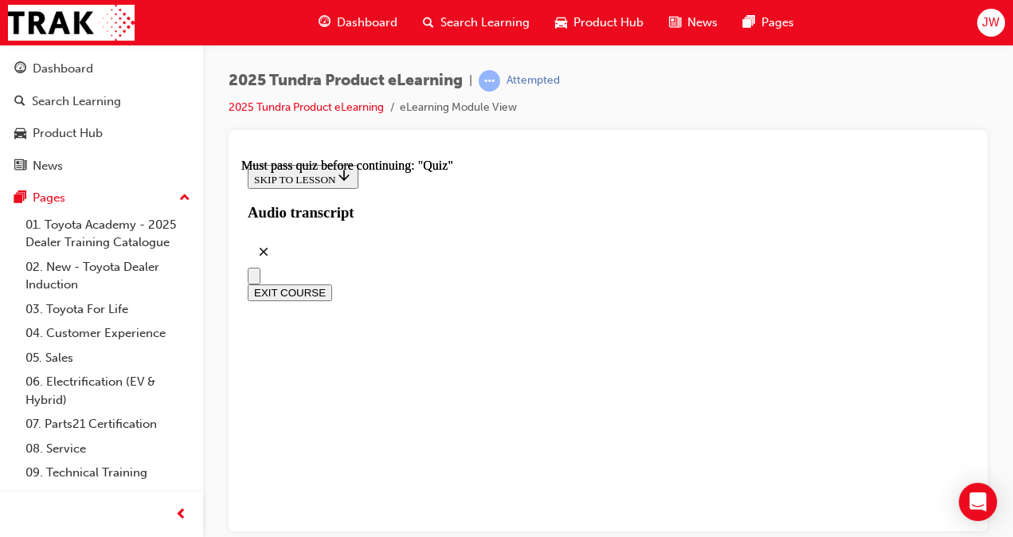
scroll to position [331, 0]
radio input "true"
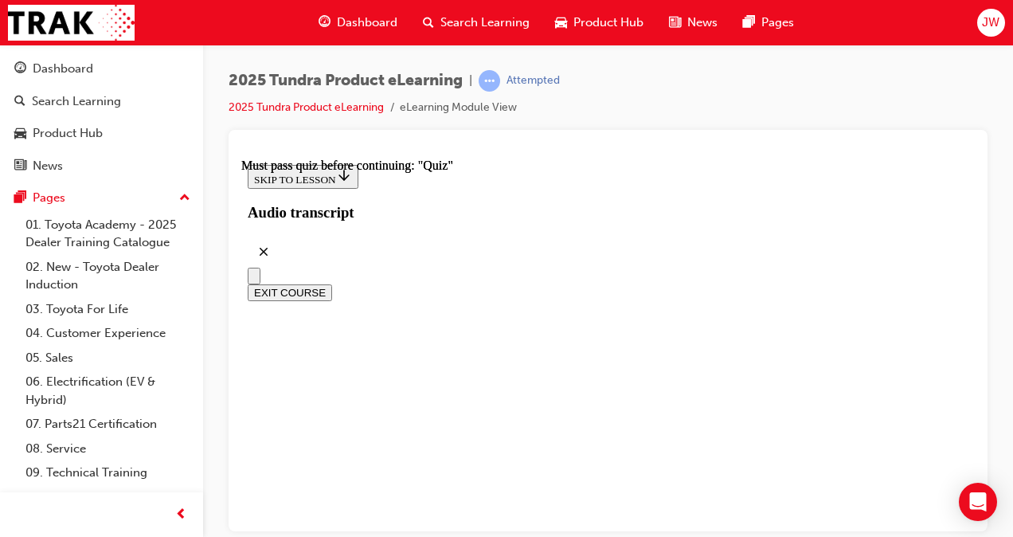
radio input "true"
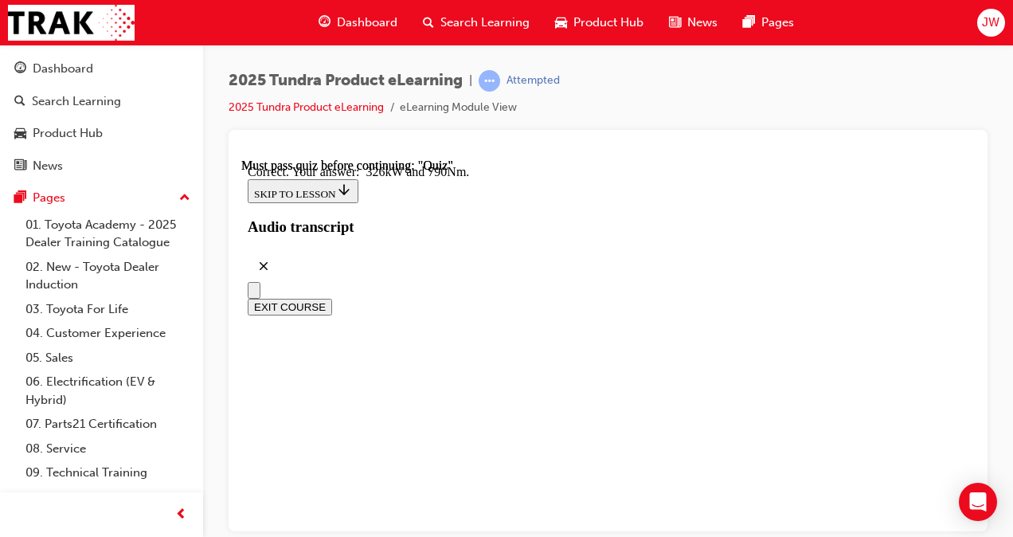
scroll to position [274, 0]
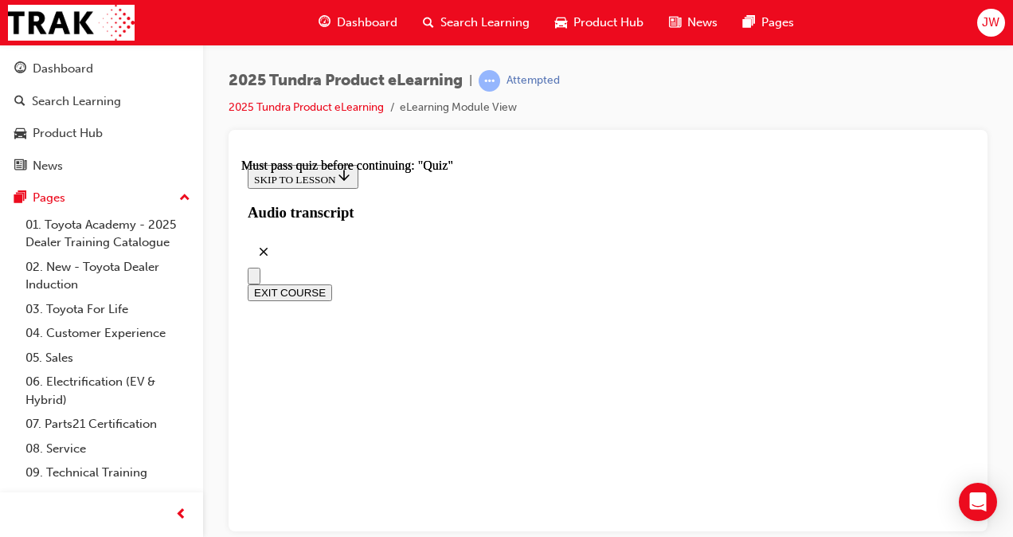
radio input "true"
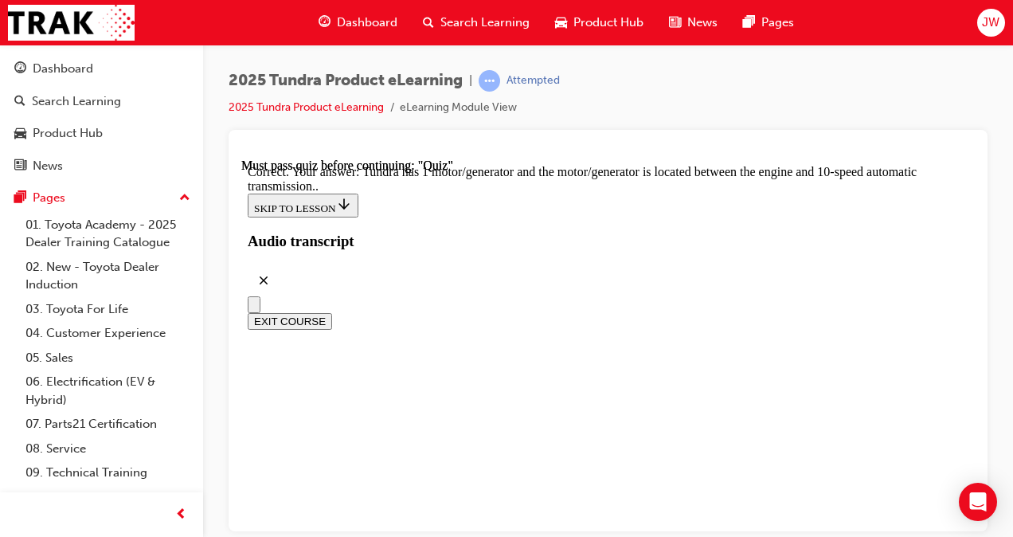
scroll to position [548, 0]
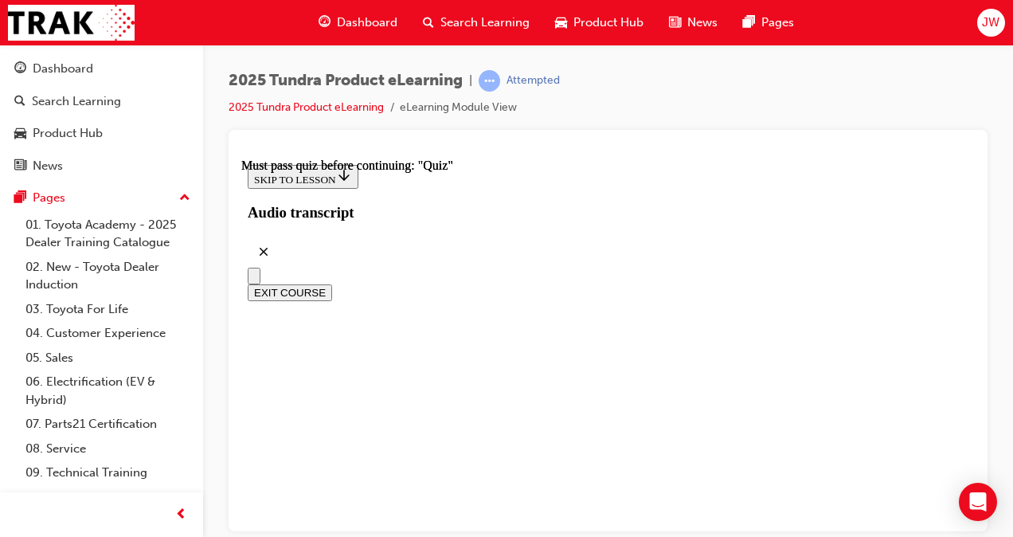
radio input "true"
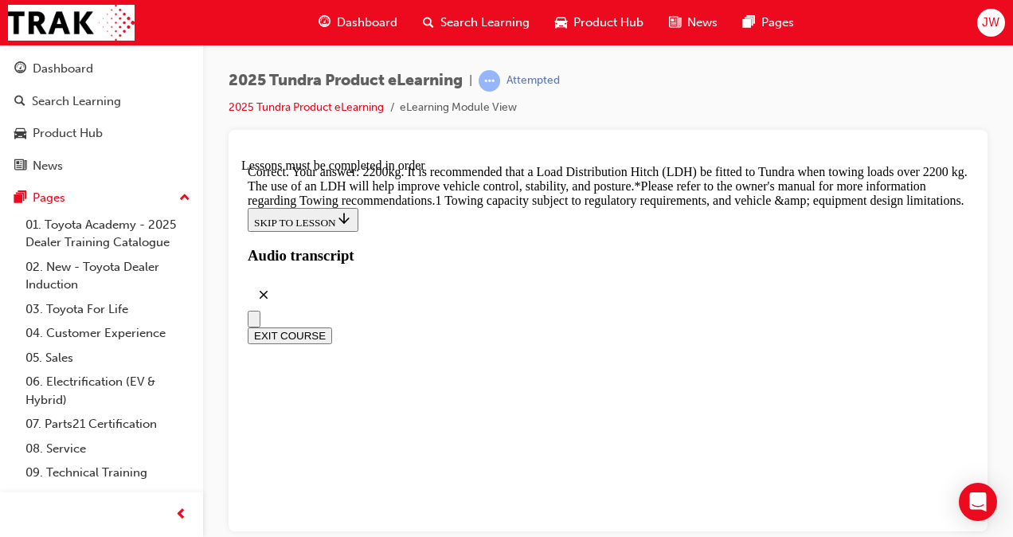
scroll to position [901, 0]
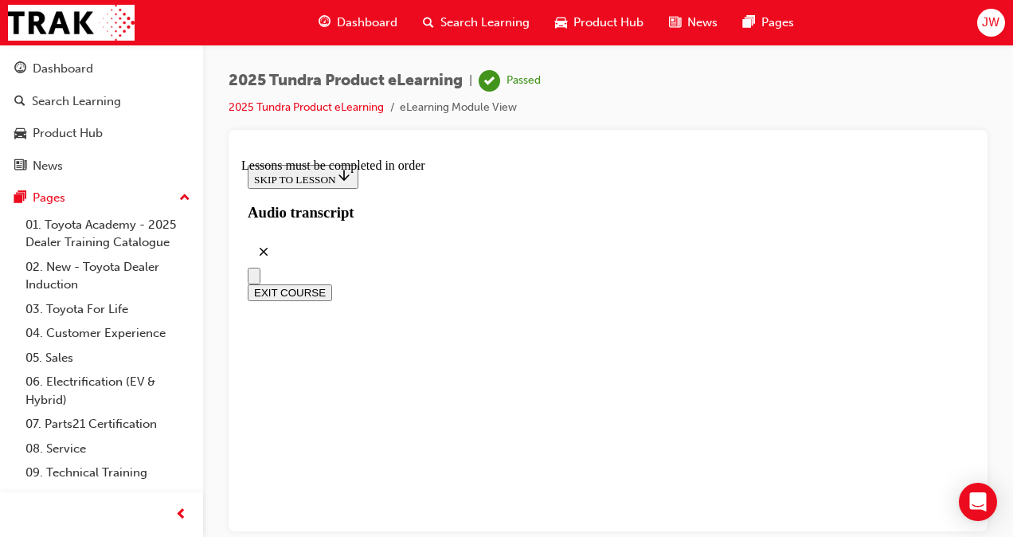
scroll to position [489, 0]
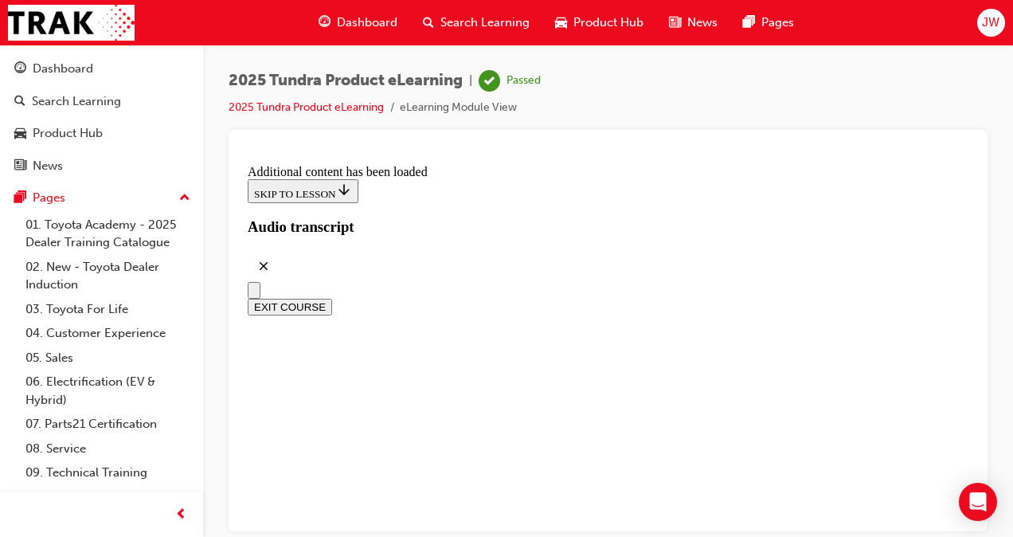
scroll to position [2004, 0]
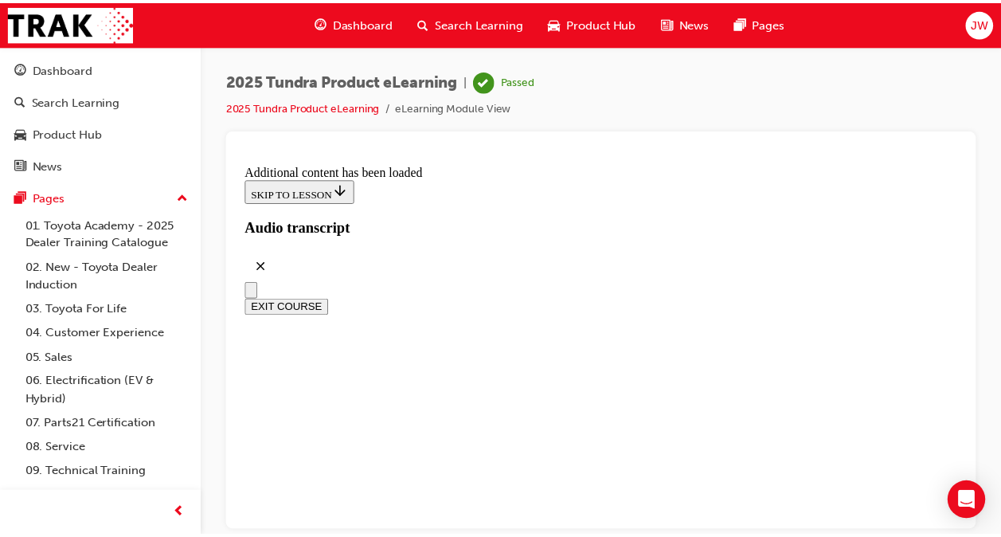
scroll to position [2278, 0]
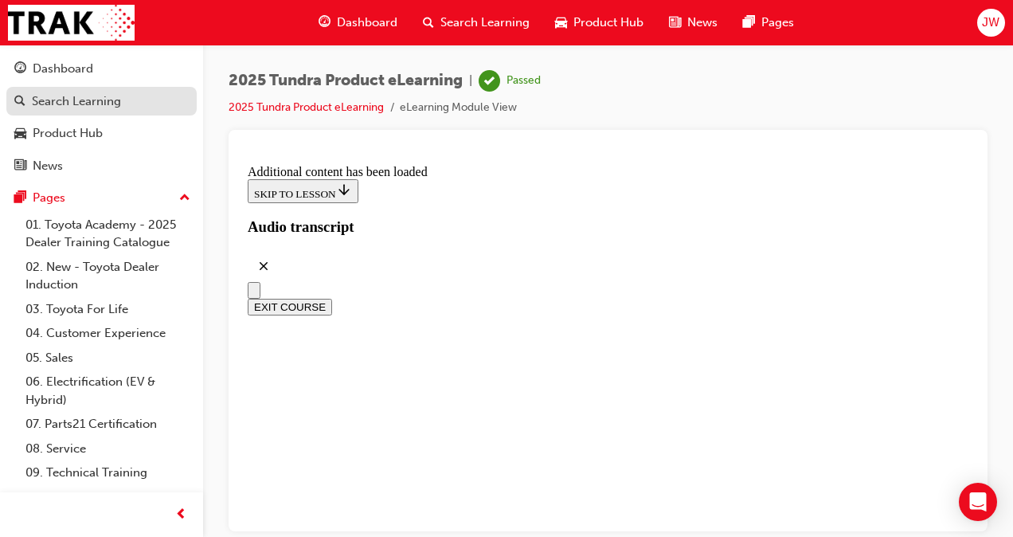
click at [51, 94] on div "Search Learning" at bounding box center [76, 101] width 89 height 18
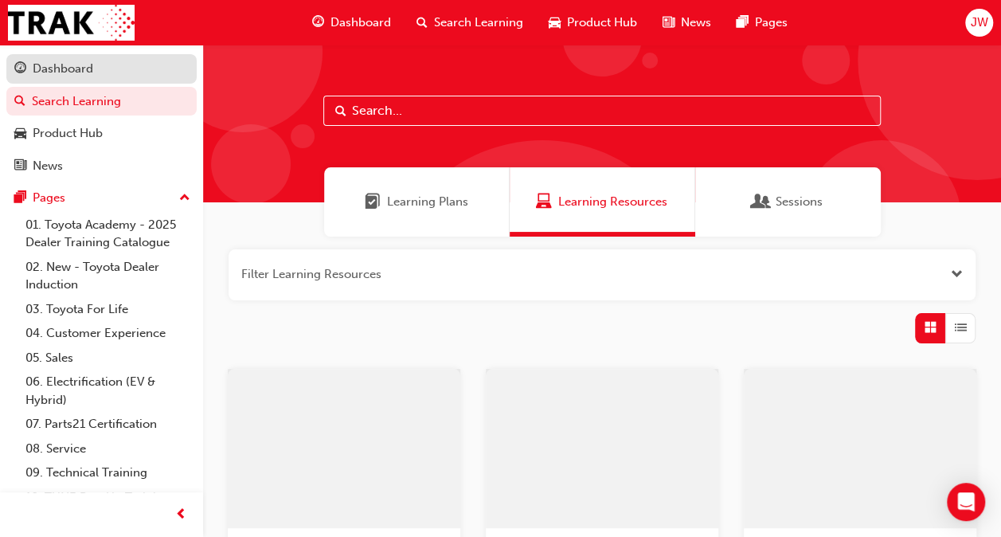
click at [61, 76] on div "Dashboard" at bounding box center [63, 69] width 61 height 18
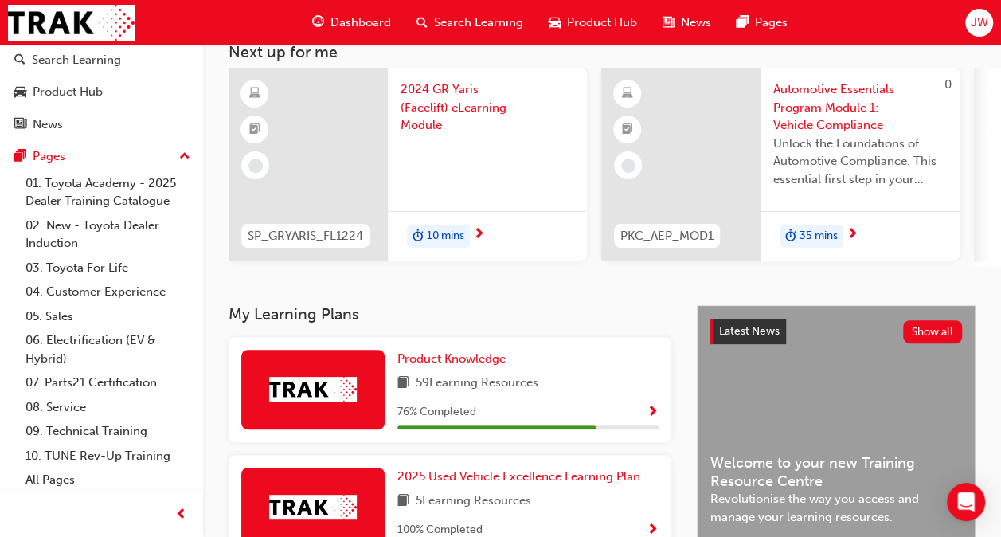
scroll to position [80, 0]
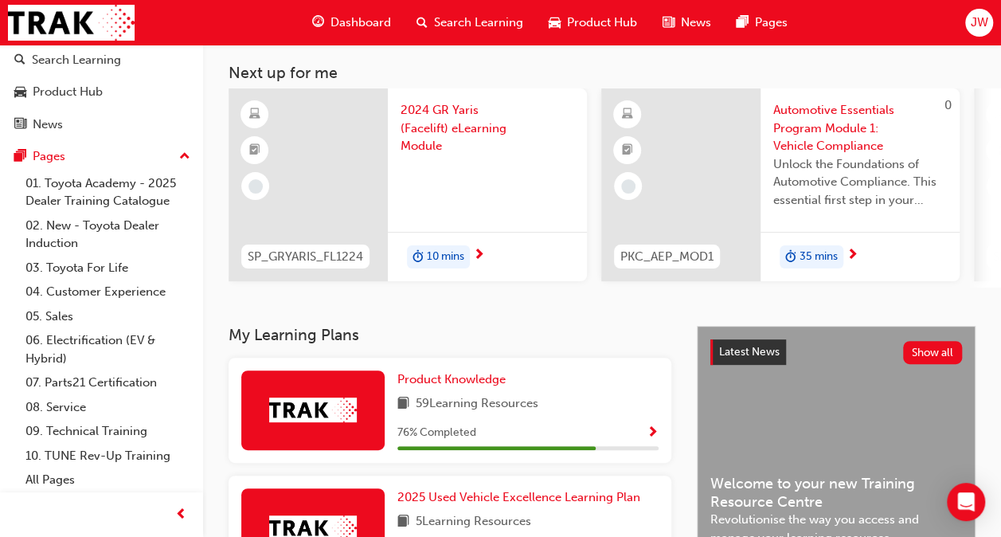
click at [433, 119] on span "2024 GR Yaris (Facelift) eLearning Module" at bounding box center [488, 128] width 174 height 54
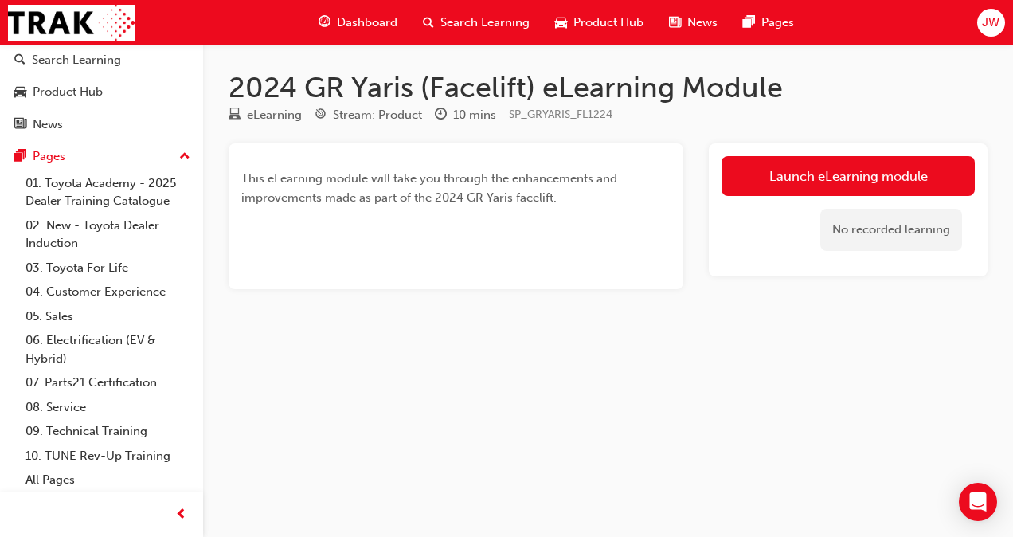
click at [863, 201] on div "No recorded learning" at bounding box center [847, 230] width 253 height 68
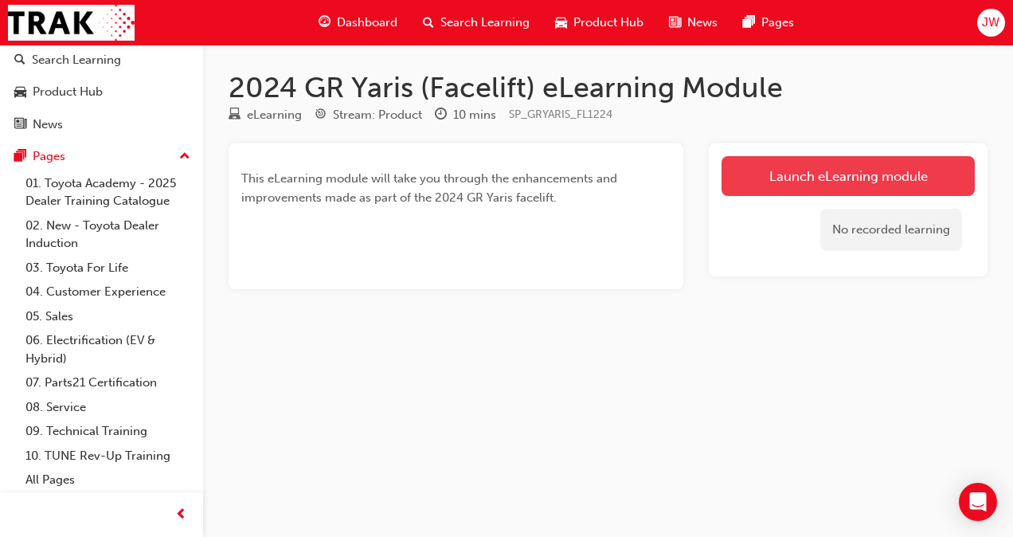
click at [863, 183] on link "Launch eLearning module" at bounding box center [847, 176] width 253 height 40
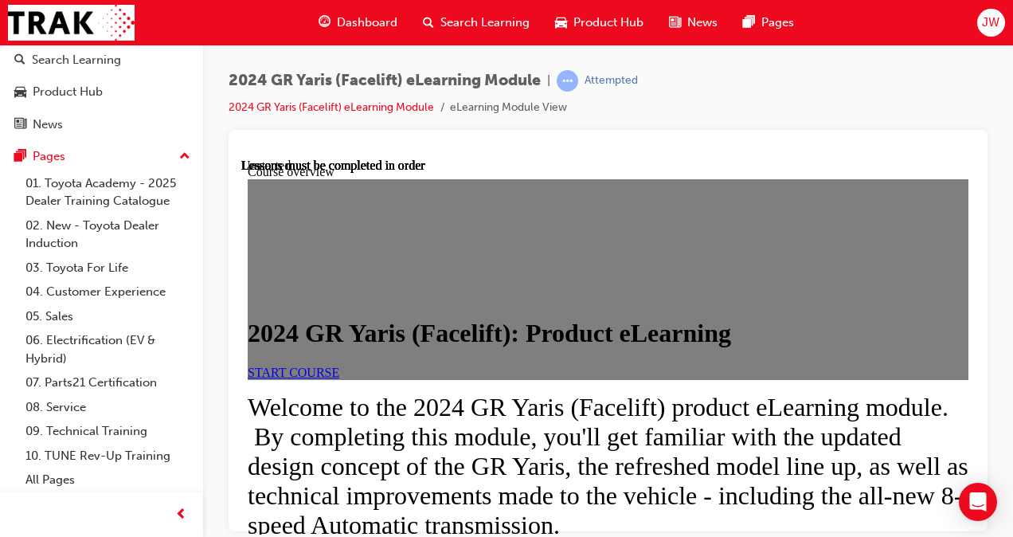
scroll to position [159, 0]
click at [363, 365] on div "START COURSE" at bounding box center [608, 372] width 721 height 14
click at [339, 365] on span "START COURSE" at bounding box center [294, 372] width 92 height 14
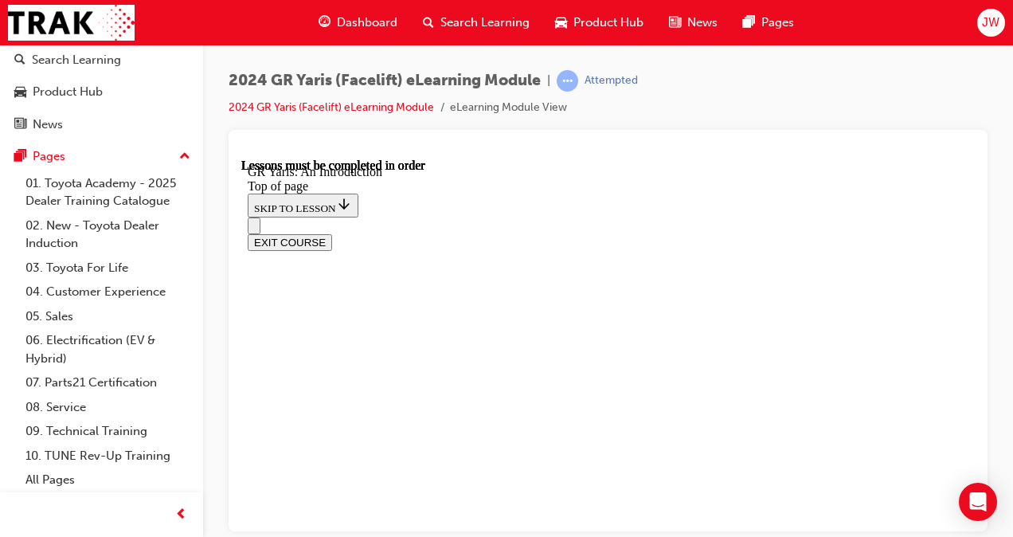
scroll to position [215, 0]
drag, startPoint x: 638, startPoint y: 249, endPoint x: 753, endPoint y: 372, distance: 168.4
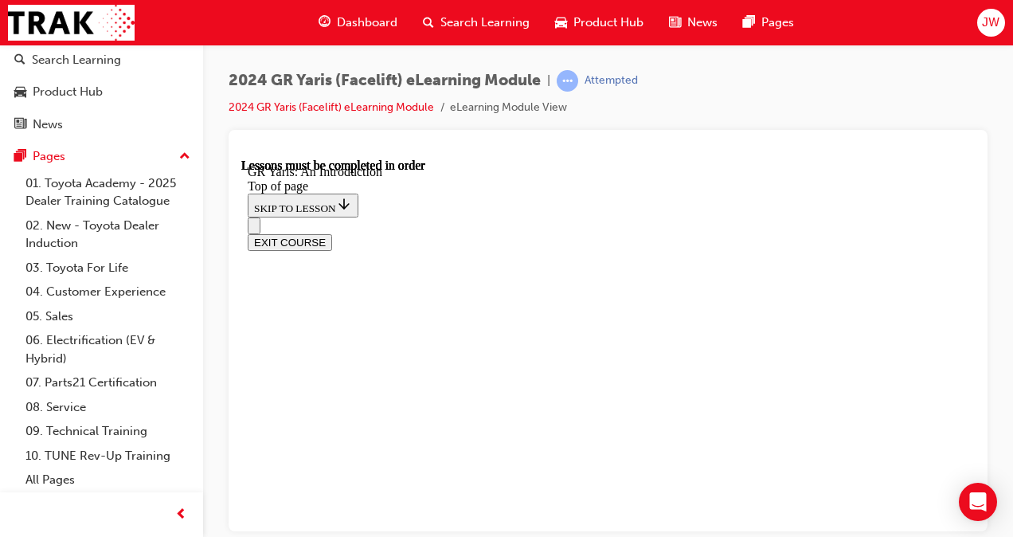
drag, startPoint x: 647, startPoint y: 230, endPoint x: 836, endPoint y: 426, distance: 272.5
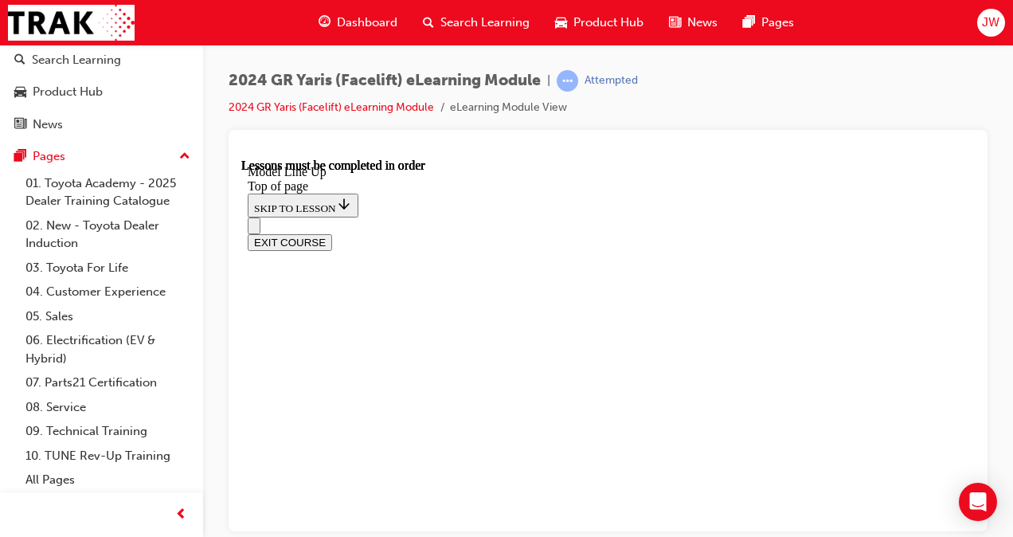
scroll to position [56, 0]
drag, startPoint x: 328, startPoint y: 259, endPoint x: 580, endPoint y: 265, distance: 251.7
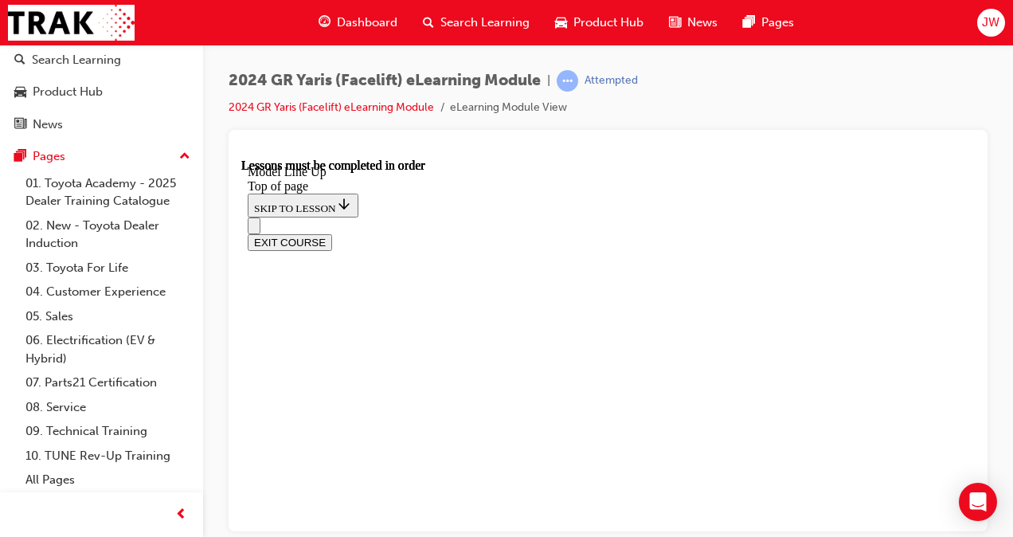
drag, startPoint x: 575, startPoint y: 365, endPoint x: 585, endPoint y: 383, distance: 20.3
drag, startPoint x: 585, startPoint y: 383, endPoint x: 591, endPoint y: 393, distance: 11.1
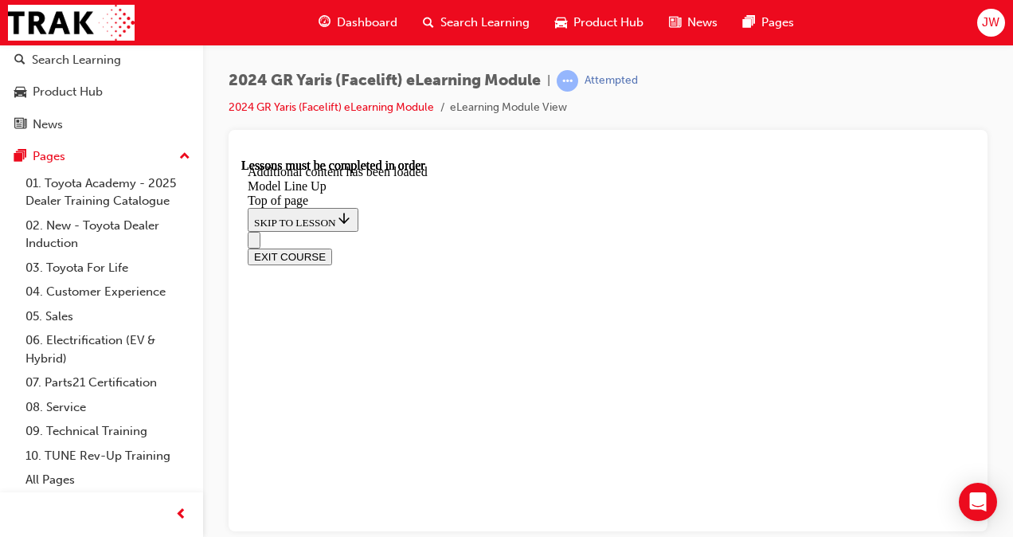
scroll to position [2765, 0]
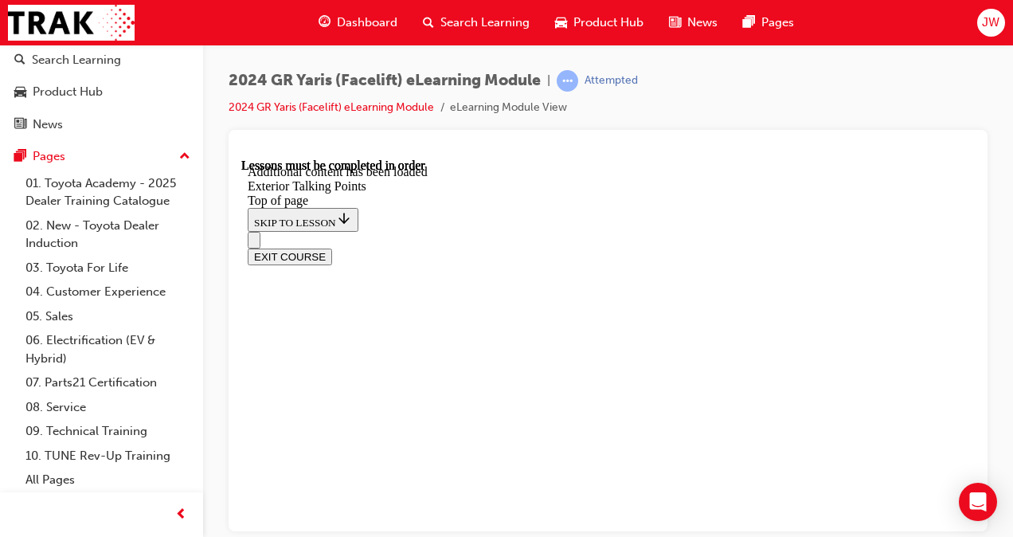
scroll to position [839, 0]
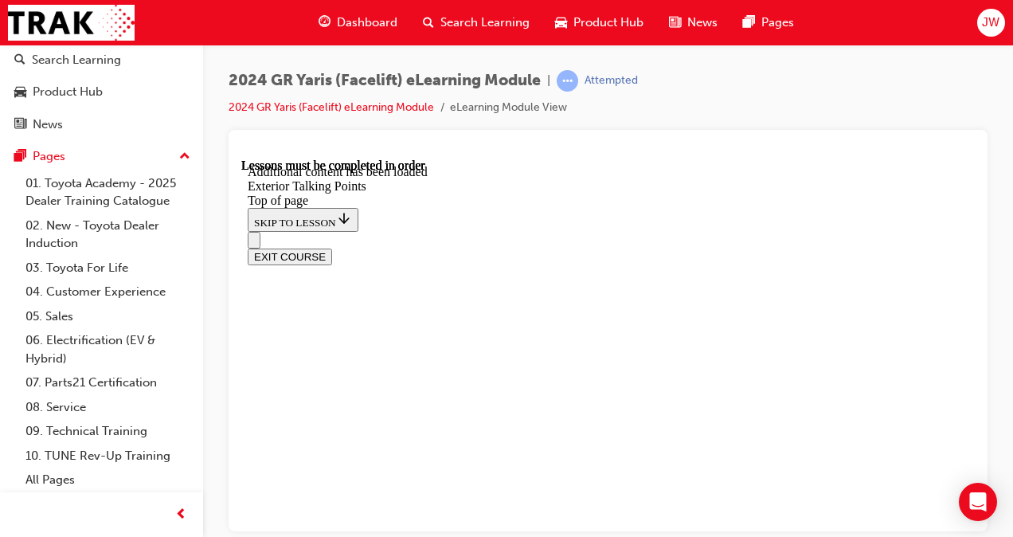
scroll to position [1353, 0]
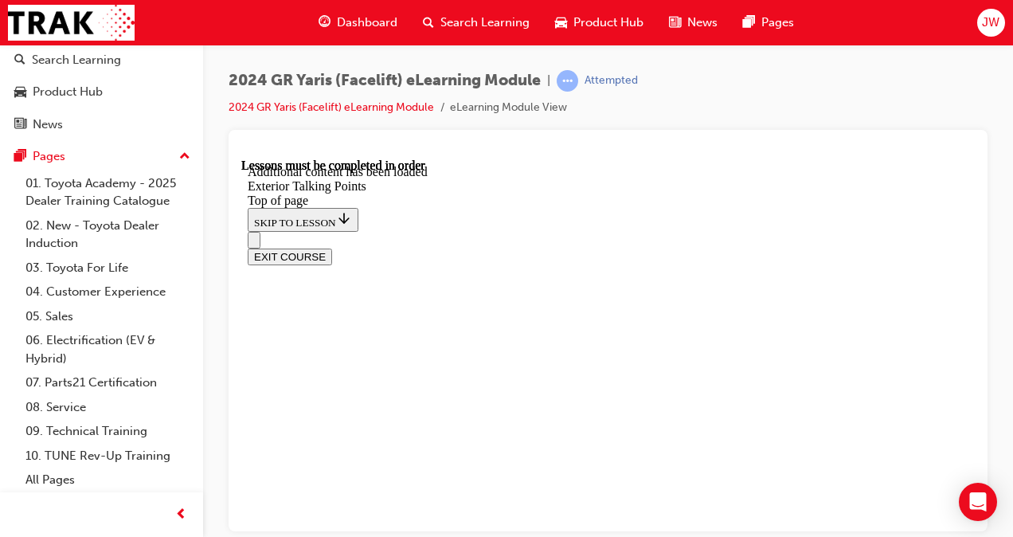
drag, startPoint x: 584, startPoint y: 308, endPoint x: 750, endPoint y: 291, distance: 167.3
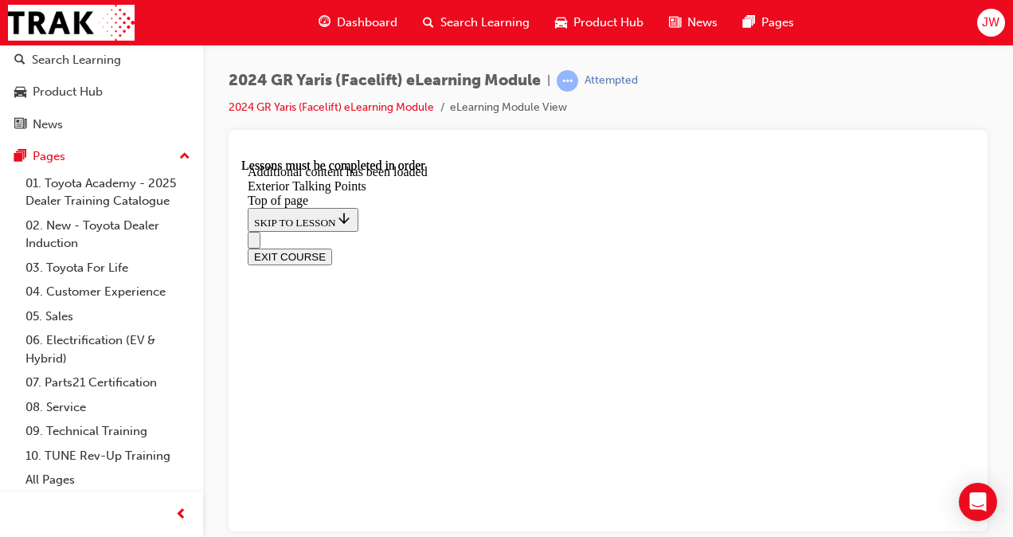
drag, startPoint x: 486, startPoint y: 288, endPoint x: 460, endPoint y: 286, distance: 25.6
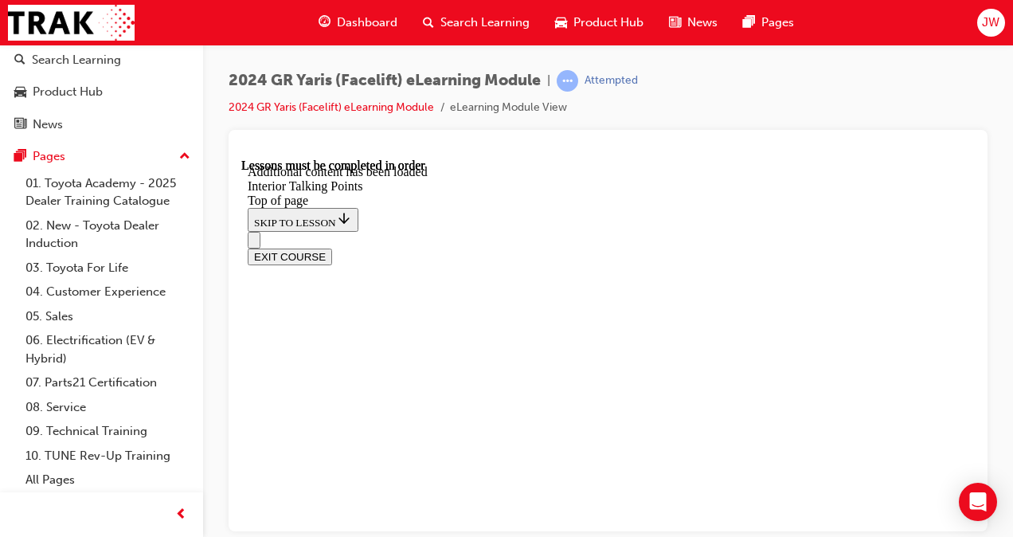
scroll to position [278, 0]
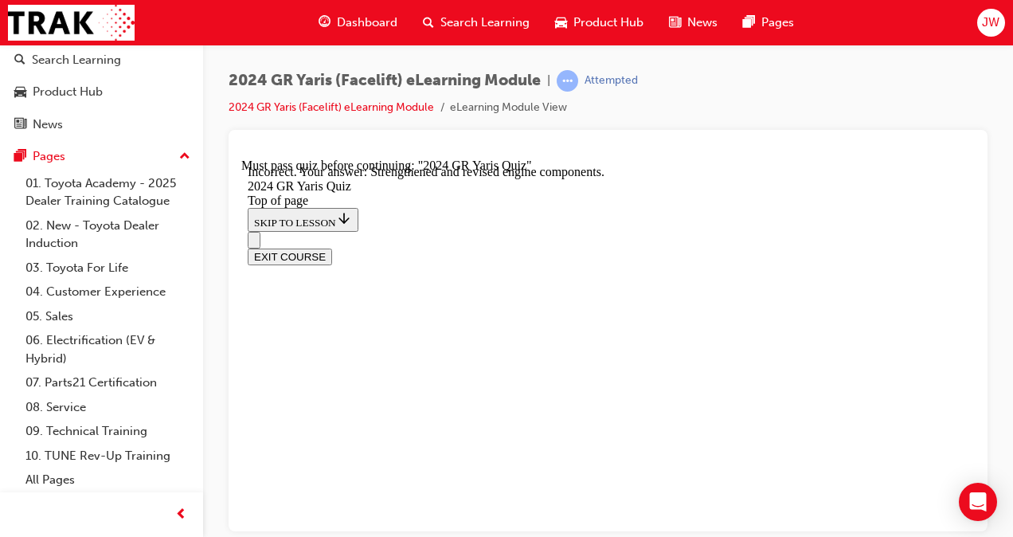
drag, startPoint x: 674, startPoint y: 301, endPoint x: 526, endPoint y: 301, distance: 148.9
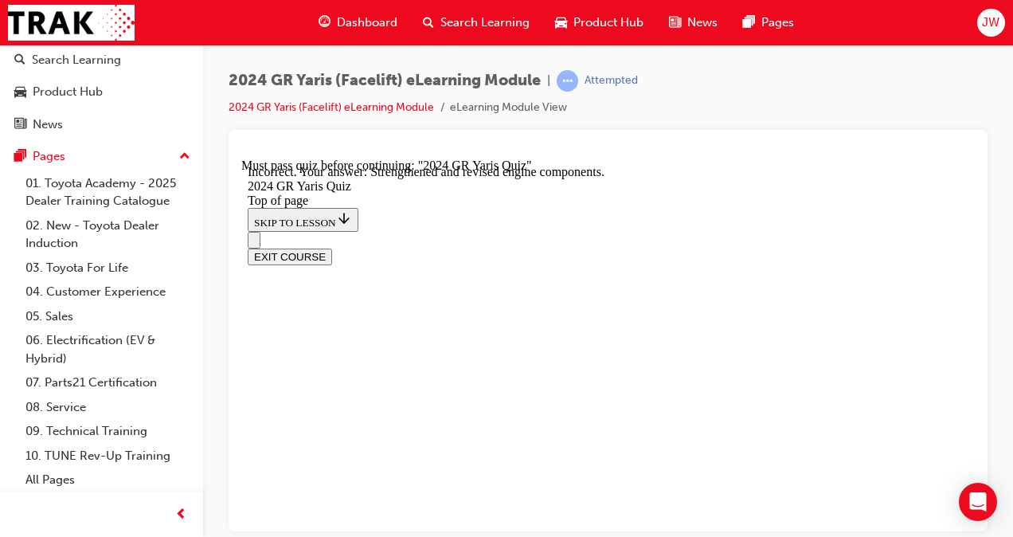
drag, startPoint x: 483, startPoint y: 315, endPoint x: 791, endPoint y: 278, distance: 311.1
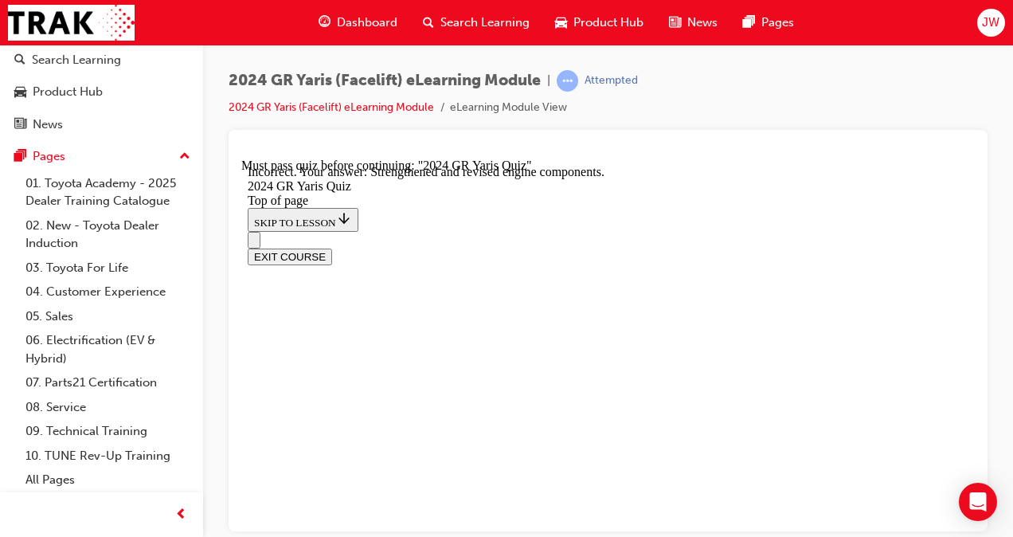
drag, startPoint x: 604, startPoint y: 394, endPoint x: 608, endPoint y: 382, distance: 12.4
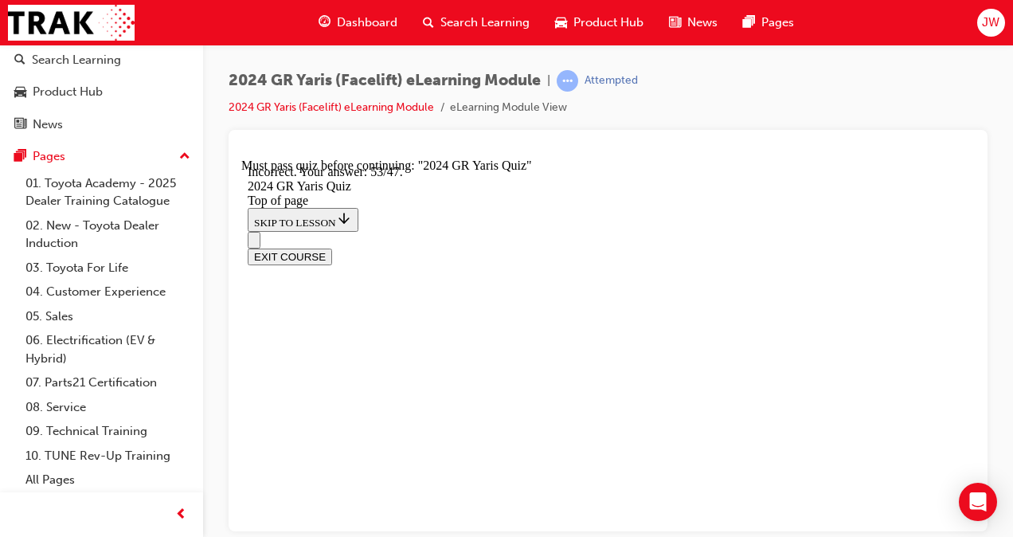
scroll to position [775, 0]
drag, startPoint x: 598, startPoint y: 469, endPoint x: 604, endPoint y: 459, distance: 12.2
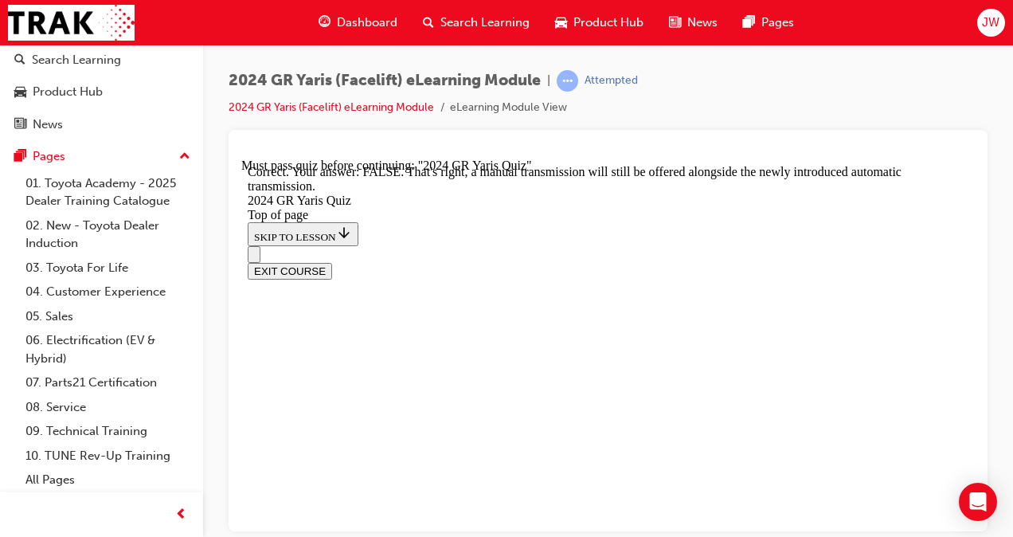
scroll to position [717, 0]
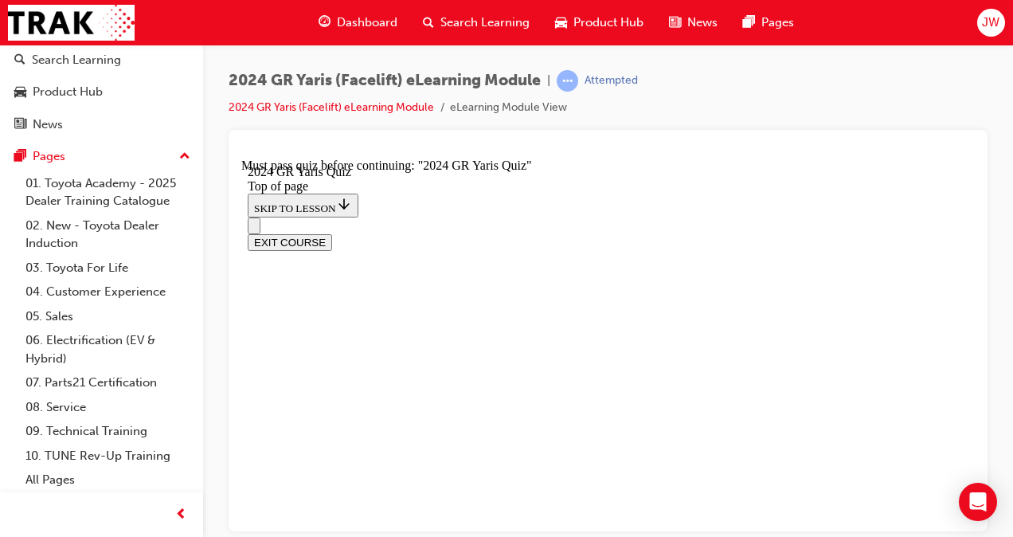
scroll to position [201, 0]
drag, startPoint x: 560, startPoint y: 304, endPoint x: 806, endPoint y: 277, distance: 247.5
drag, startPoint x: 523, startPoint y: 343, endPoint x: 641, endPoint y: 334, distance: 118.2
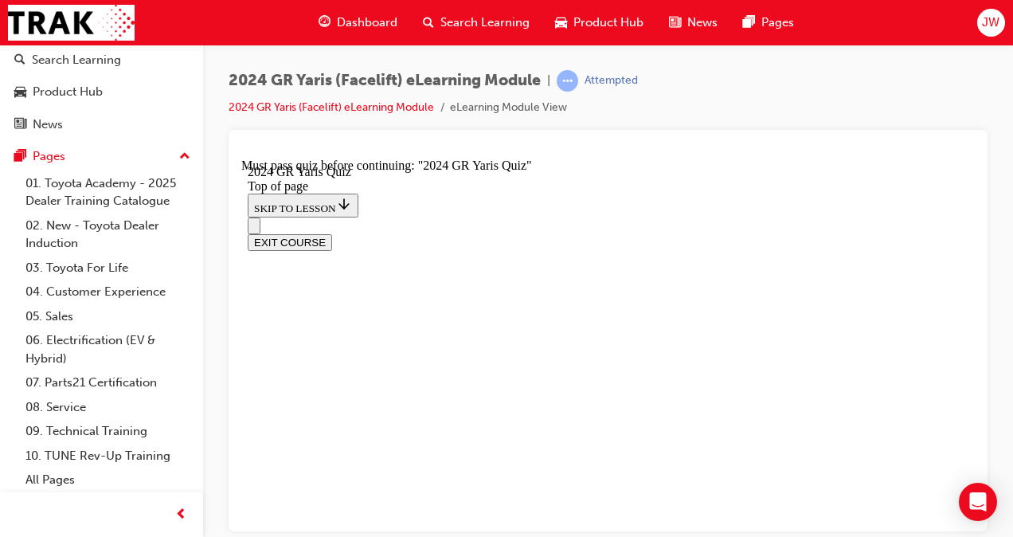
drag, startPoint x: 607, startPoint y: 341, endPoint x: 433, endPoint y: 287, distance: 181.6
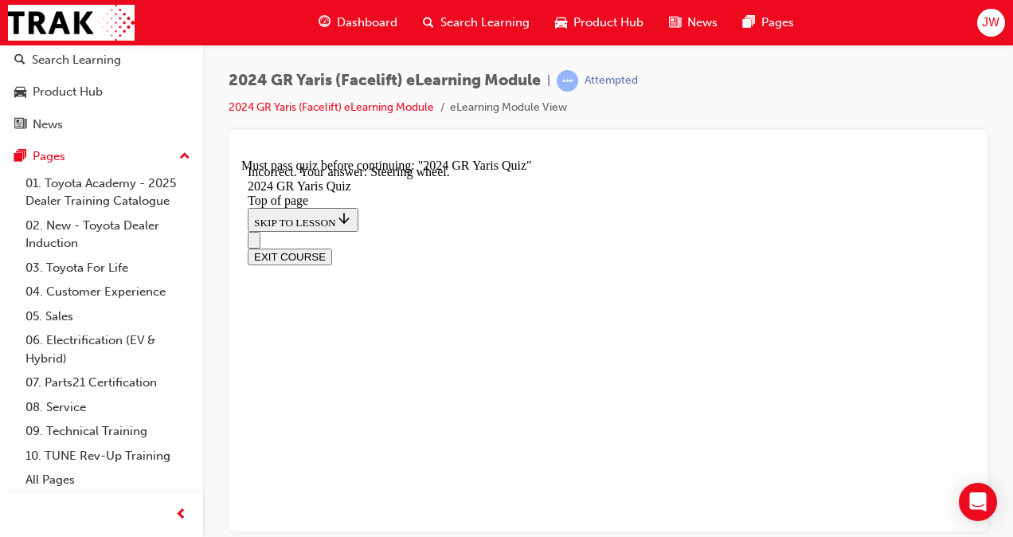
scroll to position [819, 0]
drag, startPoint x: 582, startPoint y: 510, endPoint x: 590, endPoint y: 477, distance: 34.4
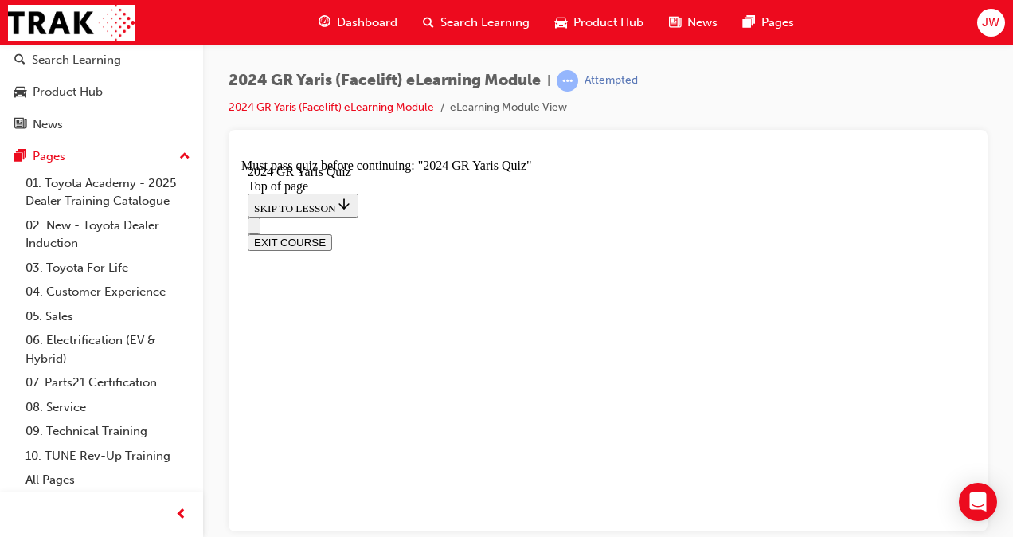
scroll to position [143, 0]
drag, startPoint x: 453, startPoint y: 350, endPoint x: 712, endPoint y: 383, distance: 260.8
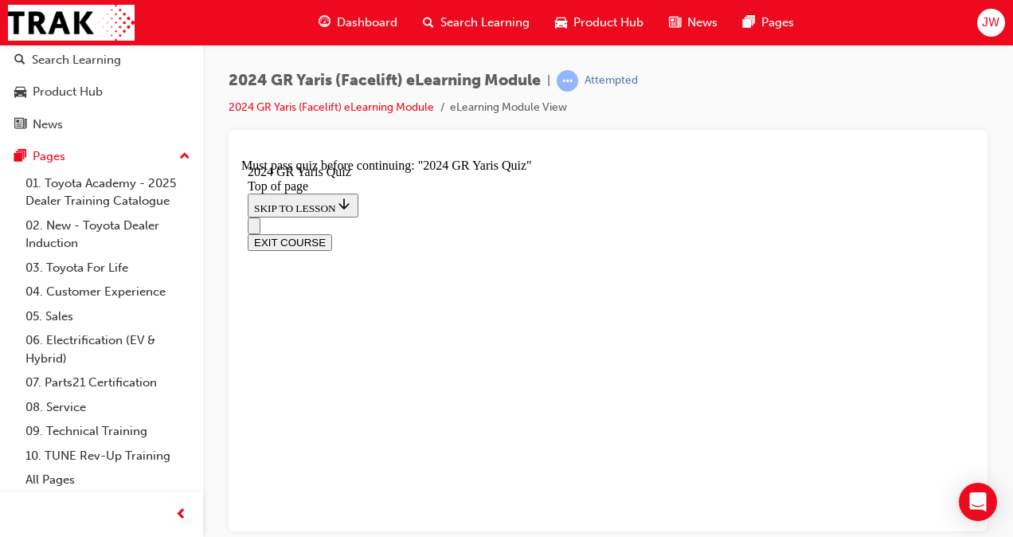
drag, startPoint x: 417, startPoint y: 337, endPoint x: 660, endPoint y: 378, distance: 246.4
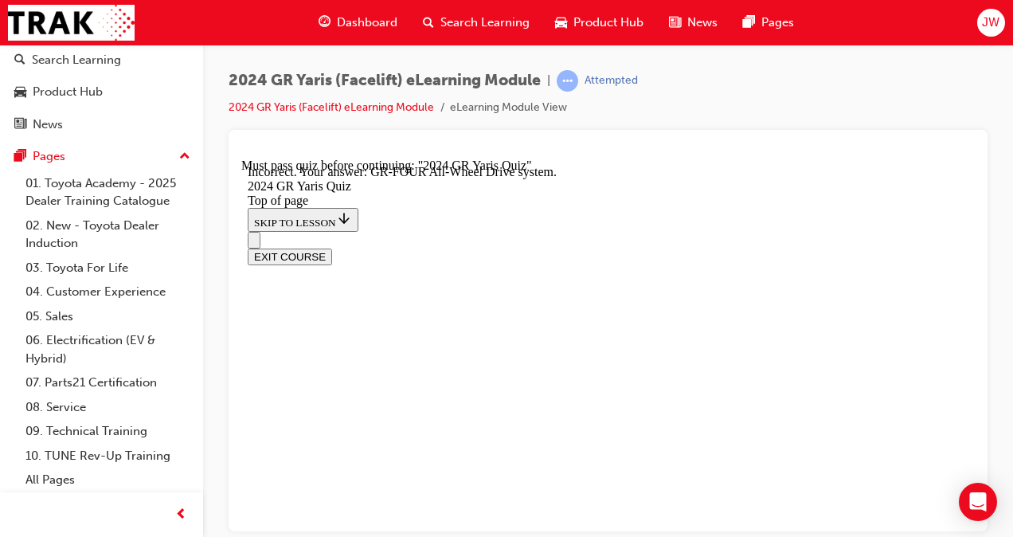
scroll to position [830, 0]
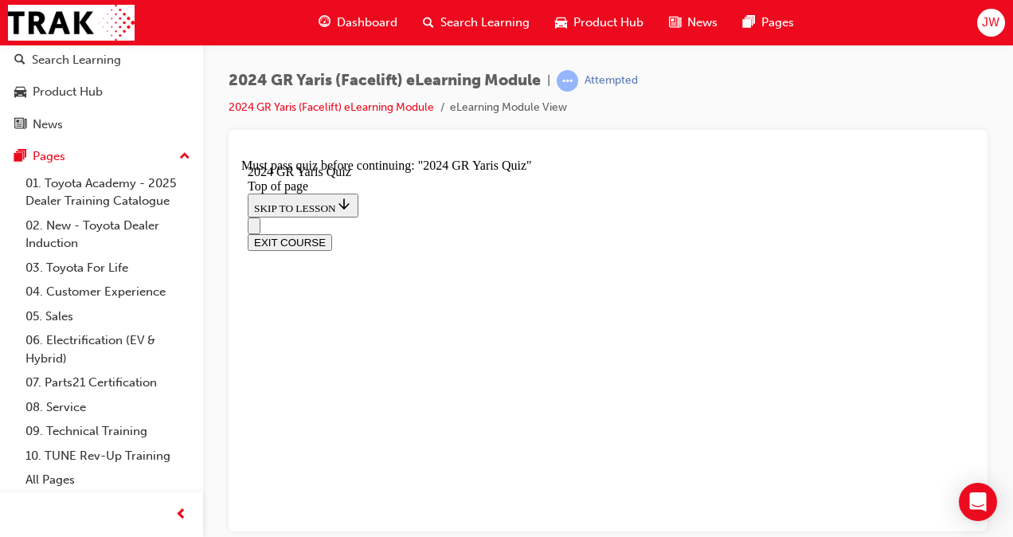
scroll to position [159, 0]
drag, startPoint x: 689, startPoint y: 284, endPoint x: 403, endPoint y: 284, distance: 285.9
drag, startPoint x: 379, startPoint y: 291, endPoint x: 642, endPoint y: 284, distance: 262.8
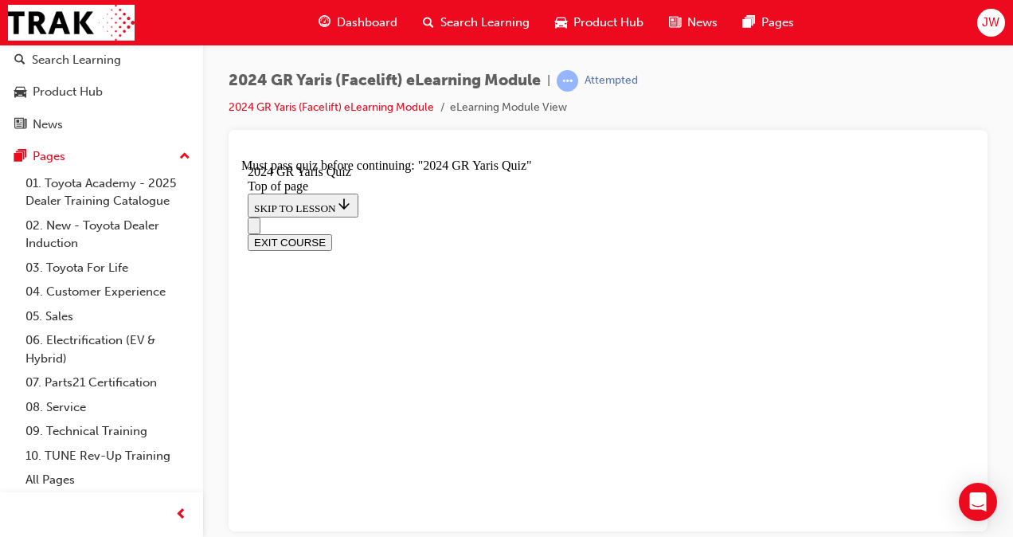
scroll to position [478, 0]
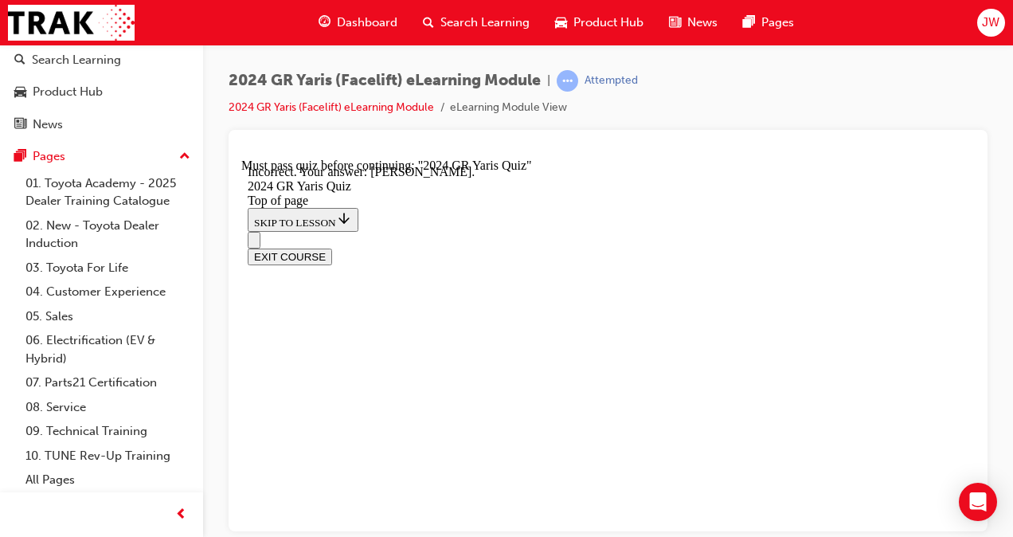
drag, startPoint x: 602, startPoint y: 482, endPoint x: 605, endPoint y: 471, distance: 11.6
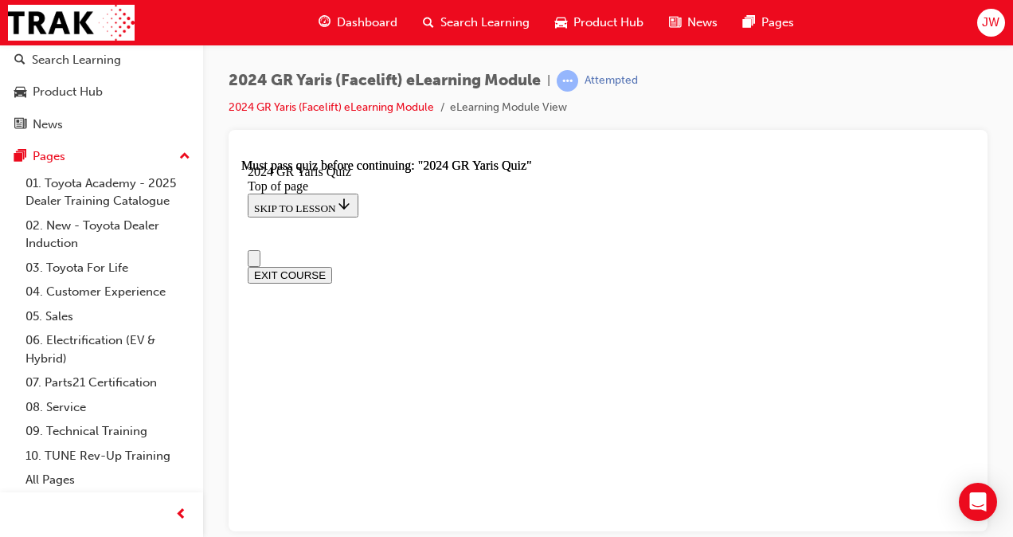
scroll to position [0, 0]
drag, startPoint x: 415, startPoint y: 457, endPoint x: 438, endPoint y: 431, distance: 35.0
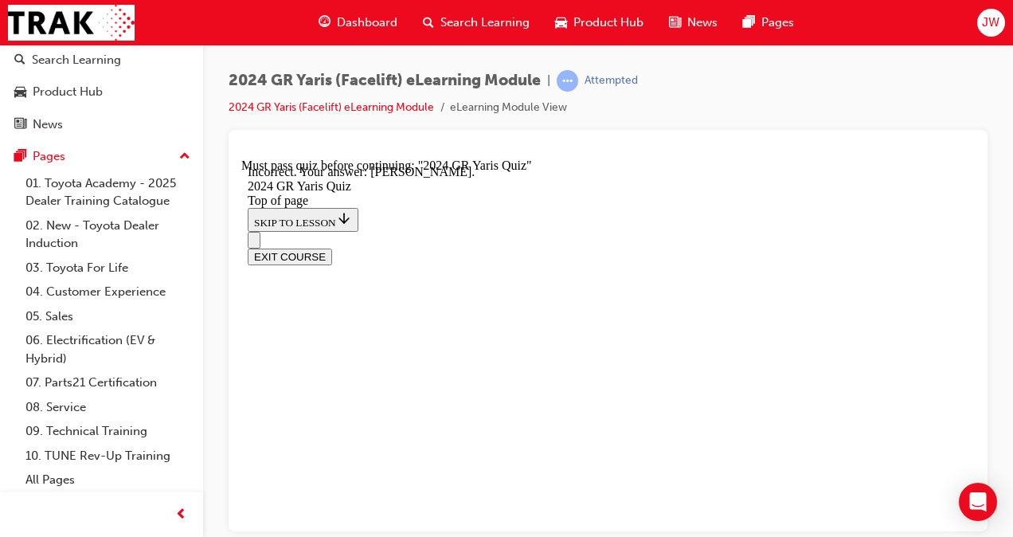
scroll to position [551, 0]
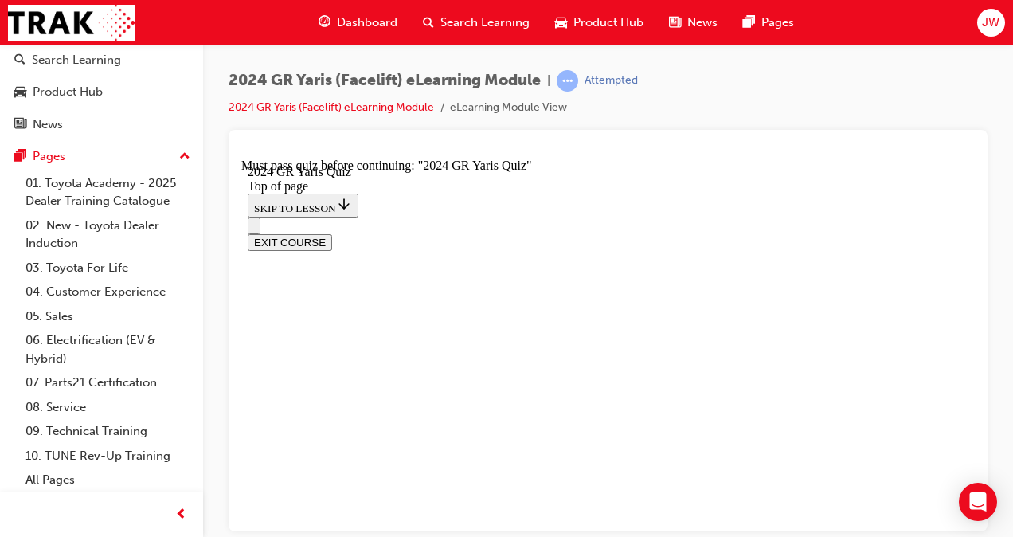
scroll to position [557, 0]
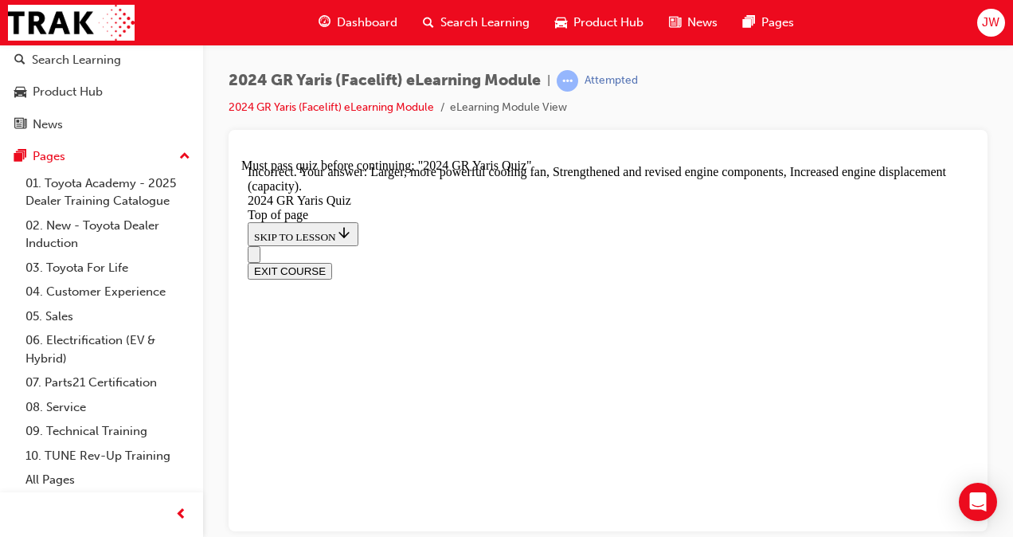
scroll to position [798, 0]
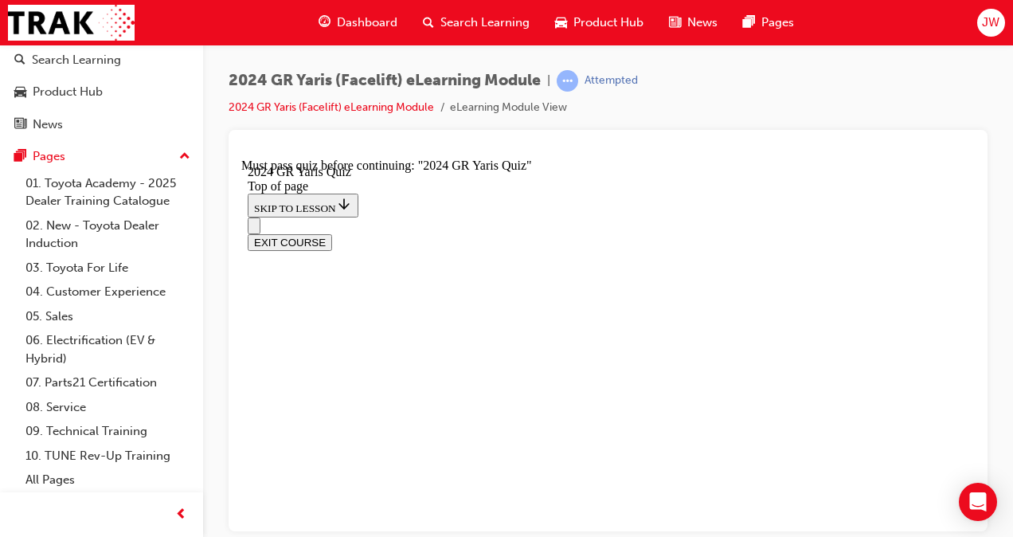
scroll to position [557, 0]
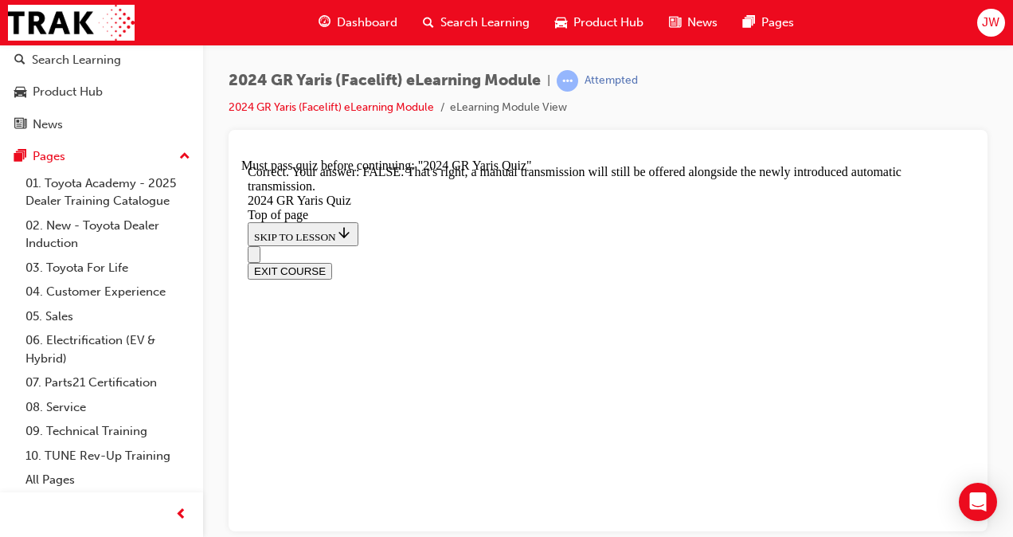
scroll to position [717, 0]
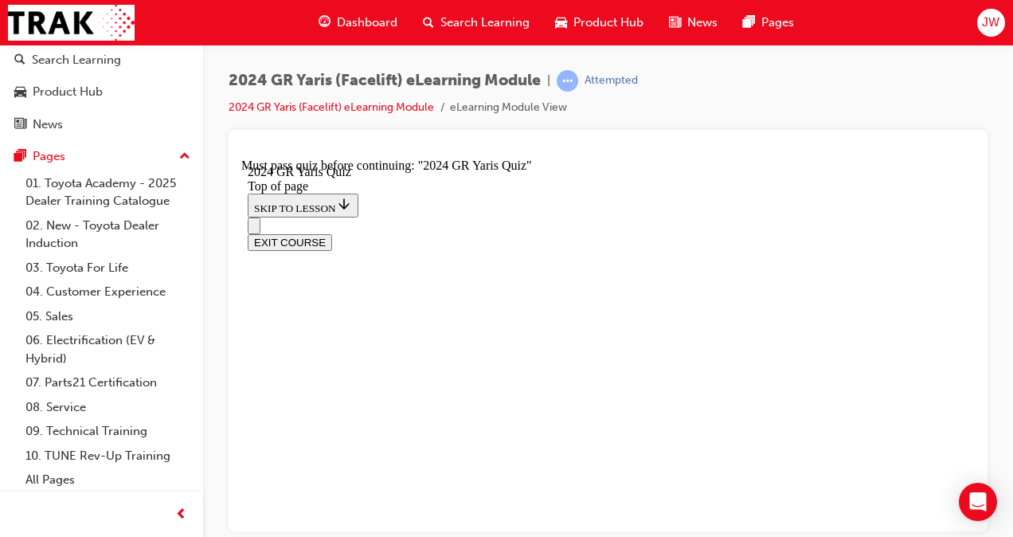
scroll to position [159, 0]
drag, startPoint x: 494, startPoint y: 342, endPoint x: 819, endPoint y: 343, distance: 324.9
drag, startPoint x: 520, startPoint y: 362, endPoint x: 512, endPoint y: 365, distance: 8.3
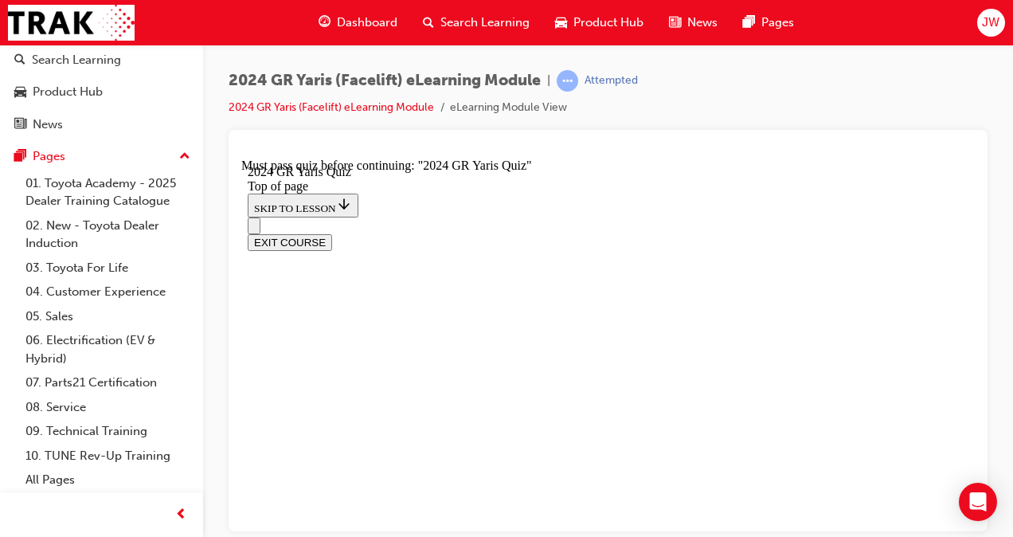
drag, startPoint x: 451, startPoint y: 367, endPoint x: 632, endPoint y: 374, distance: 181.7
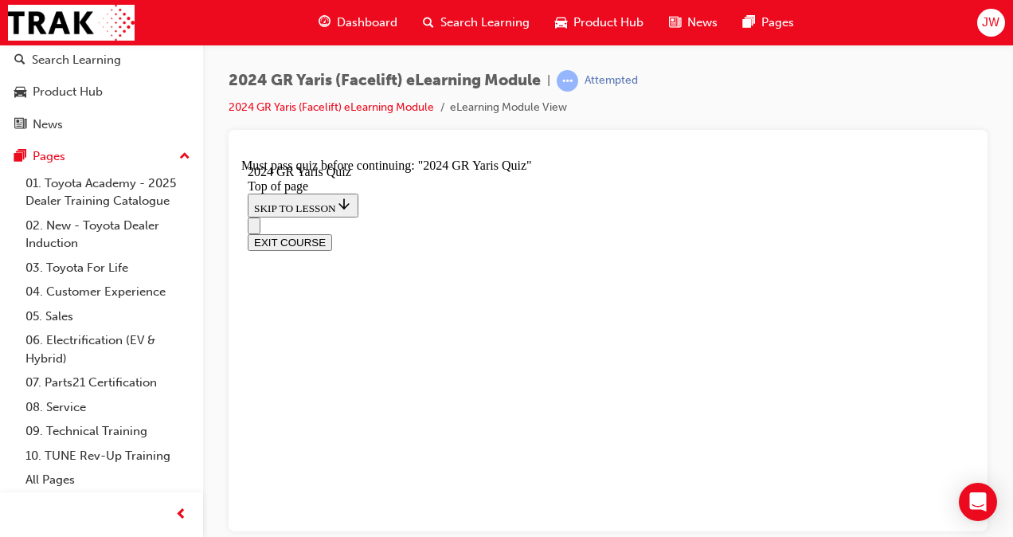
drag, startPoint x: 635, startPoint y: 358, endPoint x: 587, endPoint y: 444, distance: 98.8
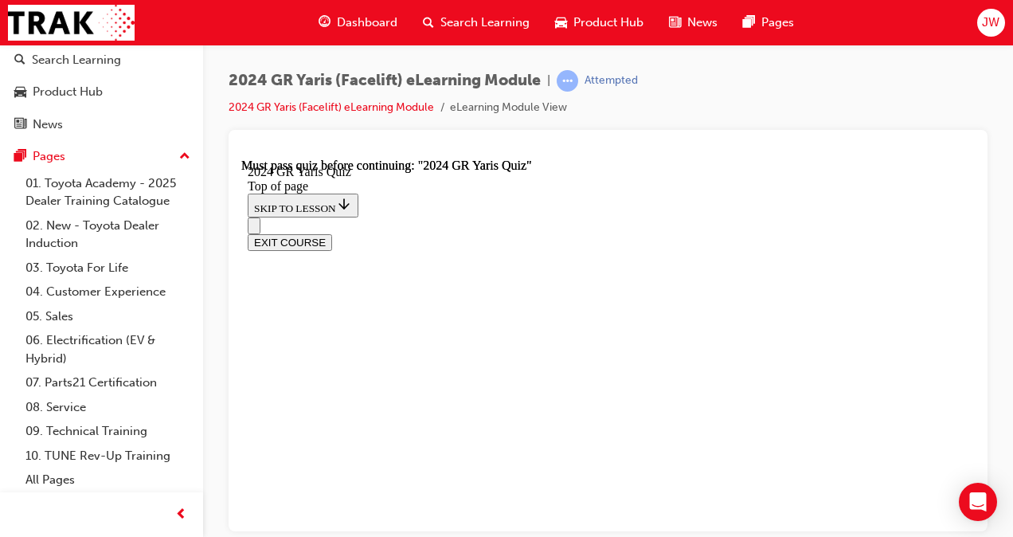
scroll to position [427, 0]
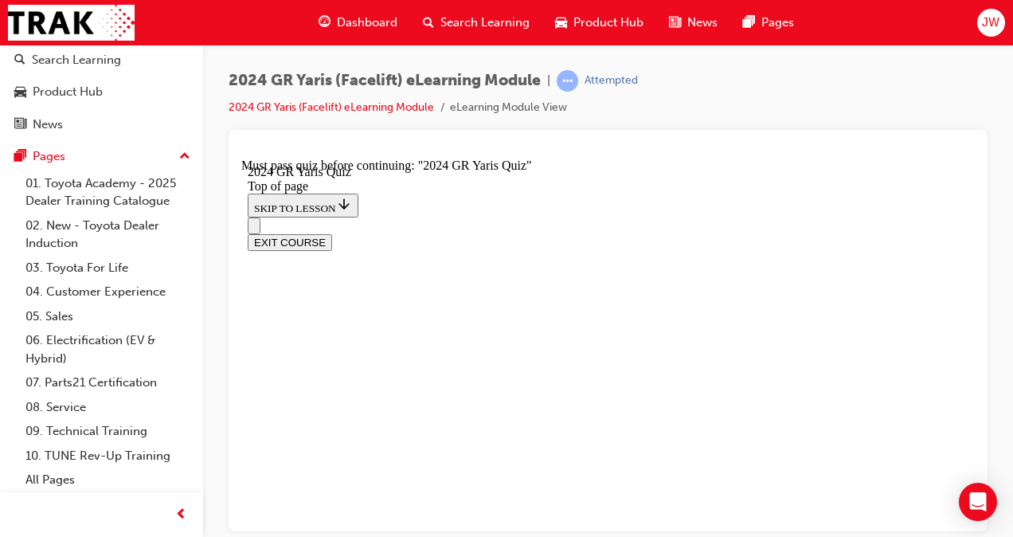
drag, startPoint x: 578, startPoint y: 412, endPoint x: 573, endPoint y: 330, distance: 82.2
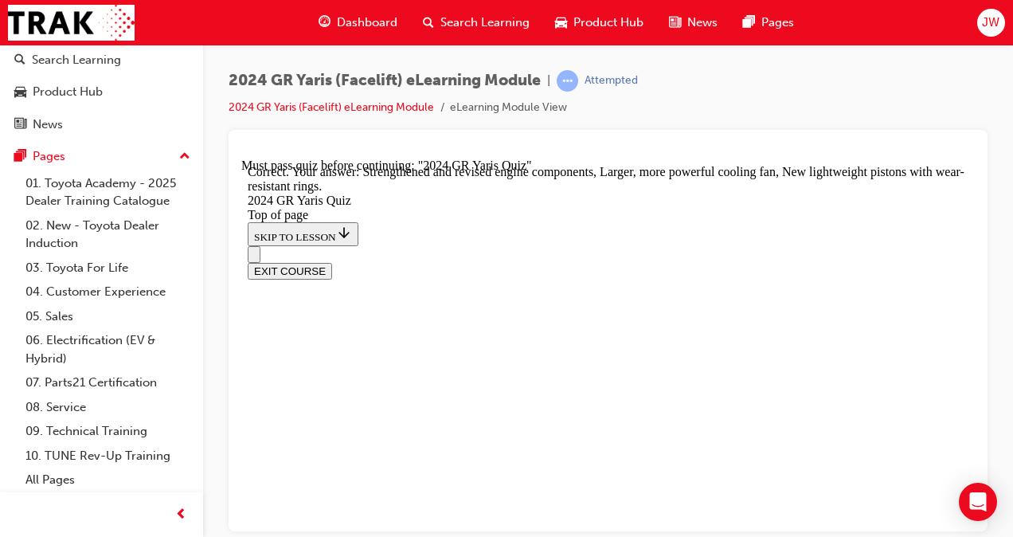
scroll to position [819, 0]
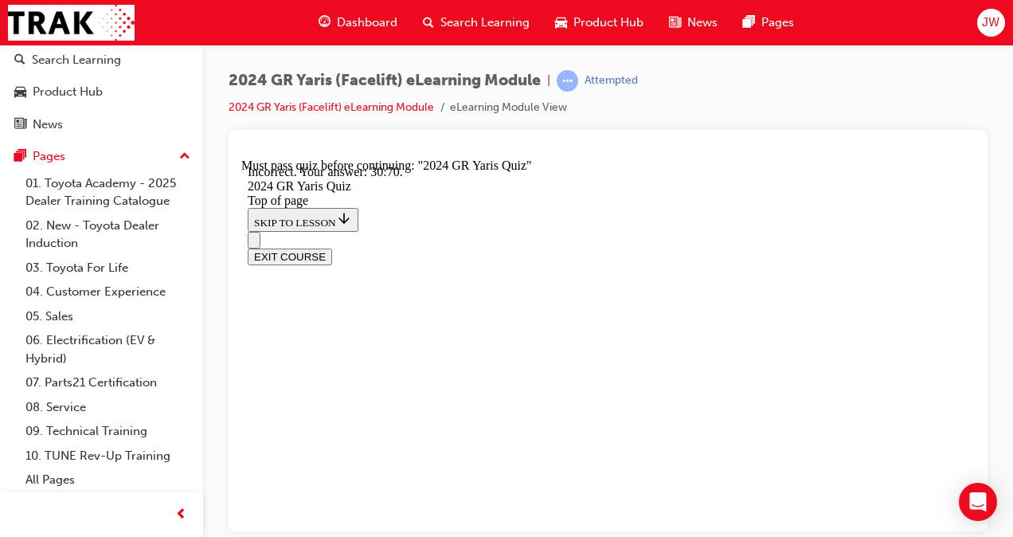
scroll to position [775, 0]
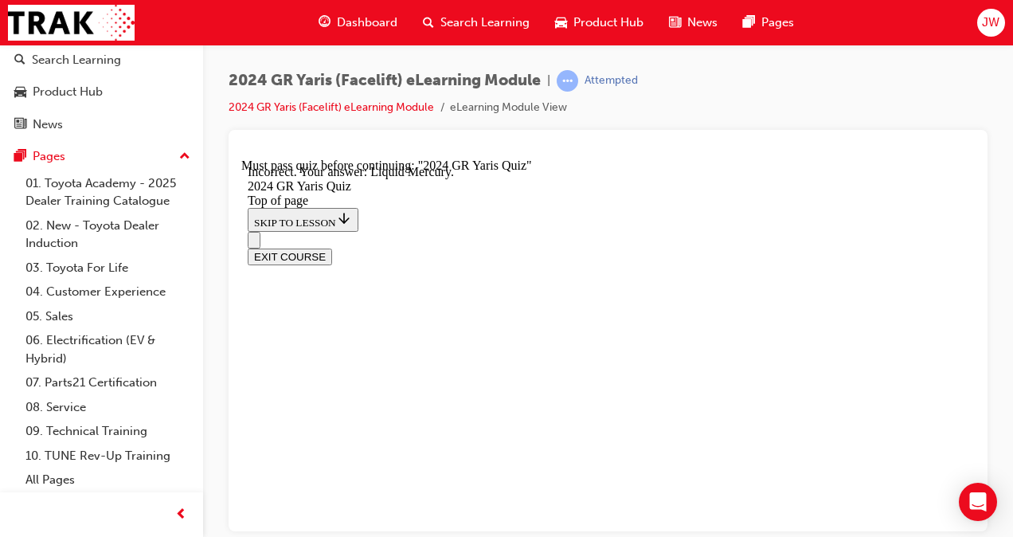
scroll to position [551, 0]
drag, startPoint x: 599, startPoint y: 363, endPoint x: 599, endPoint y: 373, distance: 9.6
drag, startPoint x: 599, startPoint y: 373, endPoint x: 603, endPoint y: 448, distance: 75.7
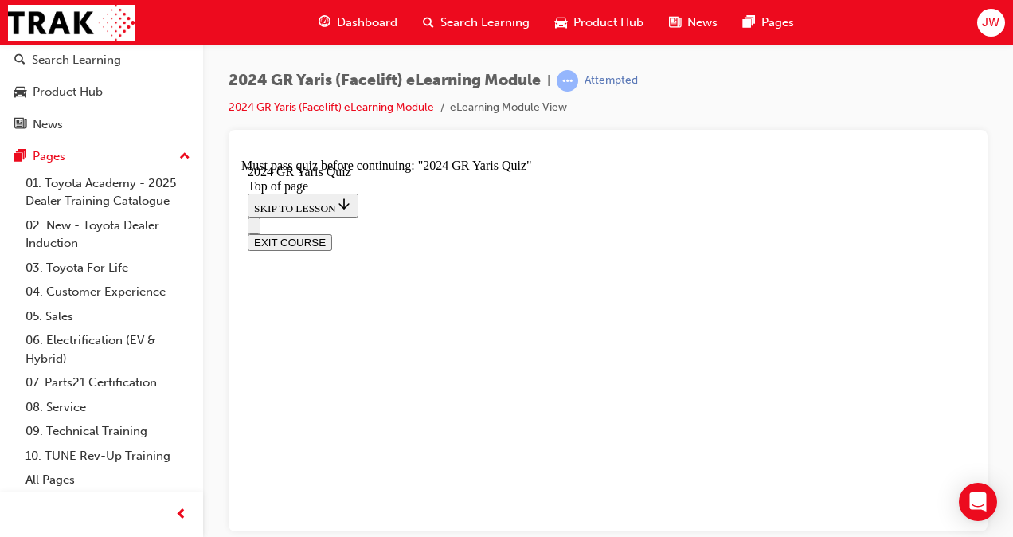
scroll to position [637, 0]
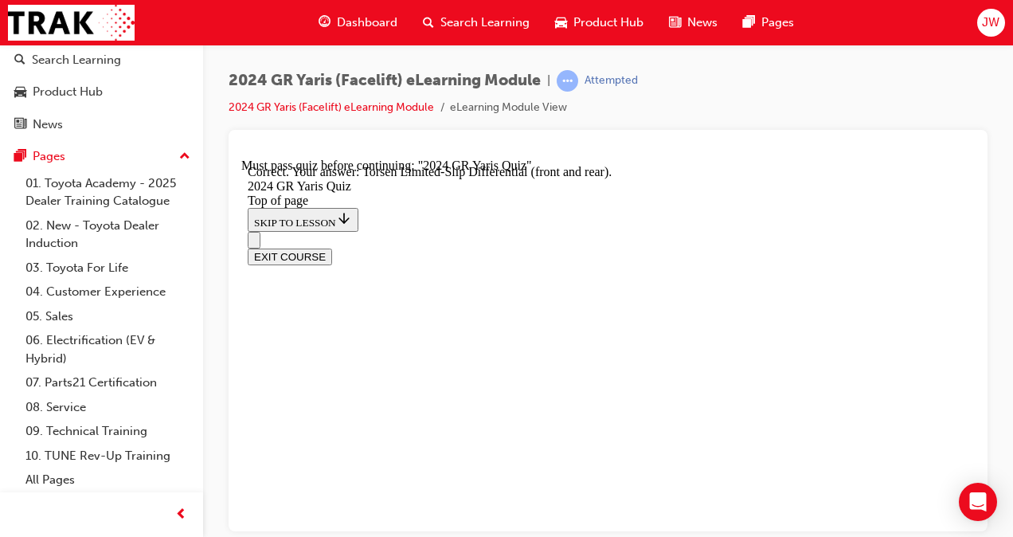
scroll to position [830, 0]
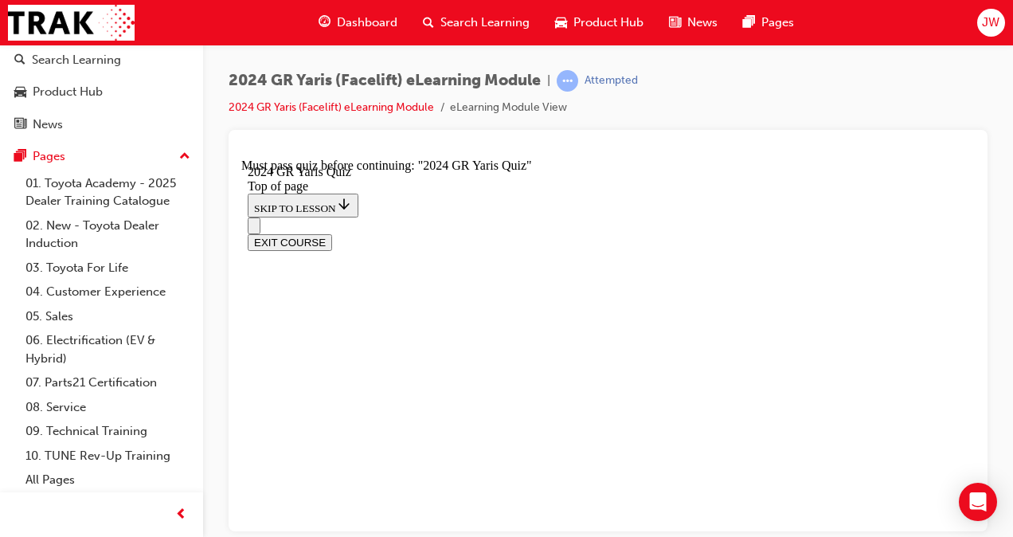
scroll to position [478, 0]
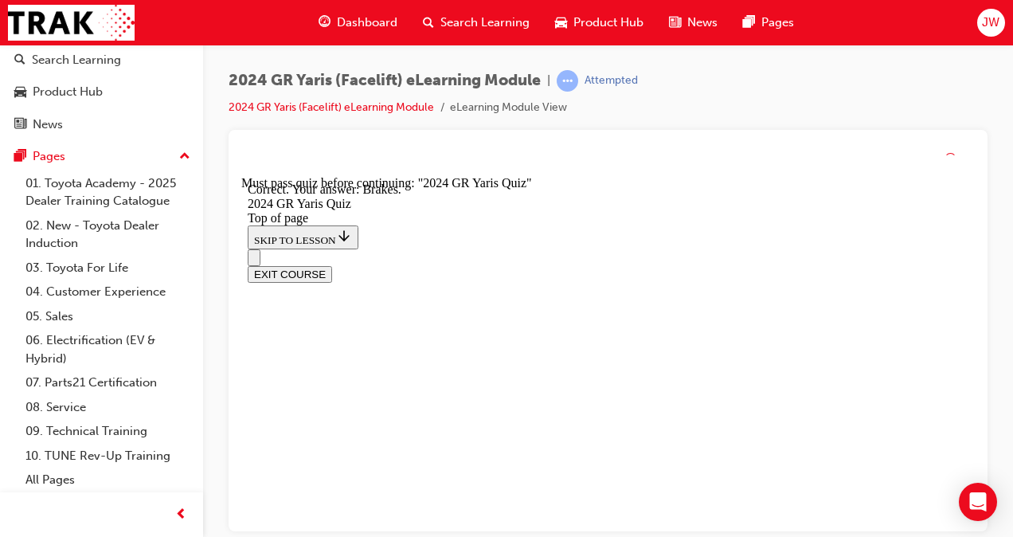
scroll to position [819, 0]
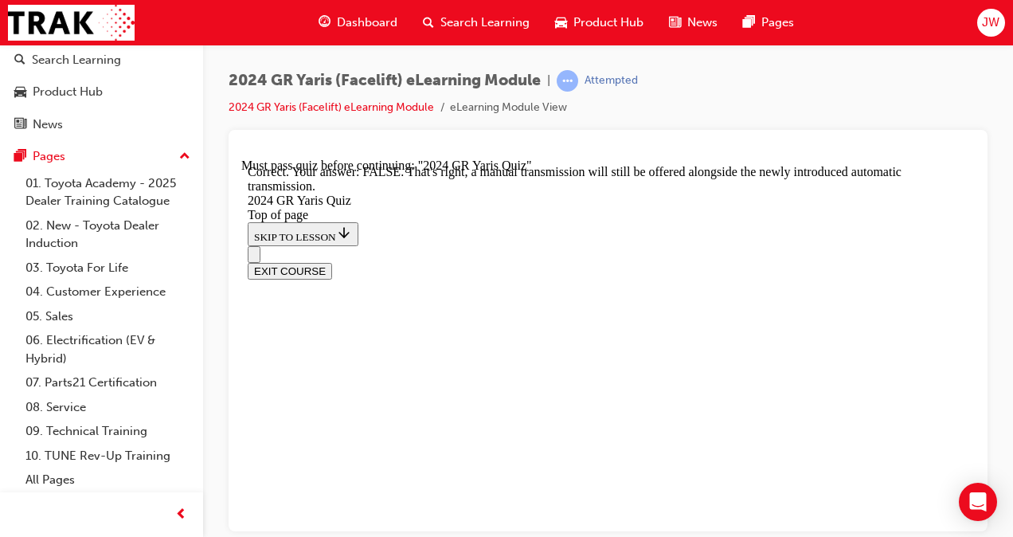
scroll to position [717, 0]
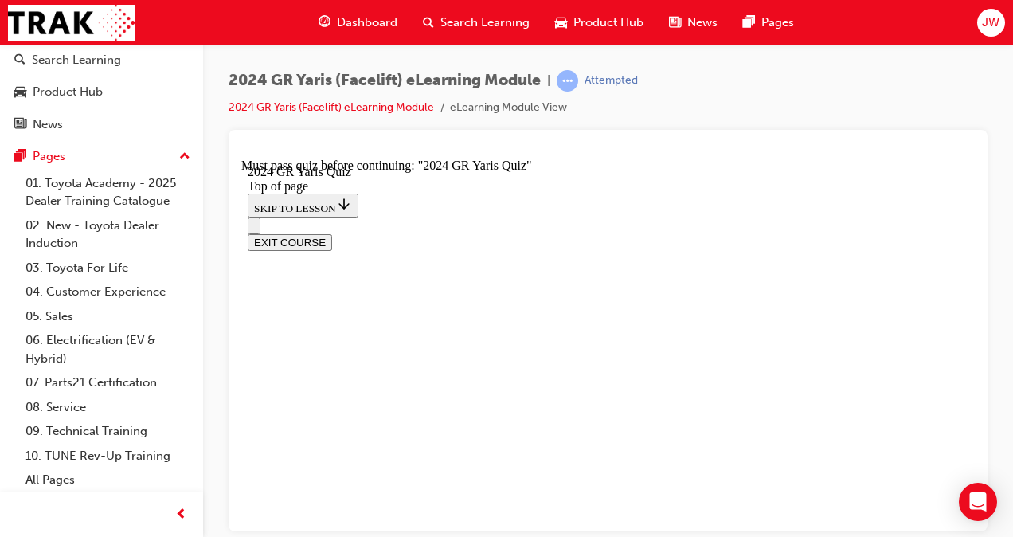
scroll to position [584, 0]
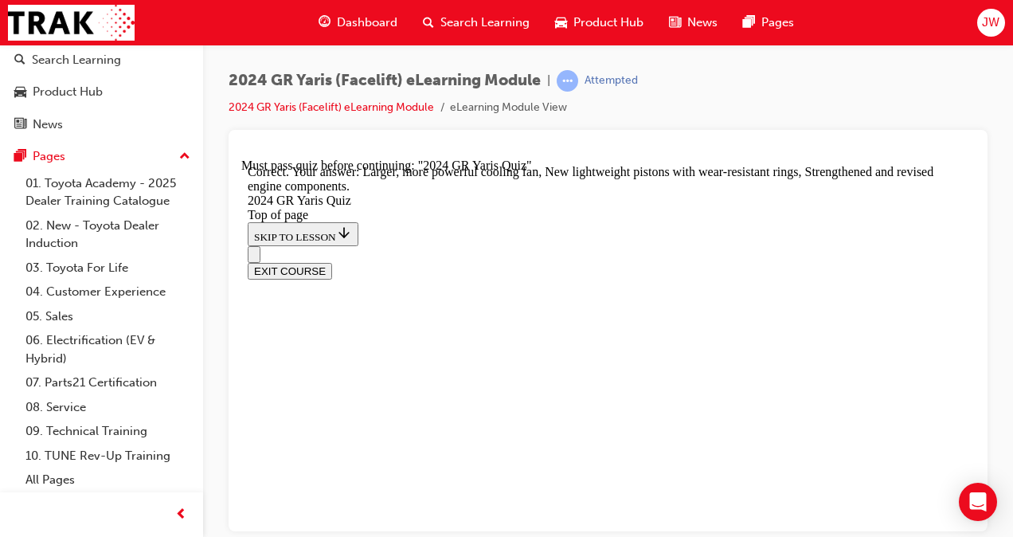
scroll to position [819, 0]
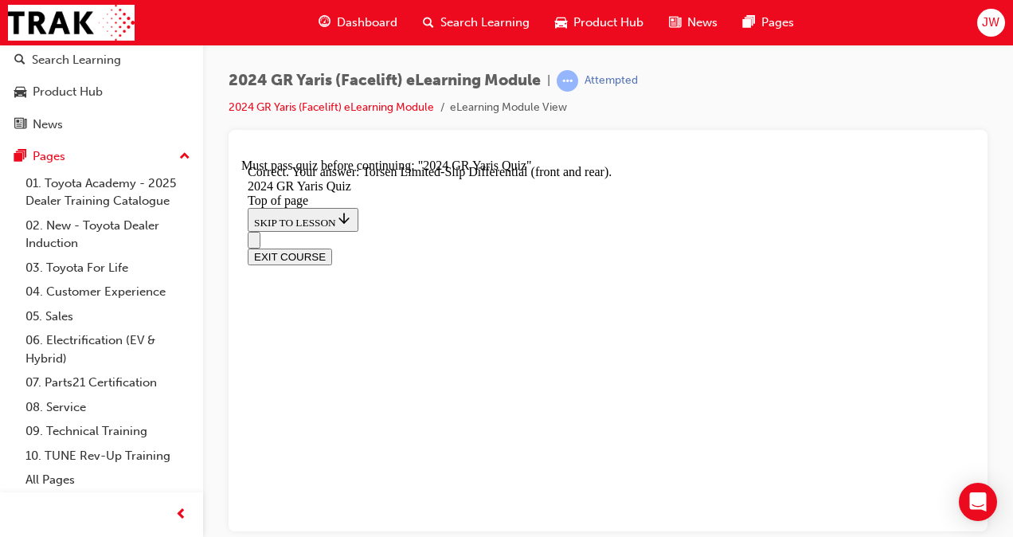
drag, startPoint x: 608, startPoint y: 435, endPoint x: 610, endPoint y: 444, distance: 9.1
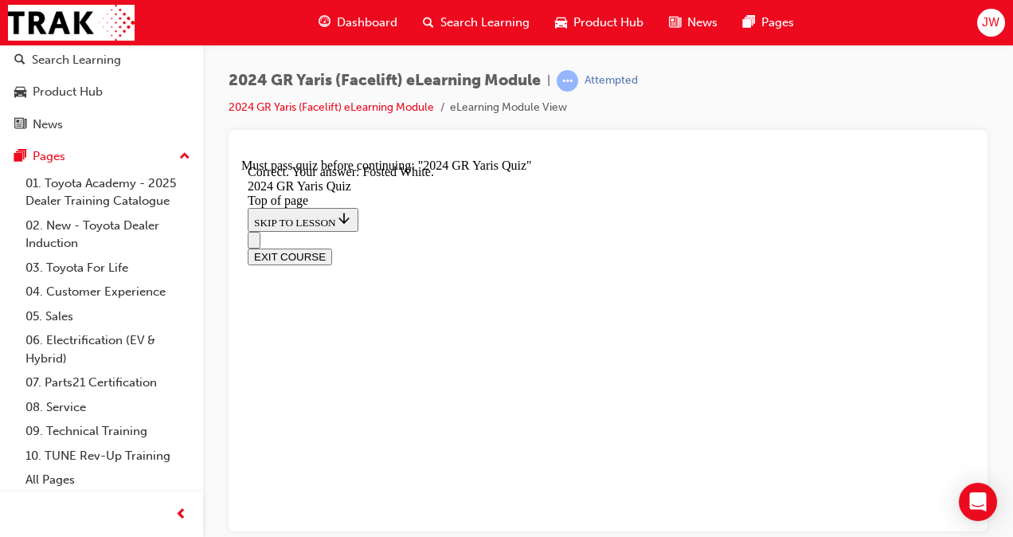
scroll to position [551, 0]
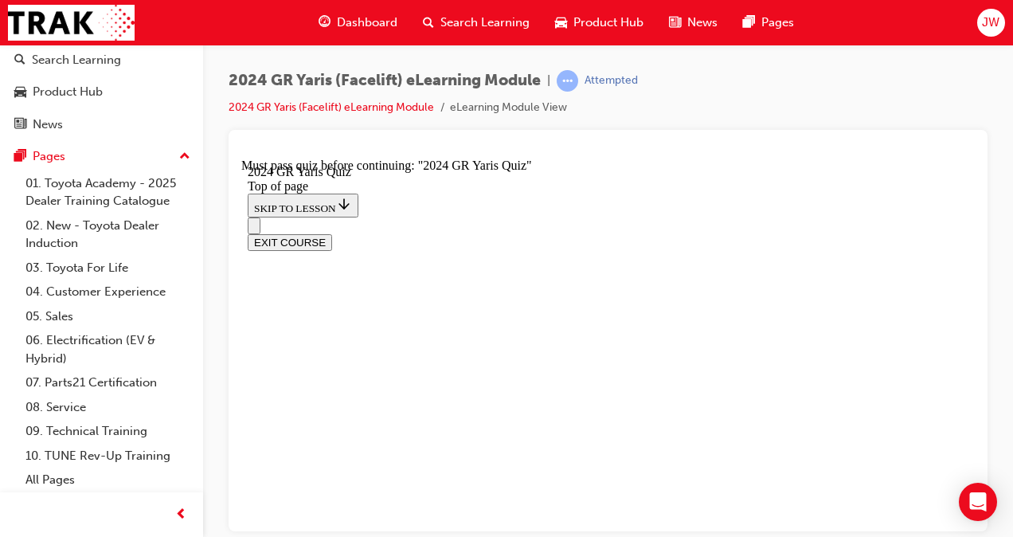
scroll to position [557, 0]
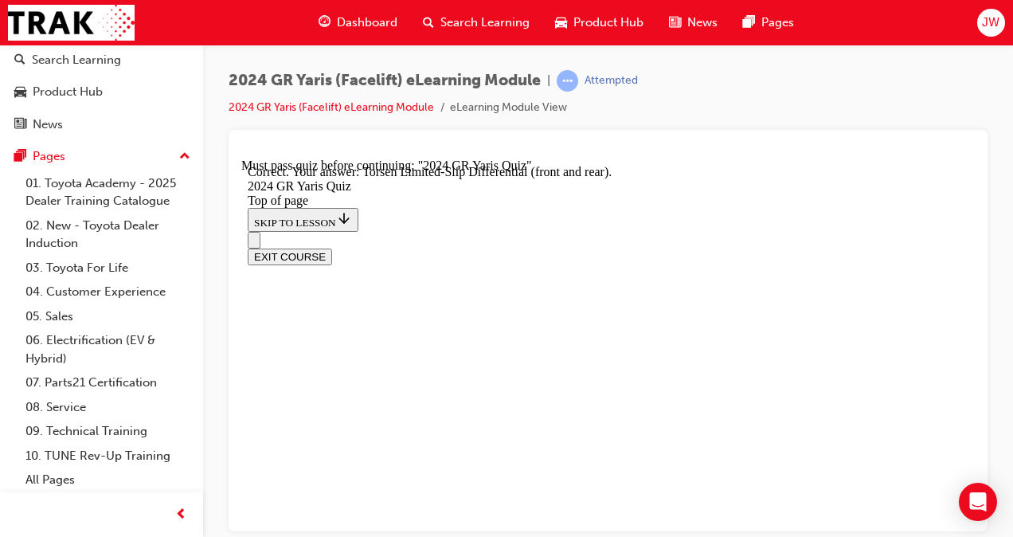
scroll to position [830, 0]
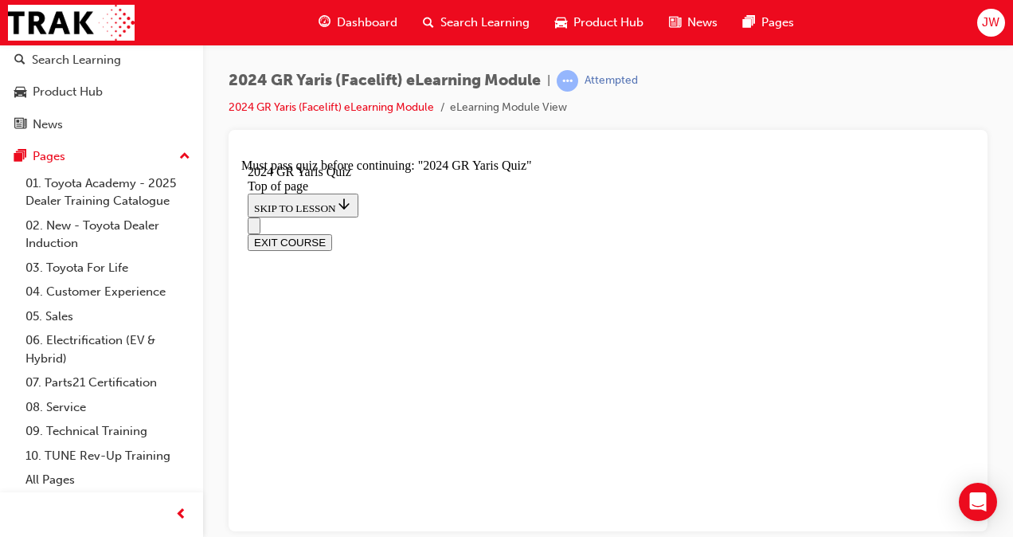
scroll to position [557, 0]
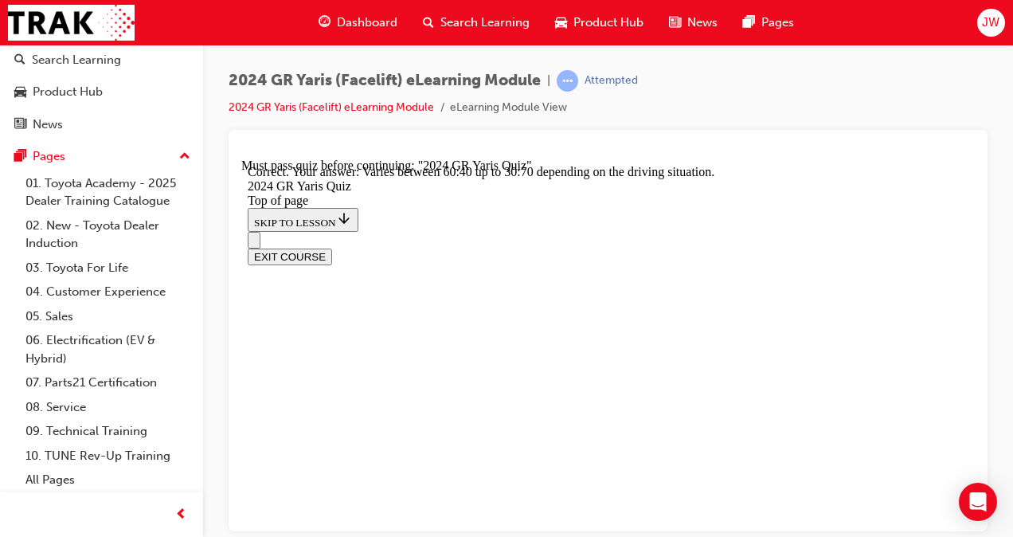
scroll to position [775, 0]
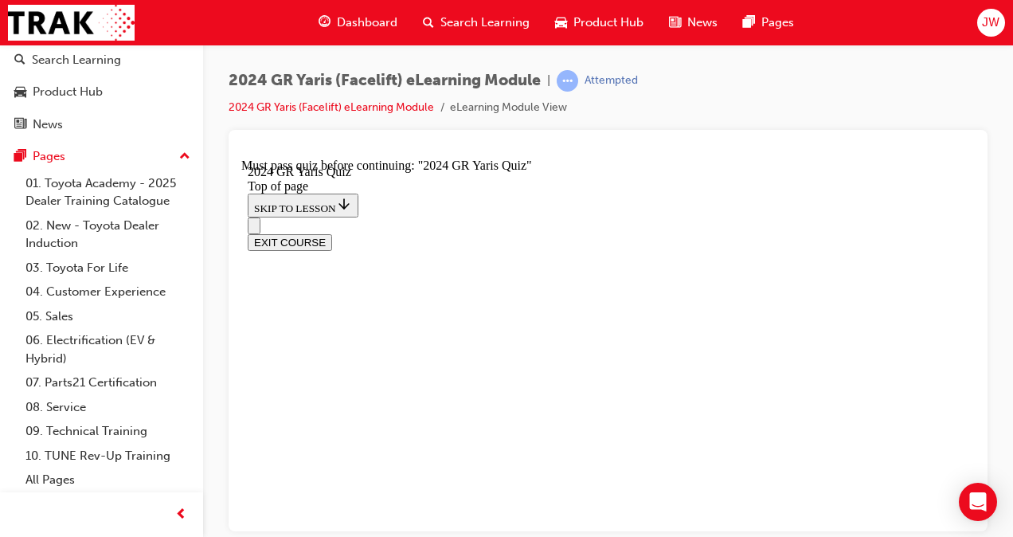
scroll to position [637, 0]
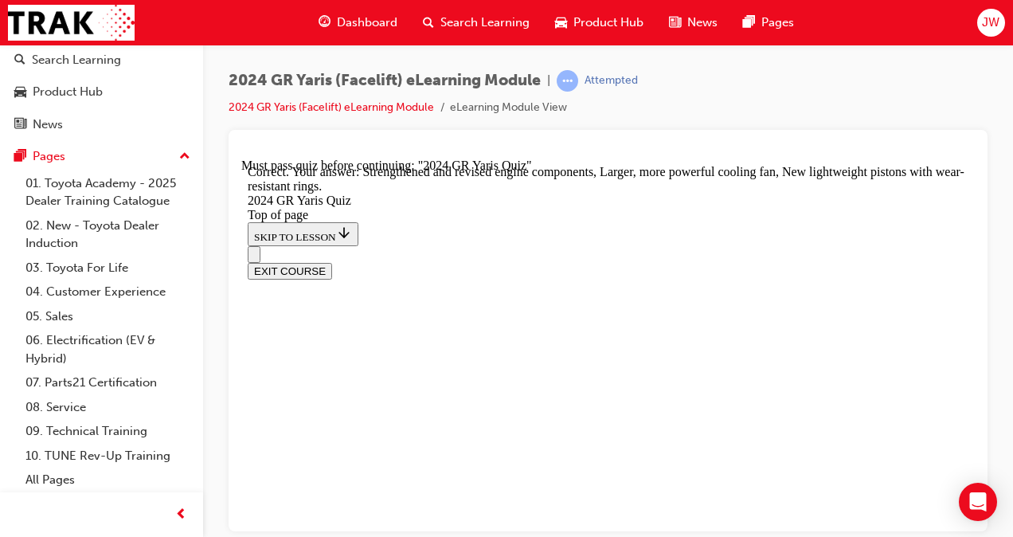
scroll to position [819, 0]
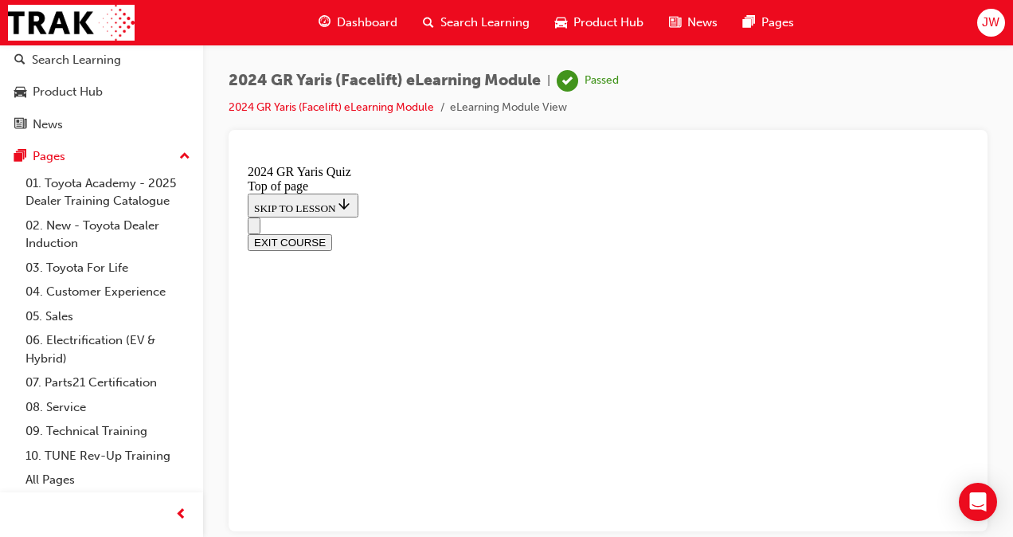
scroll to position [500, 0]
click at [893, 217] on div "EXIT COURSE" at bounding box center [602, 233] width 709 height 33
click at [332, 233] on button "EXIT COURSE" at bounding box center [290, 241] width 84 height 17
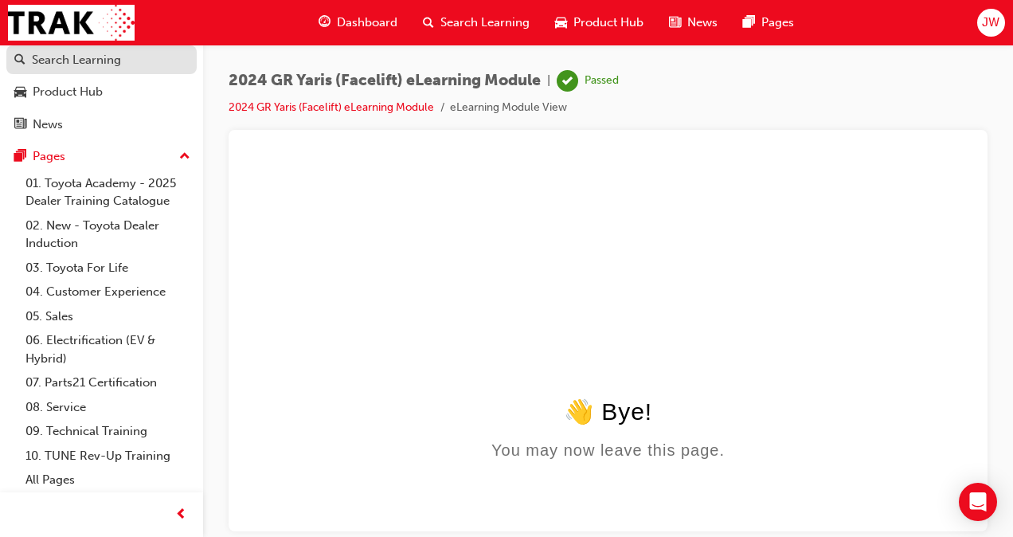
drag, startPoint x: 104, startPoint y: 57, endPoint x: 111, endPoint y: 57, distance: 8.0
click at [105, 57] on div "Search Learning" at bounding box center [76, 60] width 89 height 18
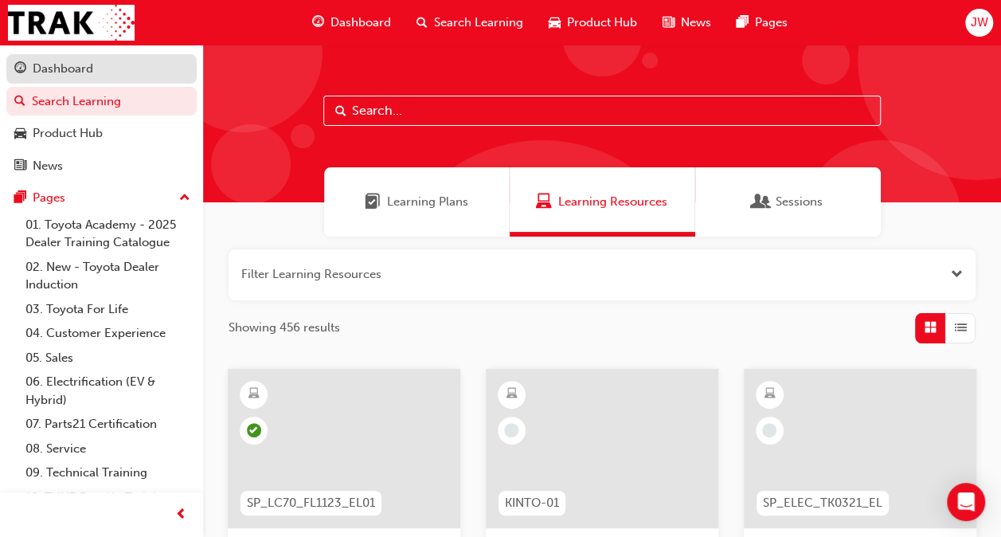
click at [104, 78] on link "Dashboard" at bounding box center [101, 68] width 190 height 29
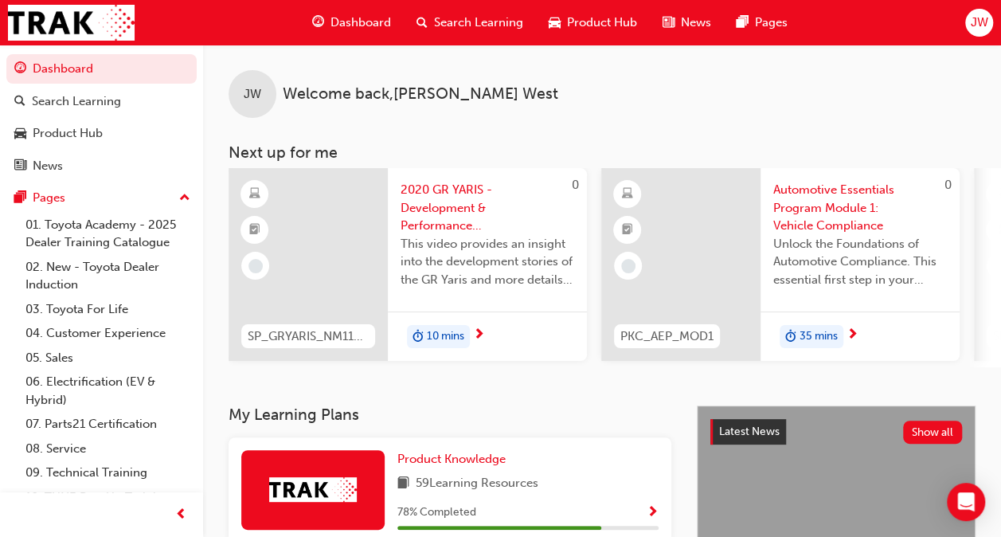
click at [451, 220] on span "2020 GR YARIS - Development & Performance overview" at bounding box center [488, 208] width 174 height 54
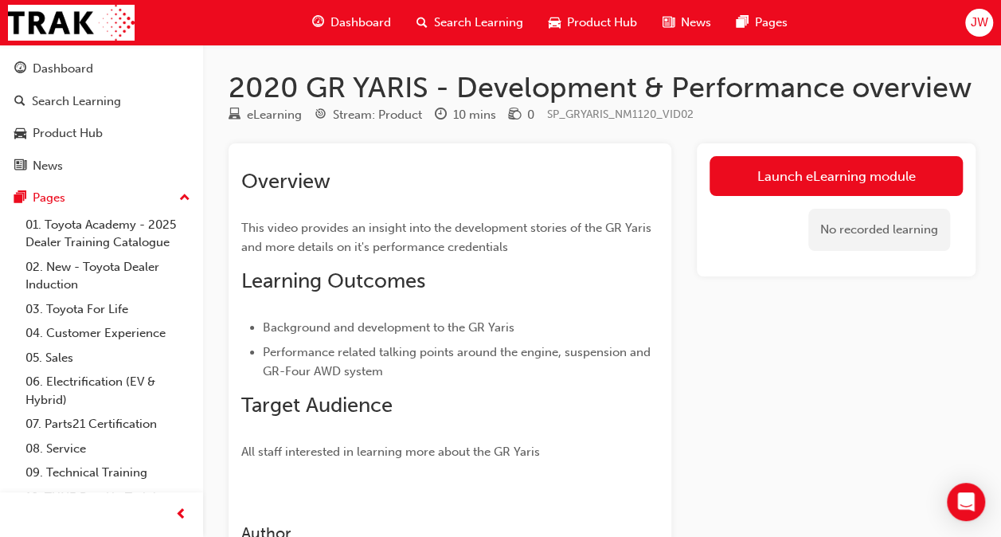
click at [878, 128] on div "eLearning Stream: Product 10 mins 0 SP_GRYARIS_NM1120_VID02" at bounding box center [602, 118] width 747 height 26
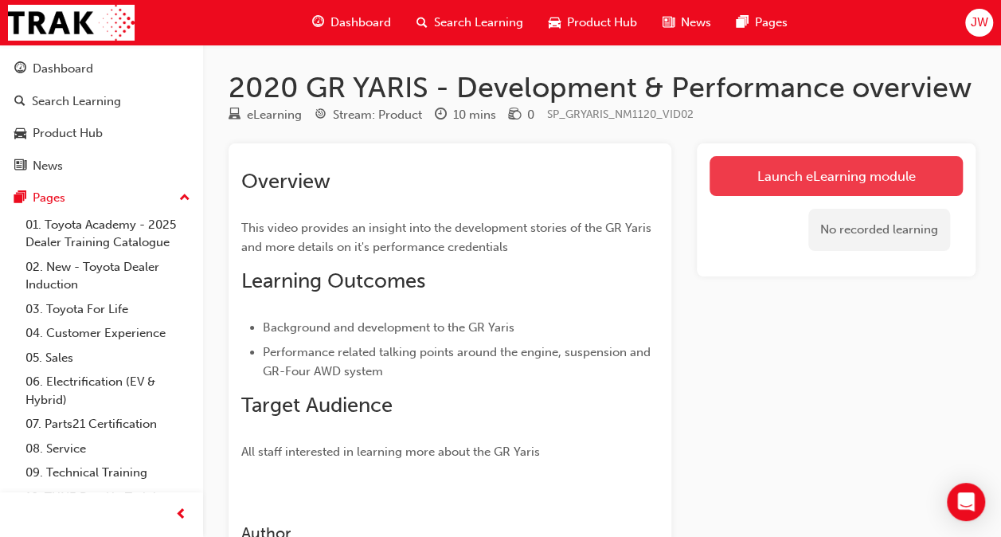
click at [860, 169] on link "Launch eLearning module" at bounding box center [835, 176] width 253 height 40
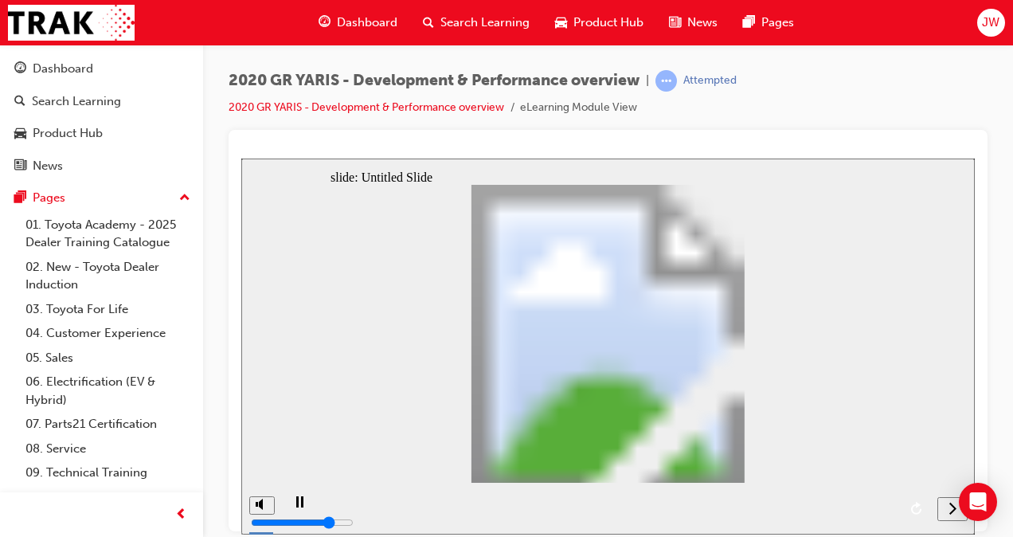
click at [948, 510] on div "next" at bounding box center [953, 508] width 18 height 17
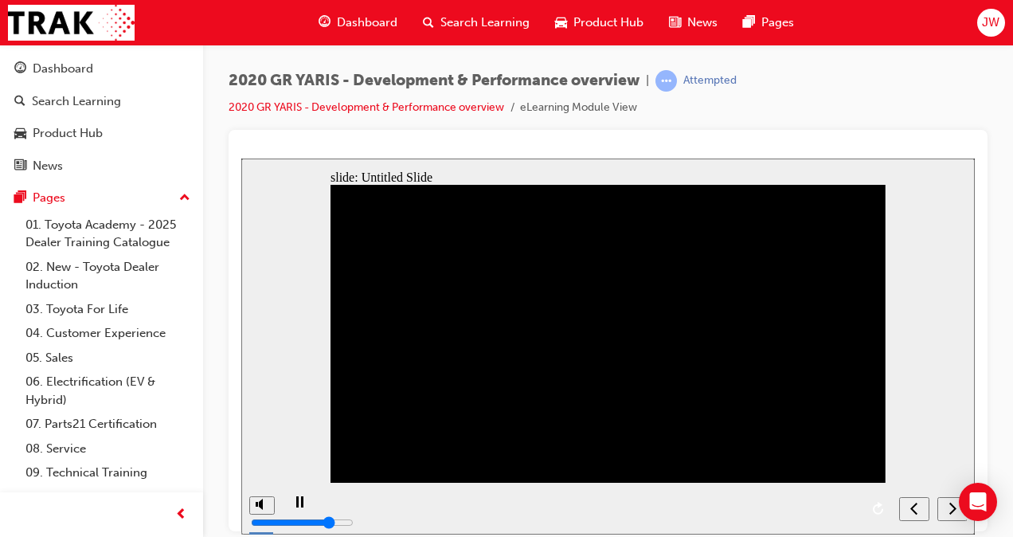
click at [948, 510] on div "next" at bounding box center [953, 508] width 18 height 17
click at [948, 510] on nav "slide navigation" at bounding box center [933, 508] width 68 height 52
click at [844, 502] on div "playback controls" at bounding box center [586, 508] width 610 height 52
click at [846, 510] on div "playback controls" at bounding box center [586, 508] width 610 height 52
drag, startPoint x: 314, startPoint y: 507, endPoint x: 408, endPoint y: 498, distance: 94.4
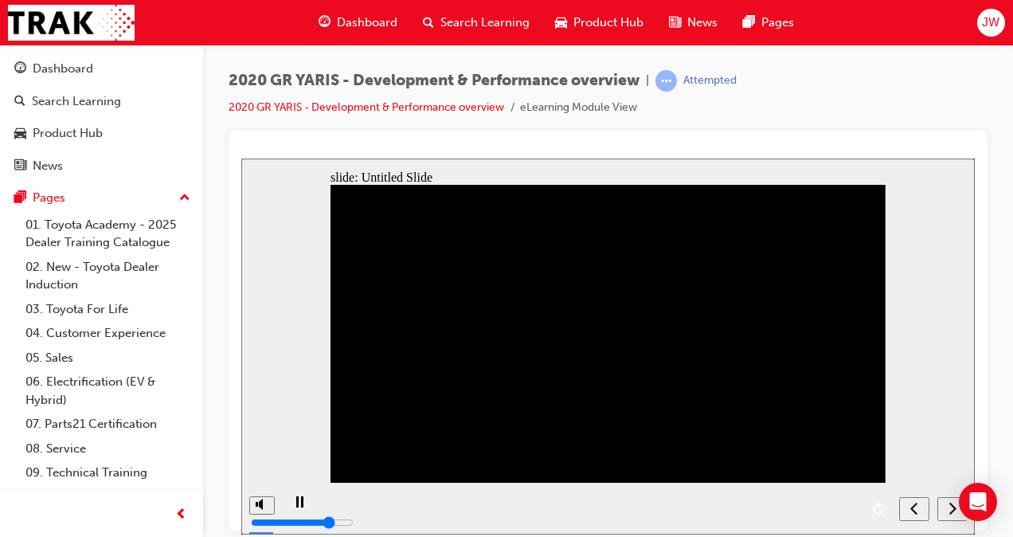
click at [408, 498] on div "playback controls" at bounding box center [586, 508] width 610 height 52
click at [956, 506] on div "next" at bounding box center [953, 508] width 18 height 17
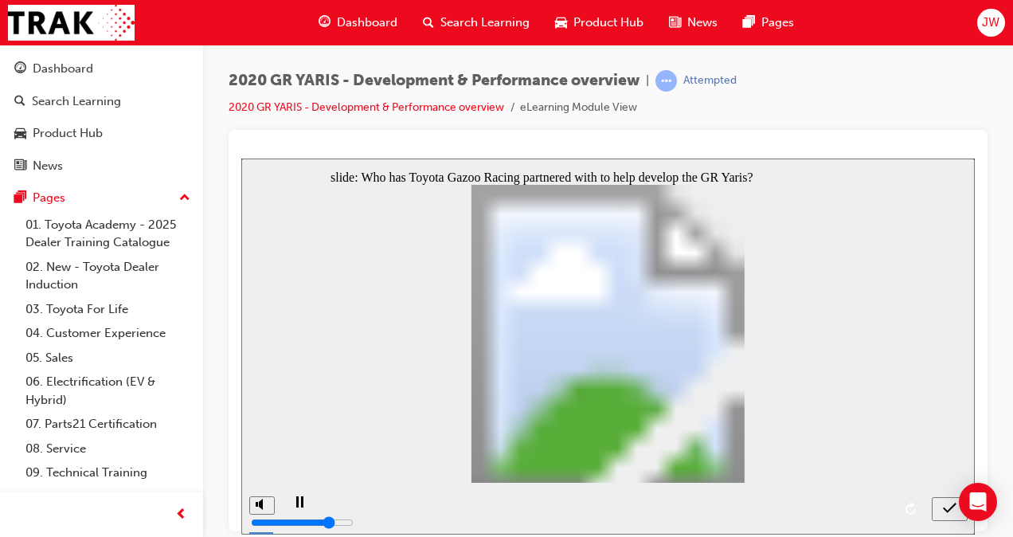
radio input "true"
click at [944, 512] on icon "submit" at bounding box center [950, 507] width 14 height 14
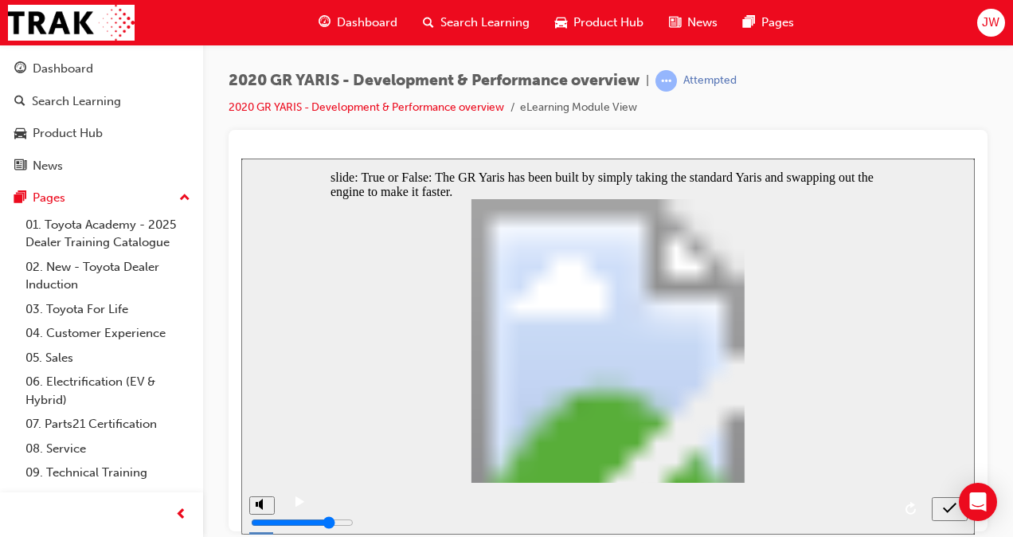
radio input "true"
click at [938, 510] on div "submit" at bounding box center [949, 508] width 23 height 17
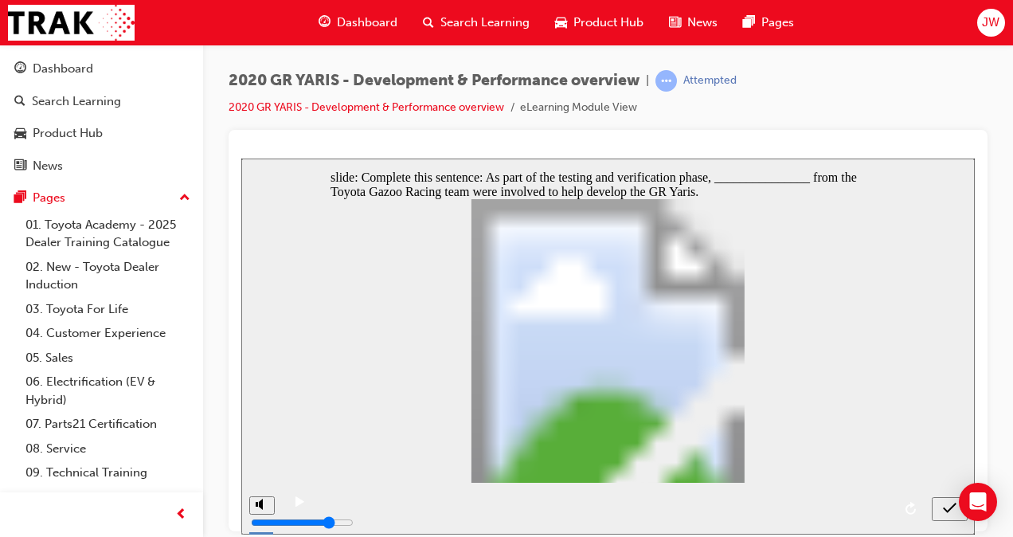
radio input "true"
click at [940, 512] on div "submit" at bounding box center [949, 508] width 23 height 17
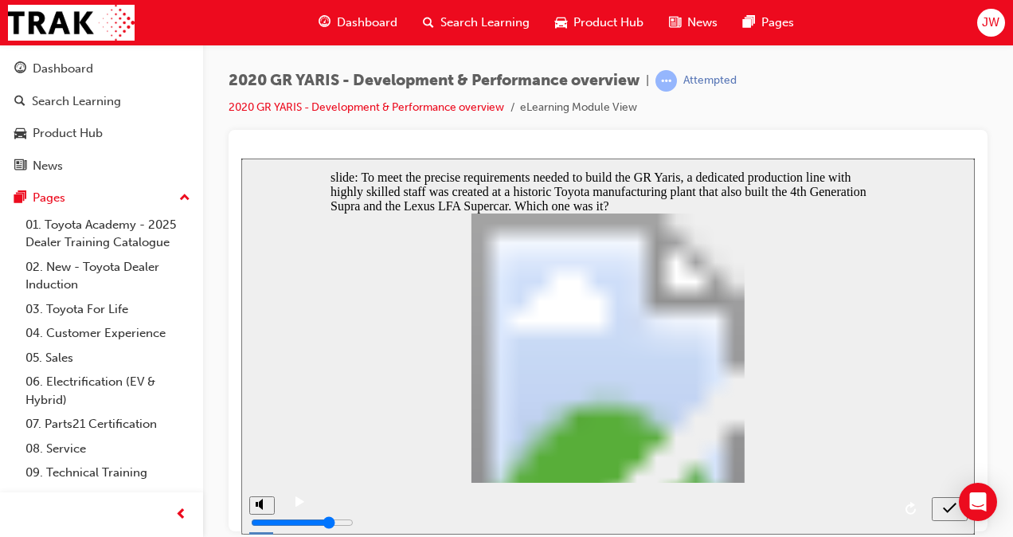
radio input "true"
click at [941, 510] on div "submit" at bounding box center [949, 508] width 23 height 17
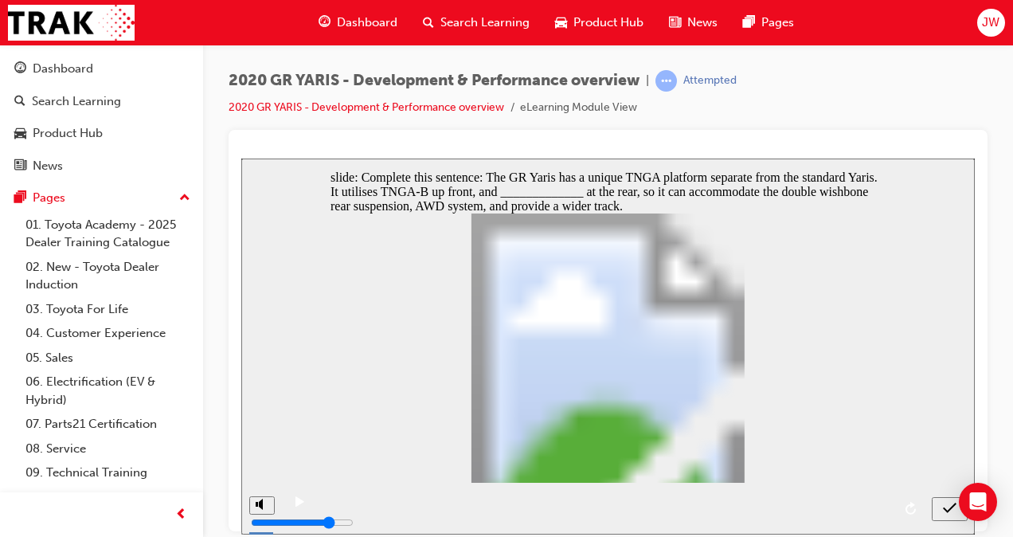
click at [952, 508] on icon "submit" at bounding box center [950, 507] width 14 height 14
radio input "false"
radio input "true"
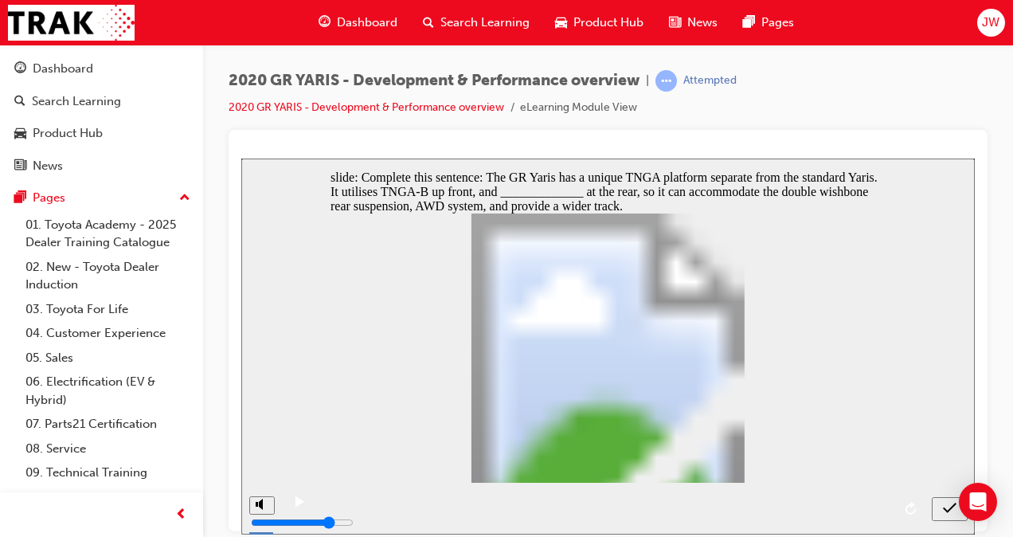
click at [942, 506] on div "submit" at bounding box center [949, 508] width 23 height 17
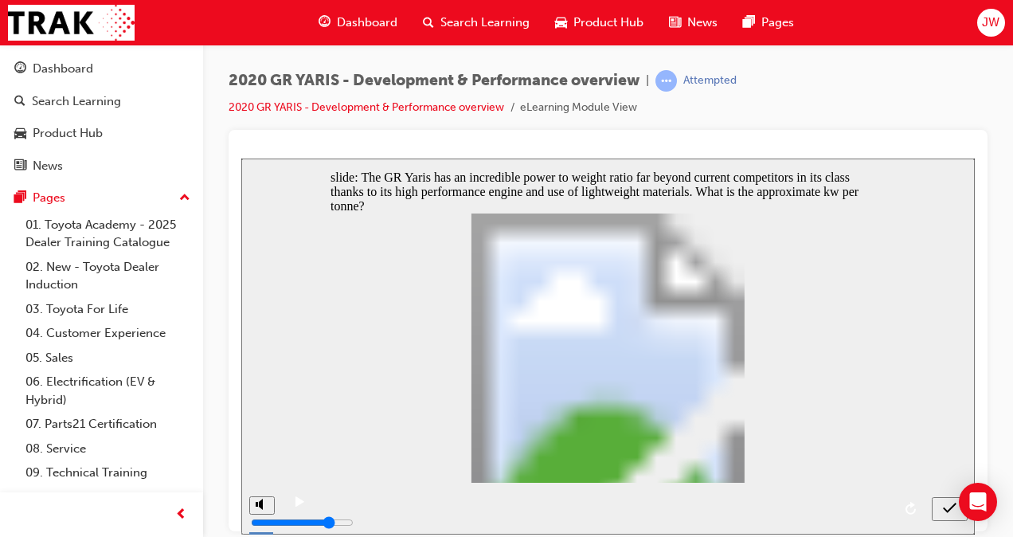
click at [952, 509] on icon "submit" at bounding box center [950, 507] width 14 height 14
radio input "false"
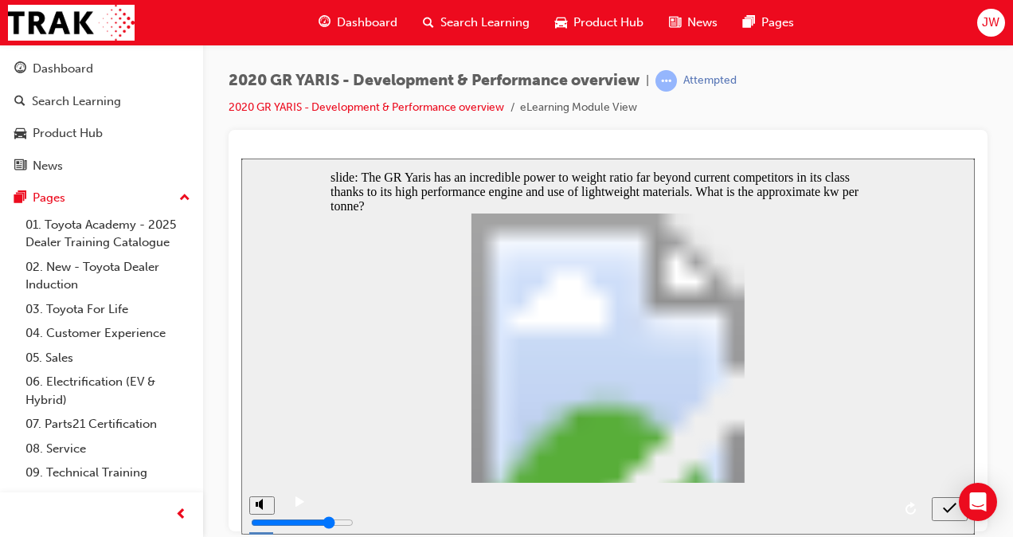
radio input "true"
click at [948, 510] on icon "submit" at bounding box center [950, 507] width 14 height 10
checkbox input "true"
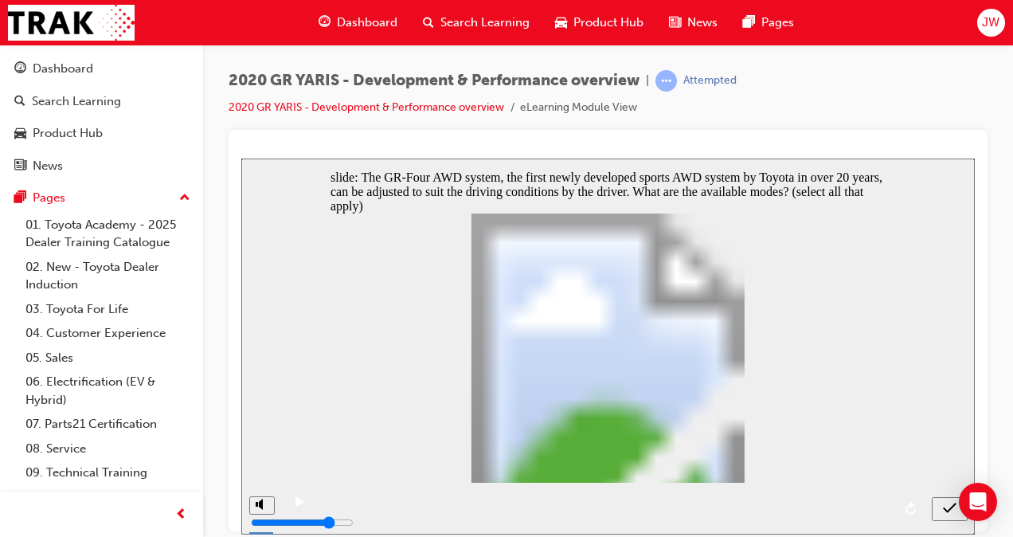
checkbox input "true"
drag, startPoint x: 633, startPoint y: 204, endPoint x: 753, endPoint y: 204, distance: 120.2
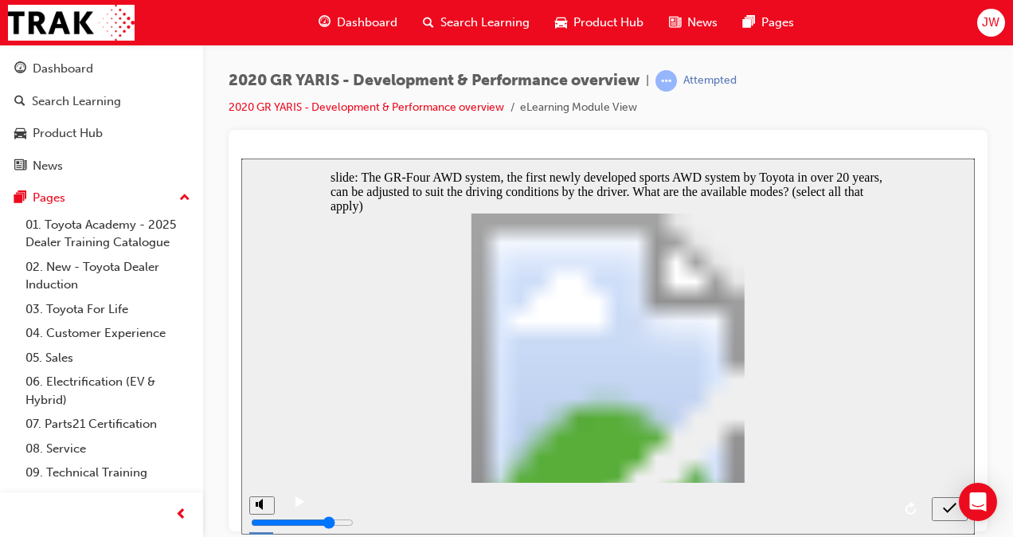
checkbox input "false"
checkbox input "true"
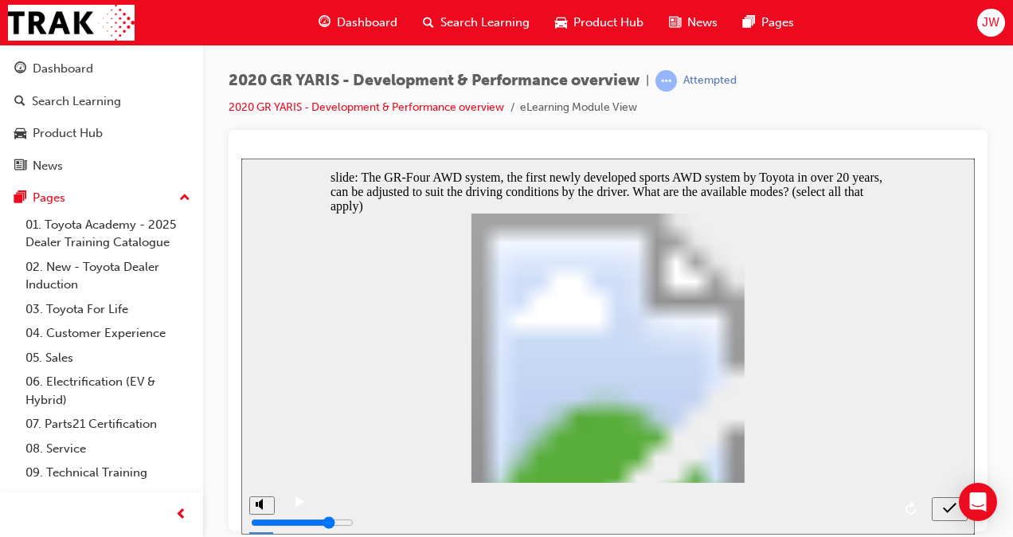
checkbox input "true"
click at [953, 512] on icon "submit" at bounding box center [950, 507] width 14 height 14
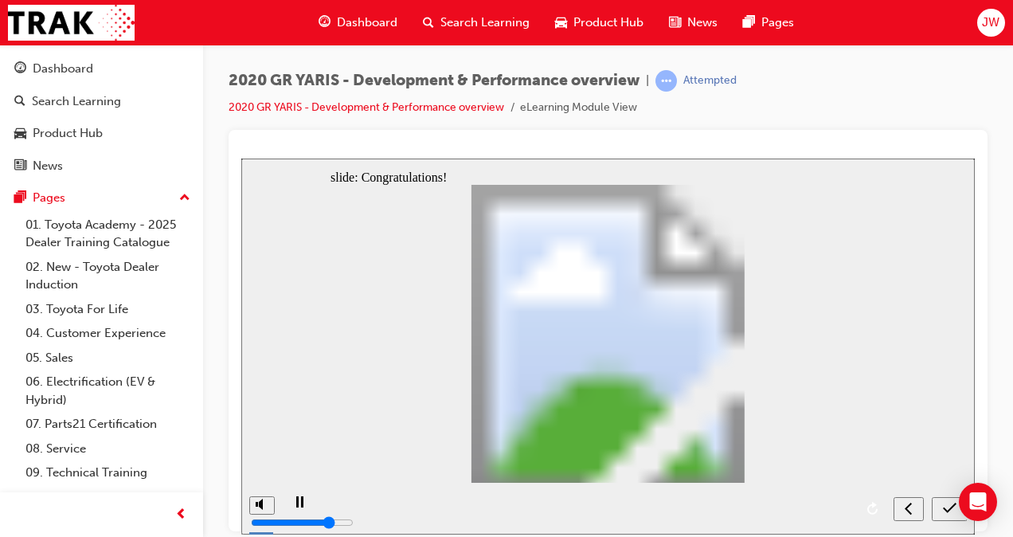
click at [944, 506] on icon "submit" at bounding box center [950, 507] width 14 height 14
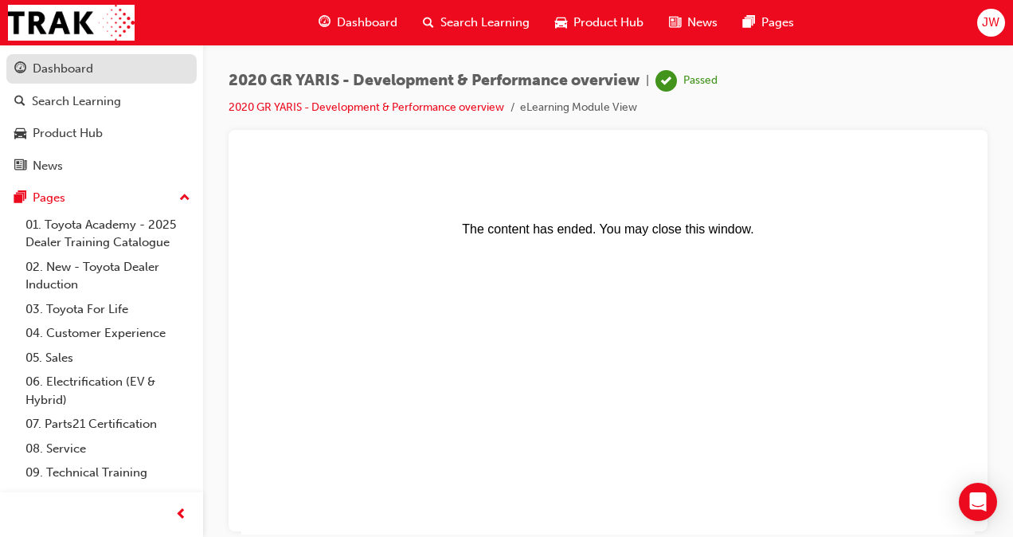
drag, startPoint x: 70, startPoint y: 86, endPoint x: 77, endPoint y: 81, distance: 8.6
click at [70, 87] on link "Search Learning" at bounding box center [101, 101] width 190 height 29
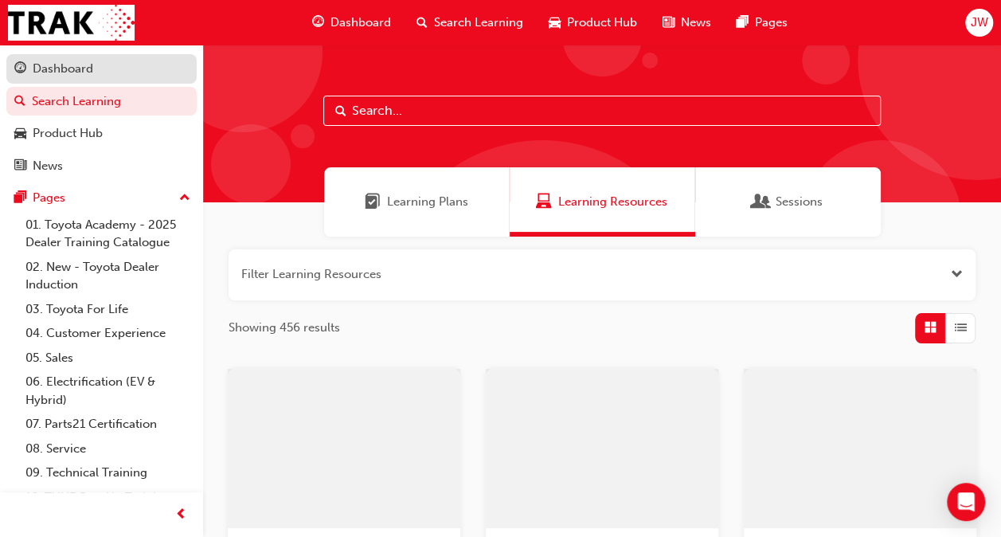
click at [81, 74] on div "Dashboard" at bounding box center [63, 69] width 61 height 18
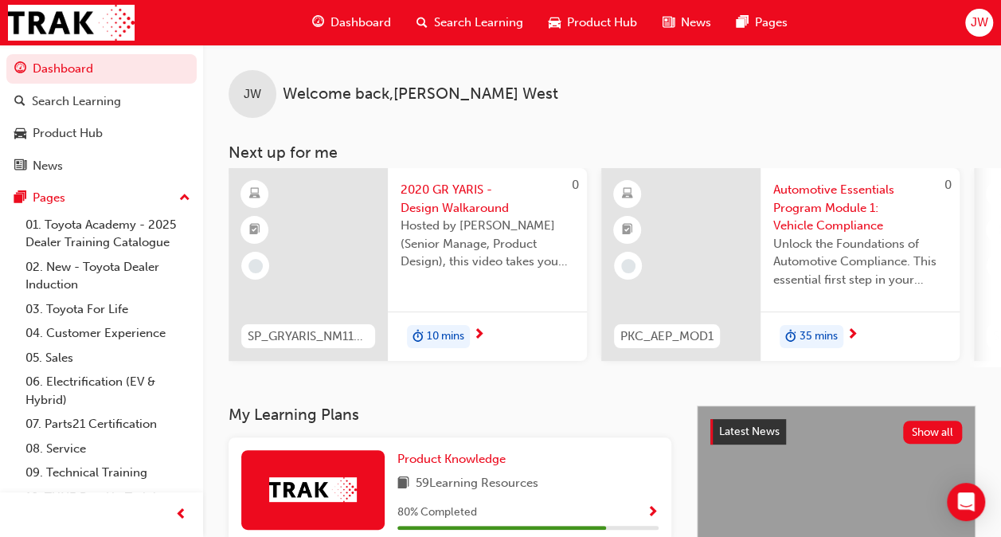
click at [469, 197] on span "2020 GR YARIS - Design Walkaround" at bounding box center [488, 199] width 174 height 36
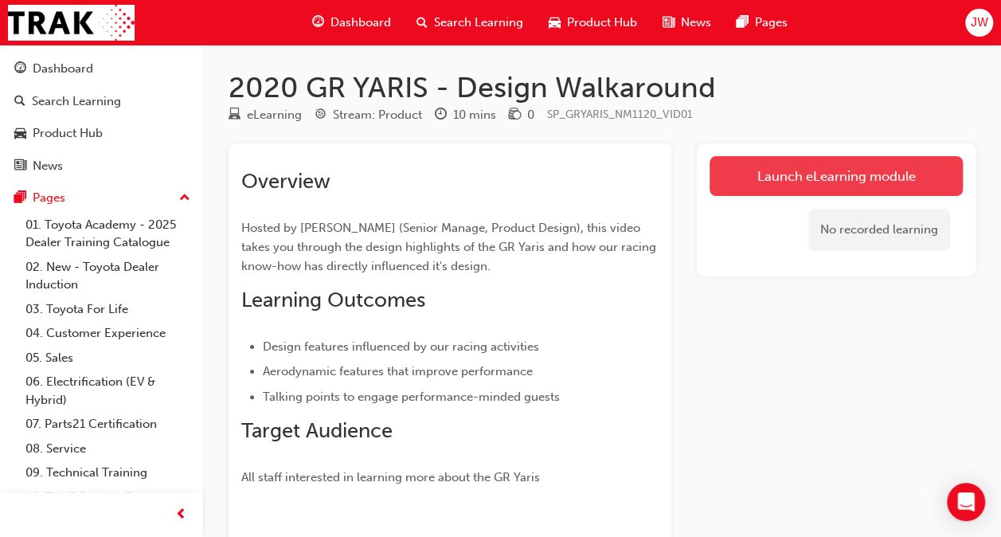
click at [825, 164] on link "Launch eLearning module" at bounding box center [835, 176] width 253 height 40
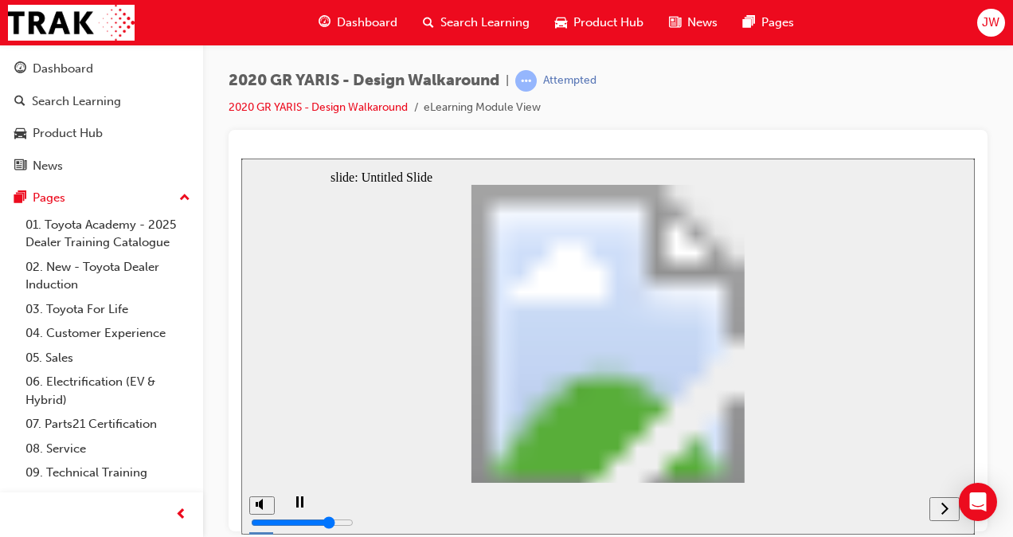
click at [942, 511] on icon "next" at bounding box center [944, 507] width 8 height 14
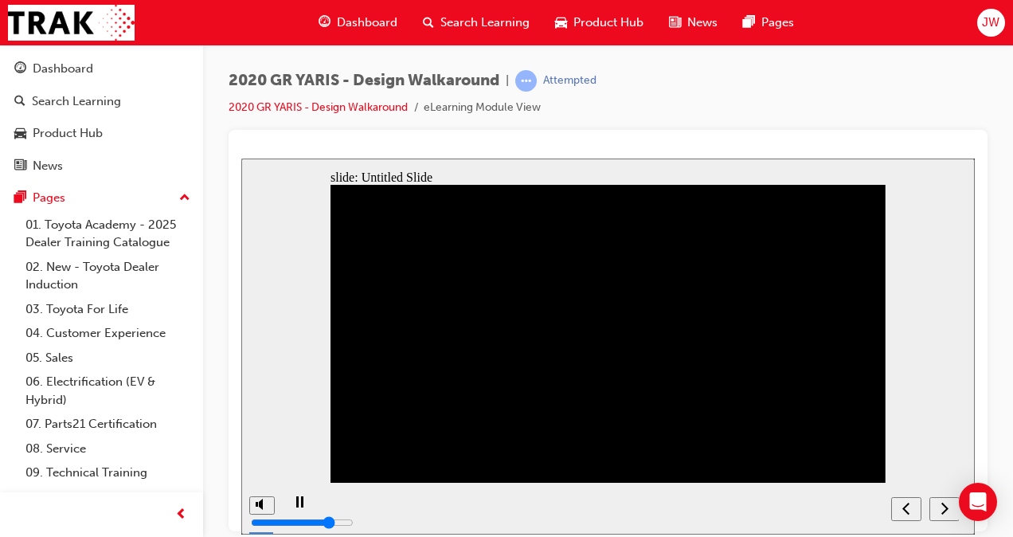
click at [947, 505] on nav "slide navigation" at bounding box center [925, 508] width 68 height 52
click at [299, 510] on div "play/pause" at bounding box center [299, 508] width 27 height 27
click at [295, 506] on icon "play/pause" at bounding box center [299, 500] width 9 height 10
